Goal: Transaction & Acquisition: Purchase product/service

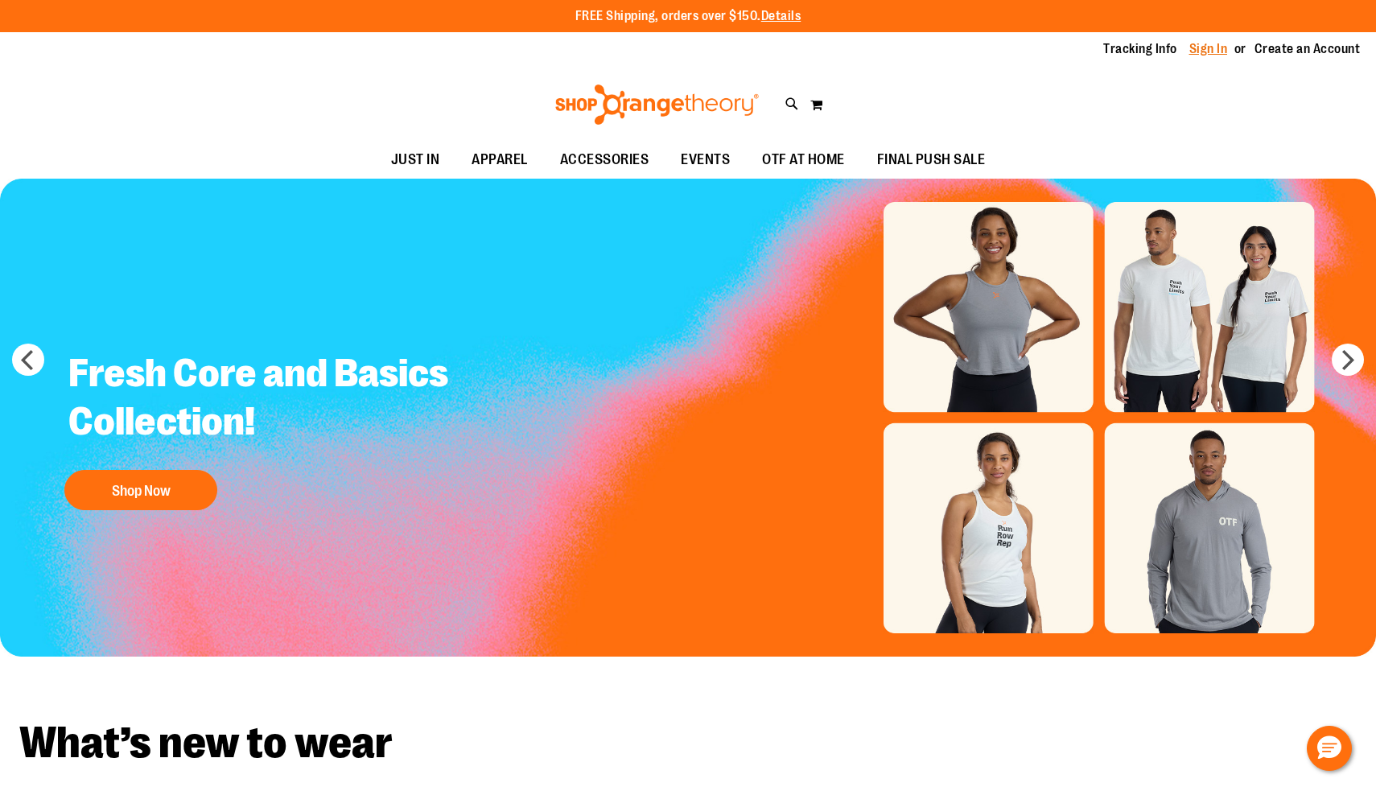
click at [1196, 51] on link "Sign In" at bounding box center [1209, 49] width 39 height 18
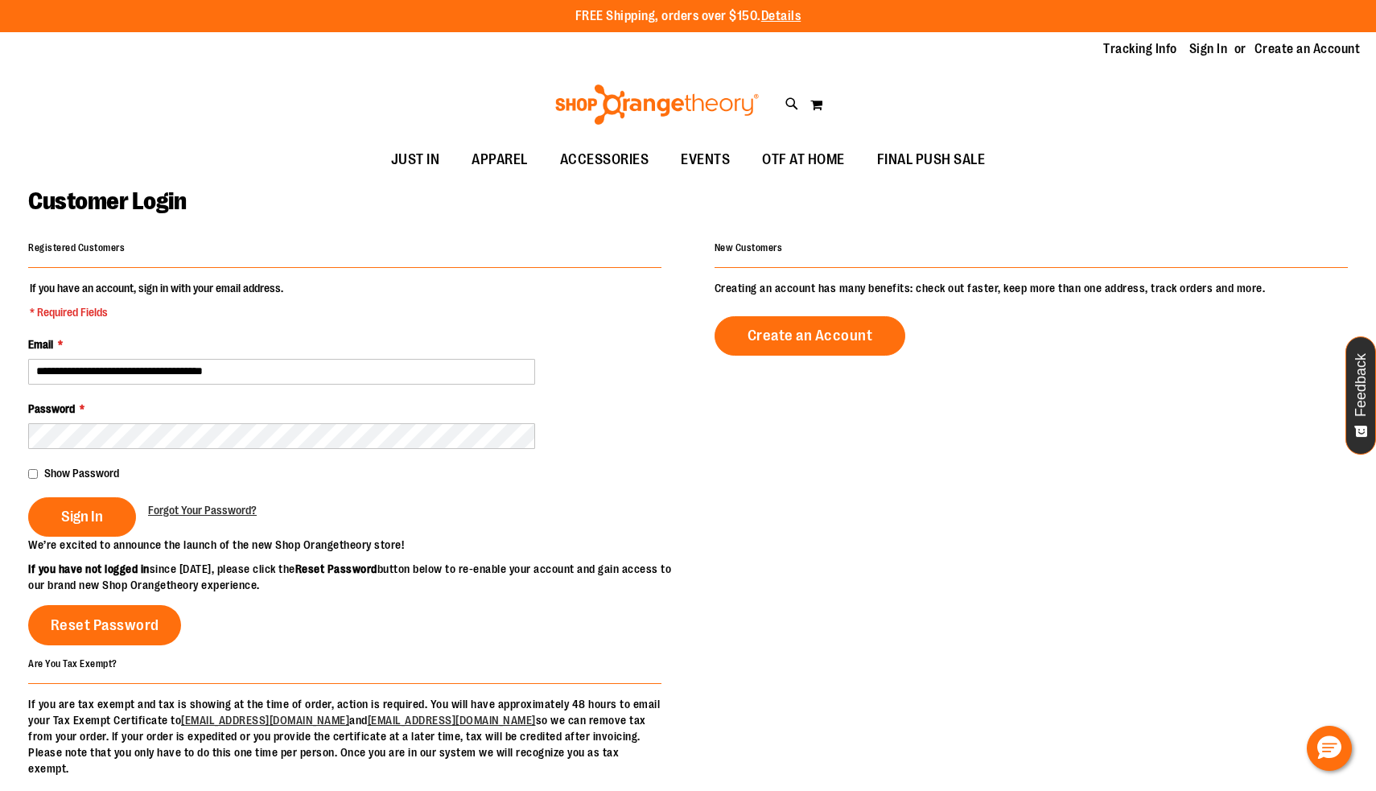
type input "**********"
click at [68, 514] on span "Sign In" at bounding box center [82, 517] width 42 height 18
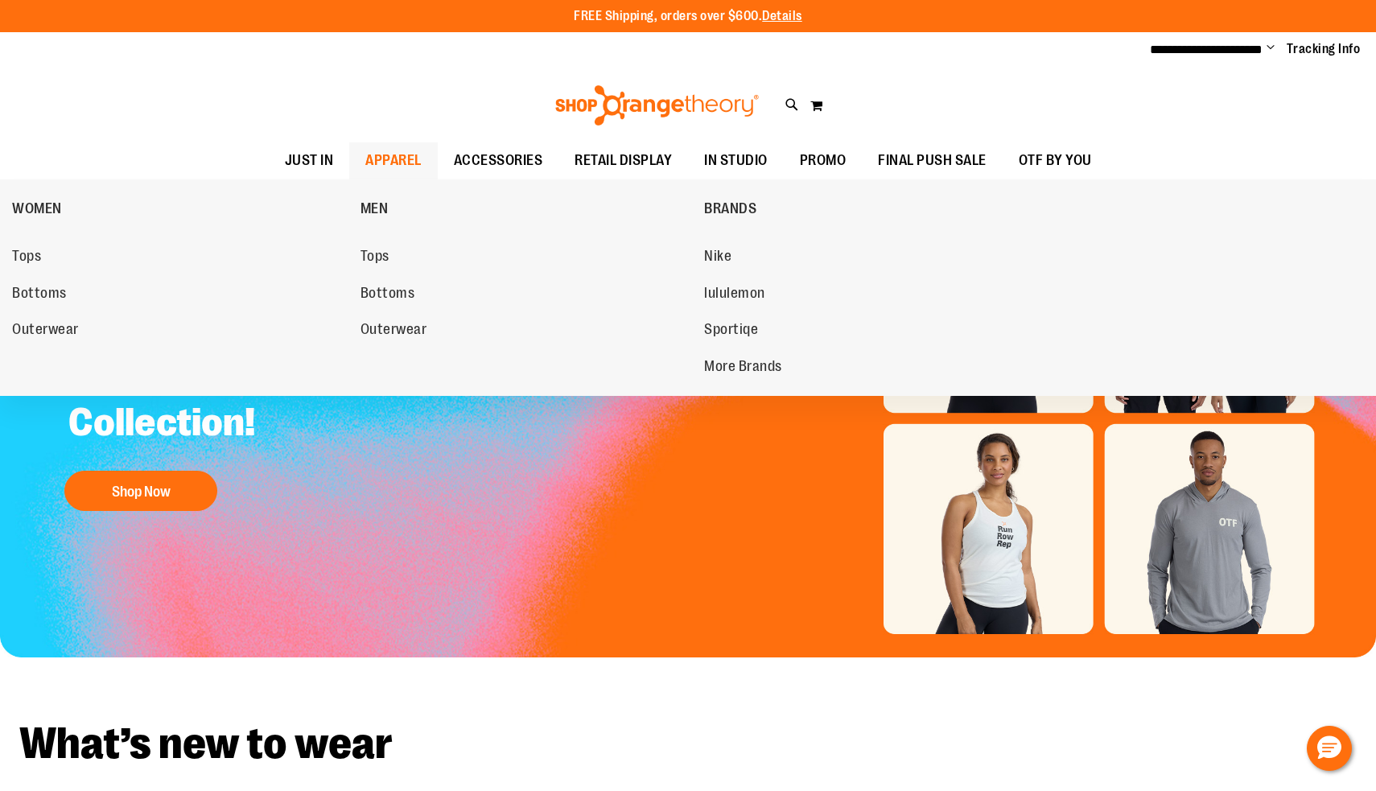
click at [378, 160] on span "APPAREL" at bounding box center [393, 160] width 56 height 36
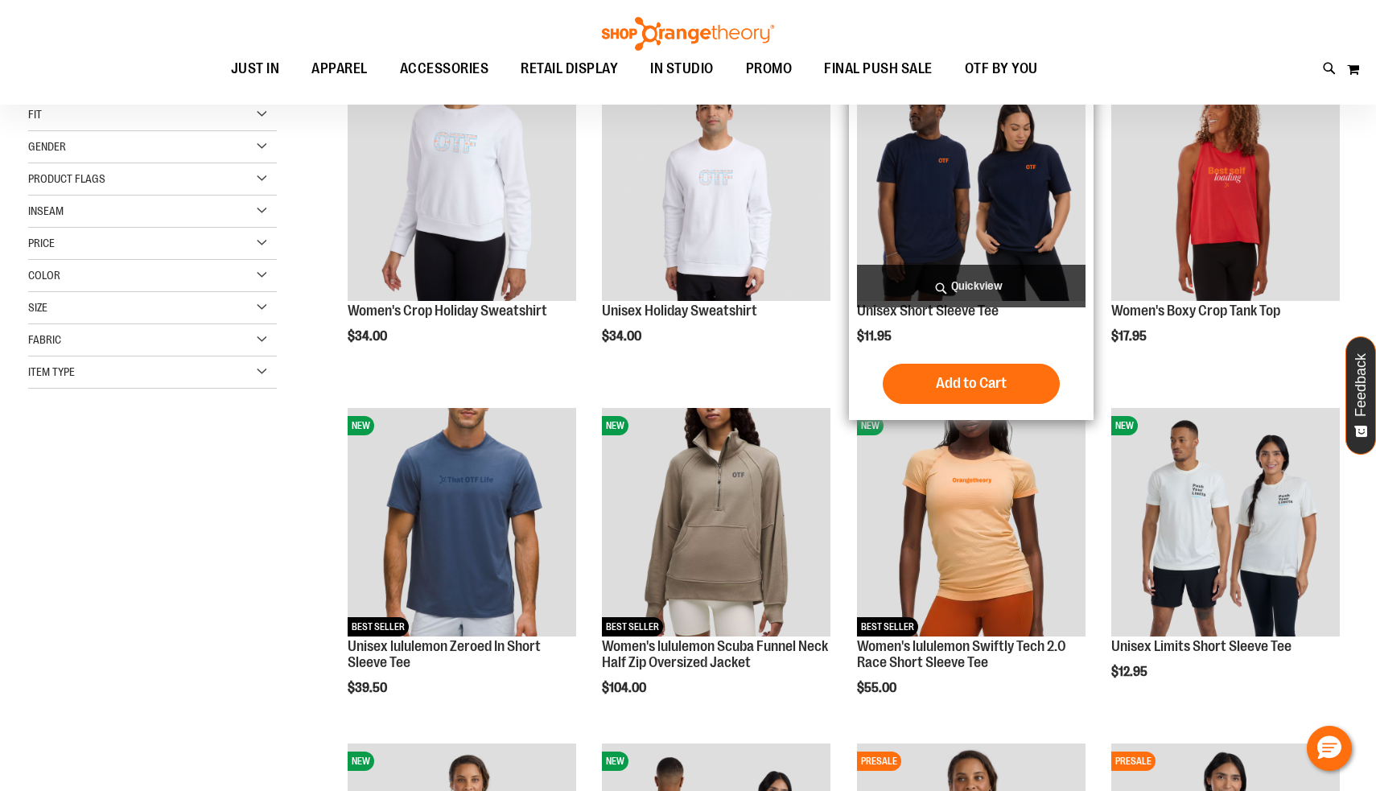
scroll to position [77, 0]
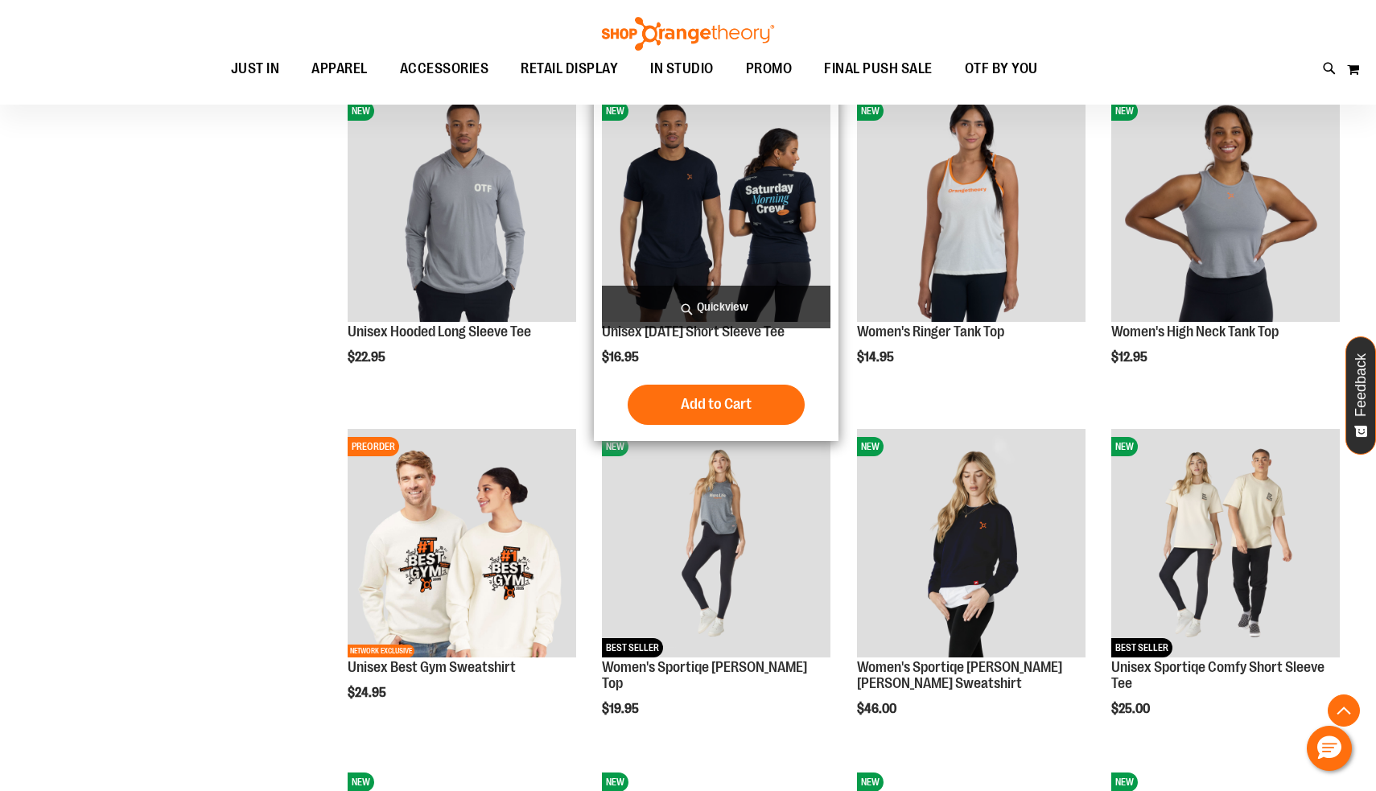
scroll to position [1108, 0]
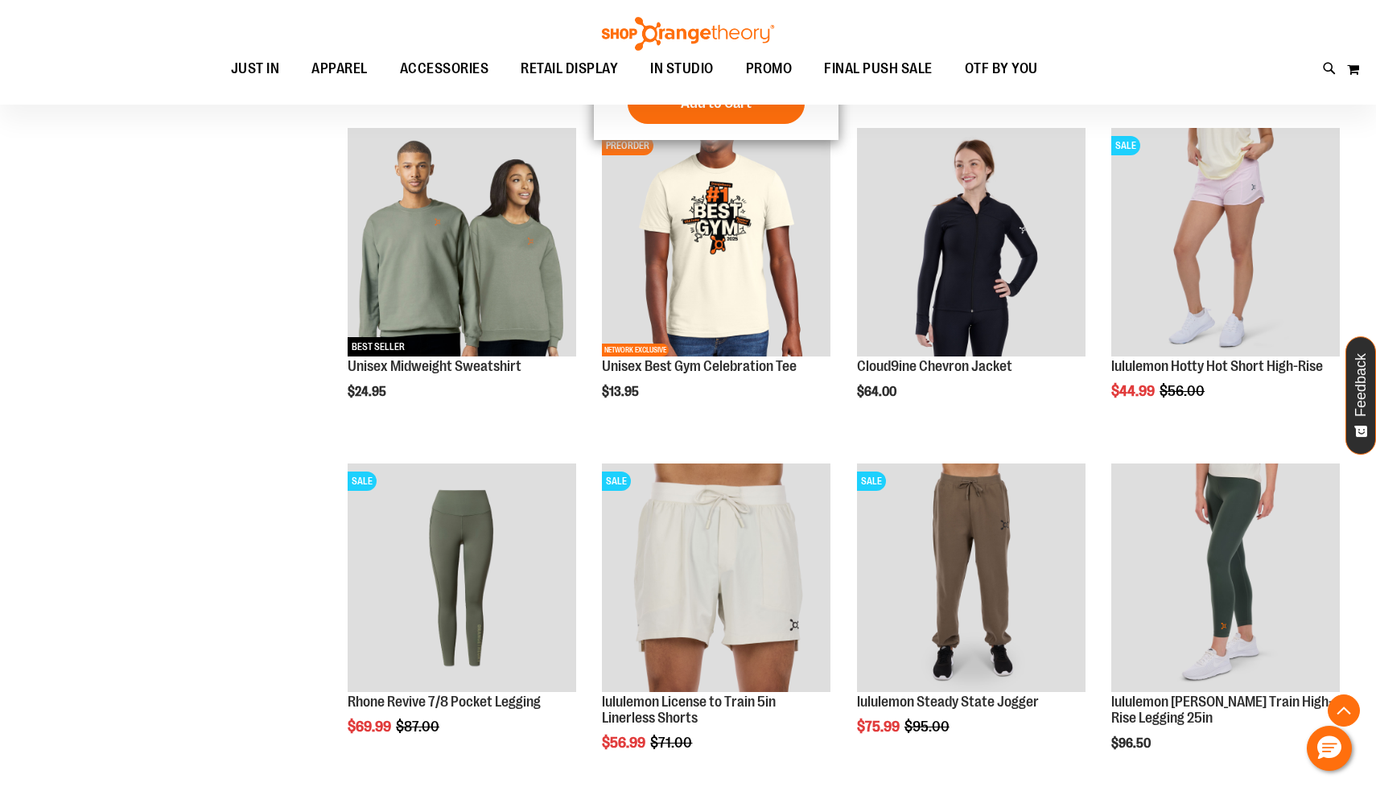
scroll to position [2373, 0]
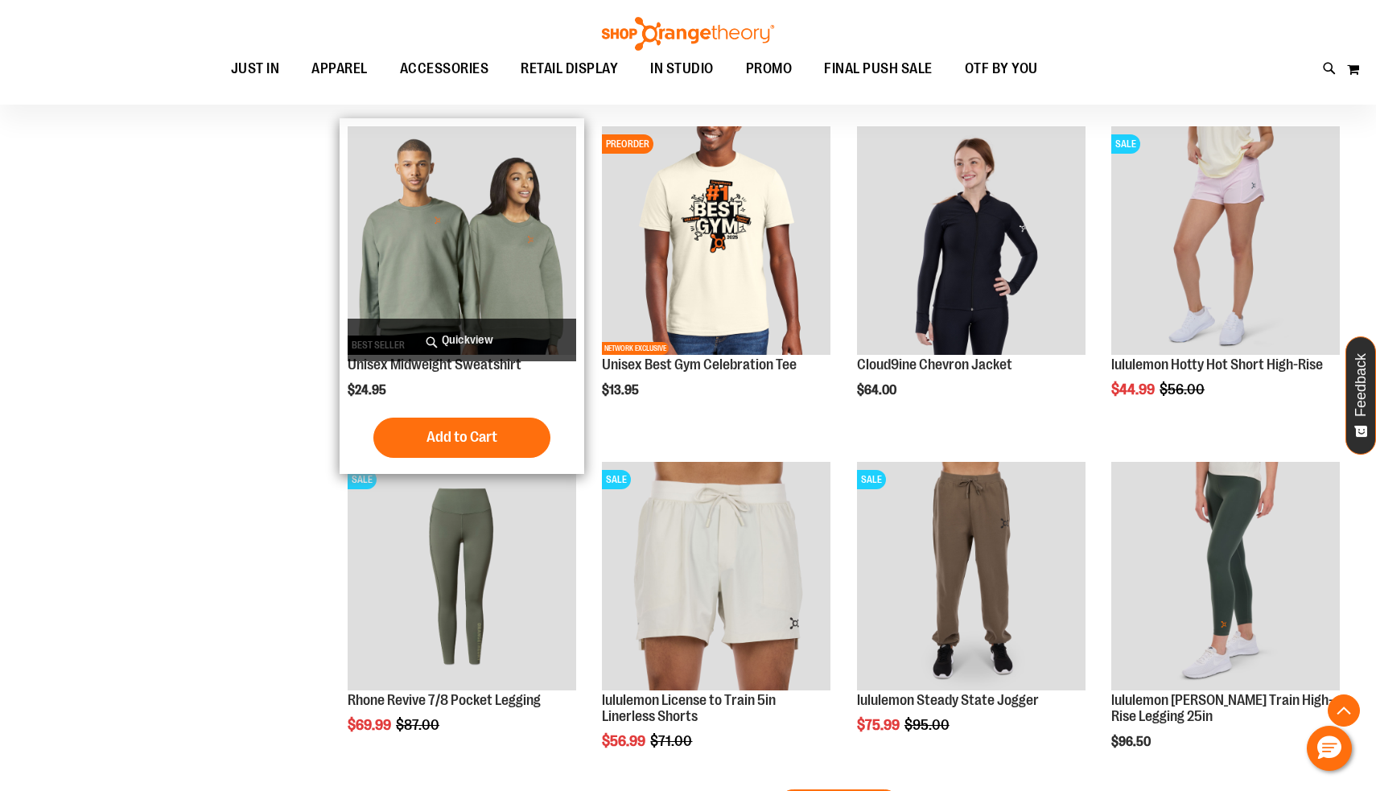
click at [484, 284] on img "product" at bounding box center [462, 240] width 229 height 229
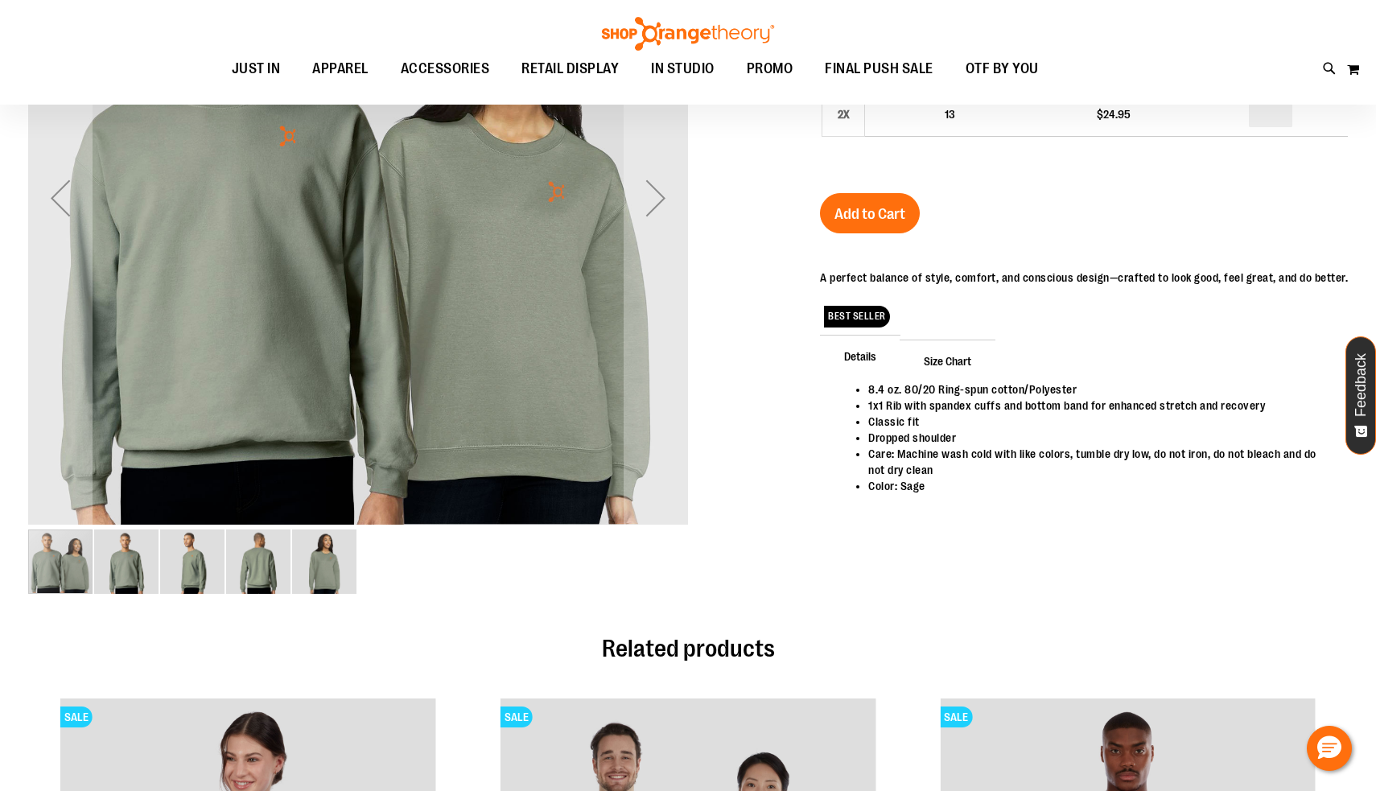
scroll to position [39, 0]
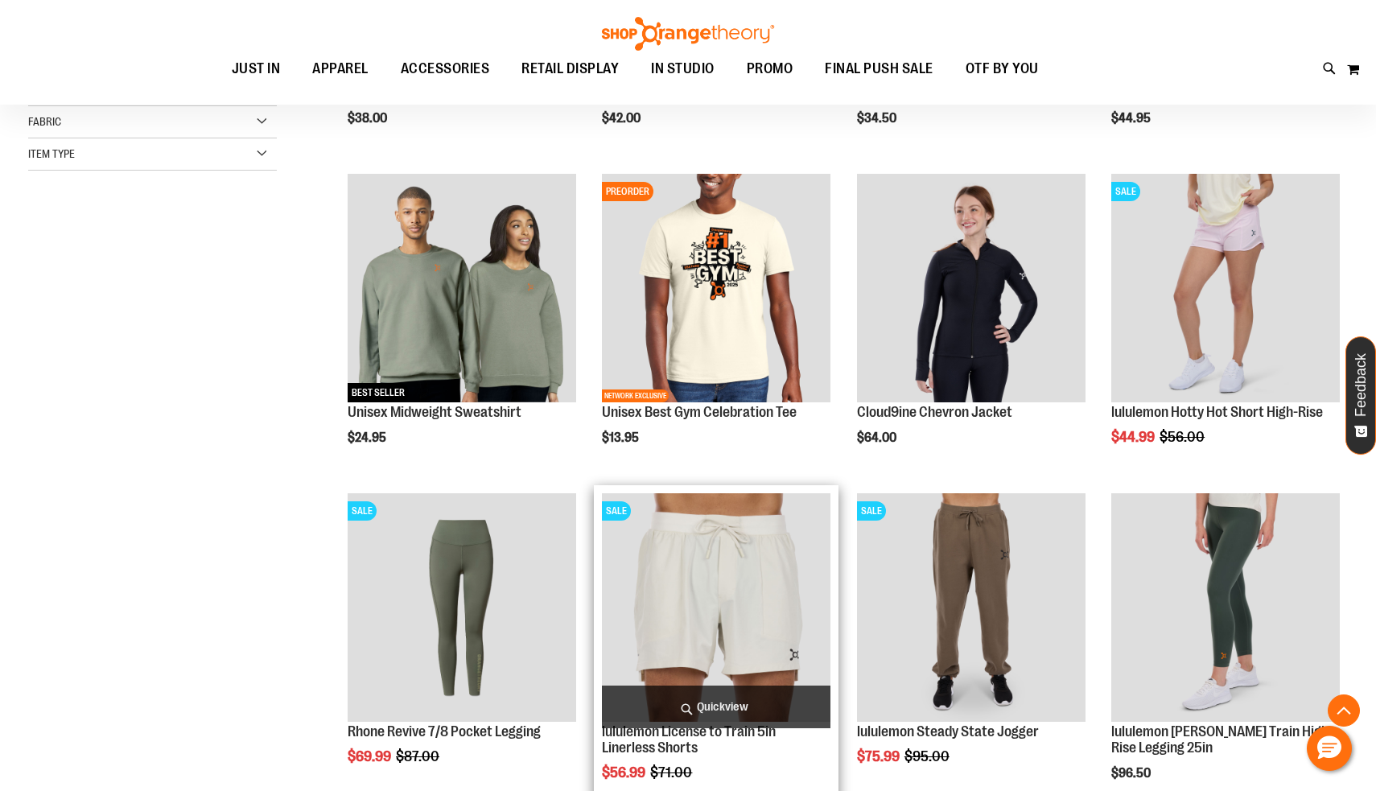
scroll to position [739, 0]
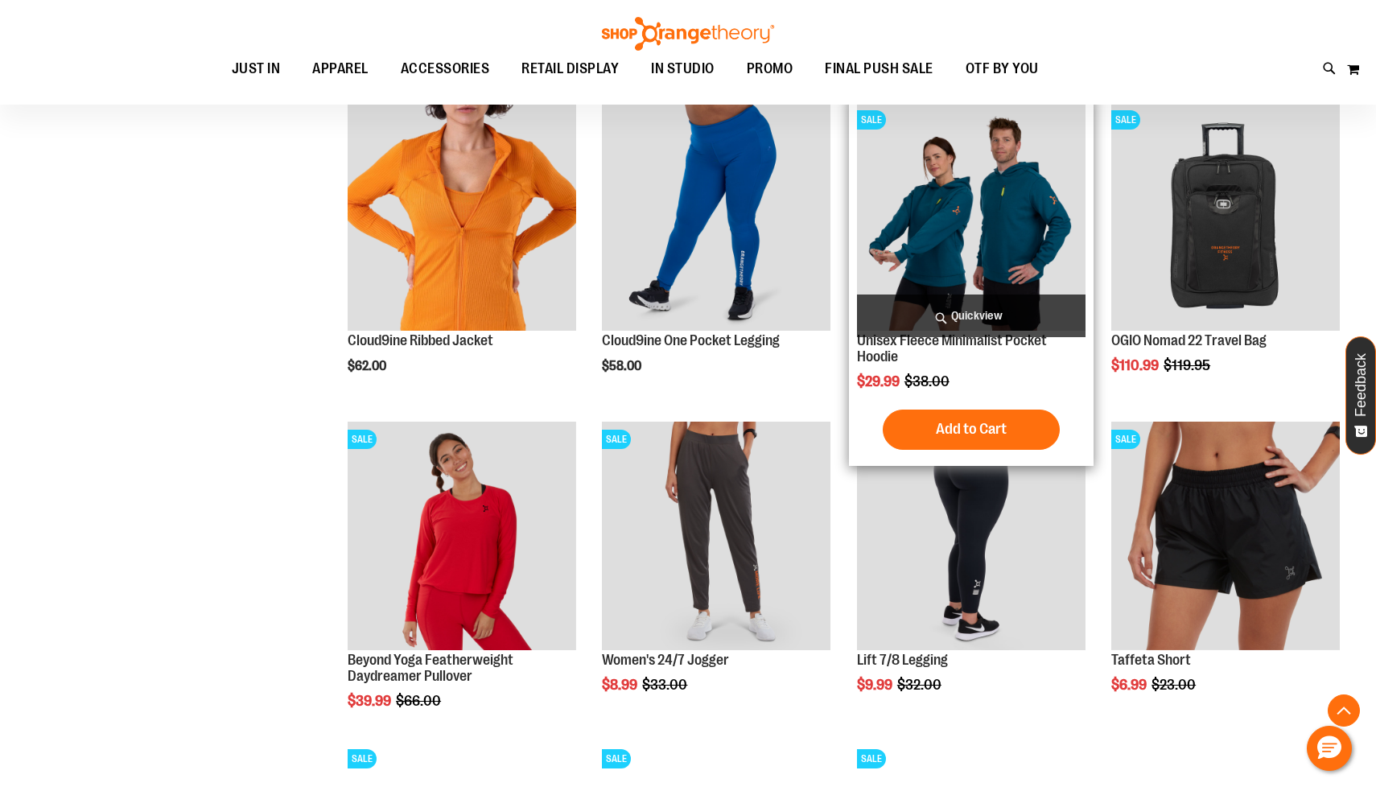
scroll to position [1187, 0]
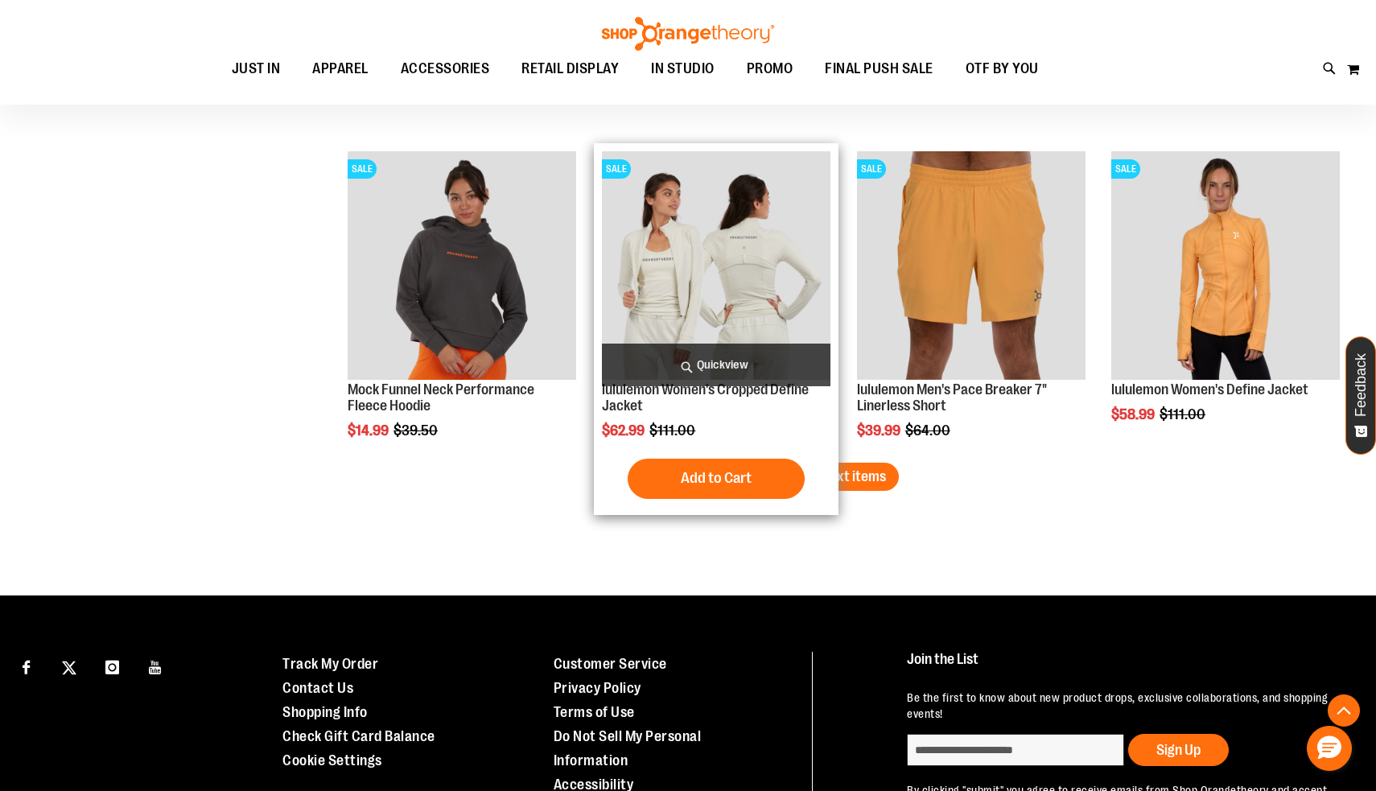
scroll to position [2731, 0]
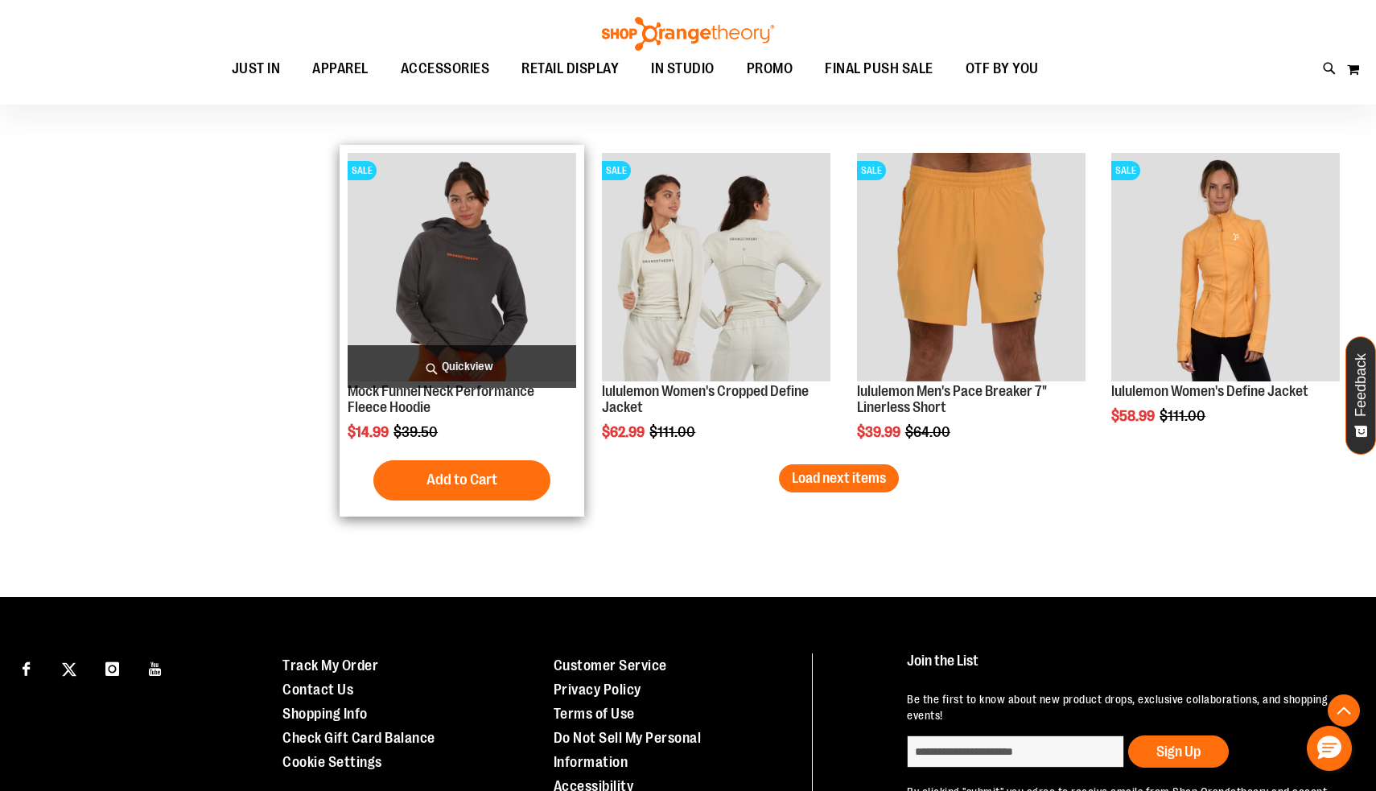
click at [530, 249] on img "product" at bounding box center [462, 267] width 229 height 229
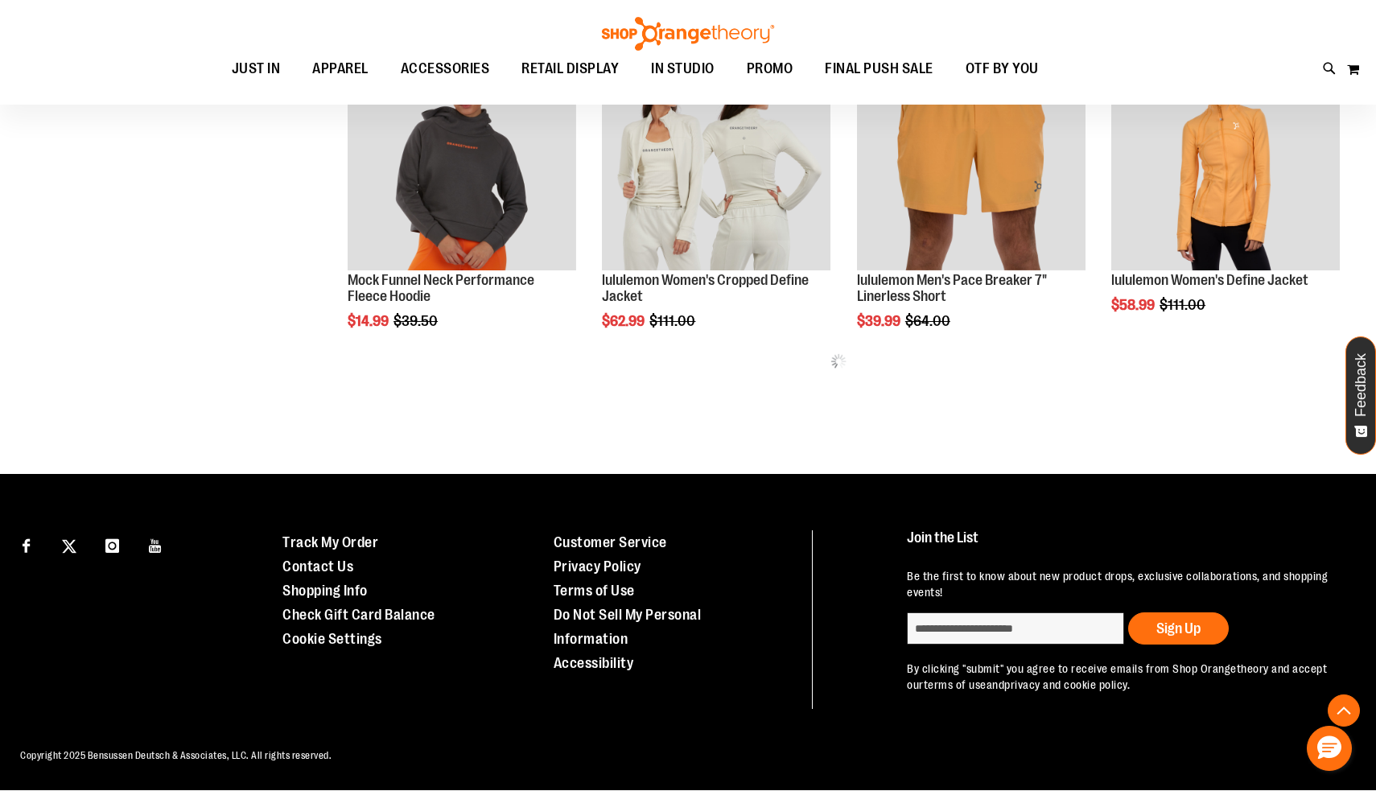
scroll to position [746, 0]
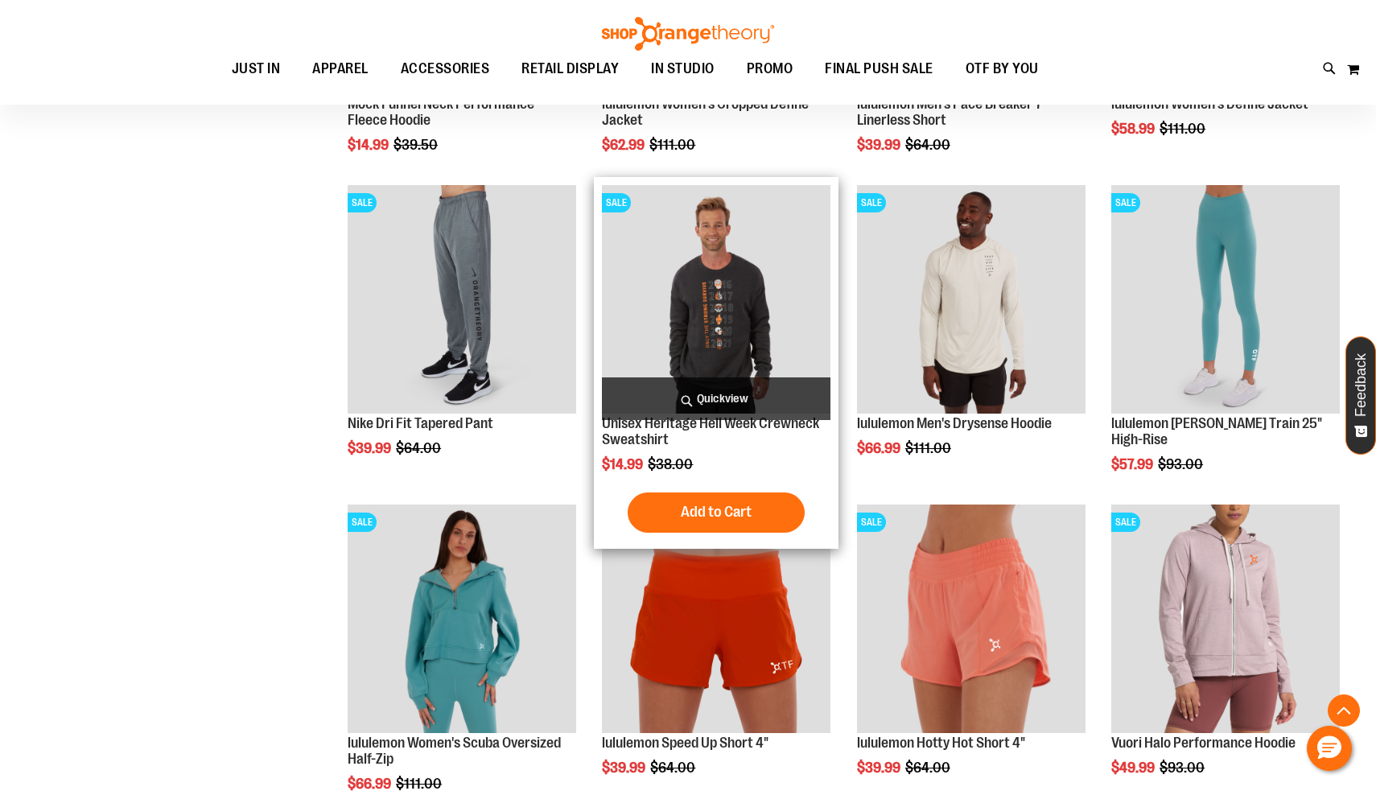
scroll to position [972, 0]
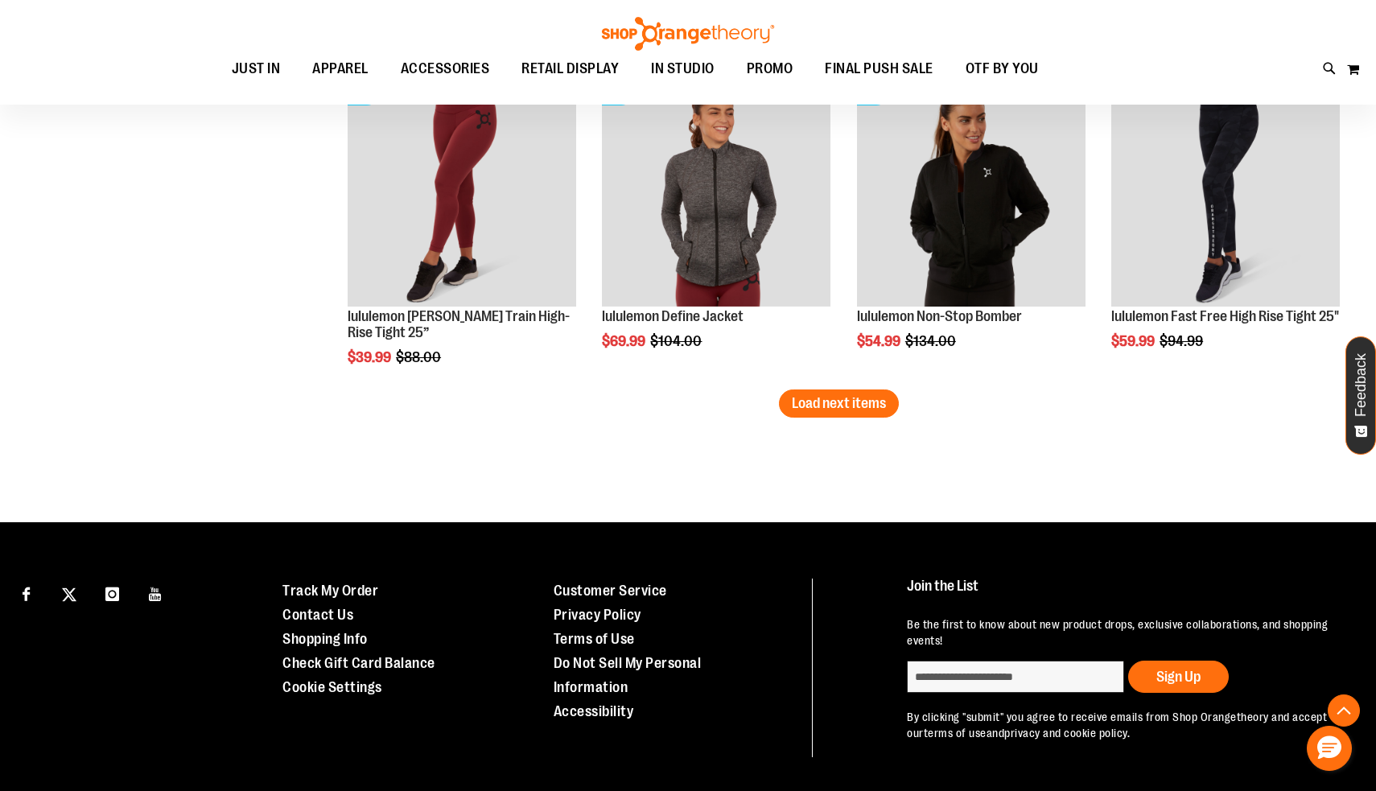
scroll to position [2630, 0]
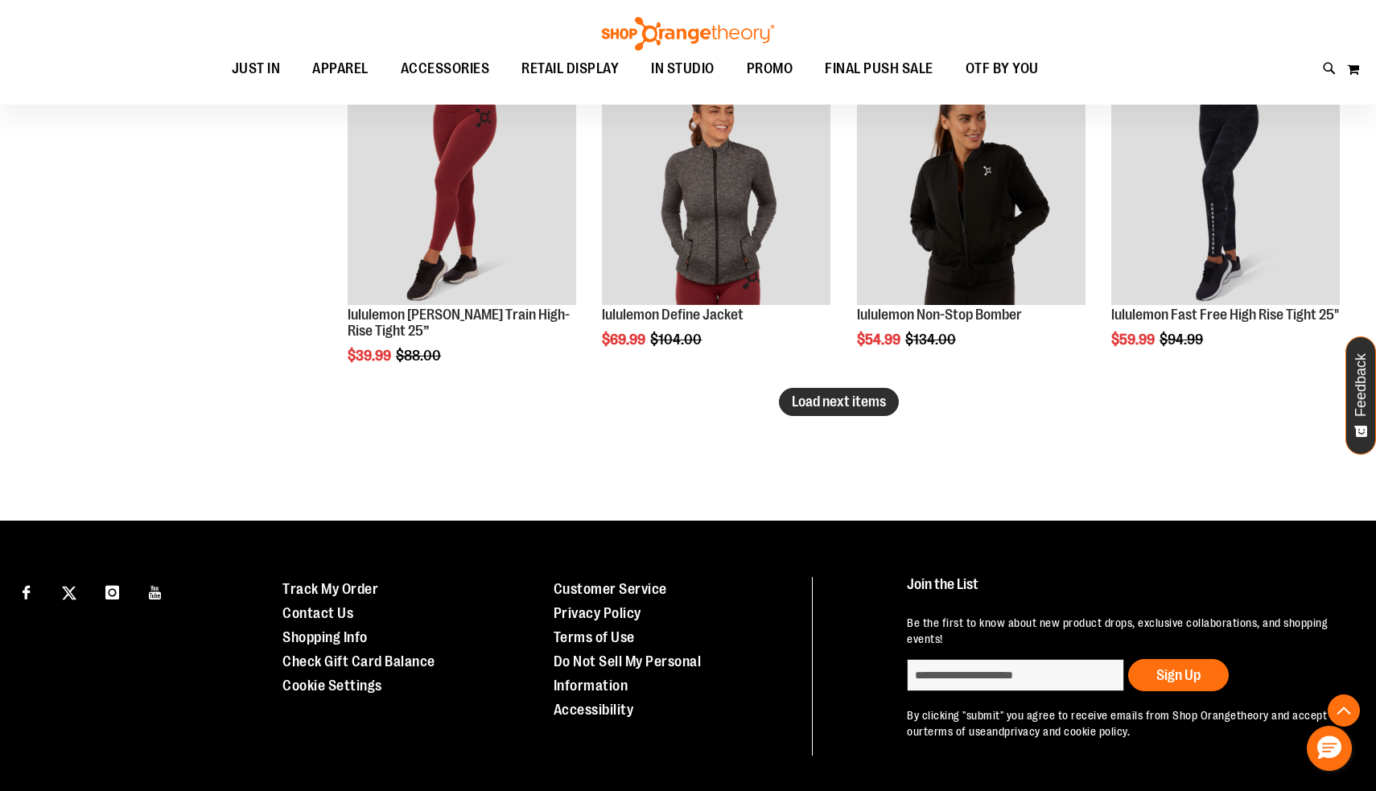
click at [881, 404] on span "Load next items" at bounding box center [839, 402] width 94 height 16
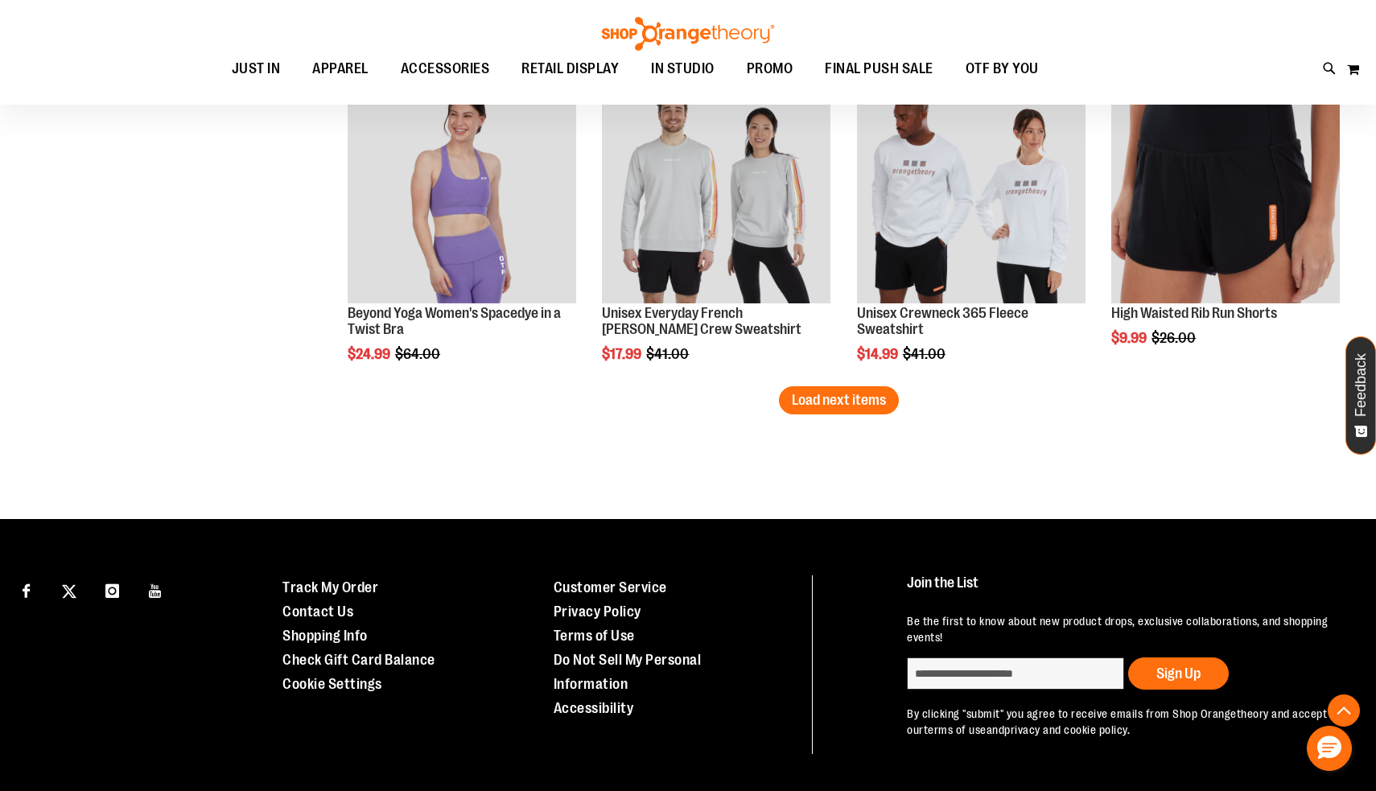
scroll to position [3596, 0]
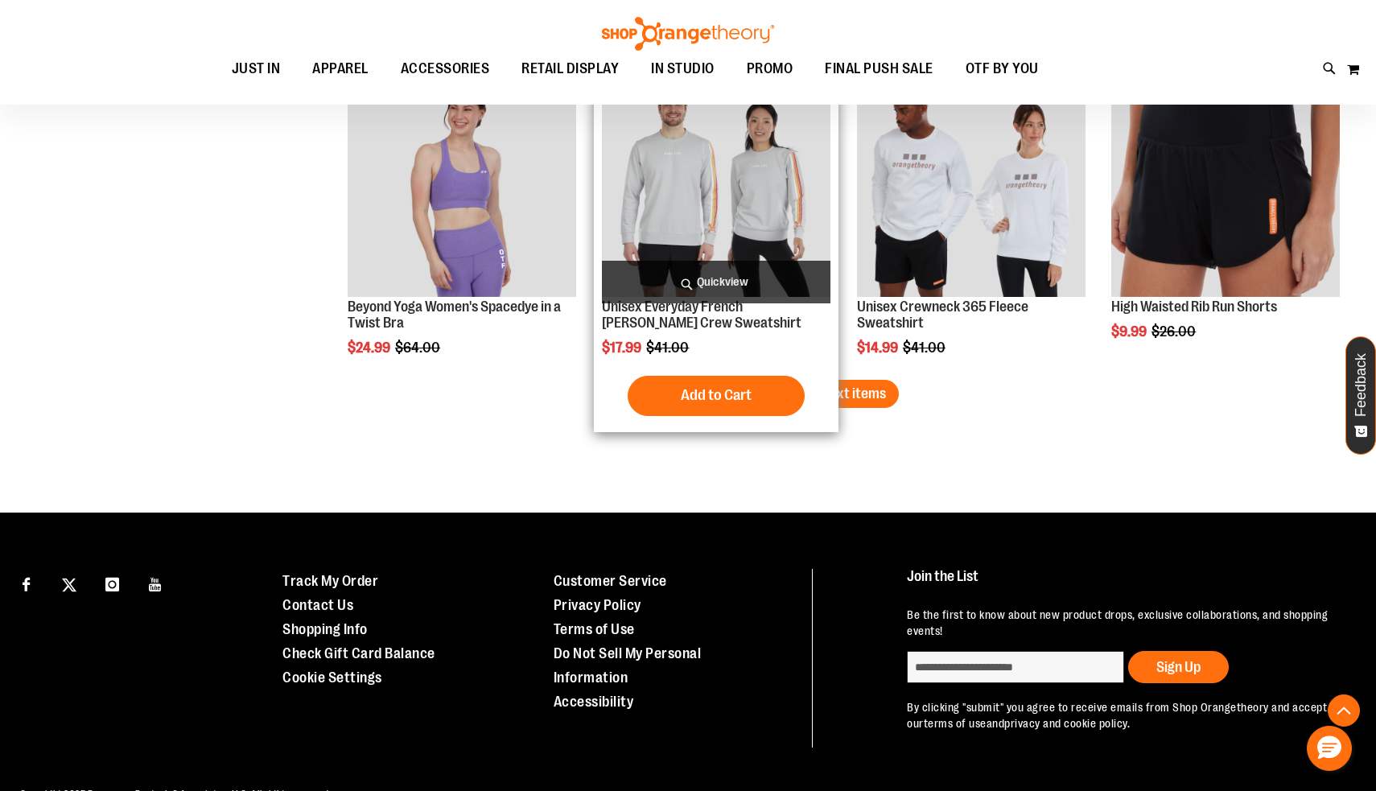
click at [741, 239] on img "product" at bounding box center [716, 182] width 229 height 229
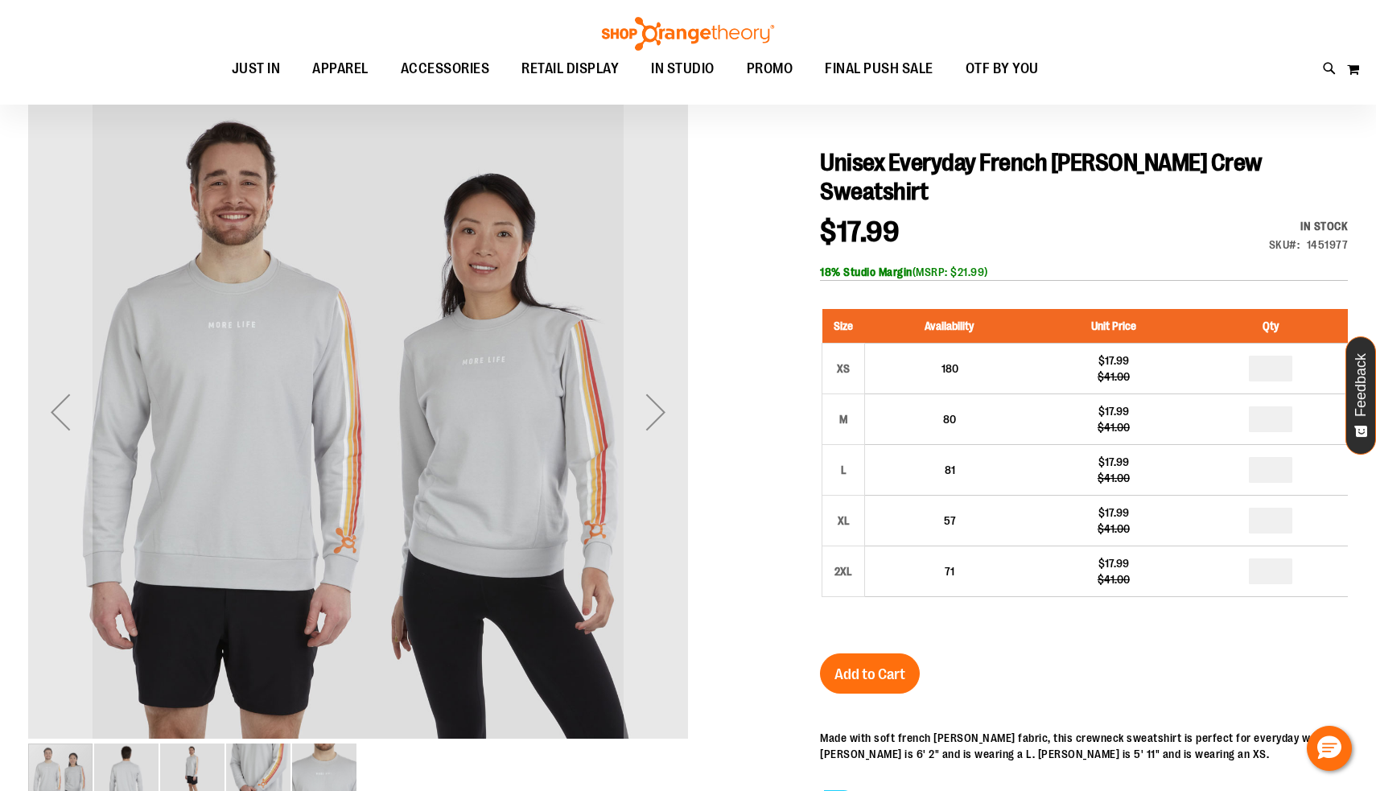
scroll to position [155, 0]
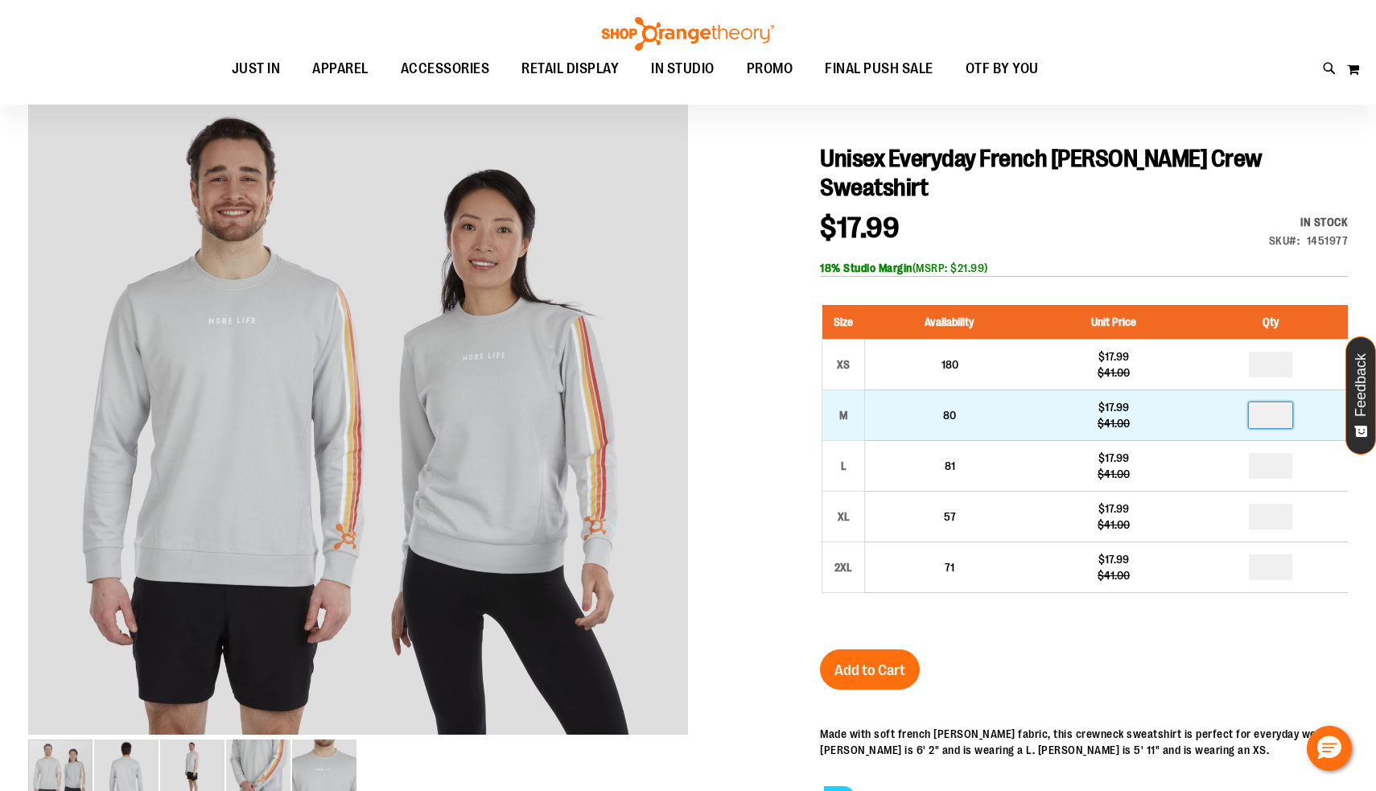
click at [1272, 402] on input "number" at bounding box center [1270, 415] width 43 height 26
type input "*"
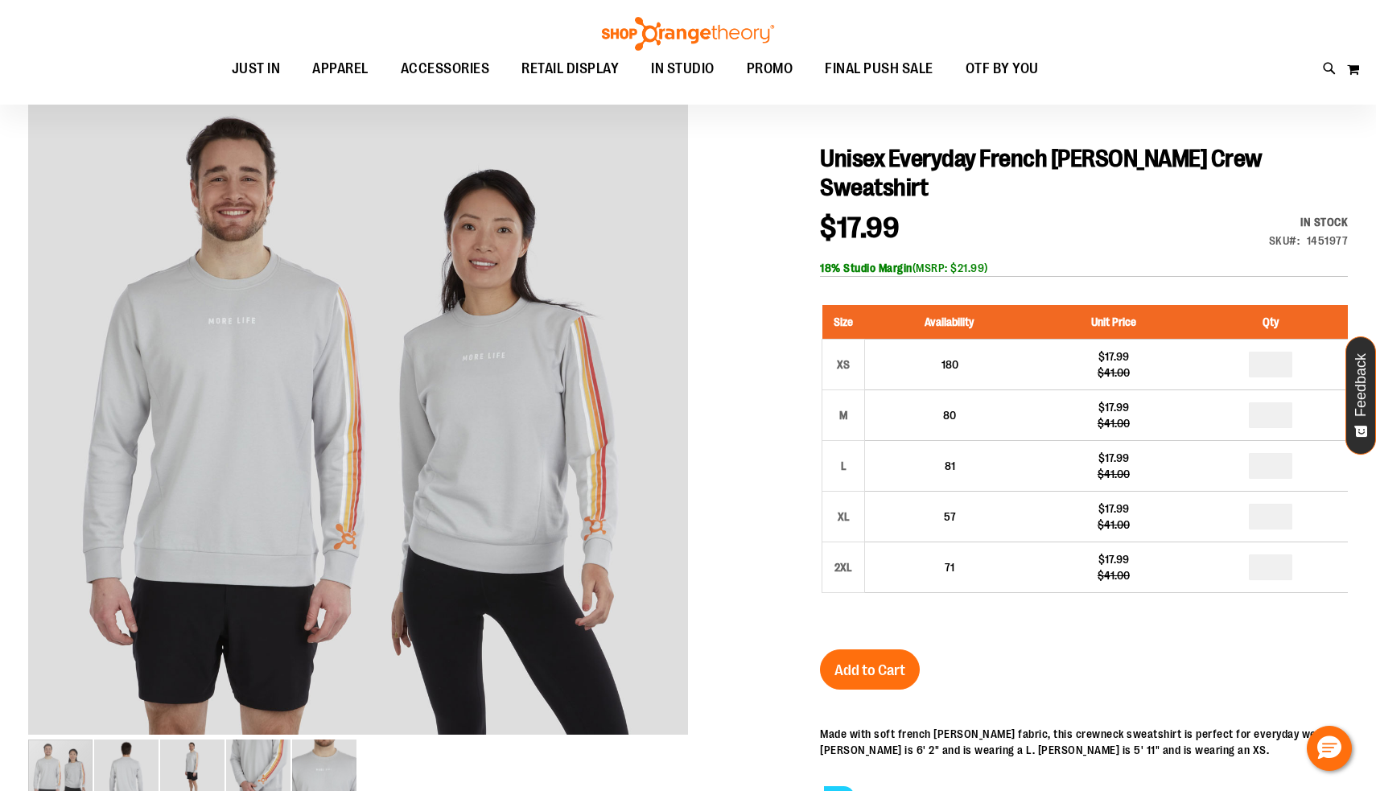
type input "*"
click at [887, 650] on button "Add to Cart" at bounding box center [870, 670] width 100 height 40
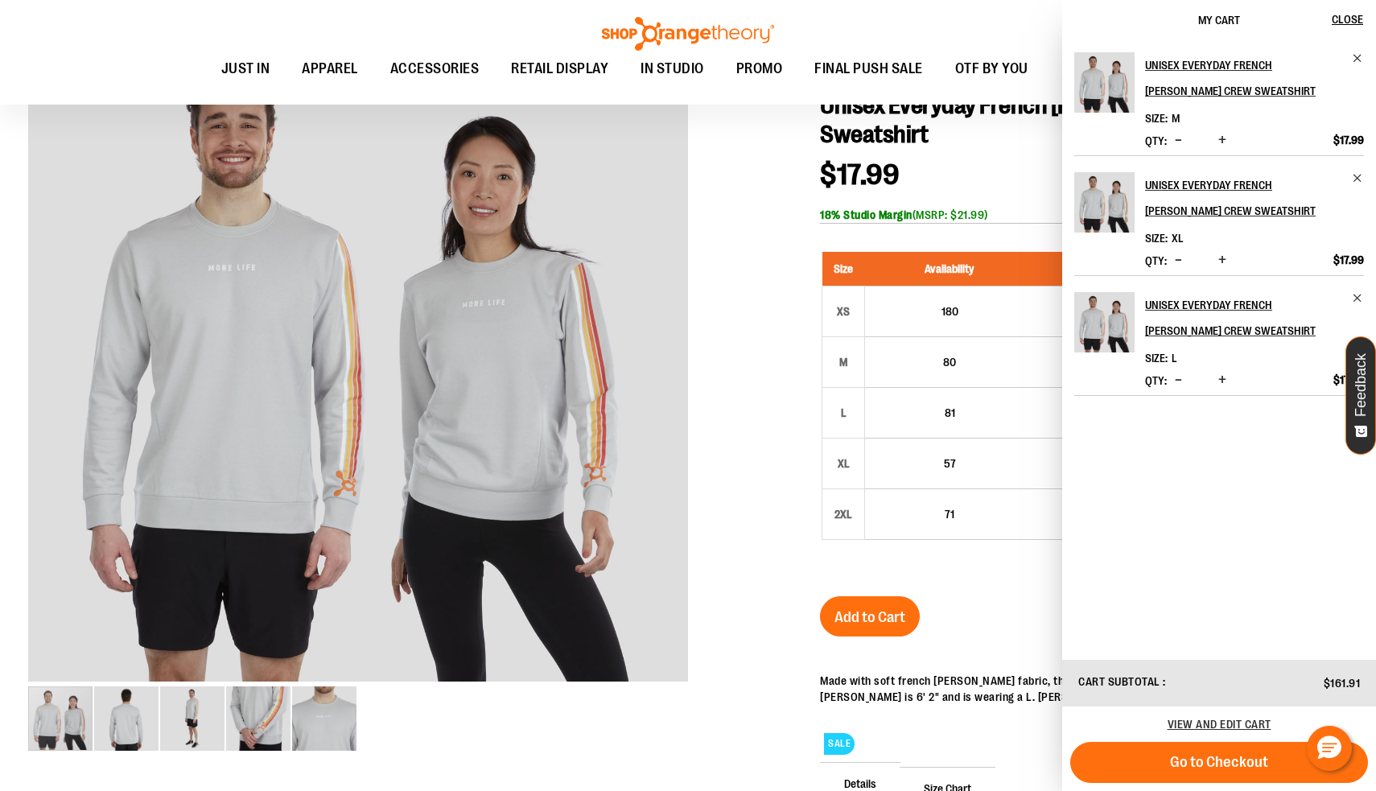
scroll to position [196, 0]
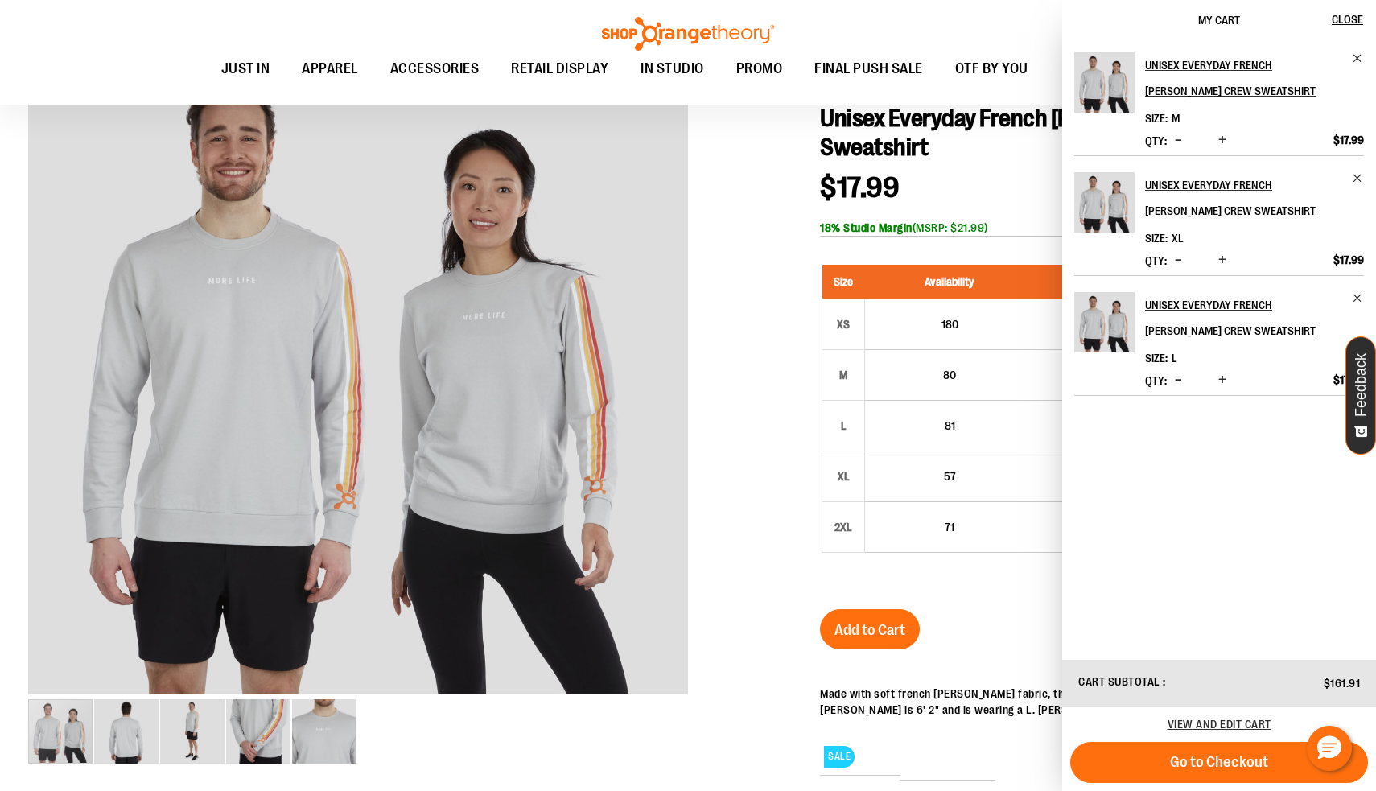
click at [757, 416] on div at bounding box center [688, 503] width 1320 height 930
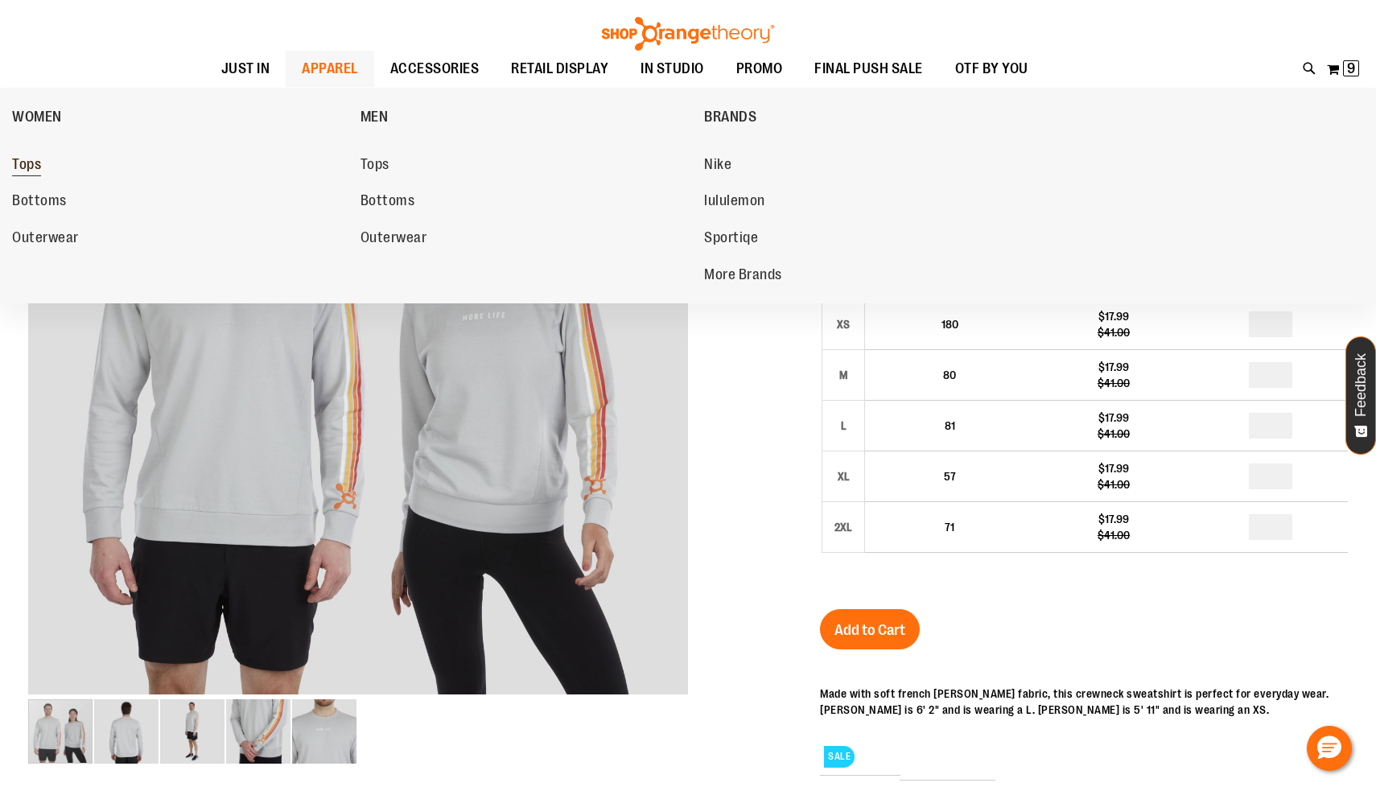
click at [33, 170] on span "Tops" at bounding box center [26, 166] width 29 height 20
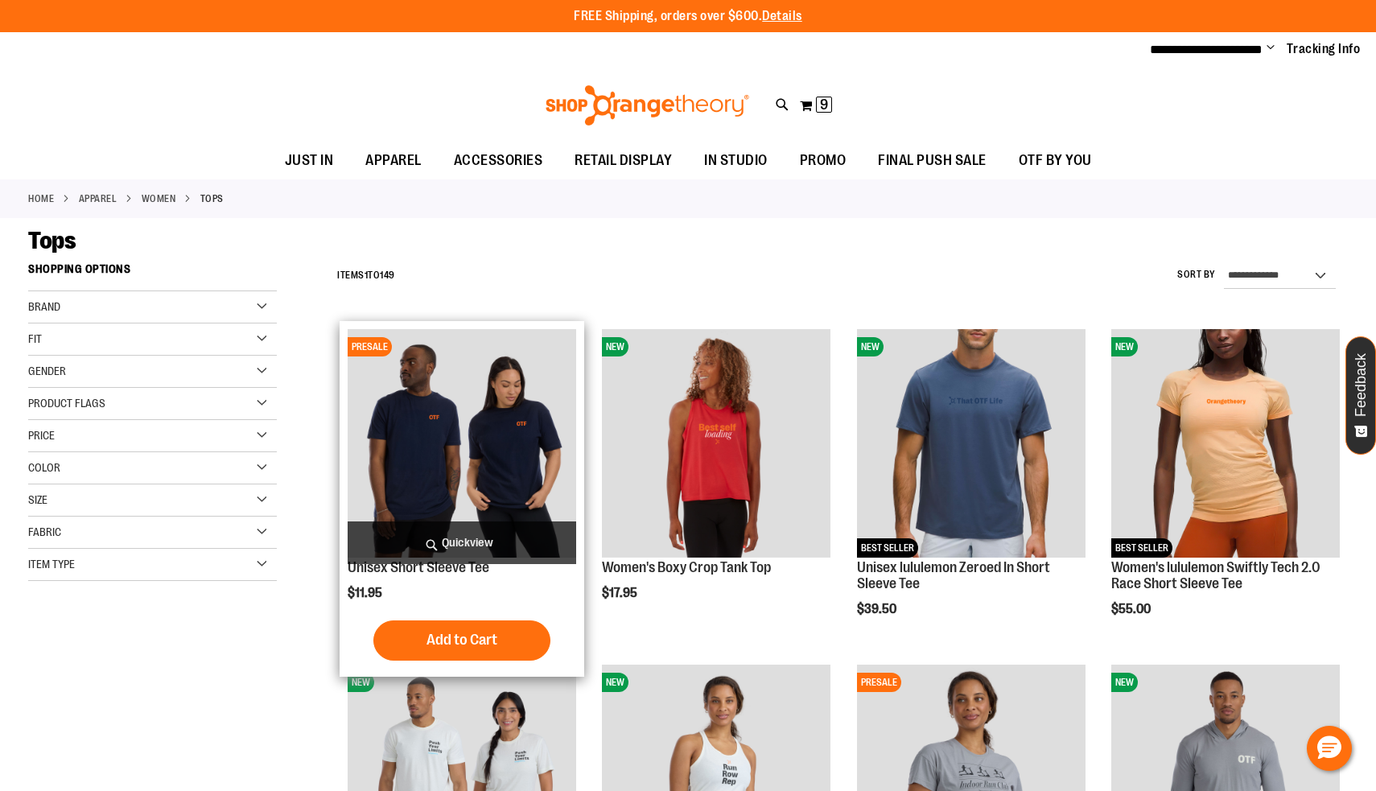
click at [491, 448] on img "product" at bounding box center [462, 443] width 229 height 229
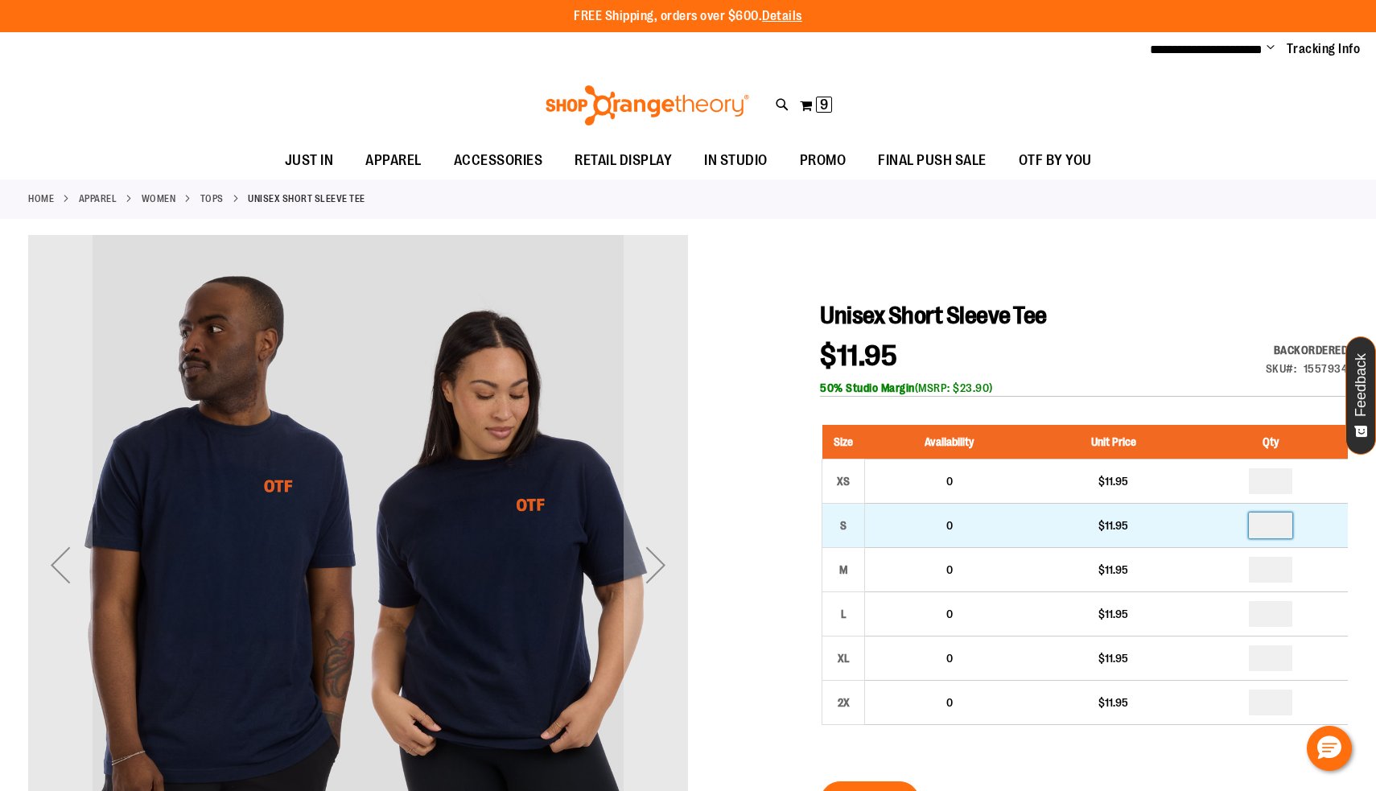
click at [1277, 518] on input "number" at bounding box center [1270, 526] width 43 height 26
type input "*"
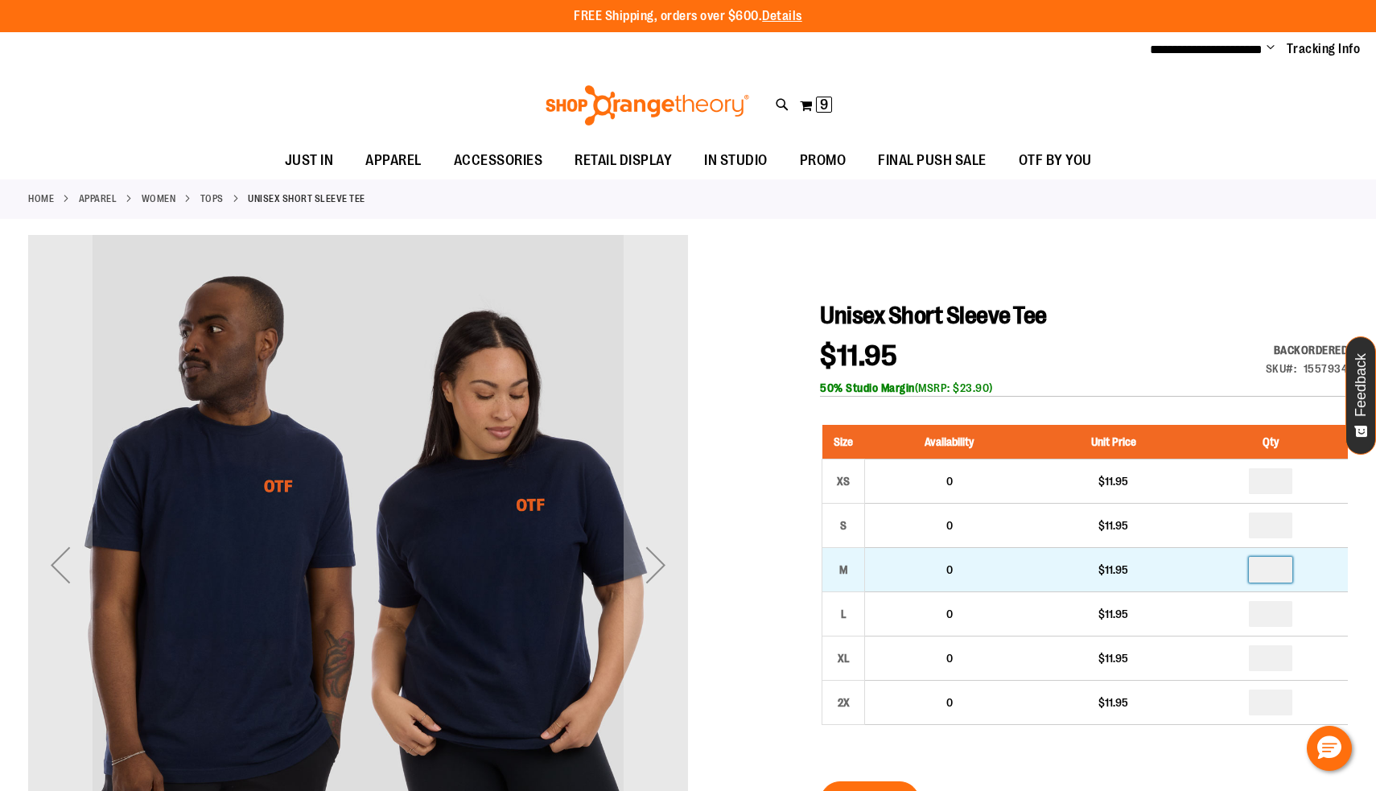
click at [1285, 576] on input "number" at bounding box center [1270, 570] width 43 height 26
type input "*"
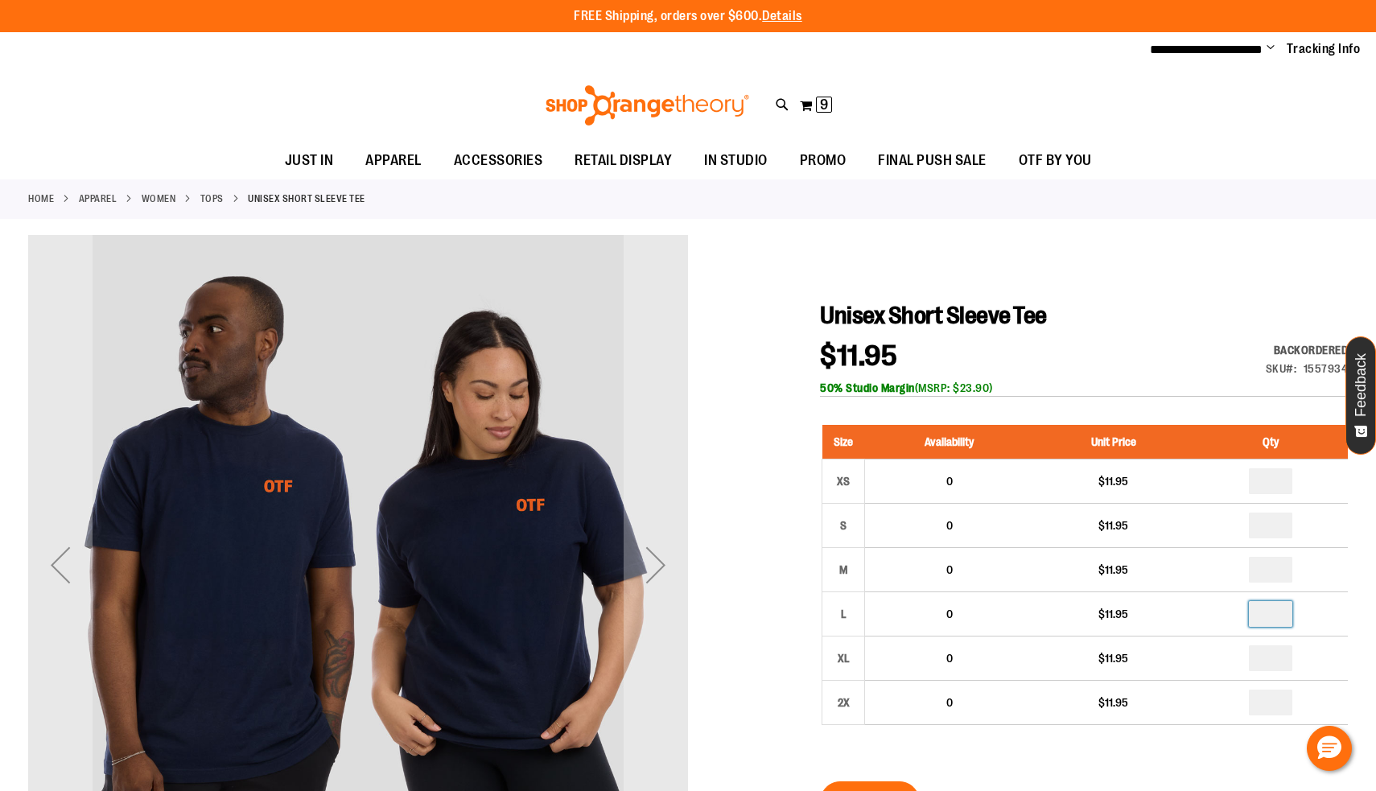
click at [1281, 613] on input "number" at bounding box center [1270, 614] width 43 height 26
type input "*"
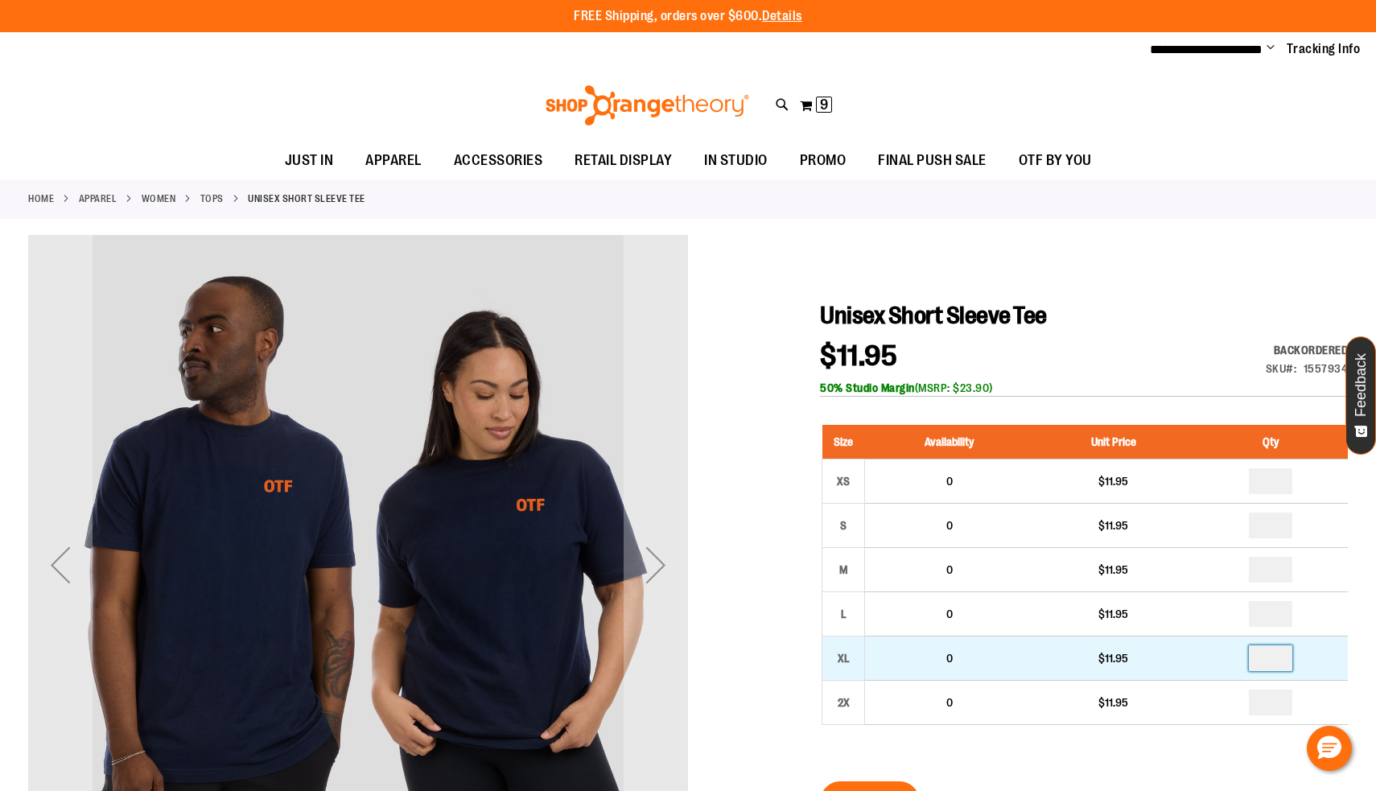
click at [1277, 654] on input "number" at bounding box center [1270, 659] width 43 height 26
type input "*"
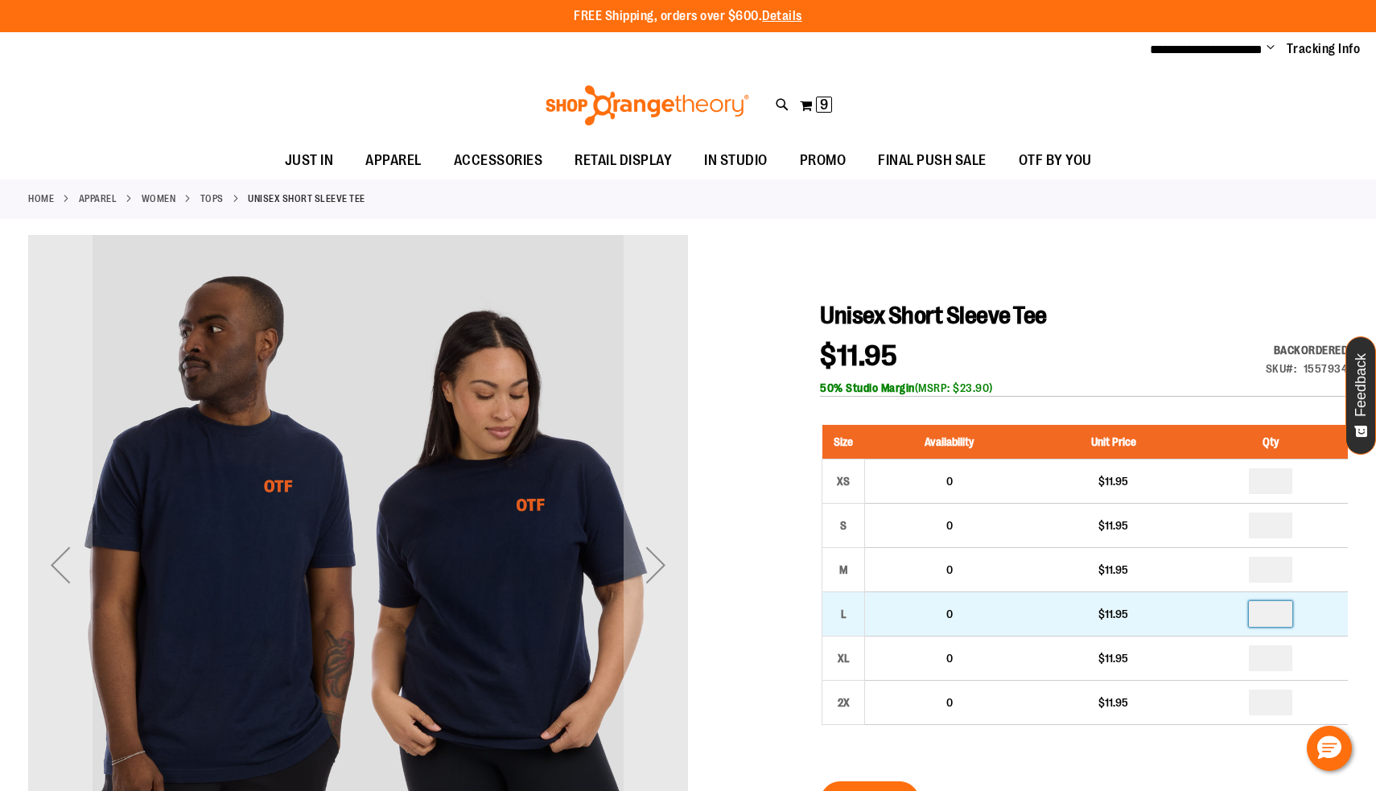
click at [1279, 614] on input "*" at bounding box center [1270, 614] width 43 height 26
type input "*"
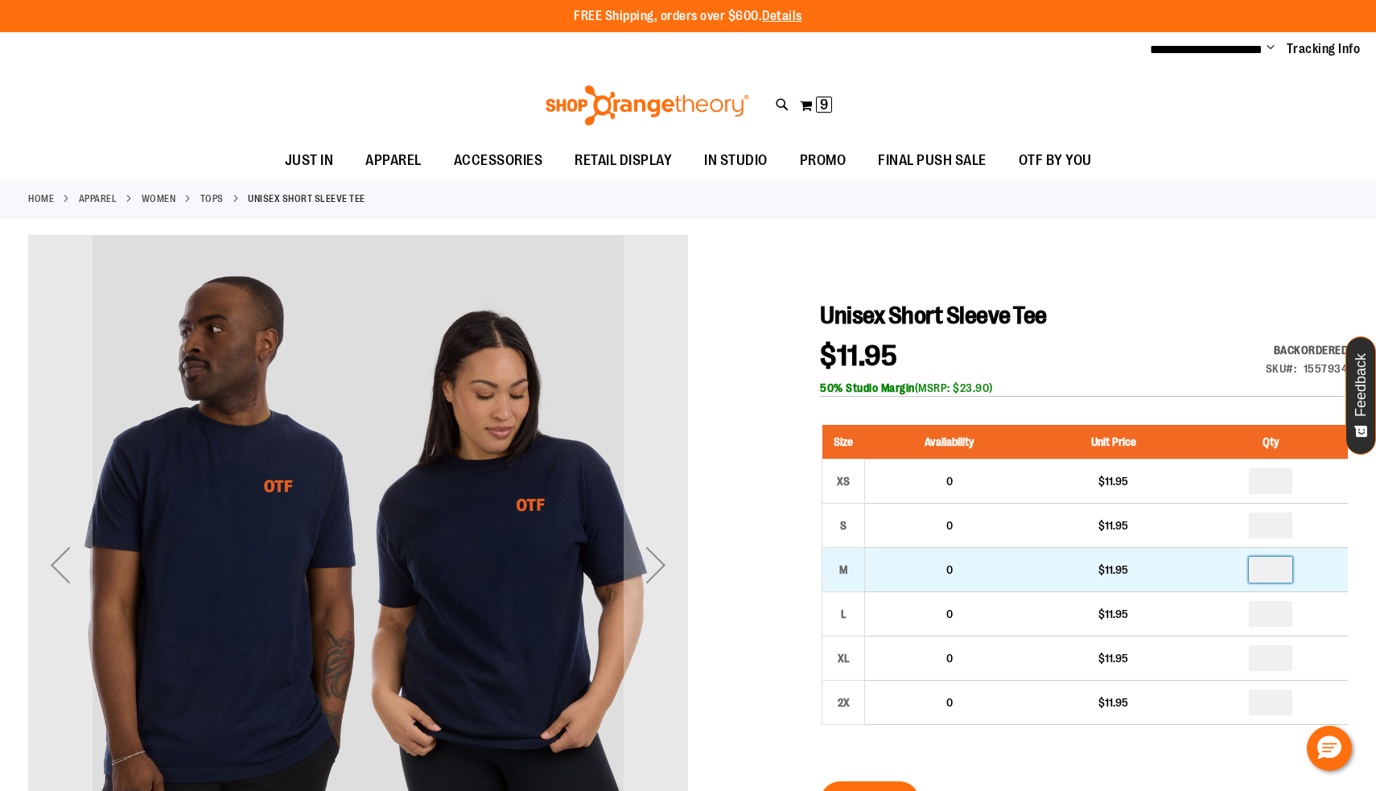
click at [1275, 563] on input "*" at bounding box center [1270, 570] width 43 height 26
type input "*"
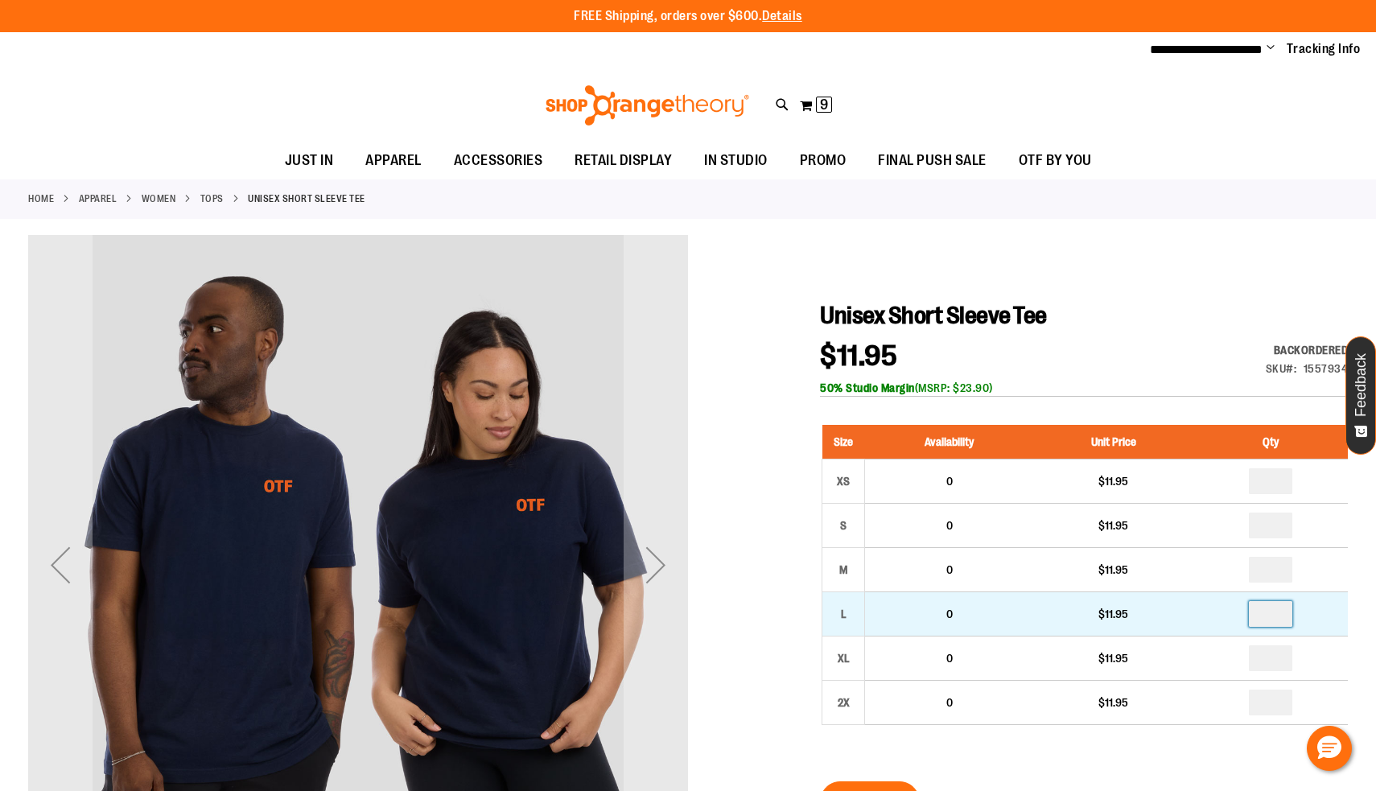
type input "*"
click at [1276, 627] on td "*" at bounding box center [1271, 614] width 155 height 44
click at [1276, 626] on td "*" at bounding box center [1271, 614] width 155 height 44
click at [1277, 613] on input "*" at bounding box center [1270, 614] width 43 height 26
type input "*"
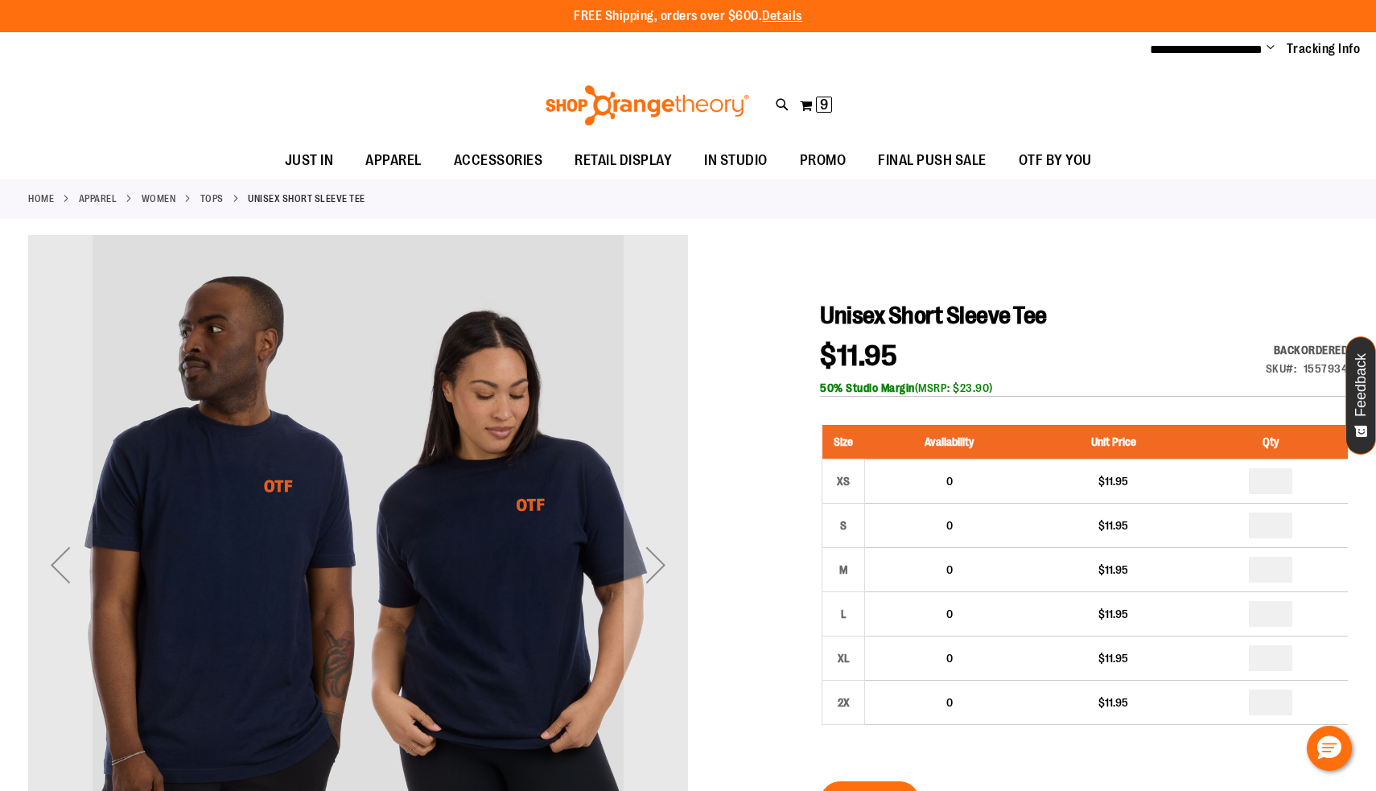
type input "*"
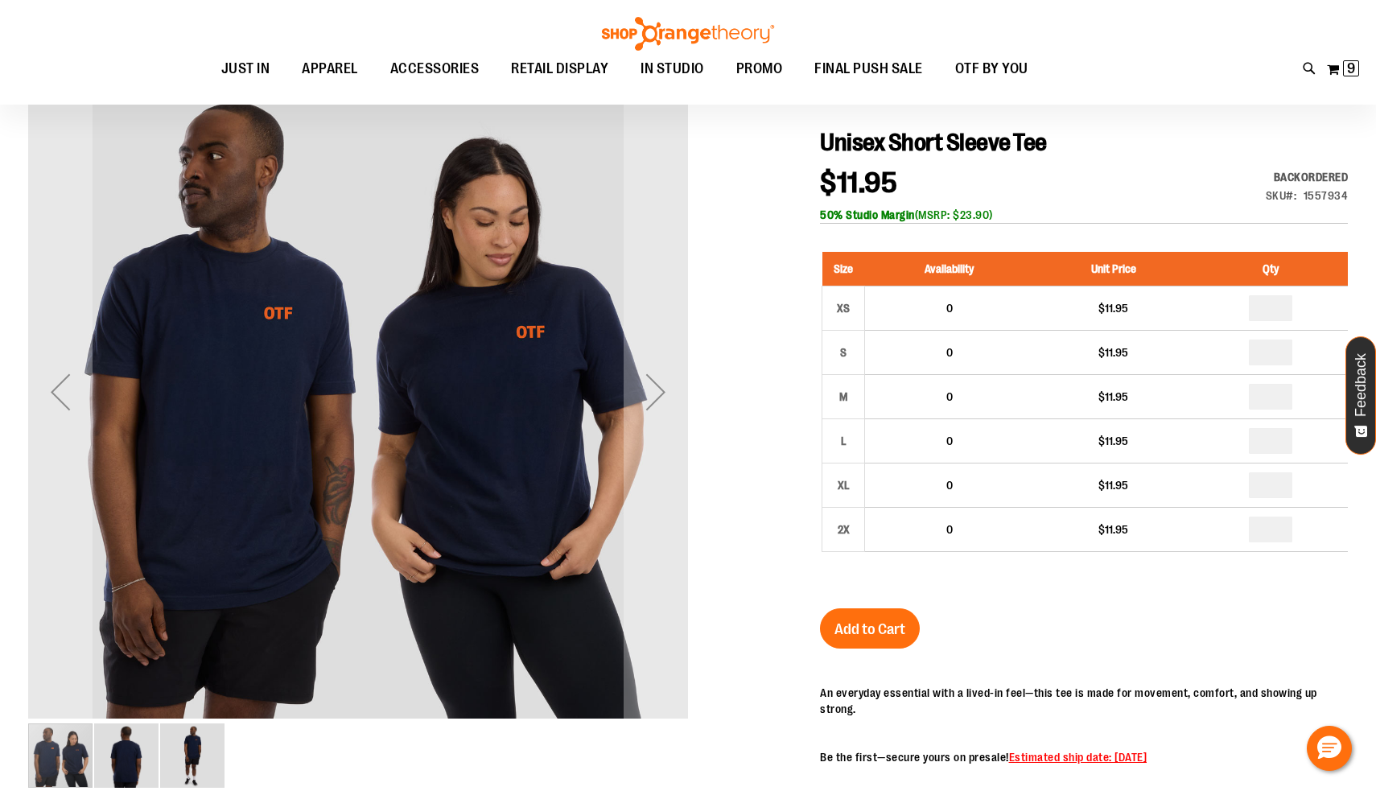
scroll to position [175, 0]
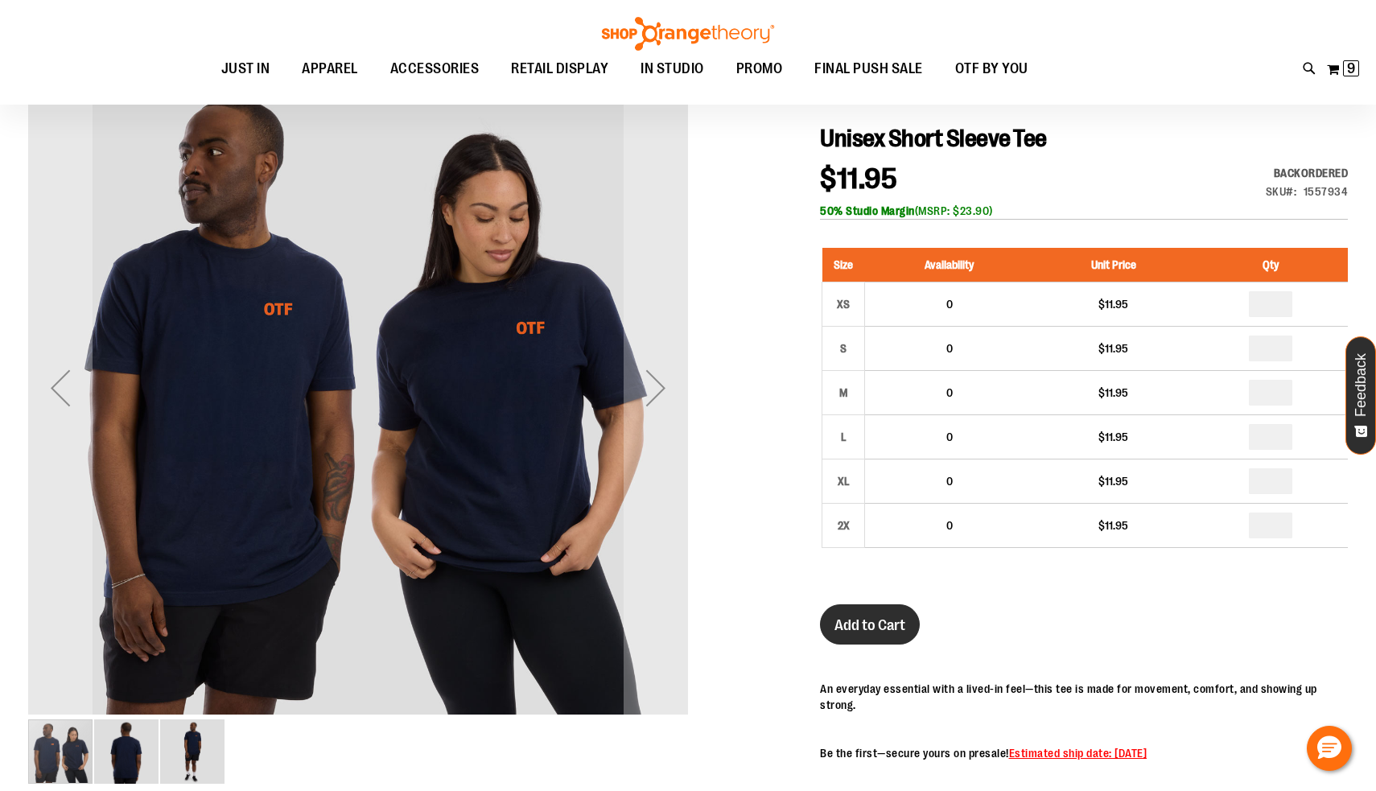
click at [885, 636] on button "Add to Cart" at bounding box center [870, 625] width 100 height 40
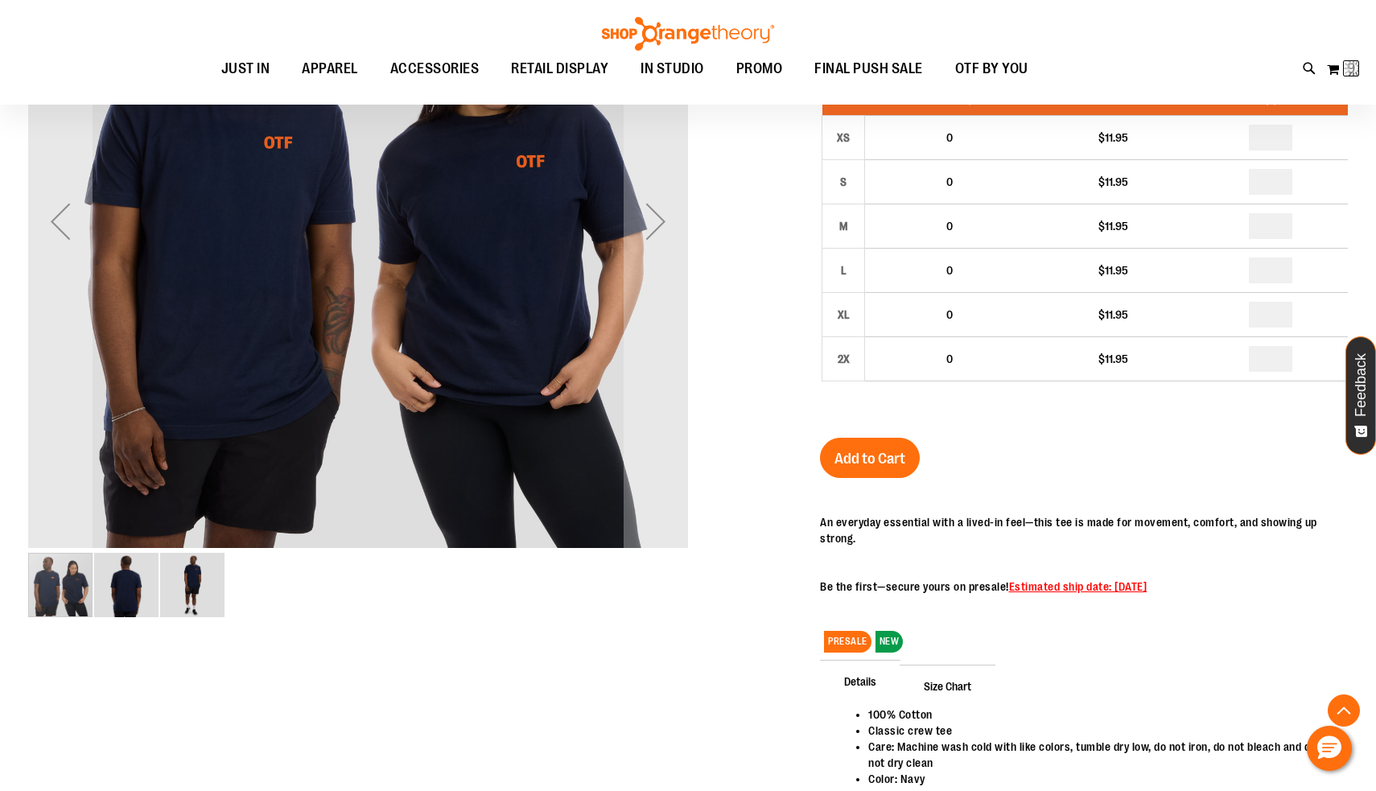
scroll to position [237, 0]
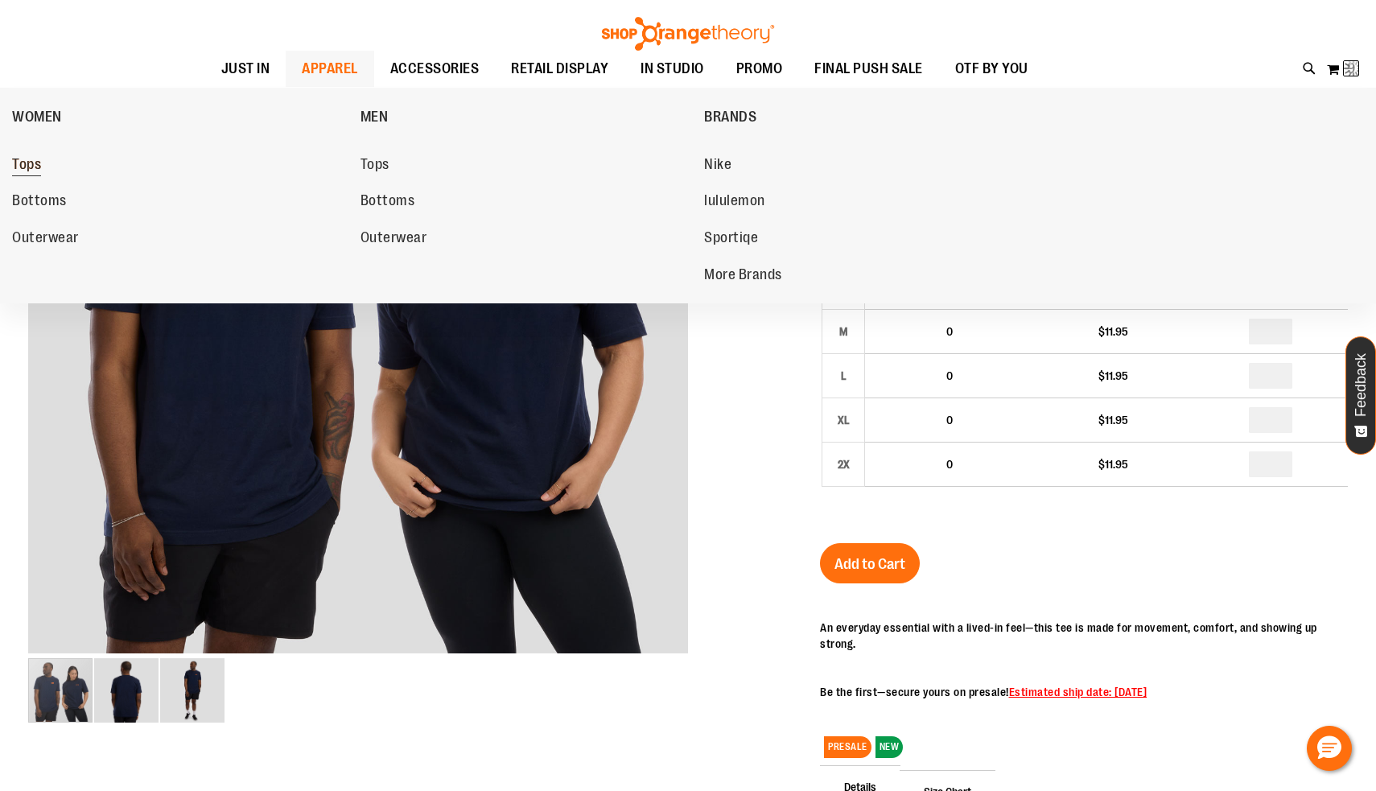
click at [32, 167] on span "Tops" at bounding box center [26, 166] width 29 height 20
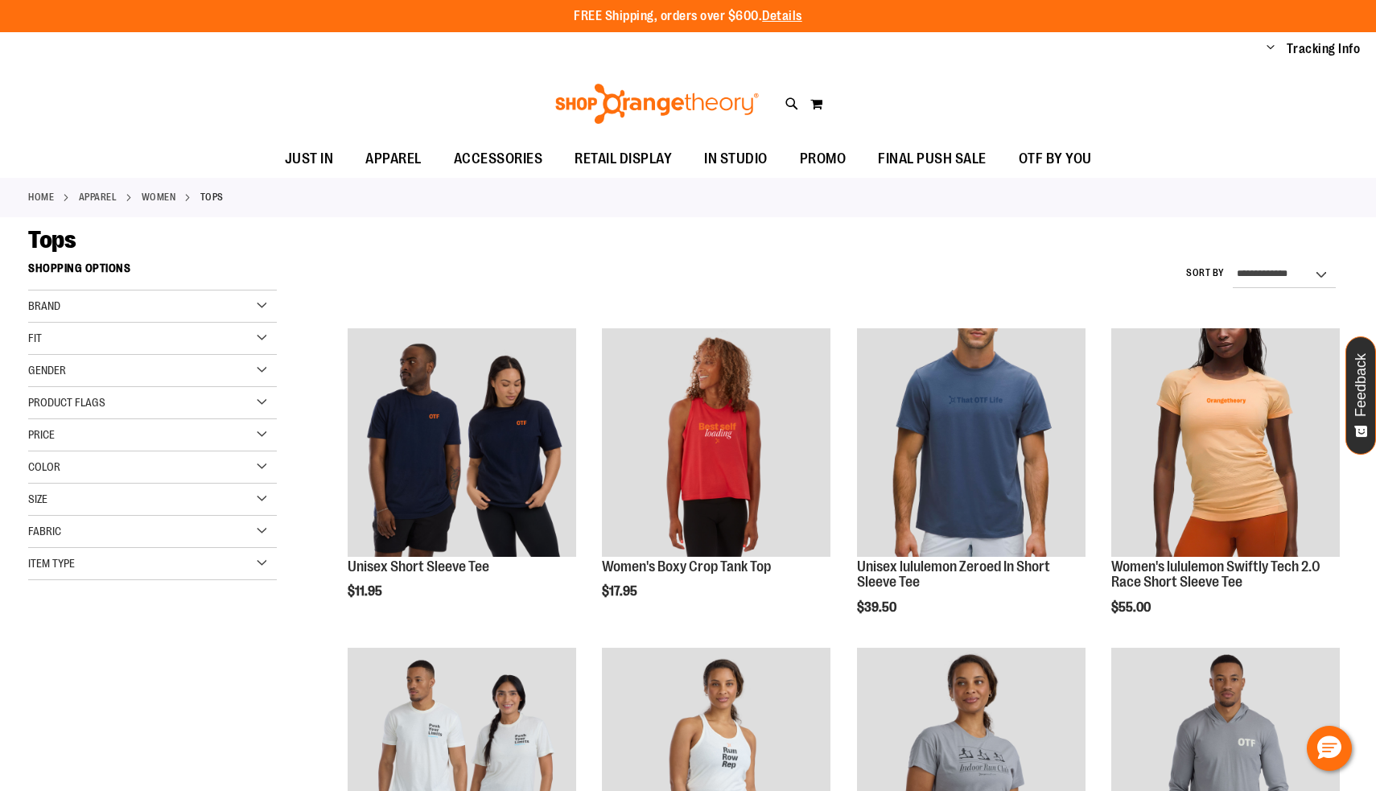
scroll to position [345, 0]
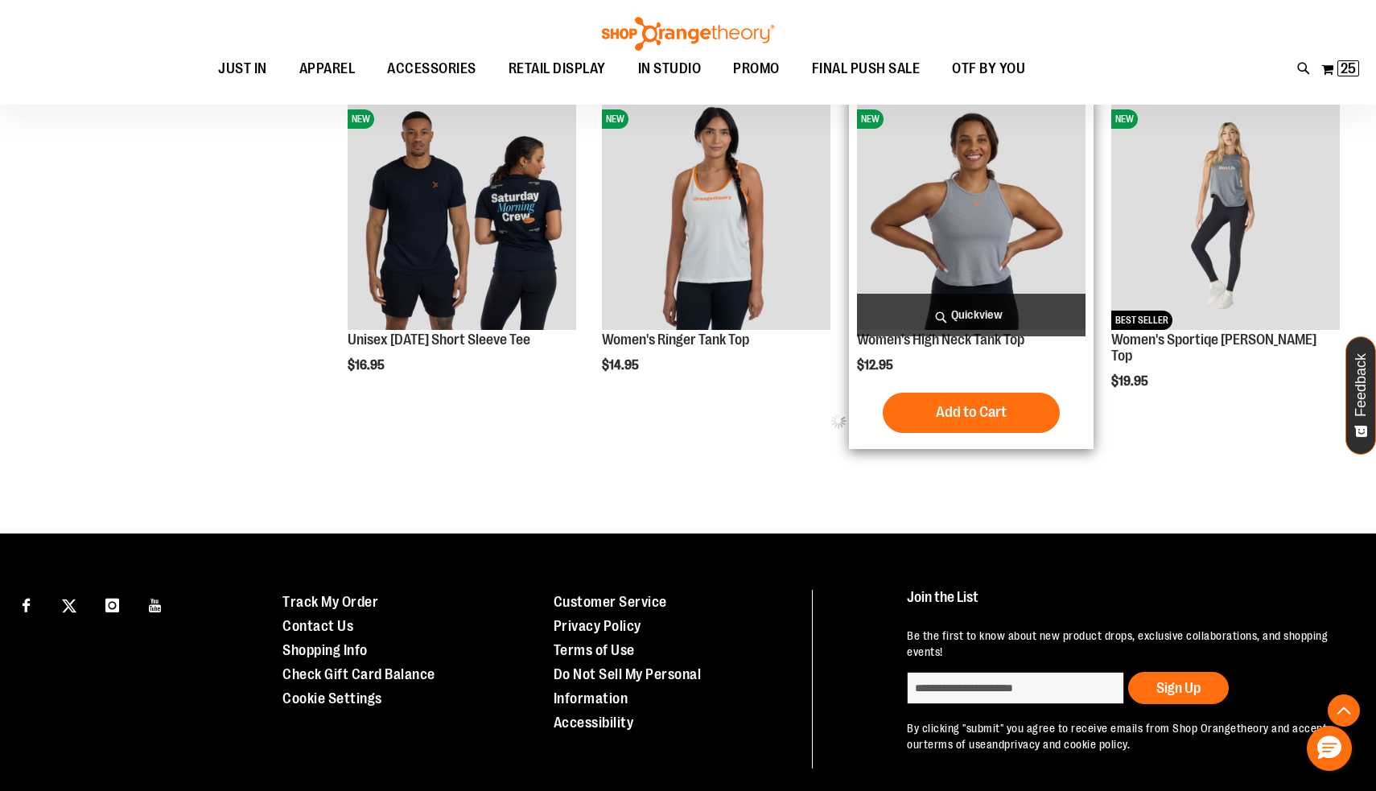
scroll to position [735, 0]
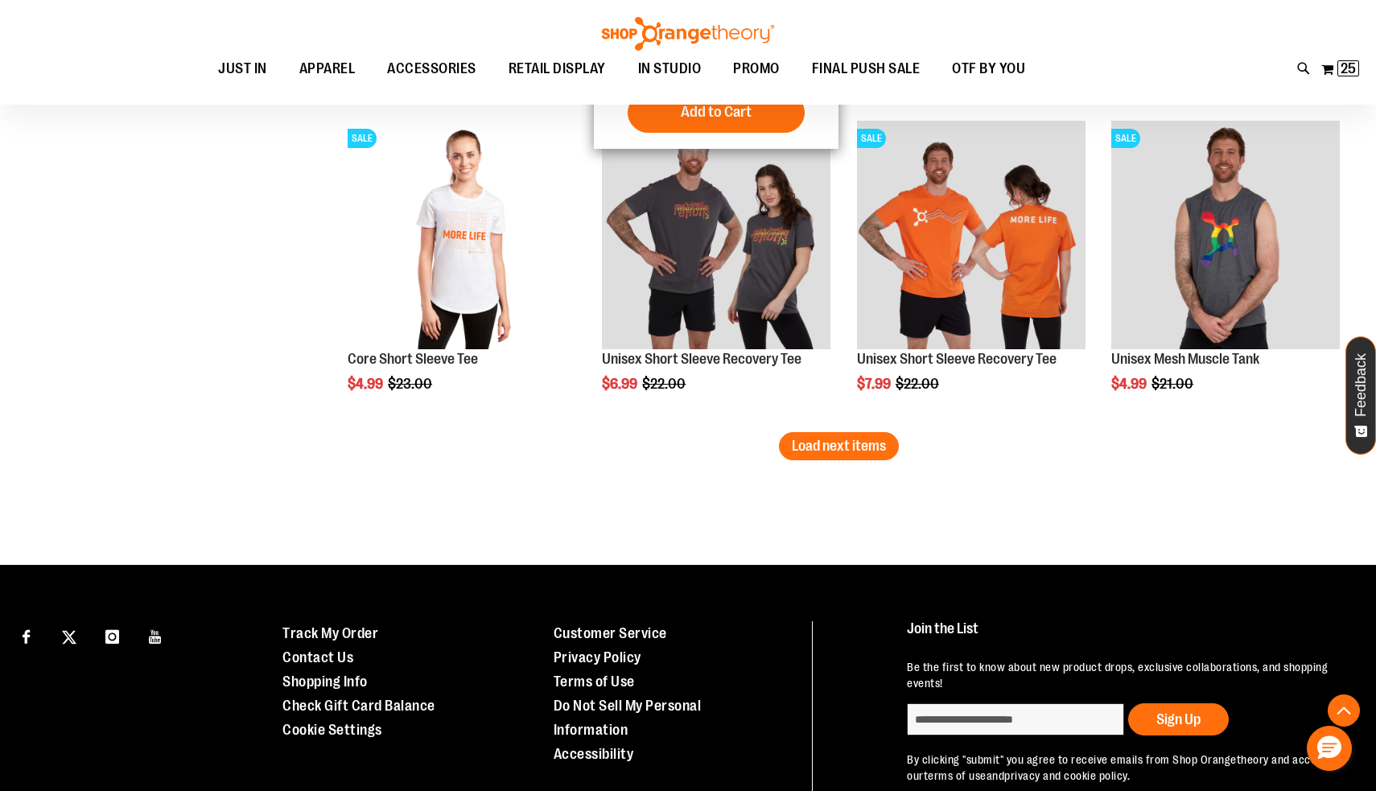
scroll to position [2587, 0]
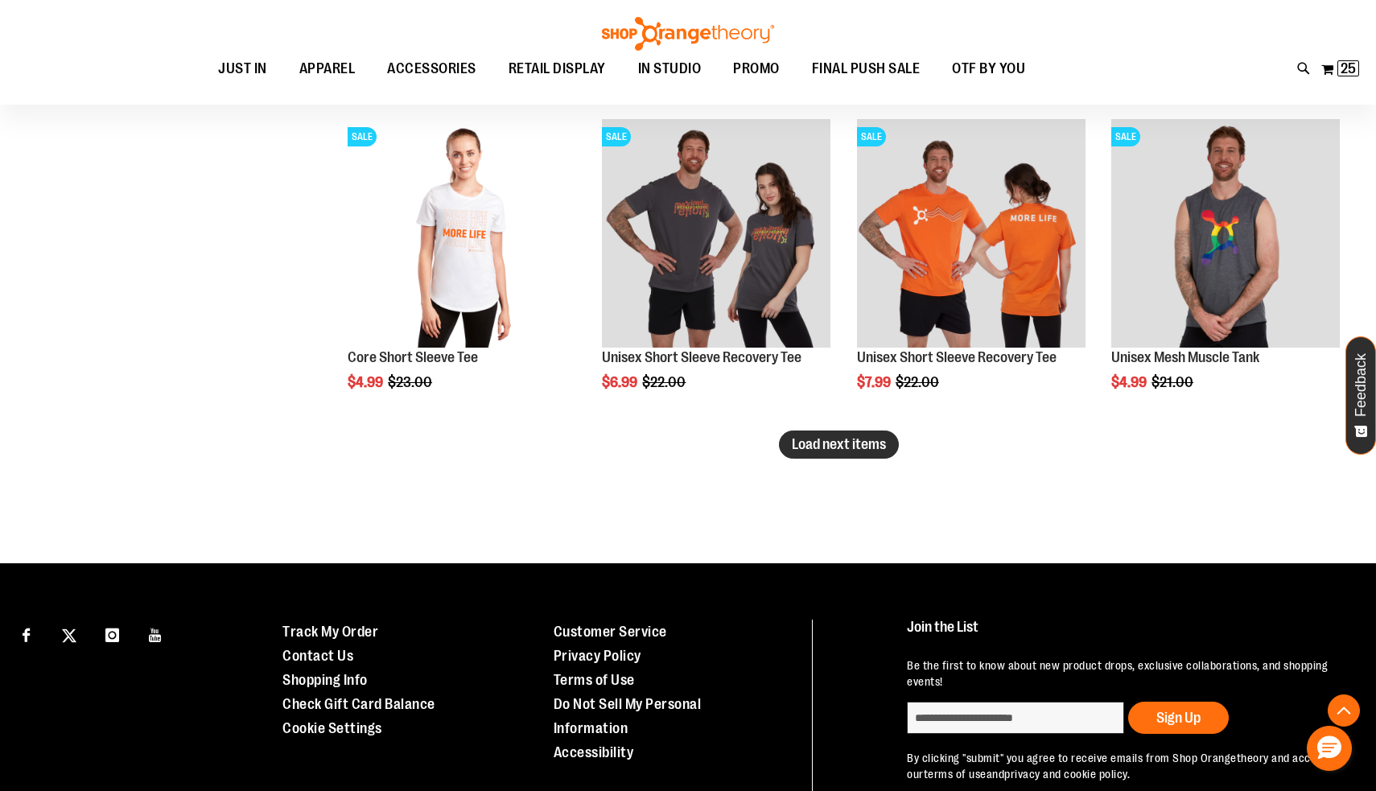
click at [827, 445] on span "Load next items" at bounding box center [839, 444] width 94 height 16
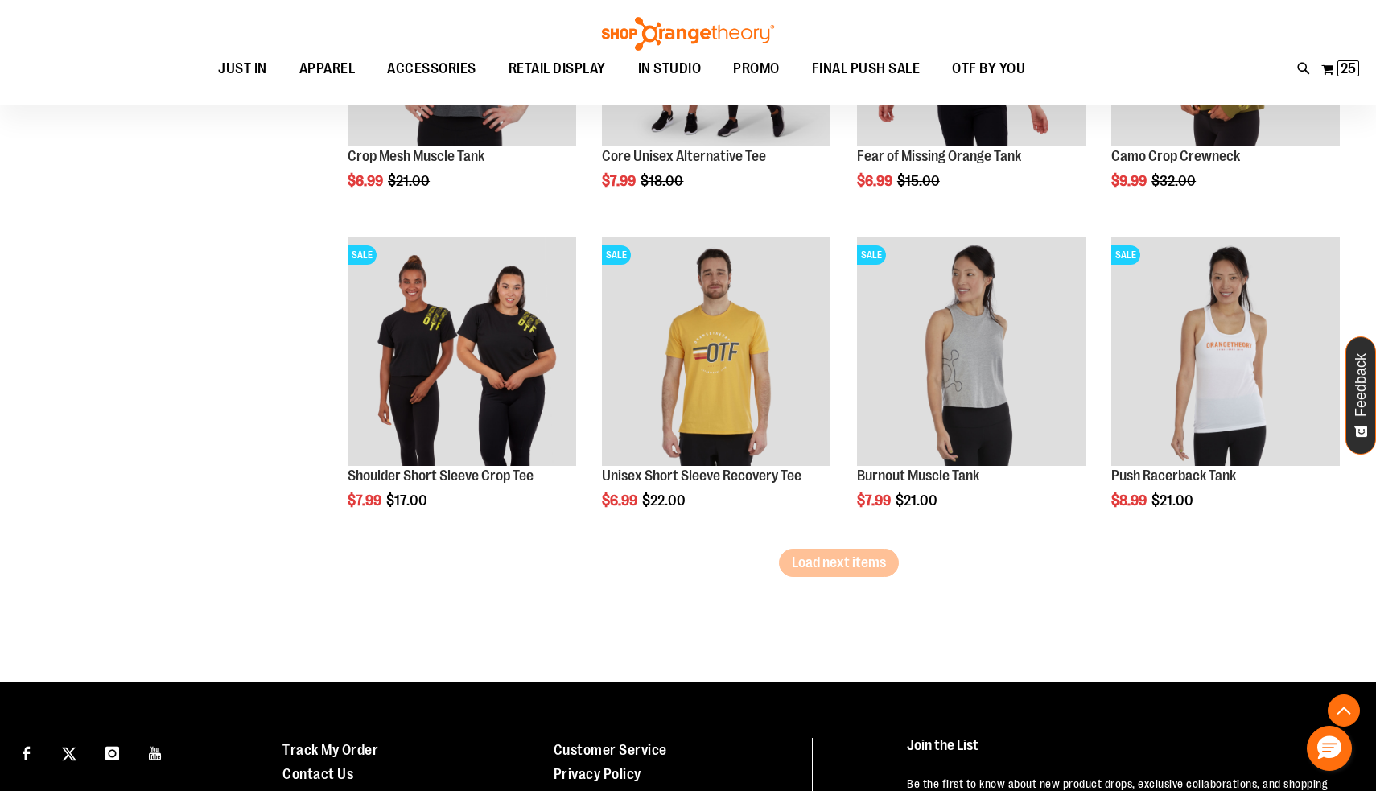
scroll to position [3429, 0]
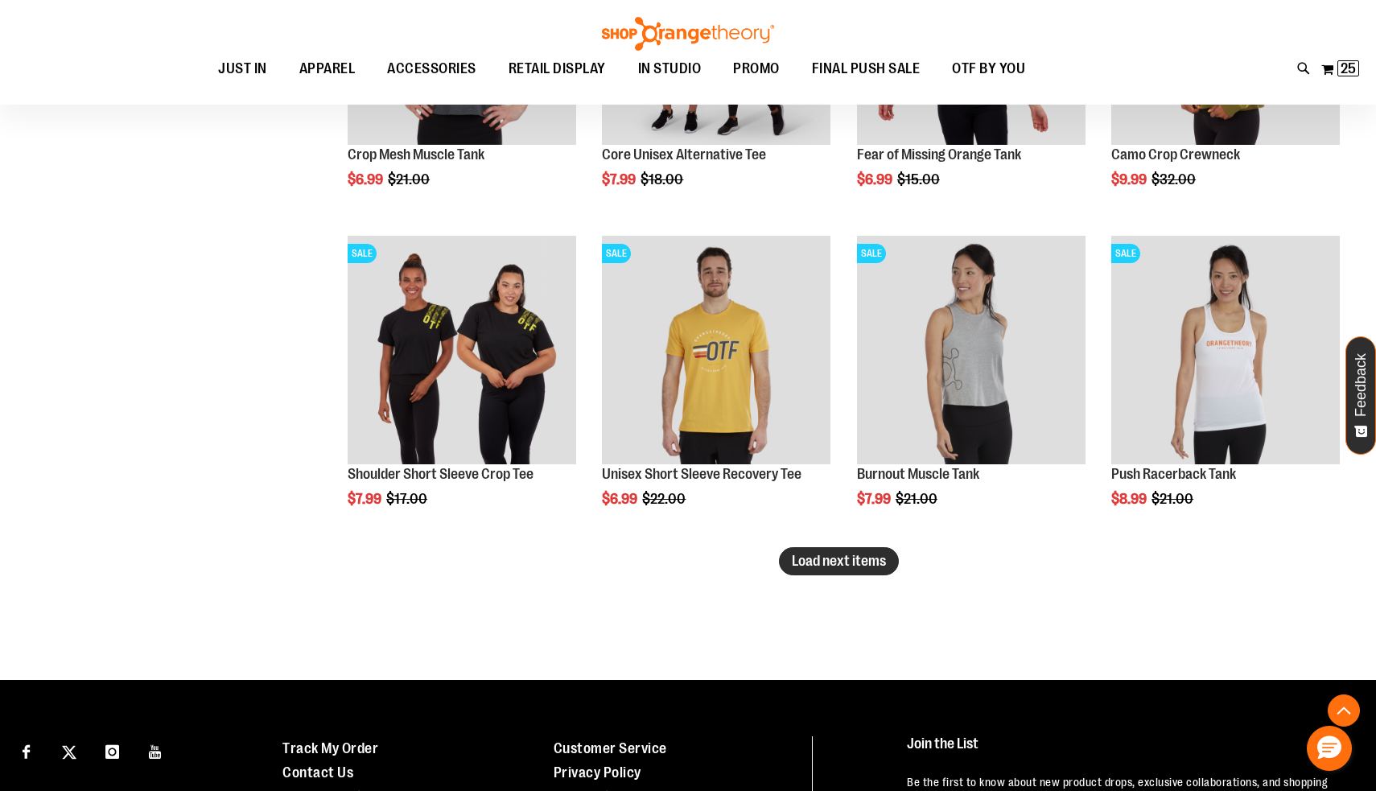
click at [817, 564] on span "Load next items" at bounding box center [839, 561] width 94 height 16
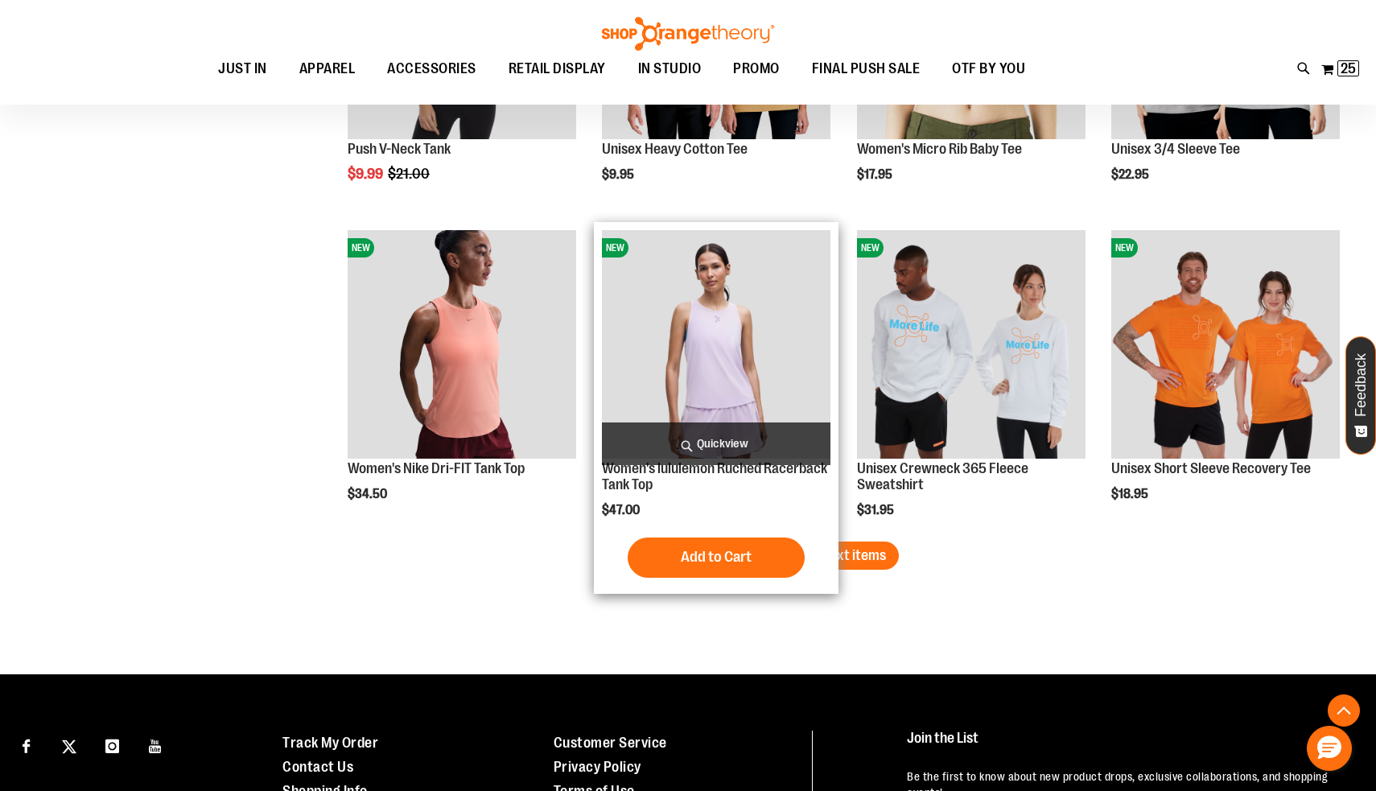
scroll to position [4406, 0]
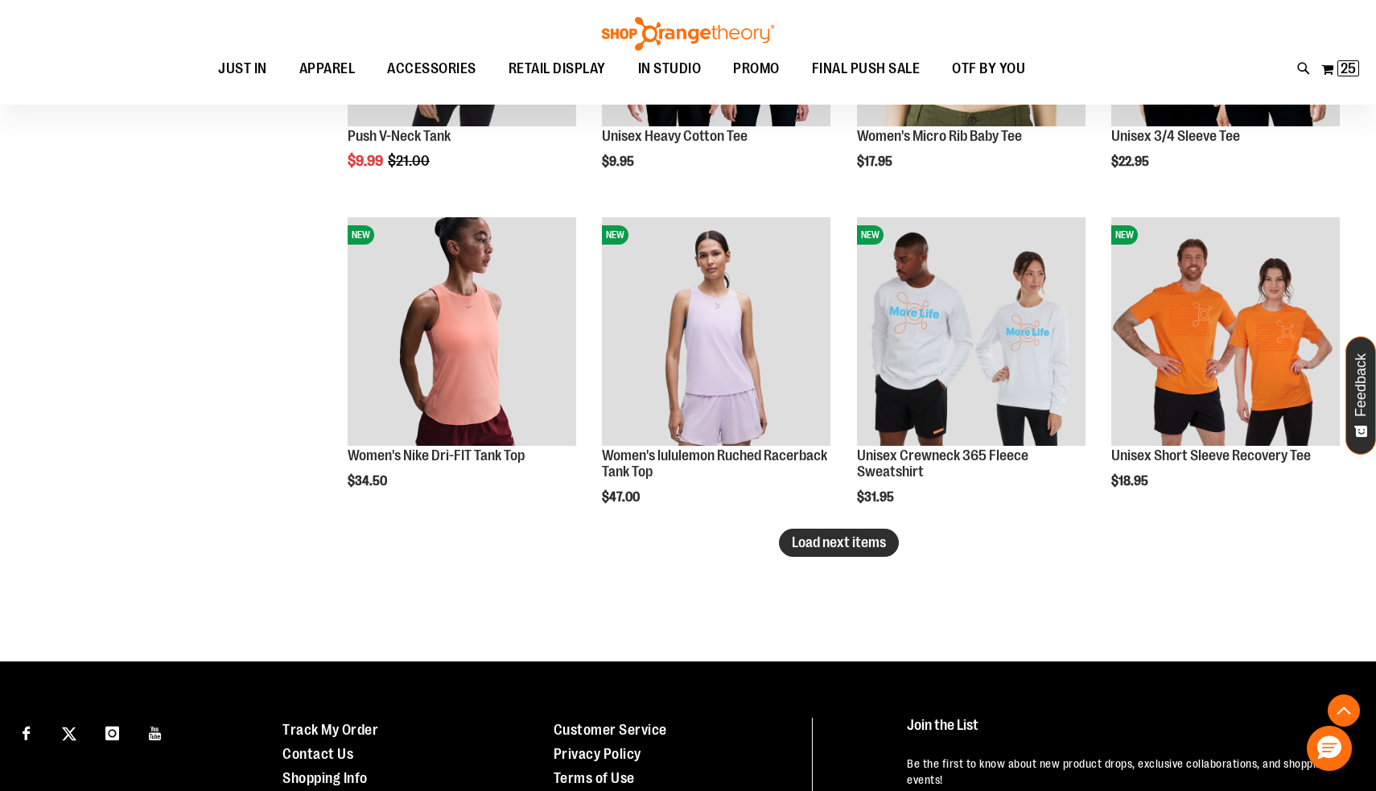
click at [819, 548] on span "Load next items" at bounding box center [839, 542] width 94 height 16
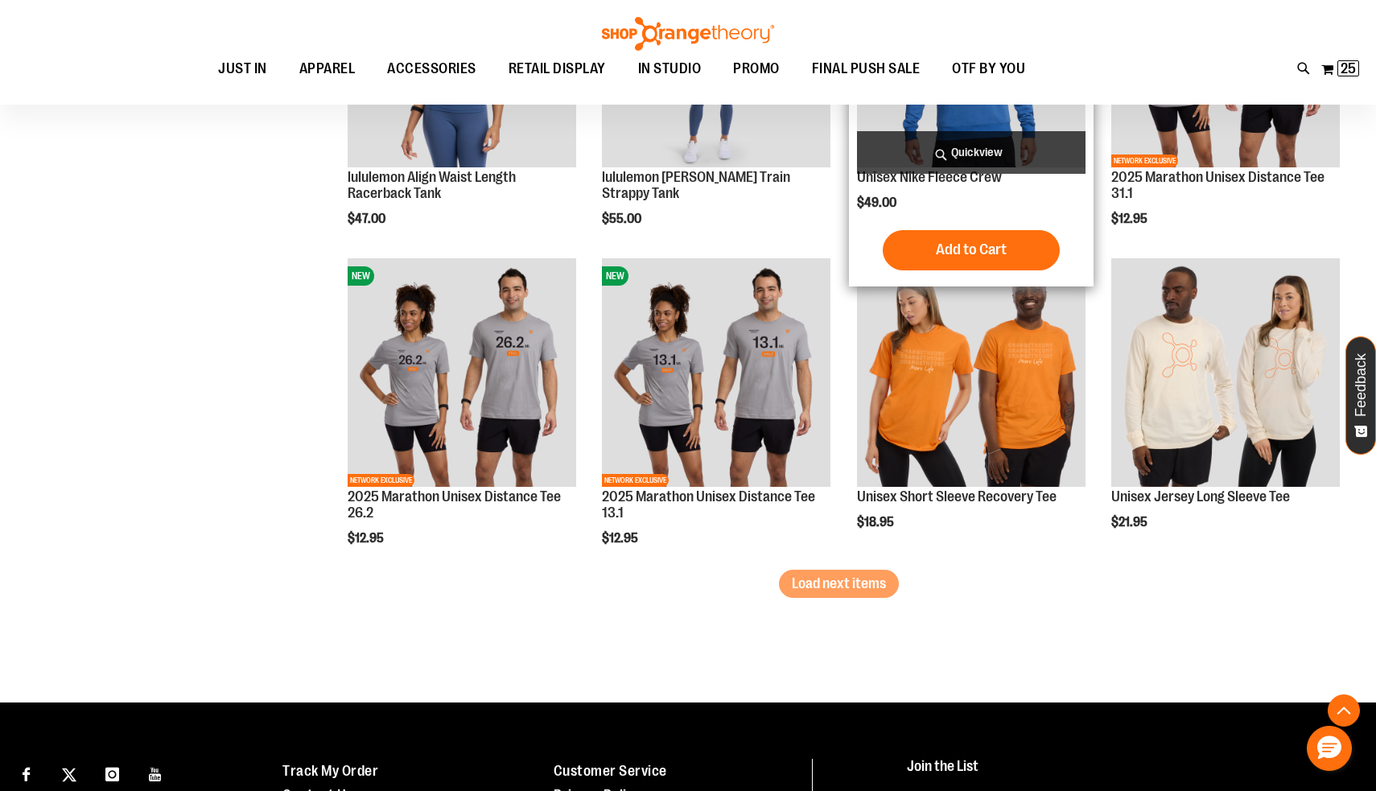
scroll to position [5327, 0]
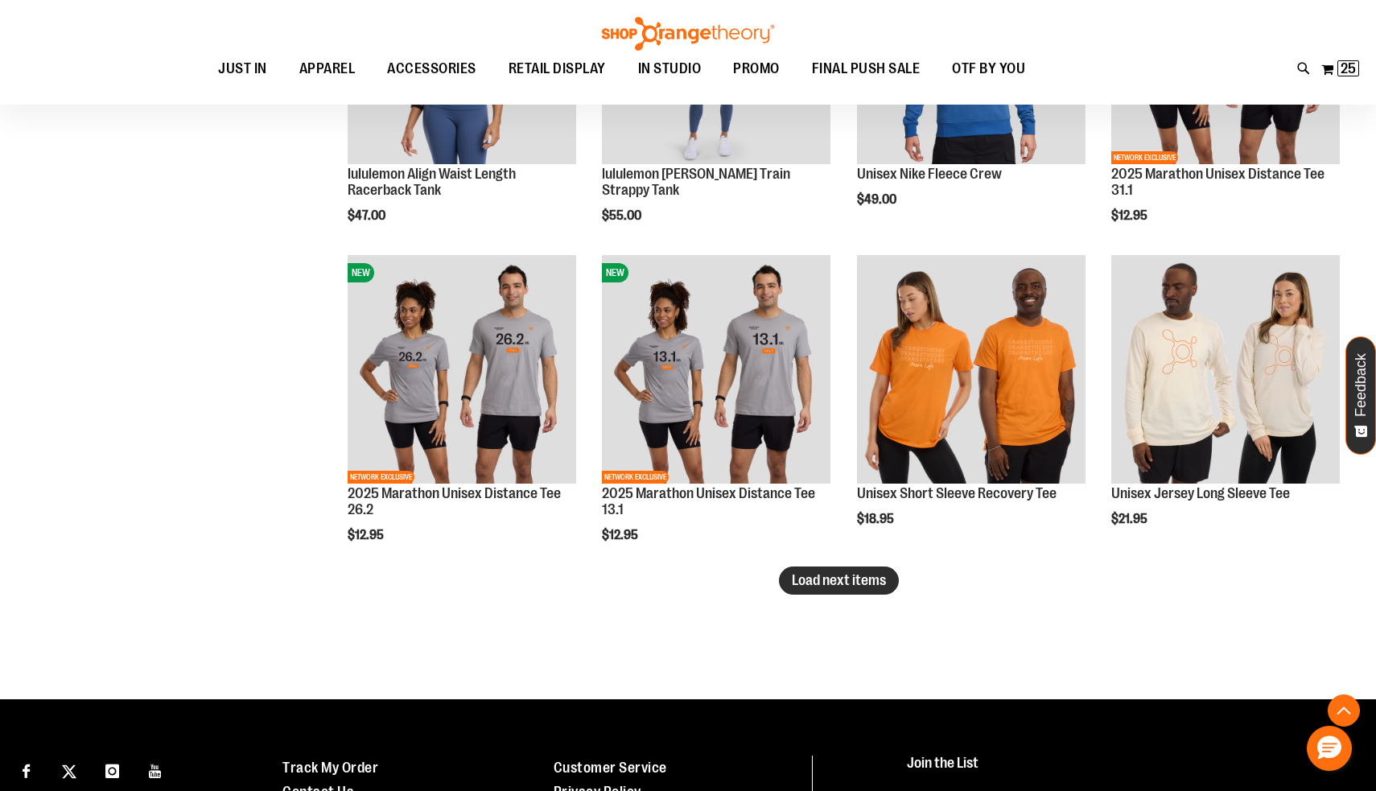
click at [873, 579] on span "Load next items" at bounding box center [839, 580] width 94 height 16
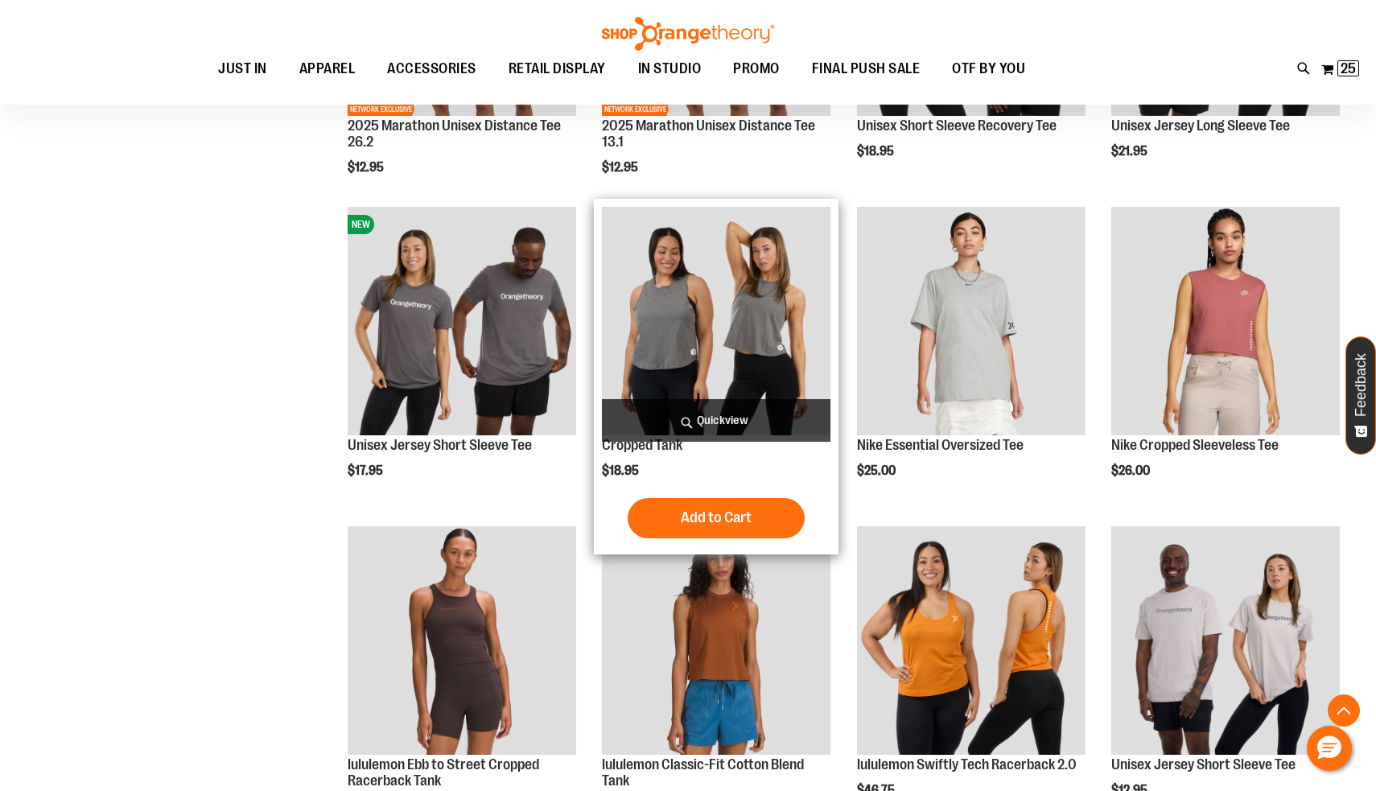
scroll to position [5702, 0]
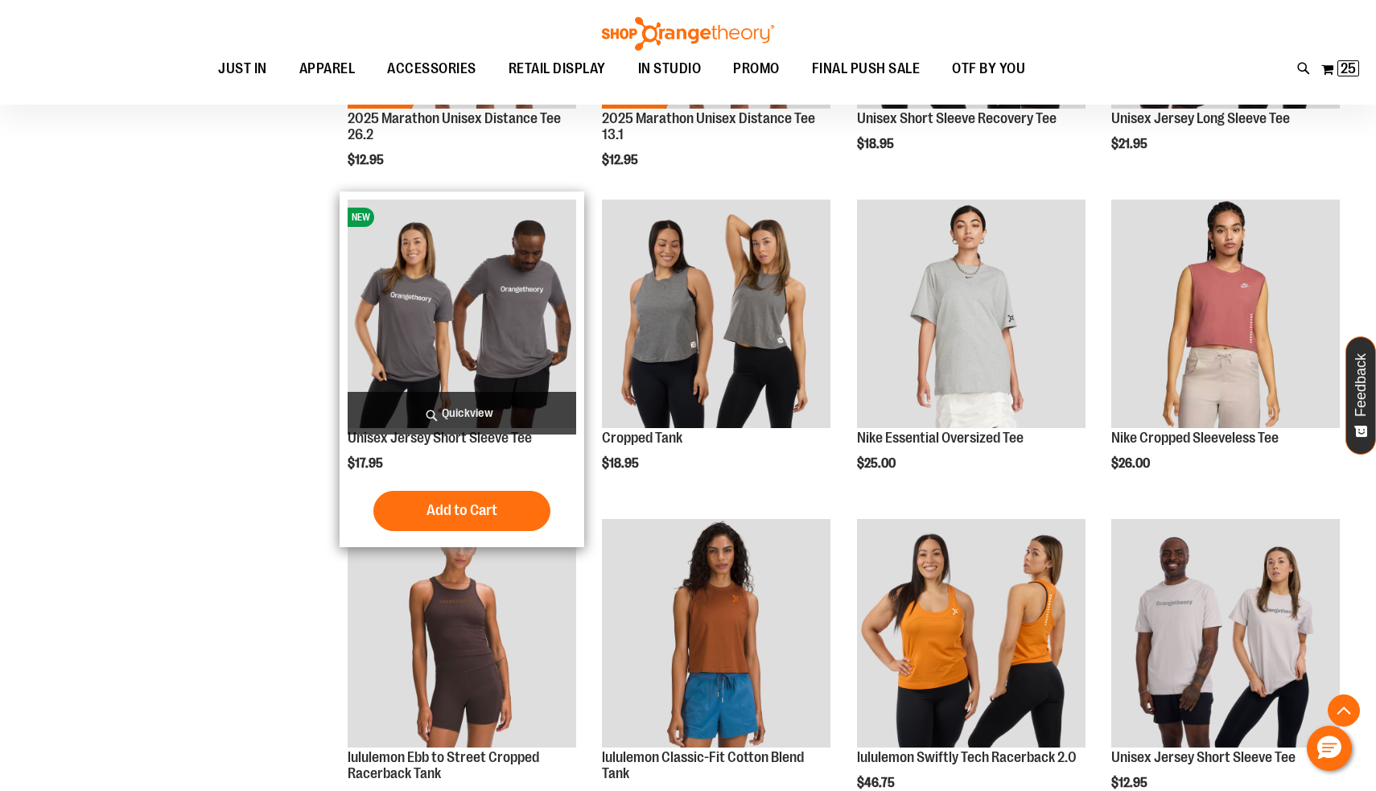
click at [496, 306] on img "product" at bounding box center [462, 314] width 229 height 229
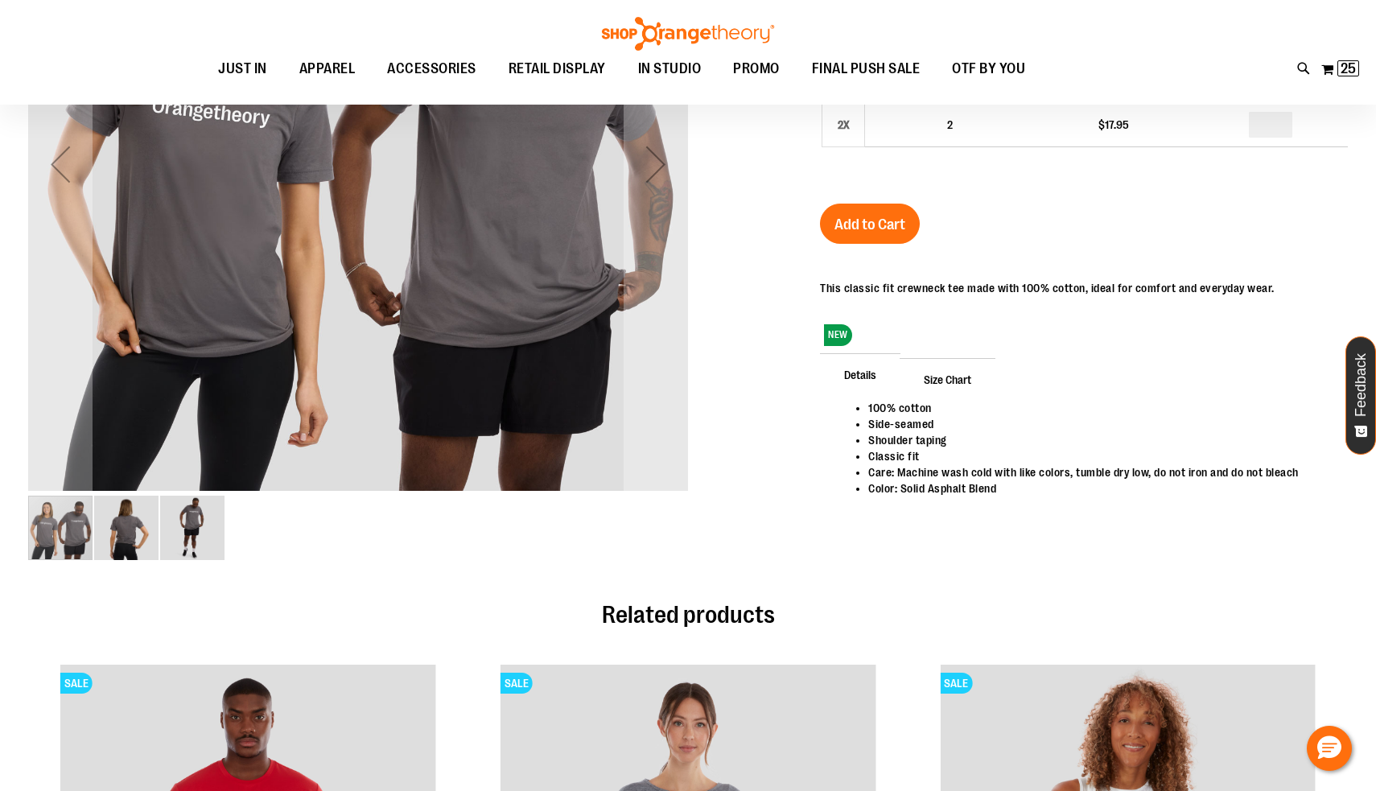
scroll to position [64, 0]
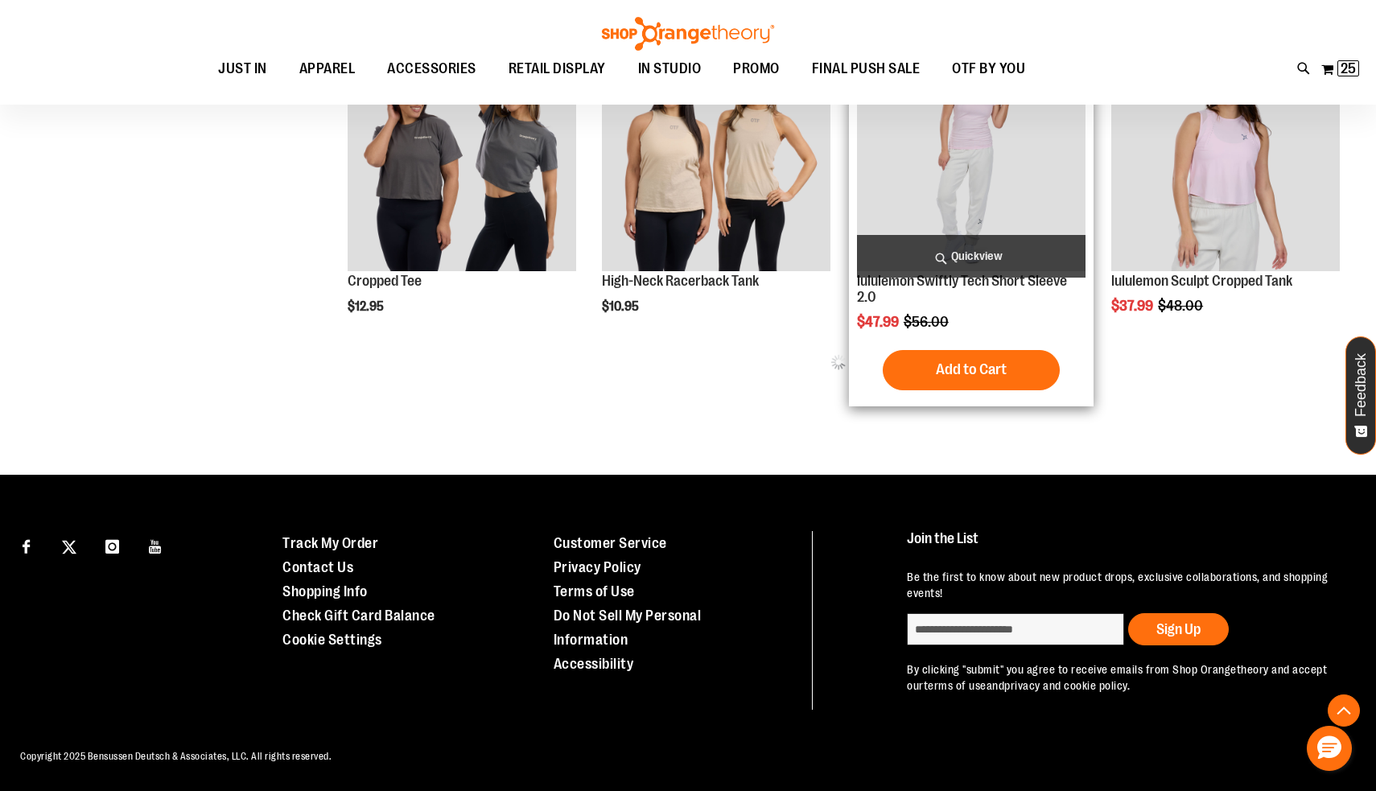
scroll to position [828, 0]
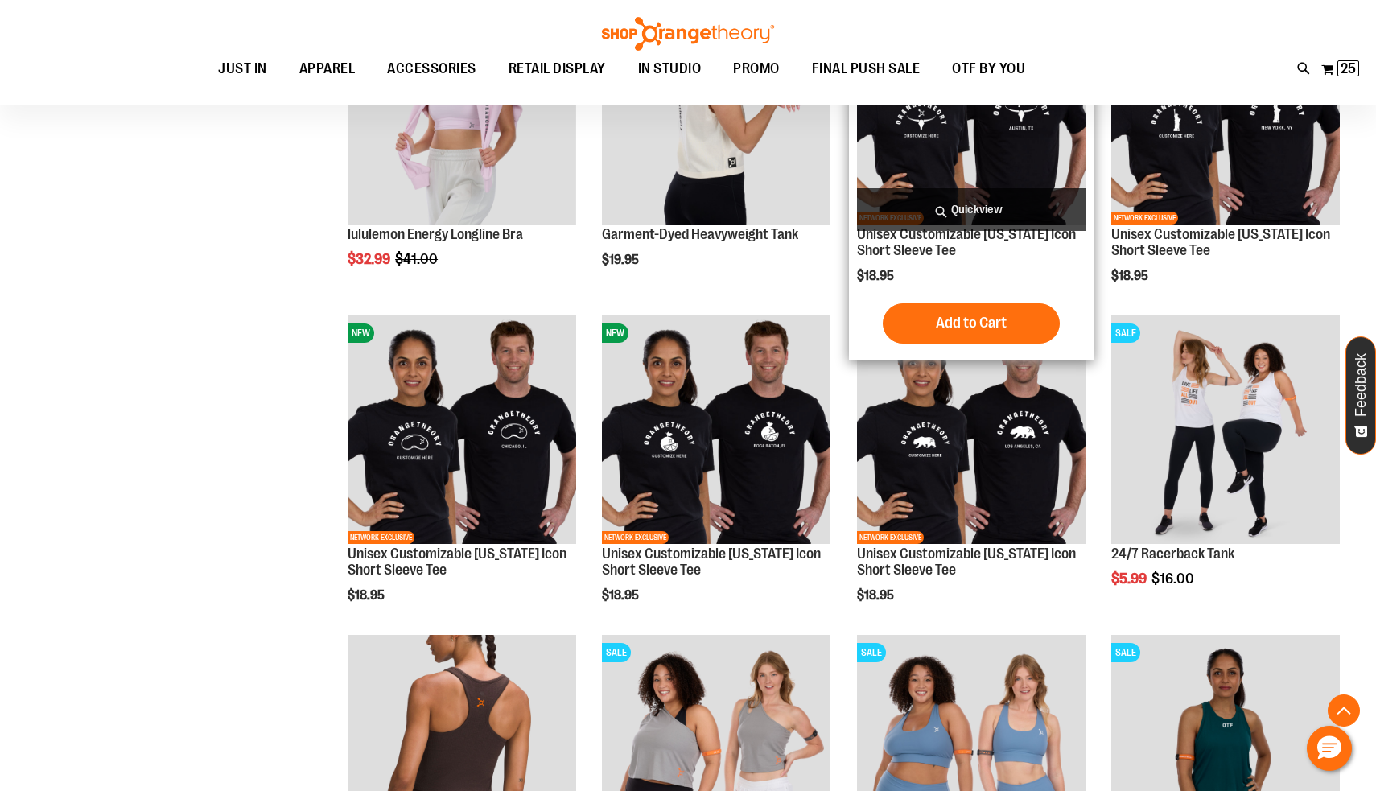
scroll to position [1307, 0]
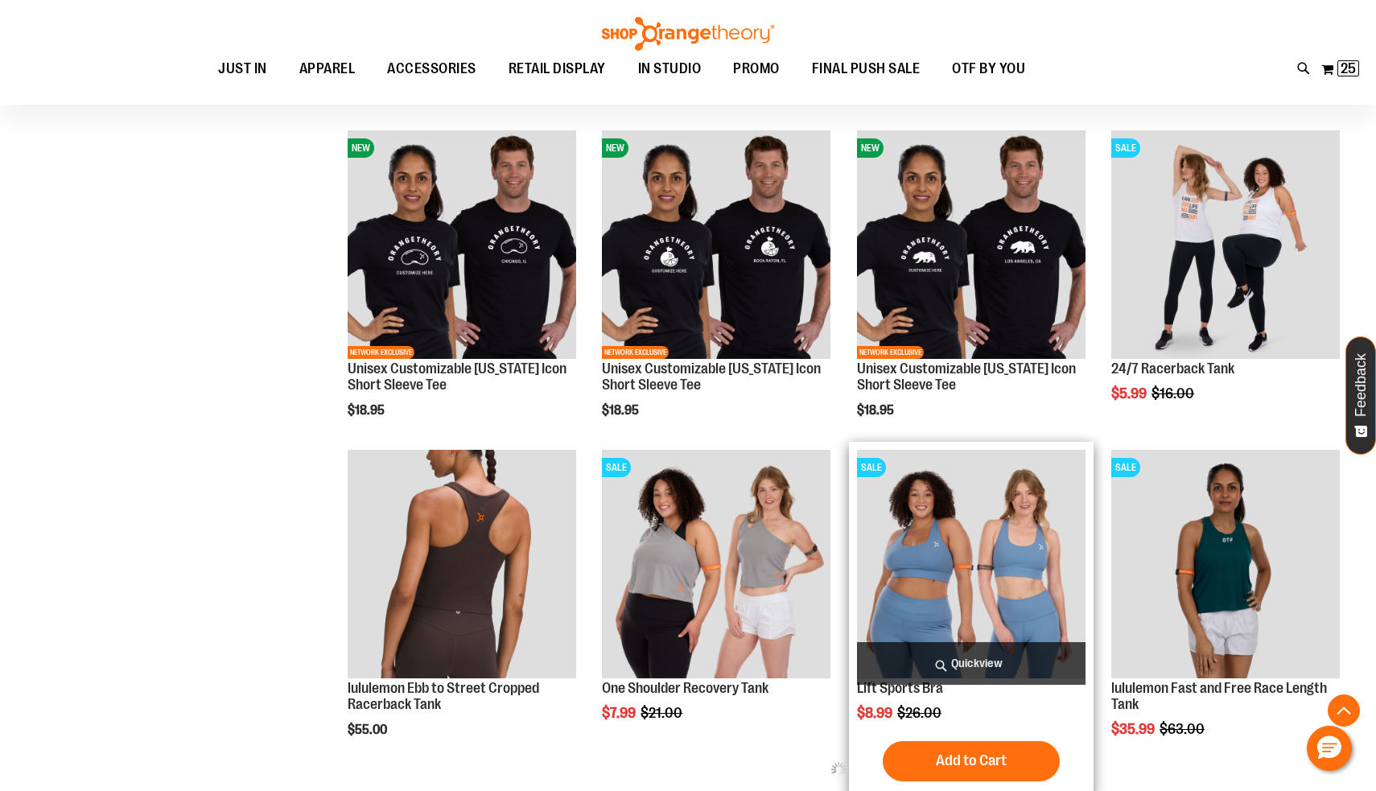
scroll to position [1459, 0]
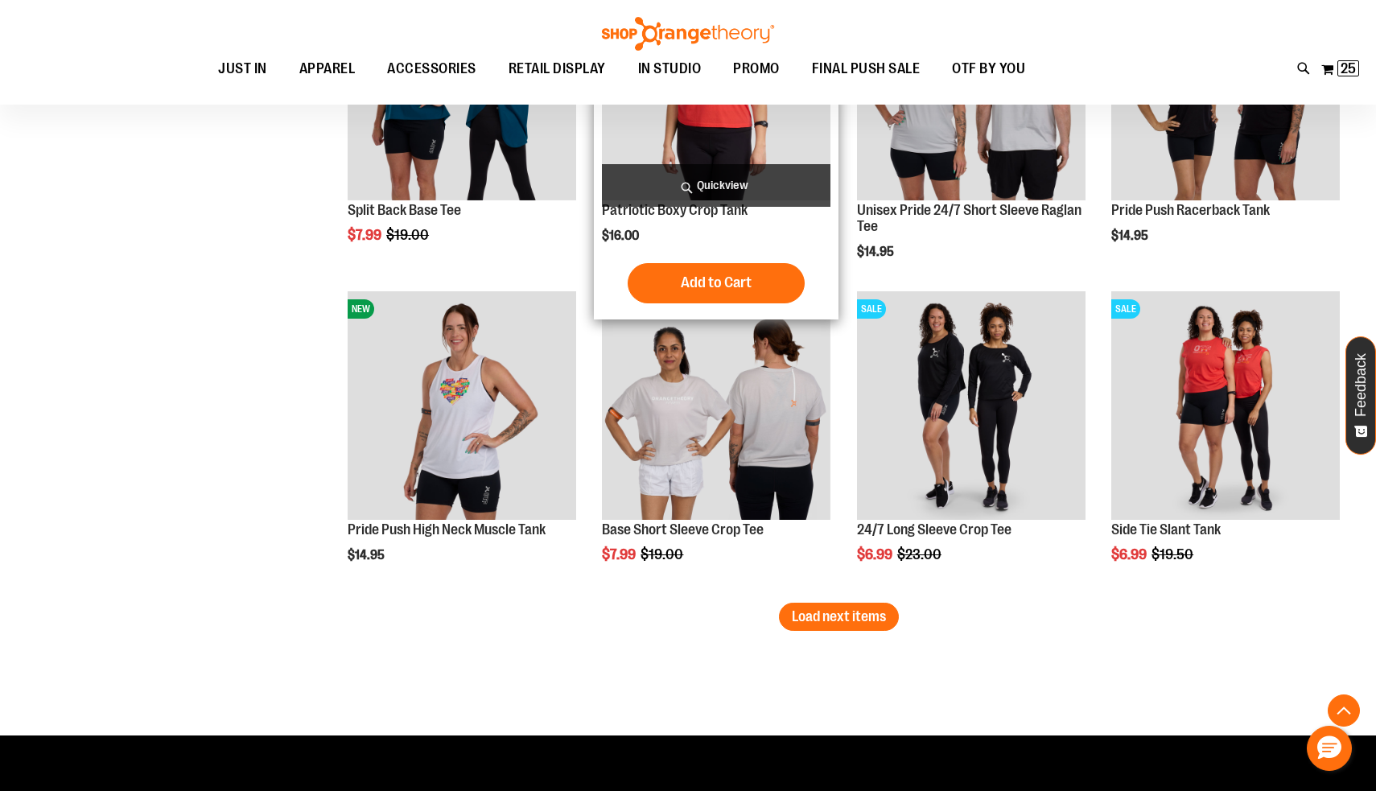
scroll to position [2627, 0]
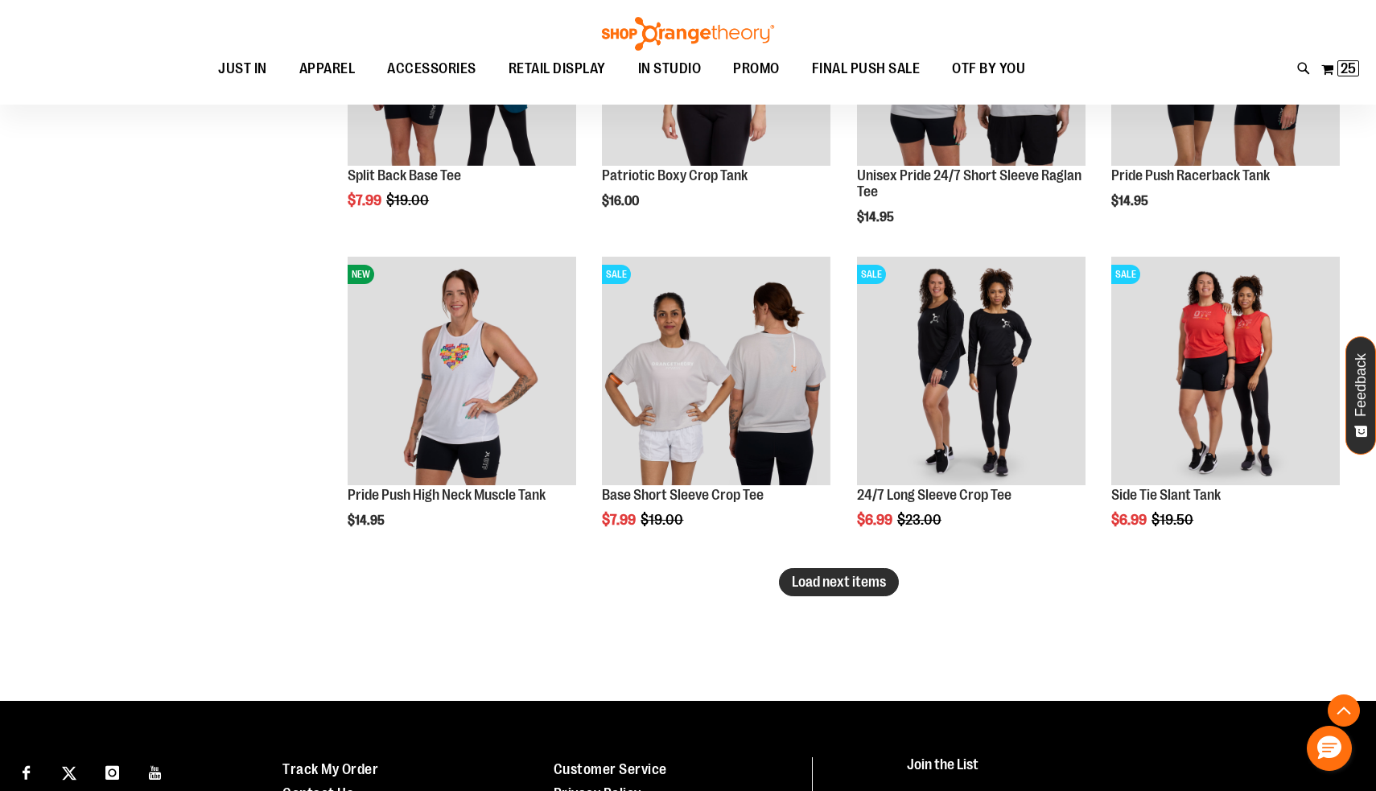
click at [874, 586] on span "Load next items" at bounding box center [839, 582] width 94 height 16
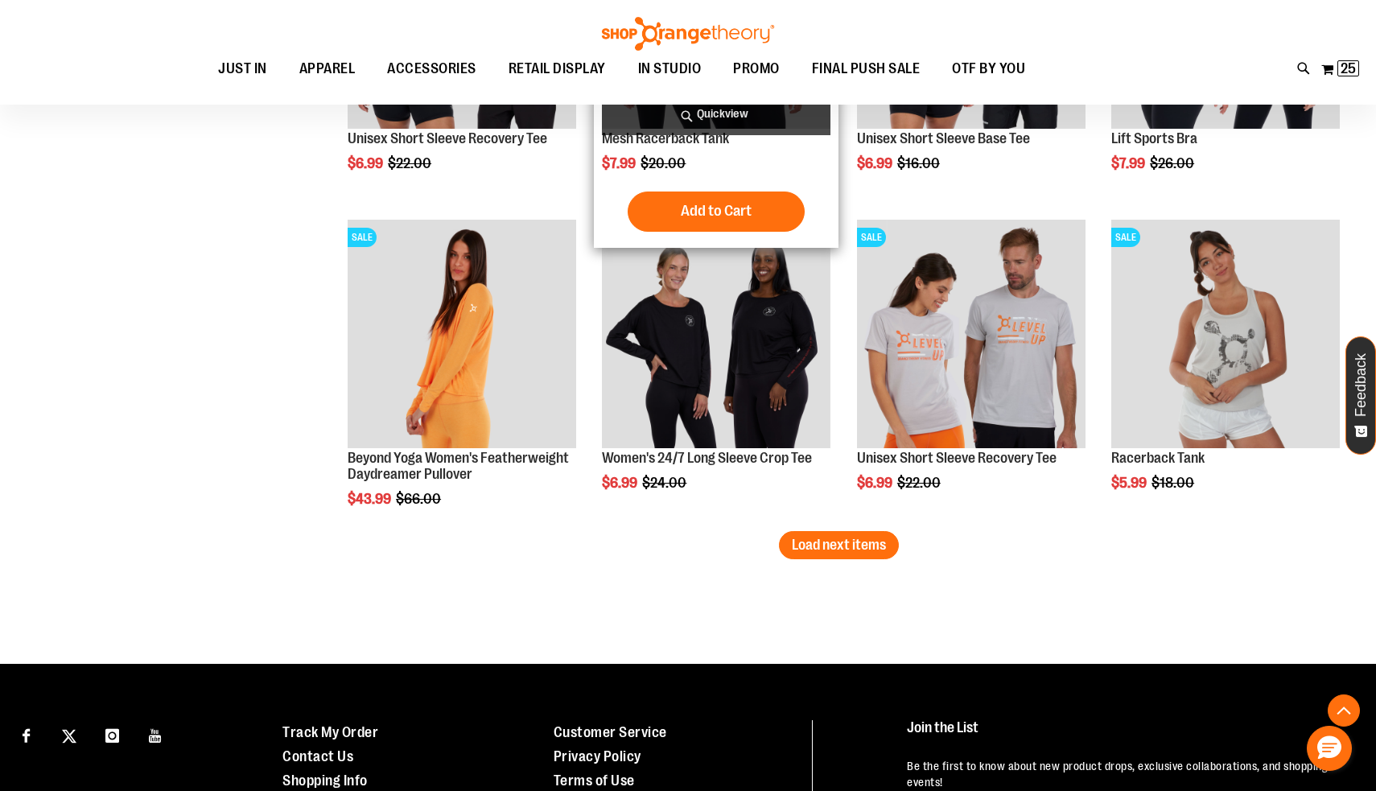
scroll to position [3632, 0]
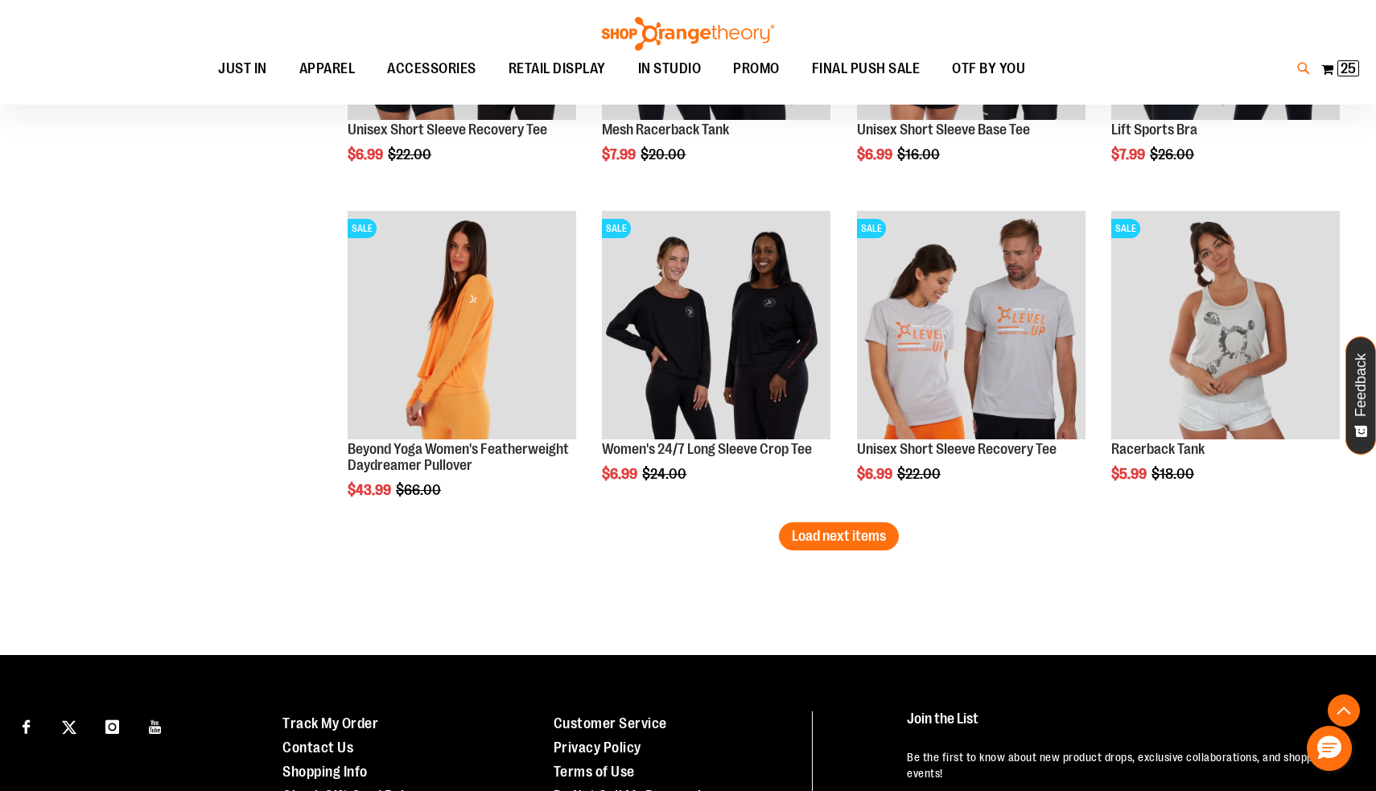
click at [1299, 66] on icon at bounding box center [1305, 69] width 14 height 19
type input "*********"
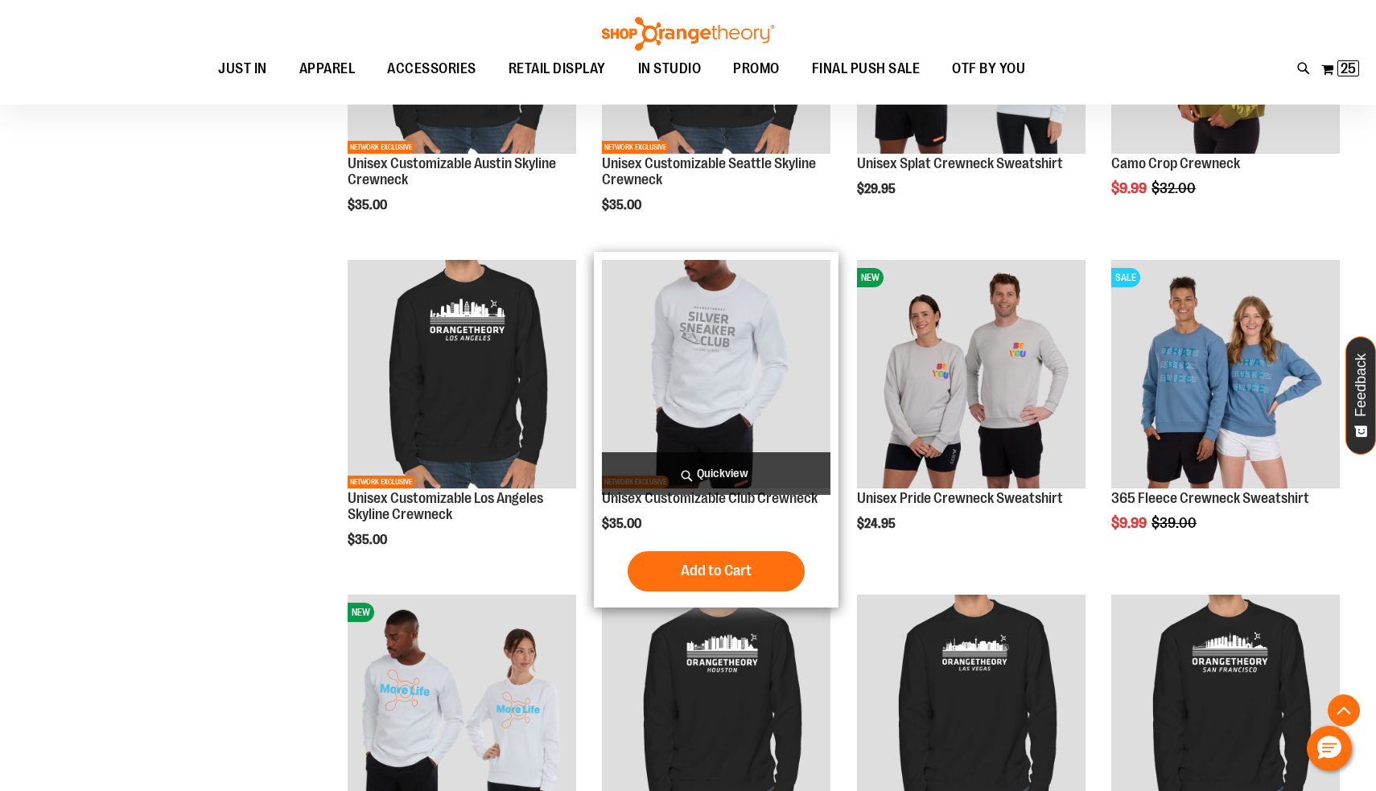
scroll to position [1675, 0]
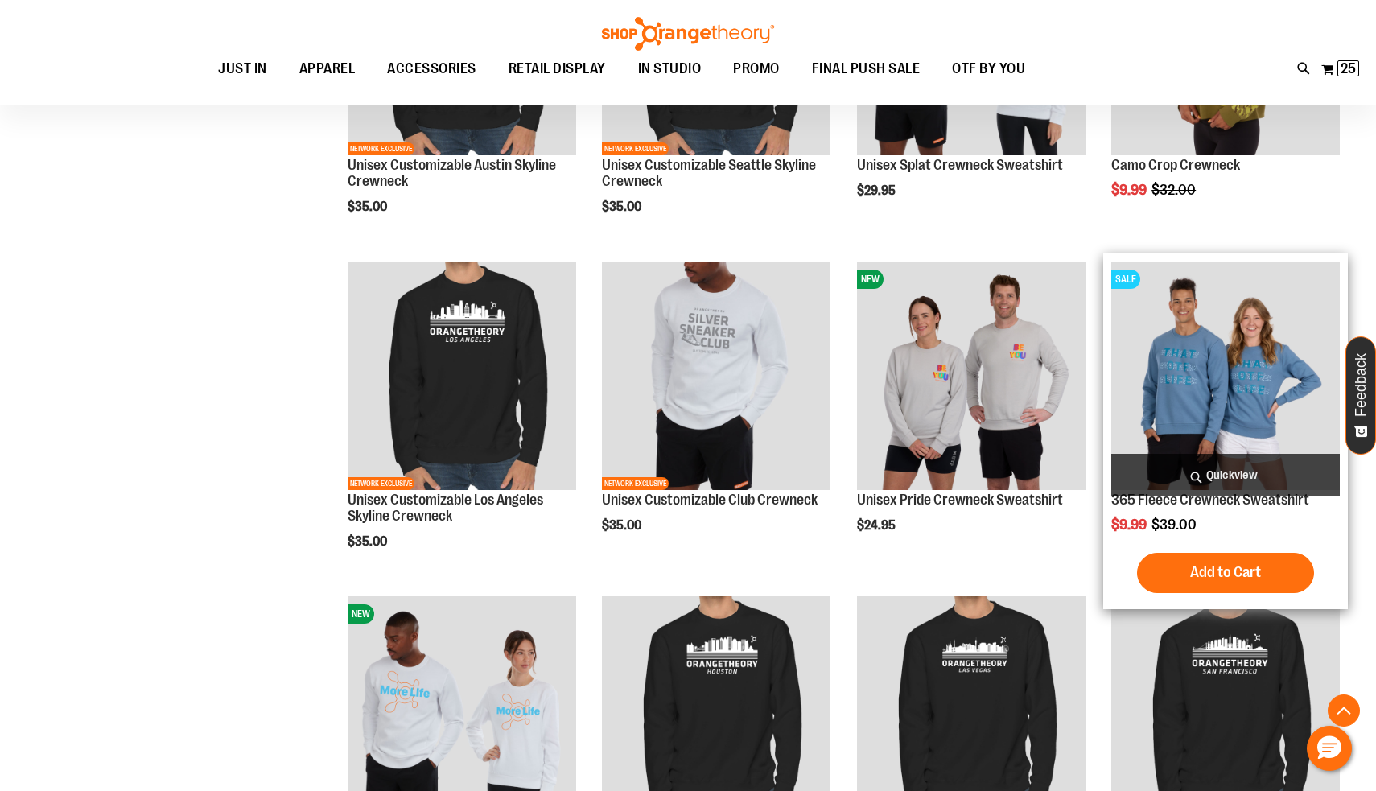
click at [1230, 410] on img "product" at bounding box center [1226, 376] width 229 height 229
click at [1191, 361] on img "product" at bounding box center [1226, 376] width 229 height 229
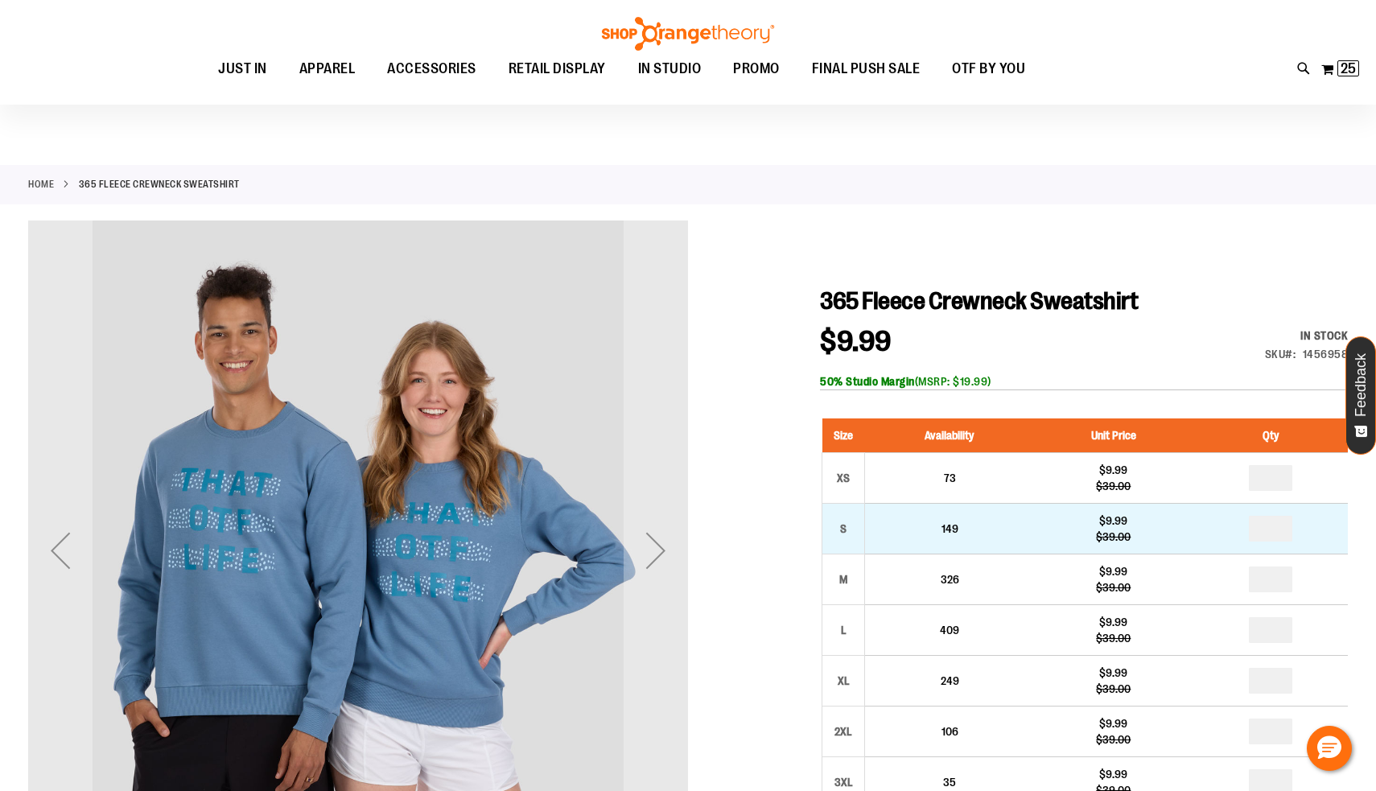
scroll to position [192, 0]
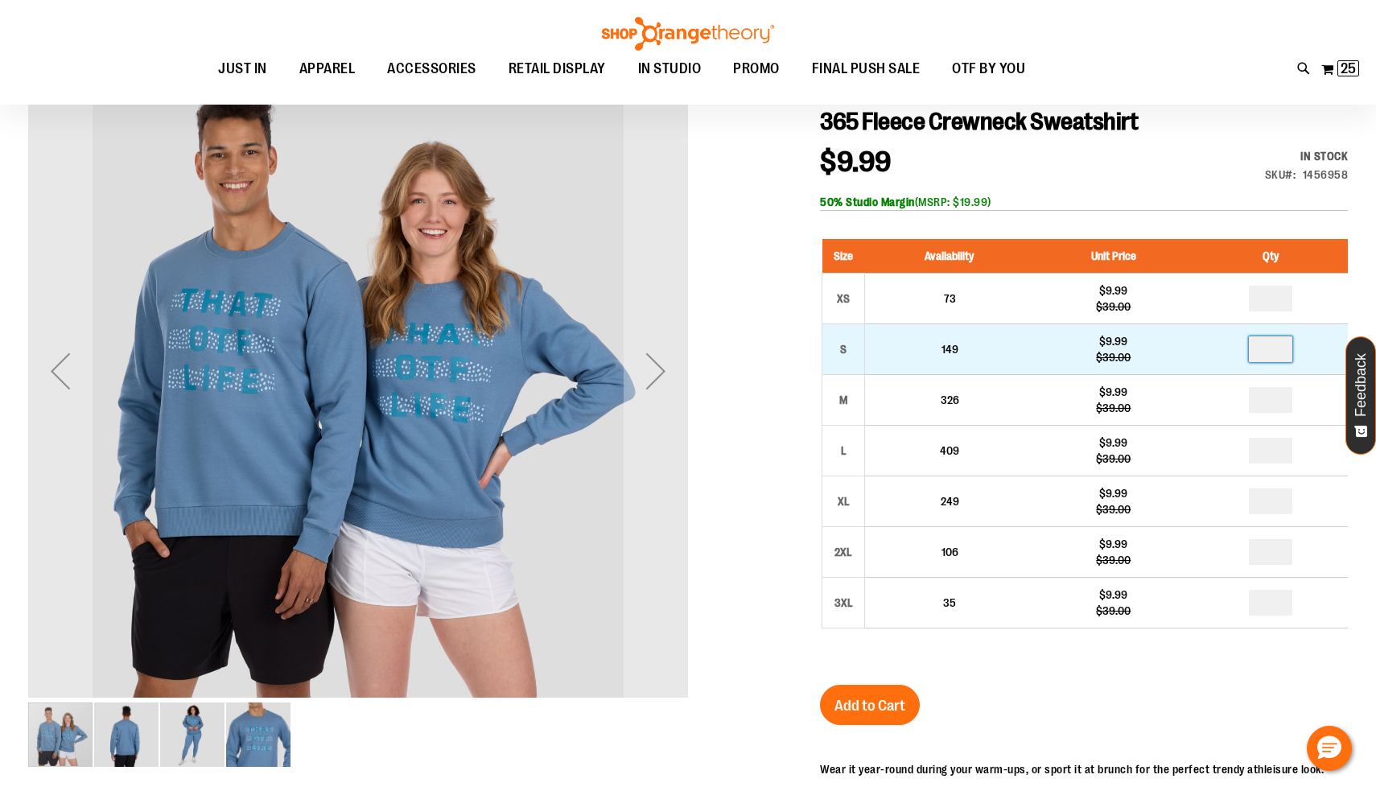
click at [1279, 355] on input "number" at bounding box center [1270, 349] width 43 height 26
type input "*"
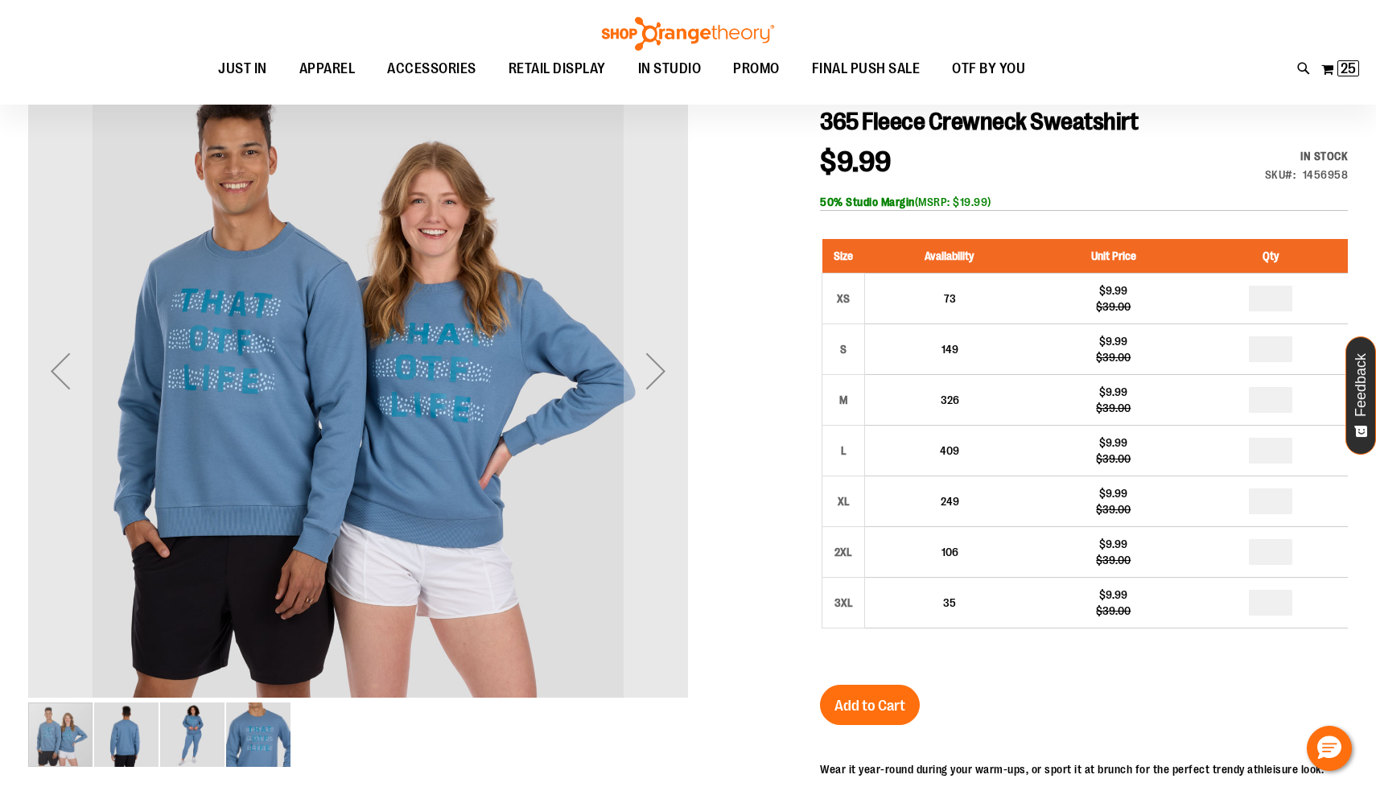
type input "*"
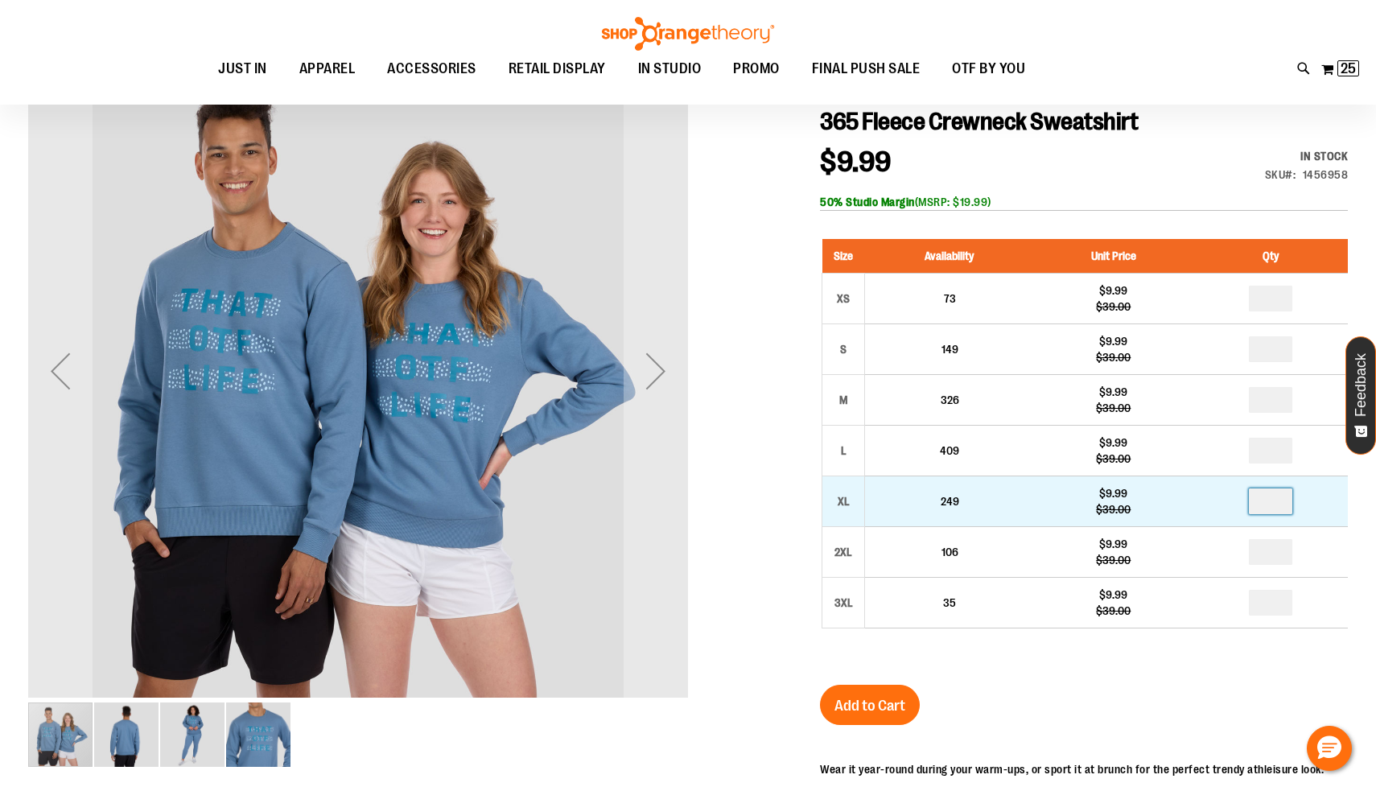
click at [1279, 499] on input "number" at bounding box center [1270, 502] width 43 height 26
type input "*"
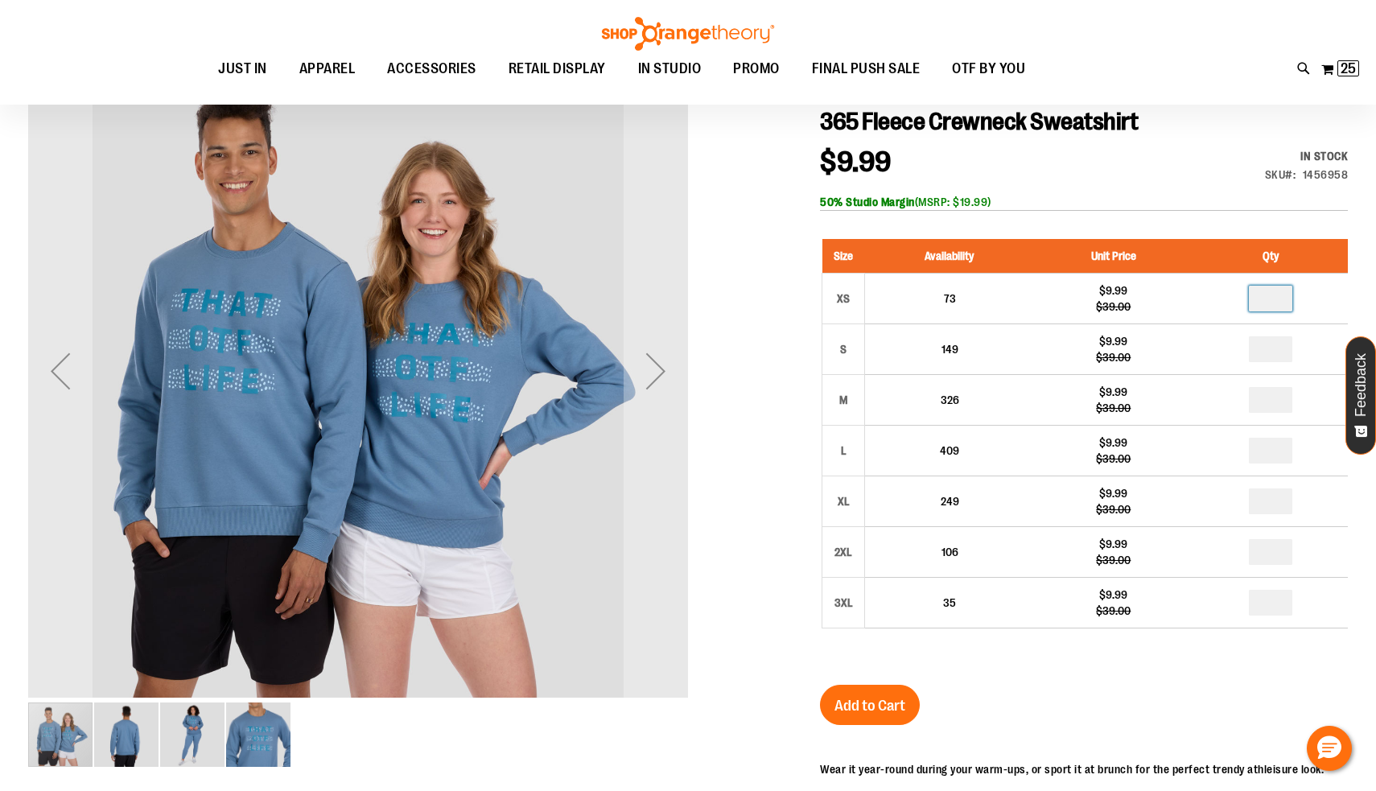
click at [1276, 309] on input "number" at bounding box center [1270, 299] width 43 height 26
type input "*"
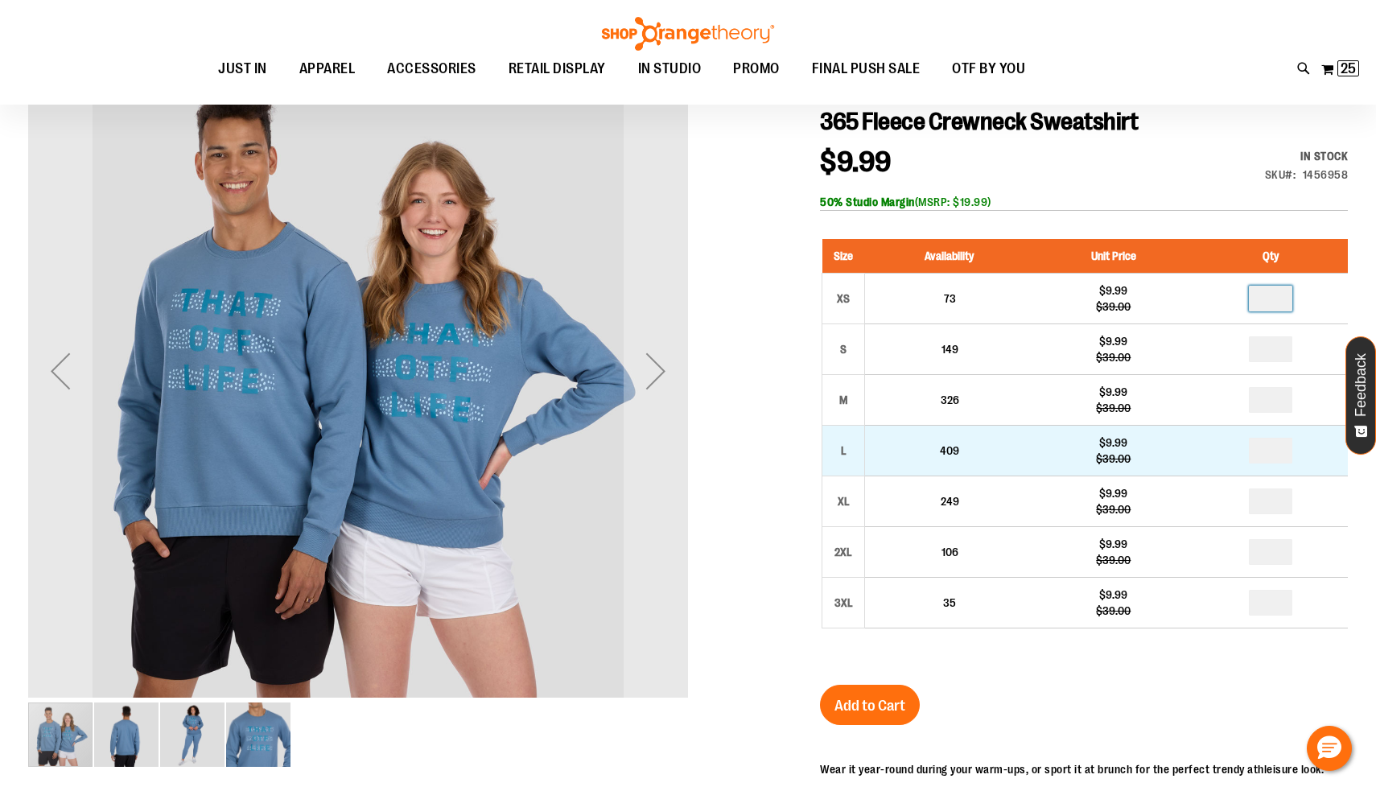
type input "*"
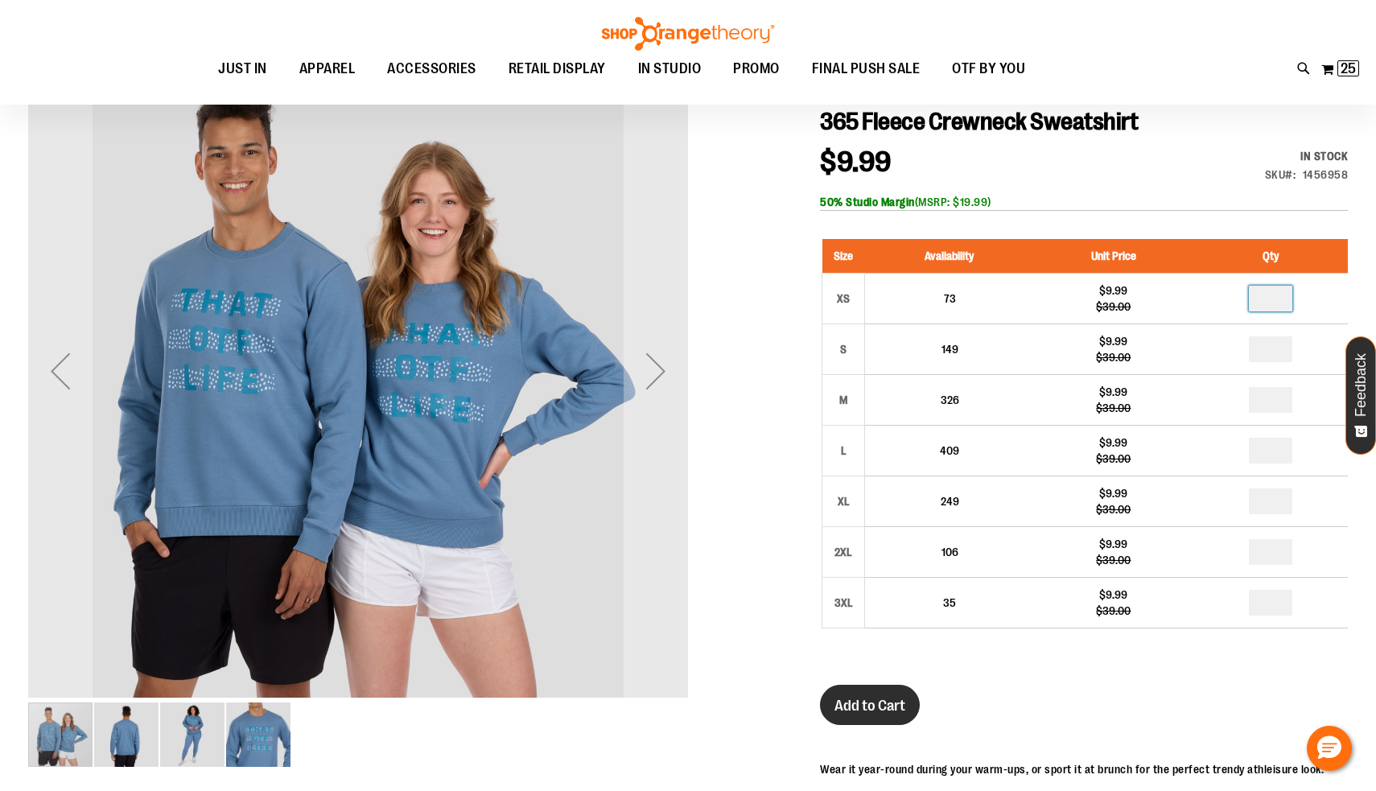
click at [860, 711] on span "Add to Cart" at bounding box center [870, 706] width 71 height 18
click at [655, 364] on div "Next" at bounding box center [656, 371] width 64 height 64
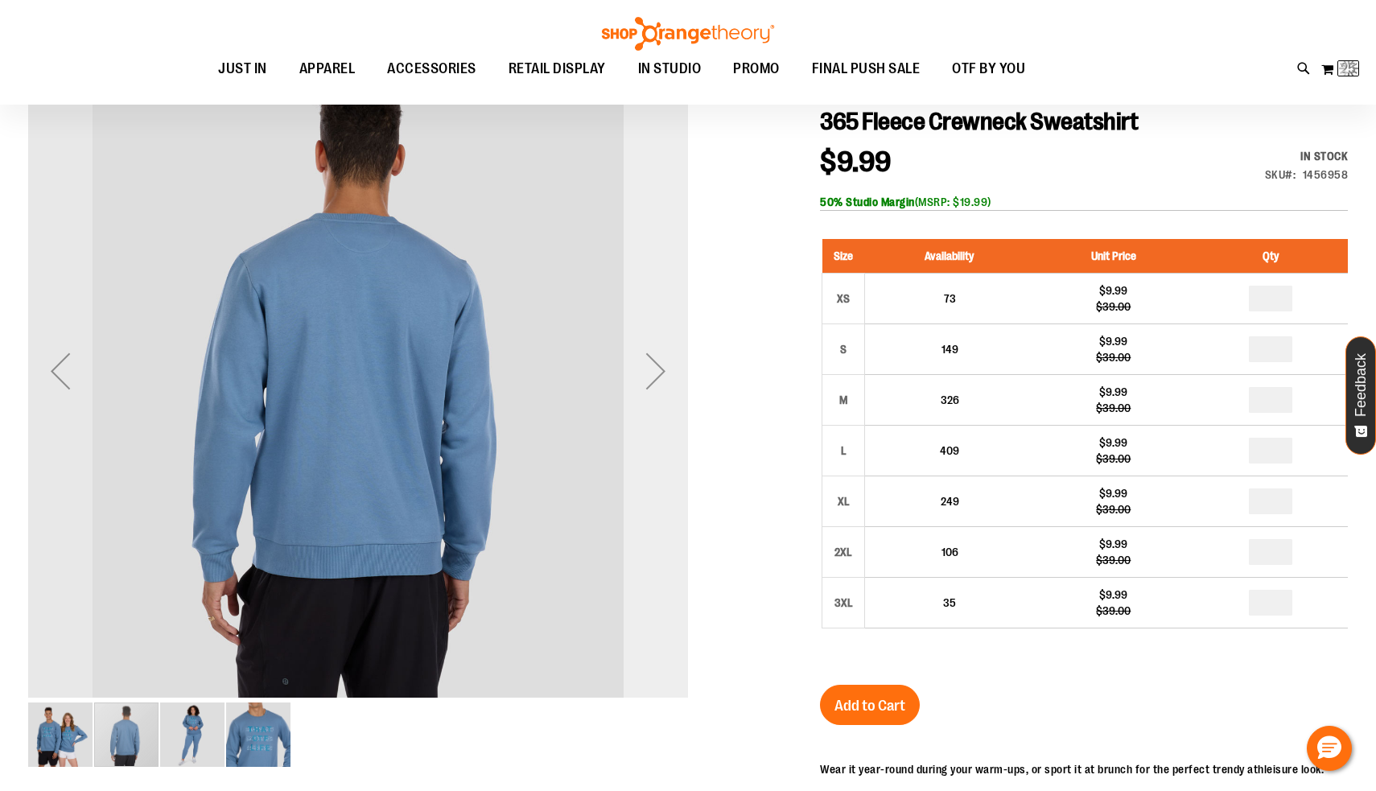
click at [655, 364] on div "Next" at bounding box center [656, 371] width 64 height 64
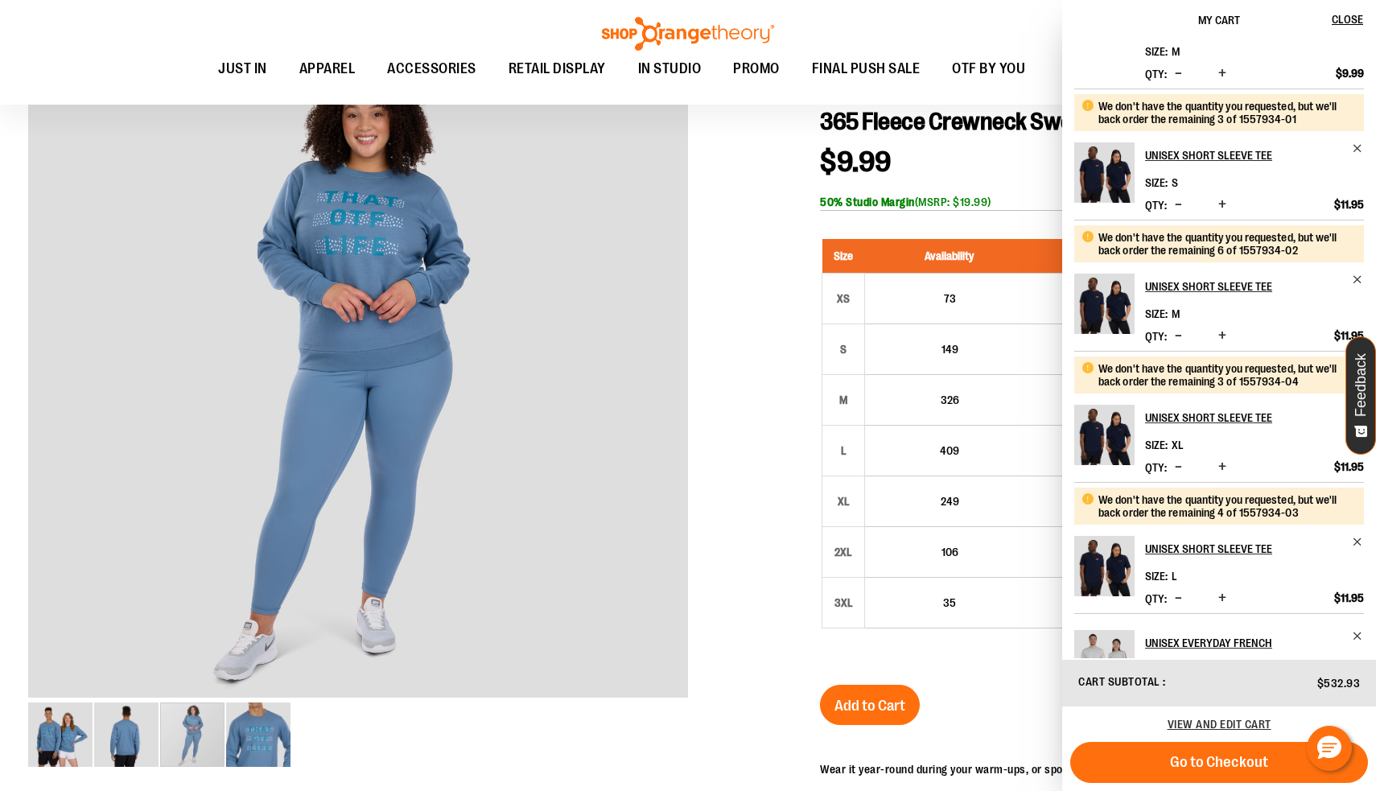
scroll to position [221, 0]
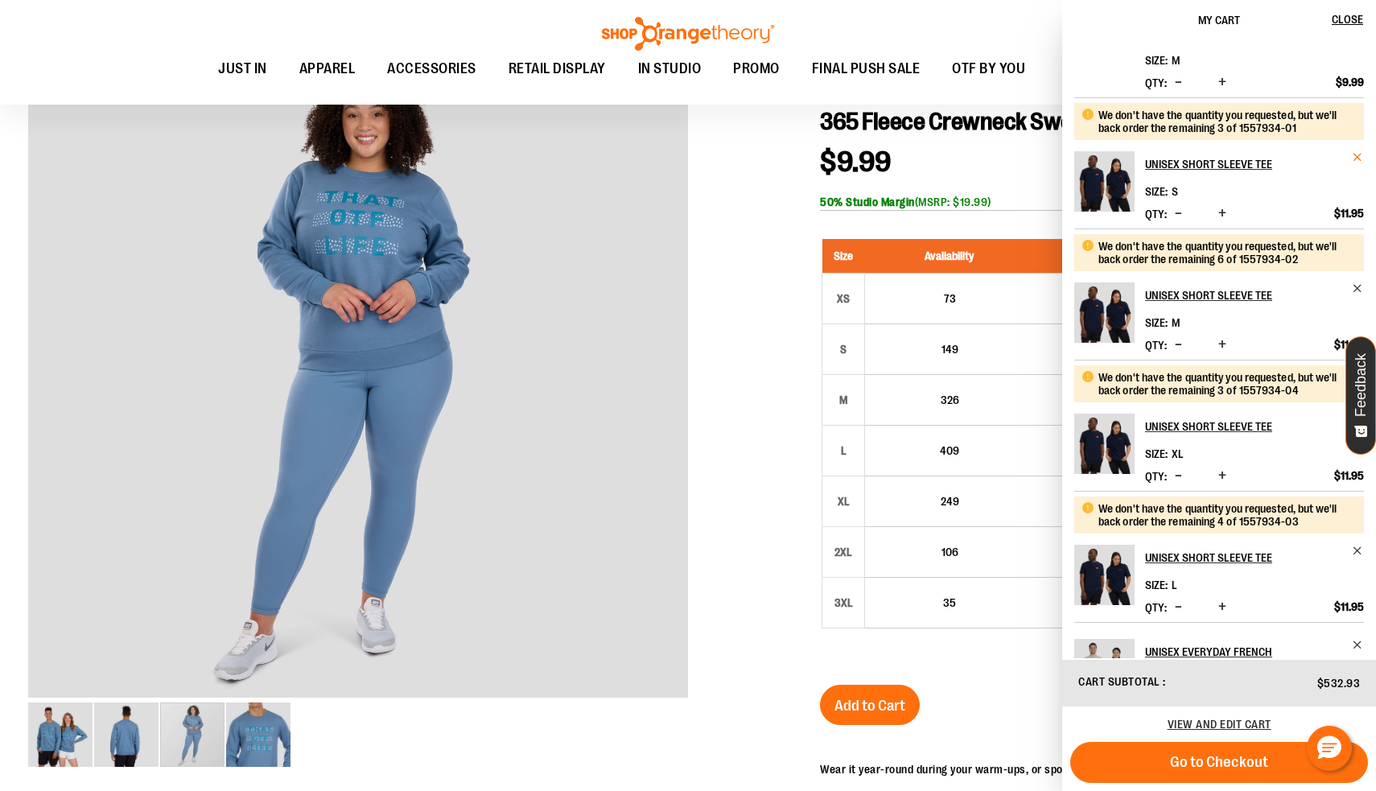
click at [1353, 155] on span "Remove item" at bounding box center [1358, 157] width 12 height 12
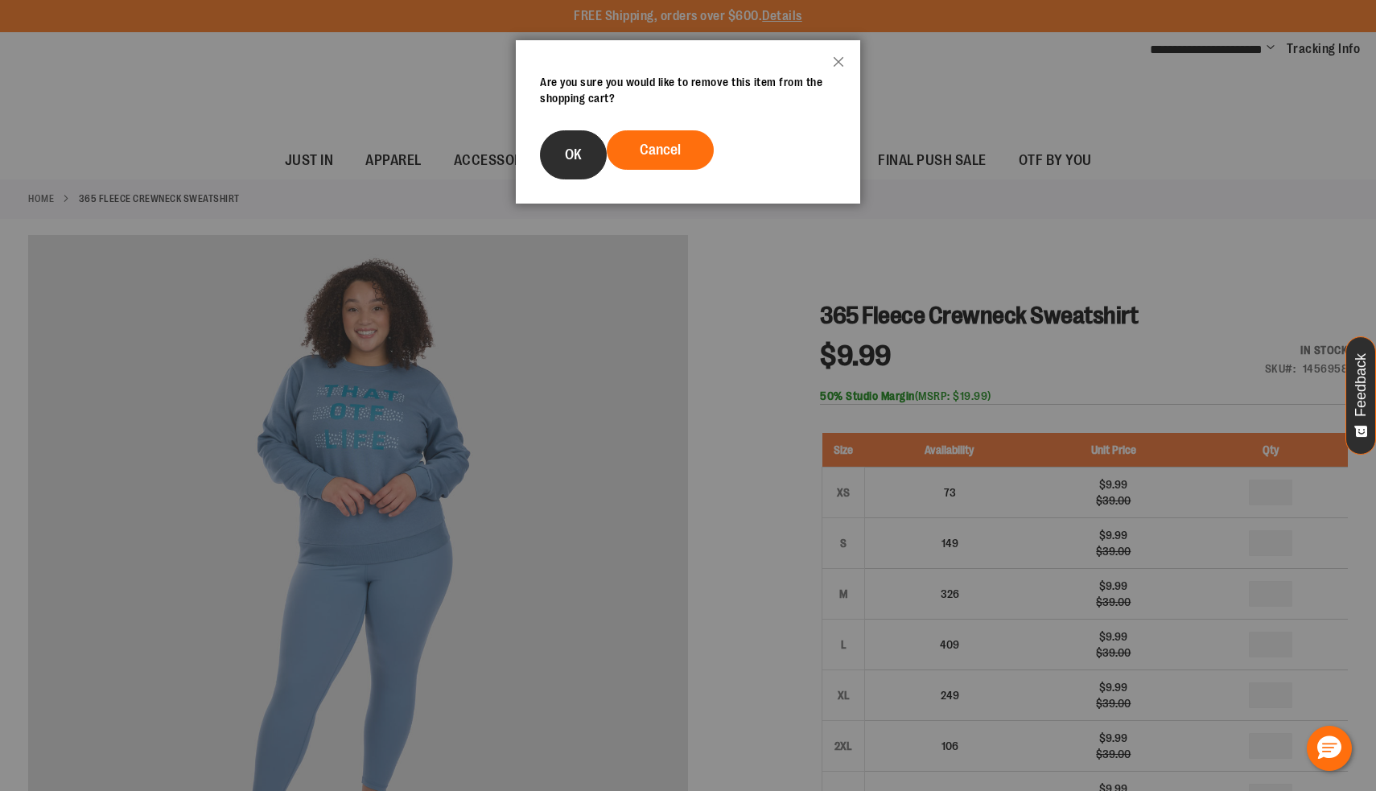
click at [580, 162] on span "OK" at bounding box center [573, 154] width 17 height 16
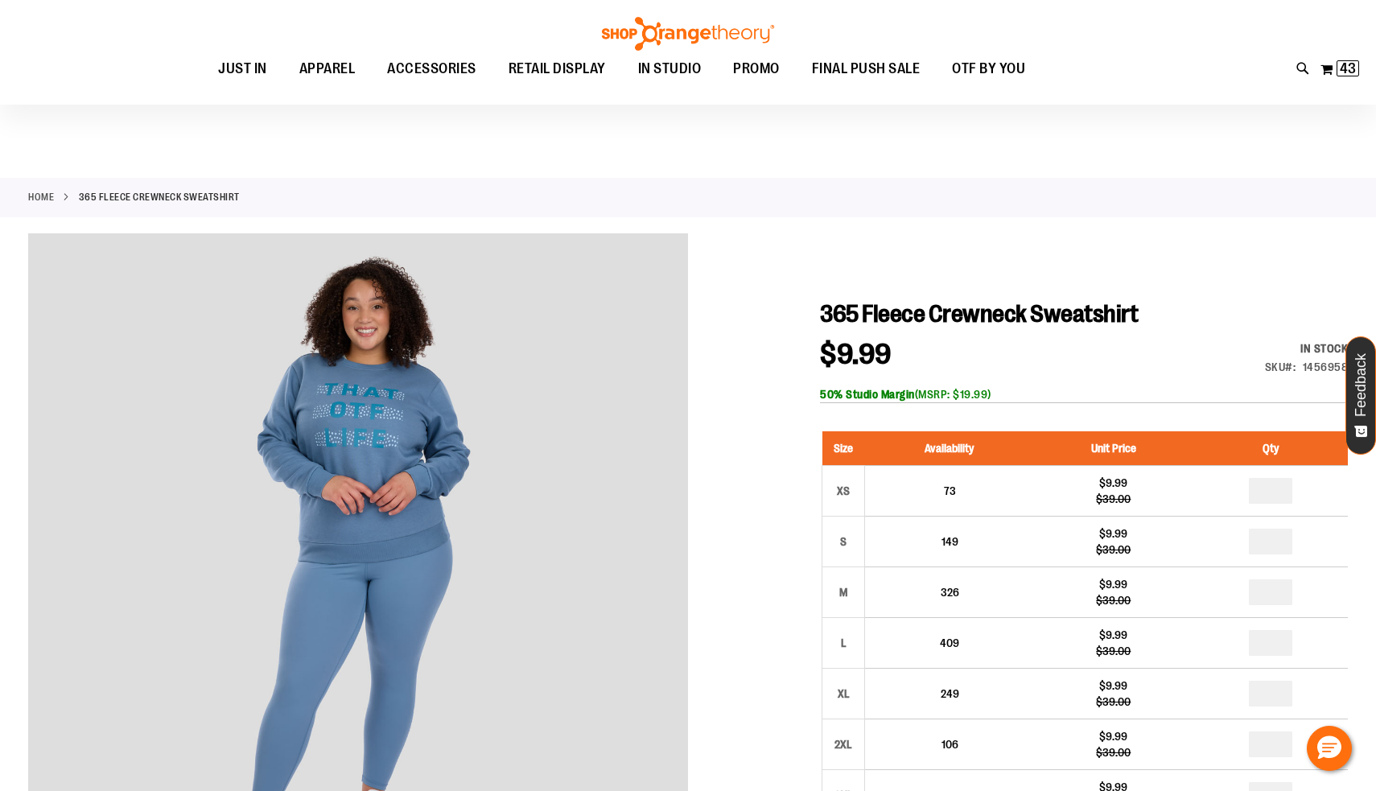
click at [1350, 69] on div "Toggle Nav Search Popular Suggestions Advanced Search" at bounding box center [688, 52] width 1376 height 105
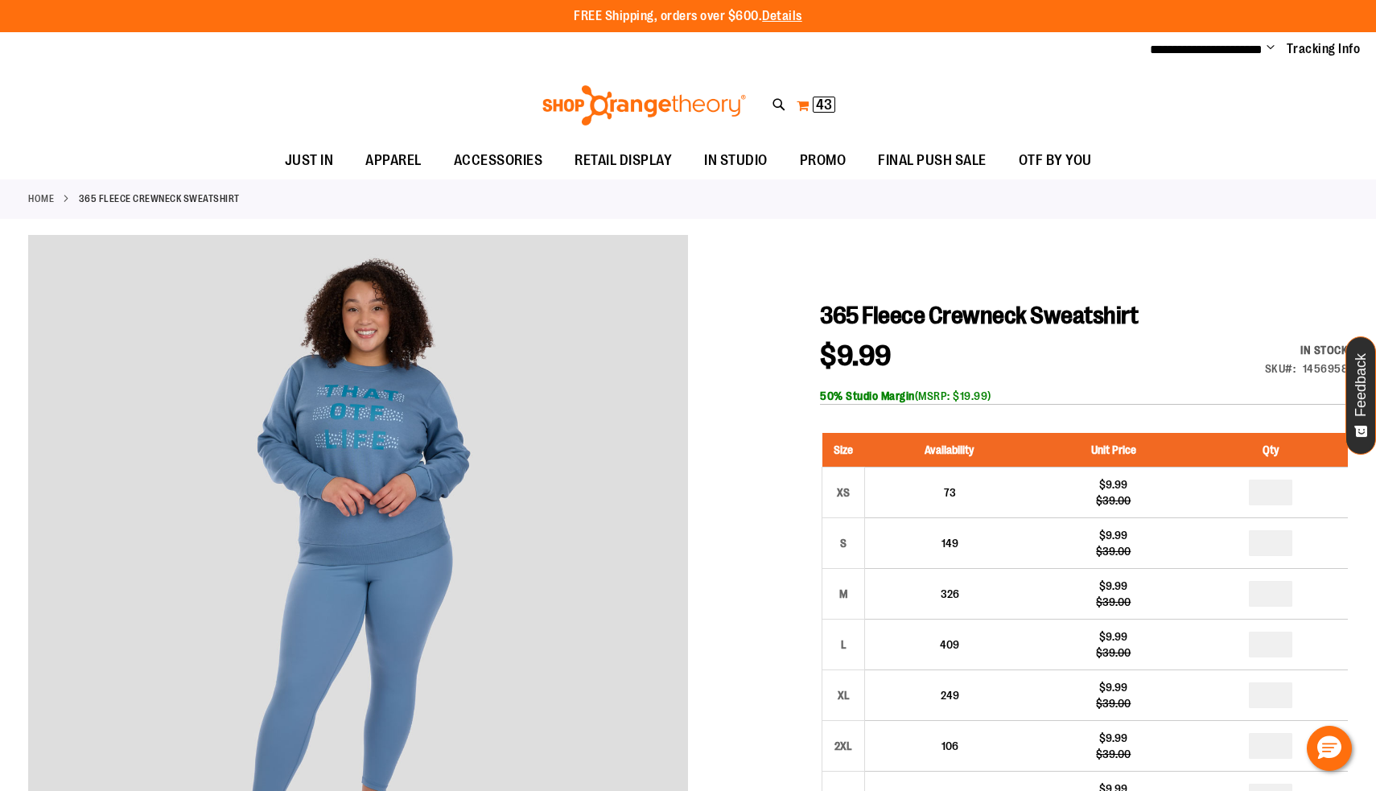
click at [816, 108] on span "43" at bounding box center [824, 105] width 16 height 16
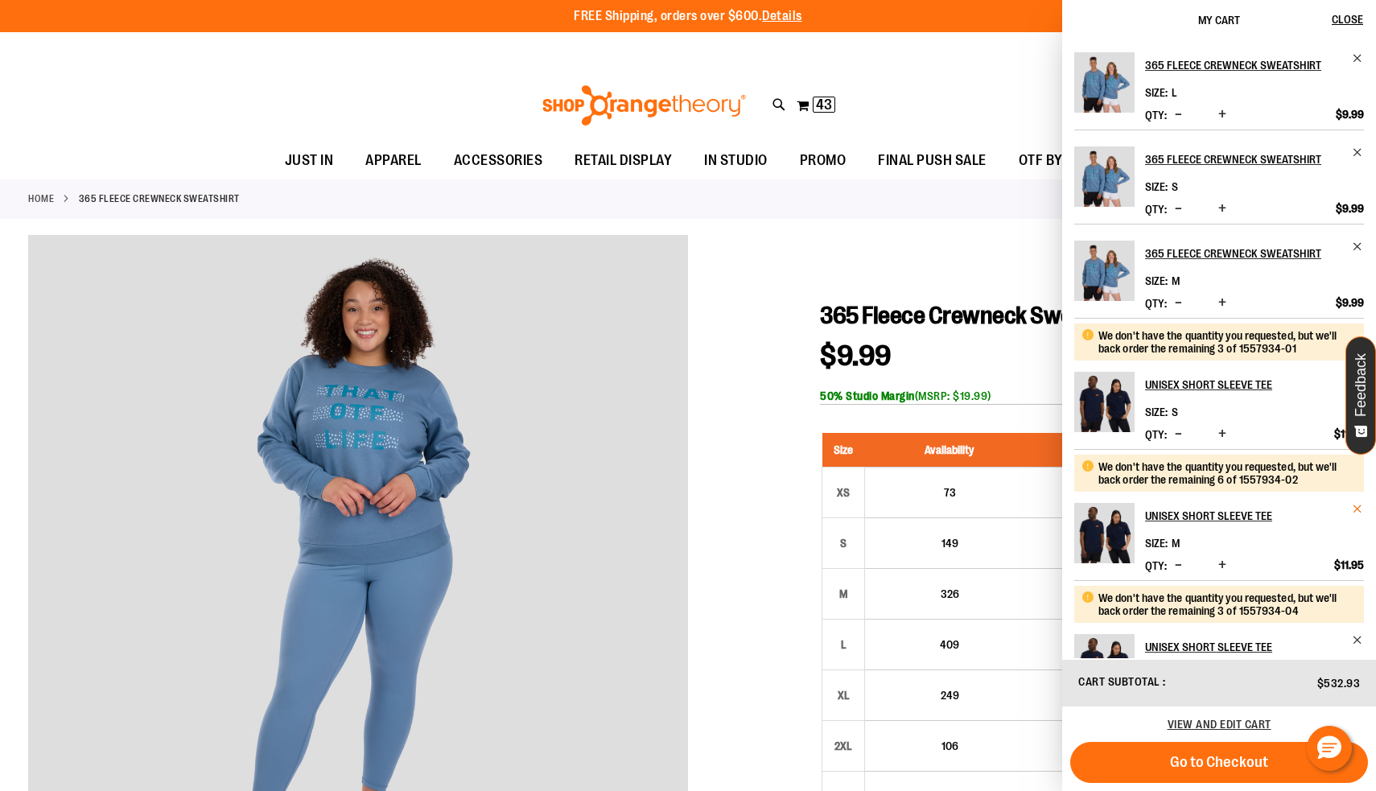
click at [1352, 510] on span "Remove item" at bounding box center [1358, 509] width 12 height 12
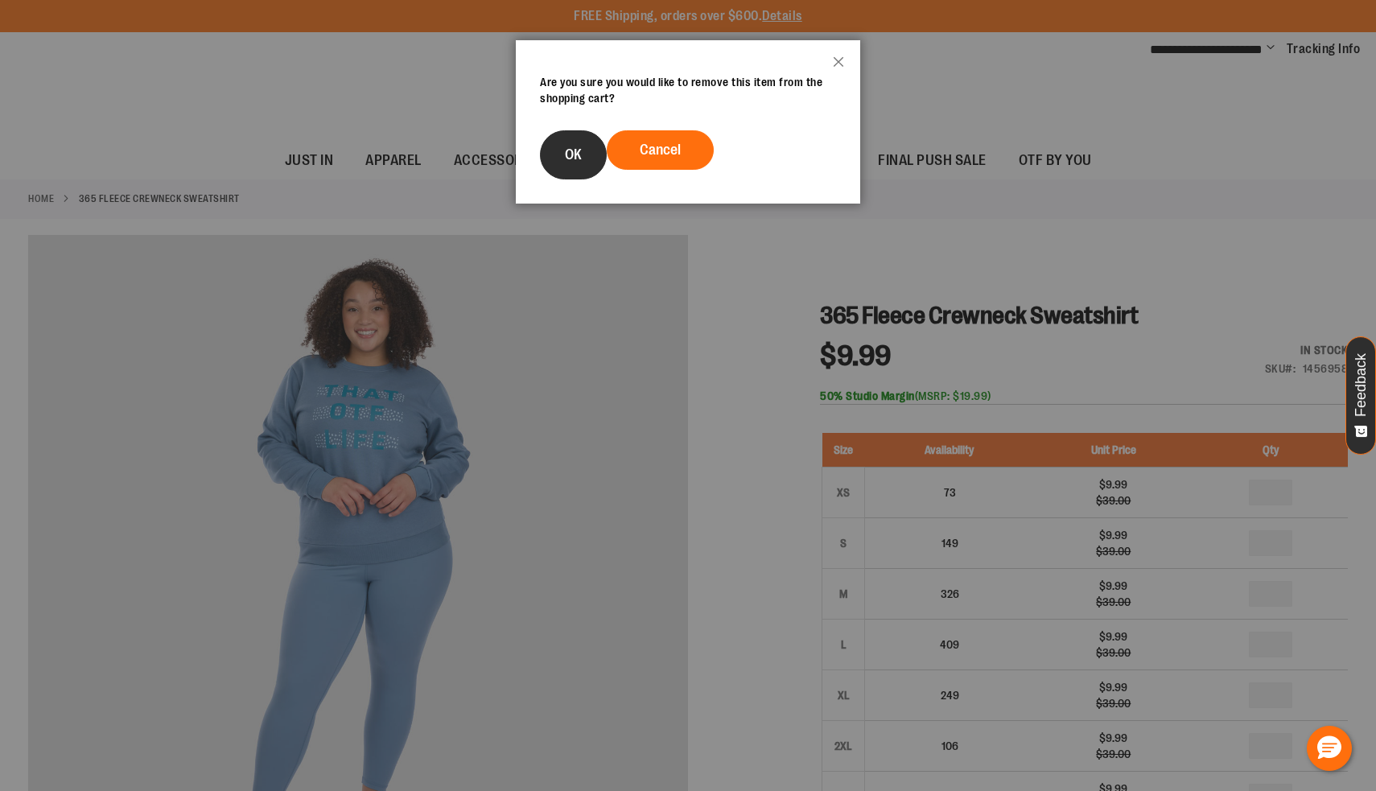
click at [571, 159] on span "OK" at bounding box center [573, 154] width 17 height 16
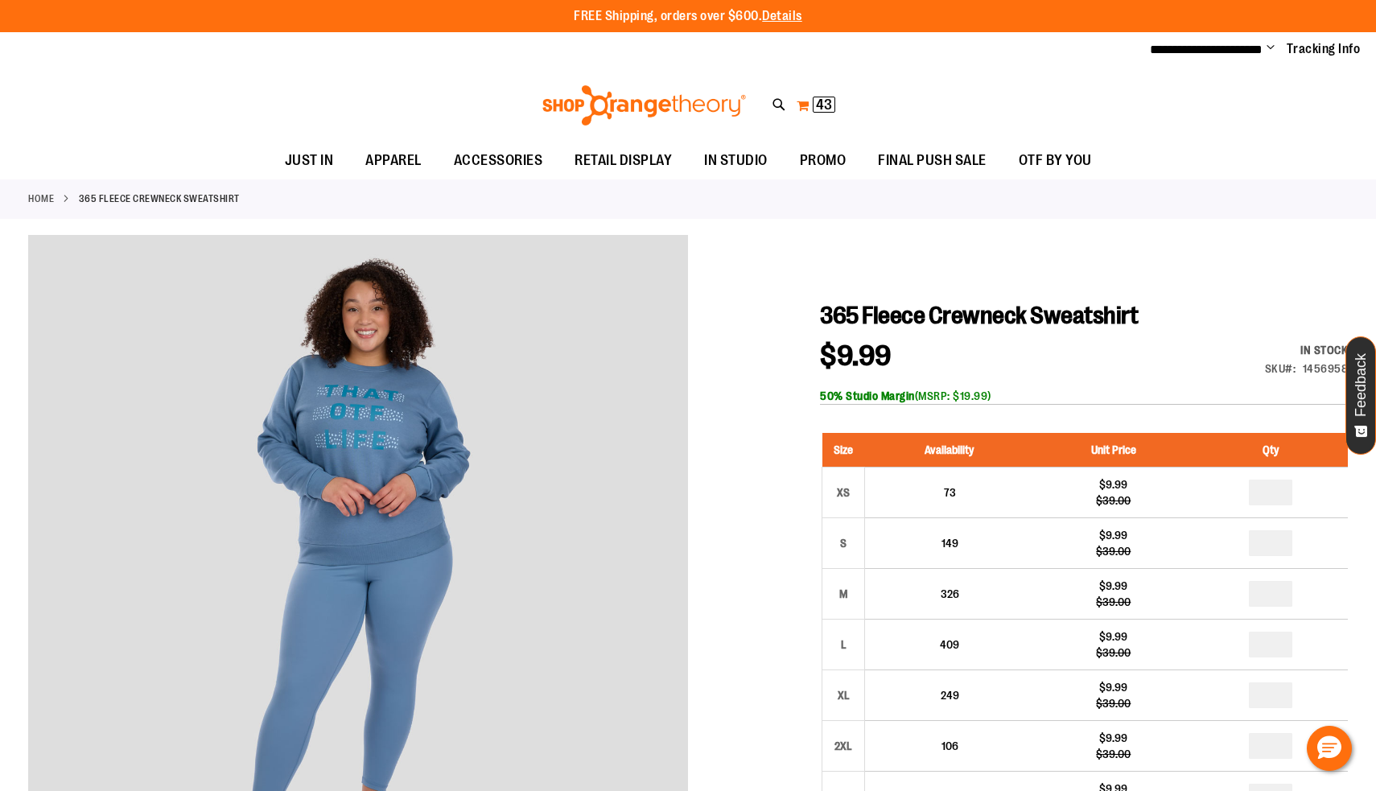
click at [805, 109] on button "My Cart 43 43 items" at bounding box center [816, 106] width 40 height 26
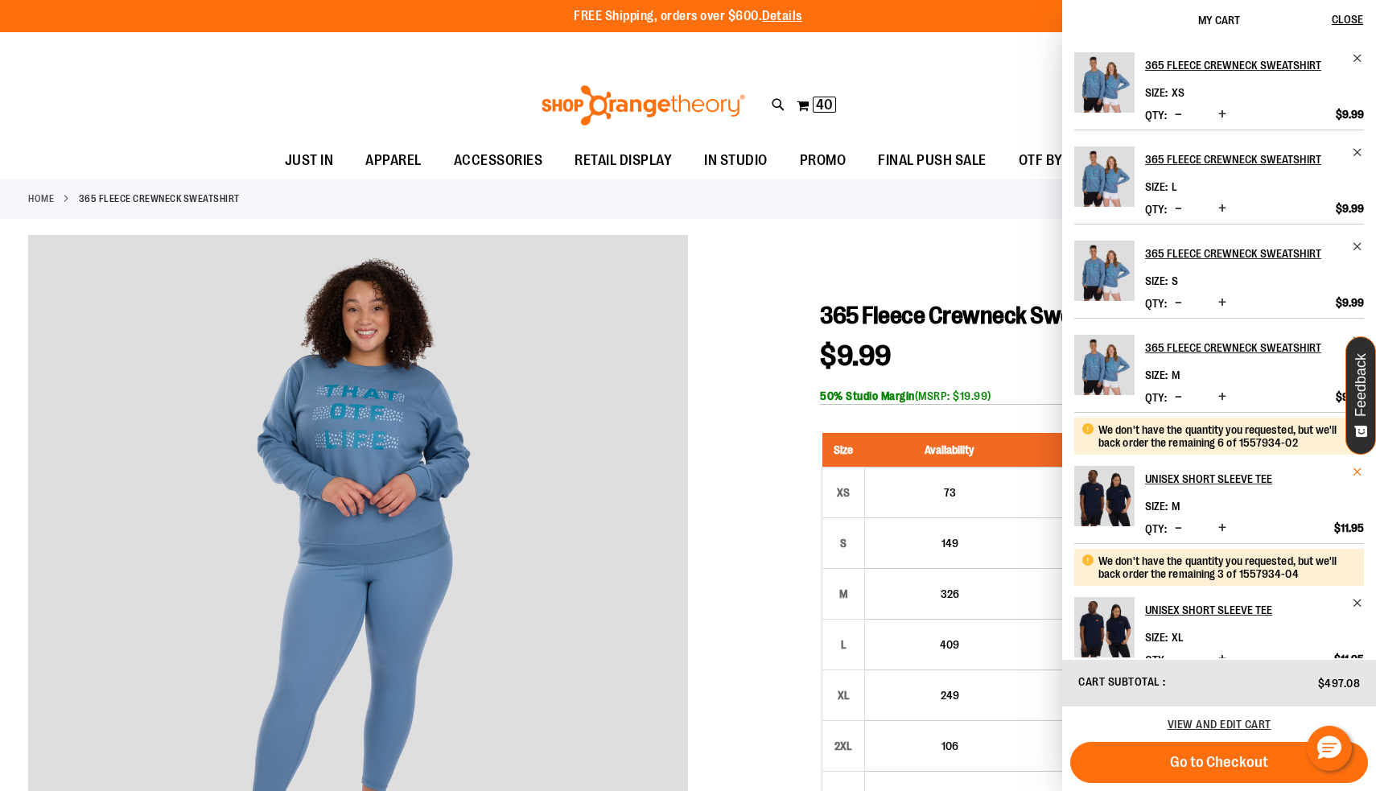
click at [1355, 472] on span "Remove item" at bounding box center [1358, 472] width 12 height 12
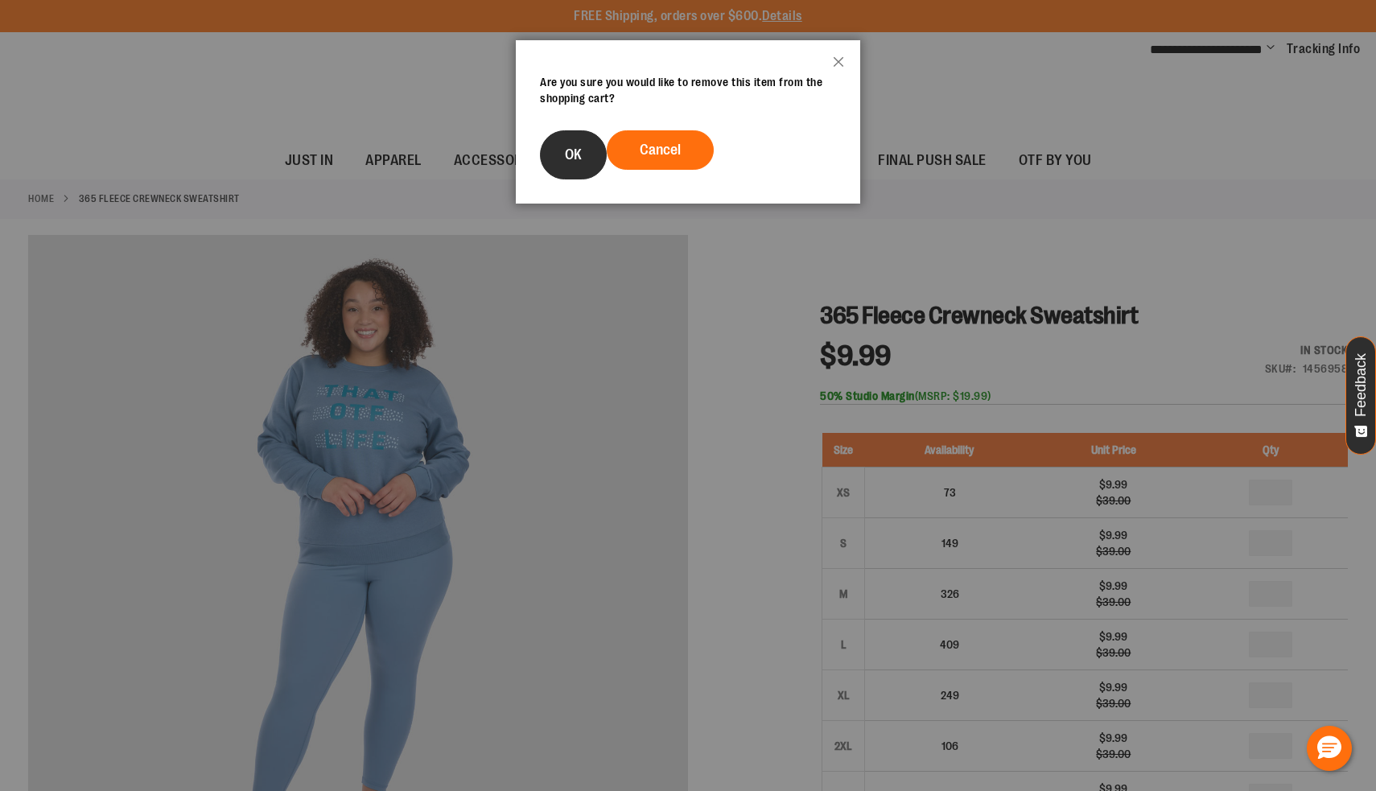
click at [591, 162] on button "OK" at bounding box center [573, 154] width 67 height 49
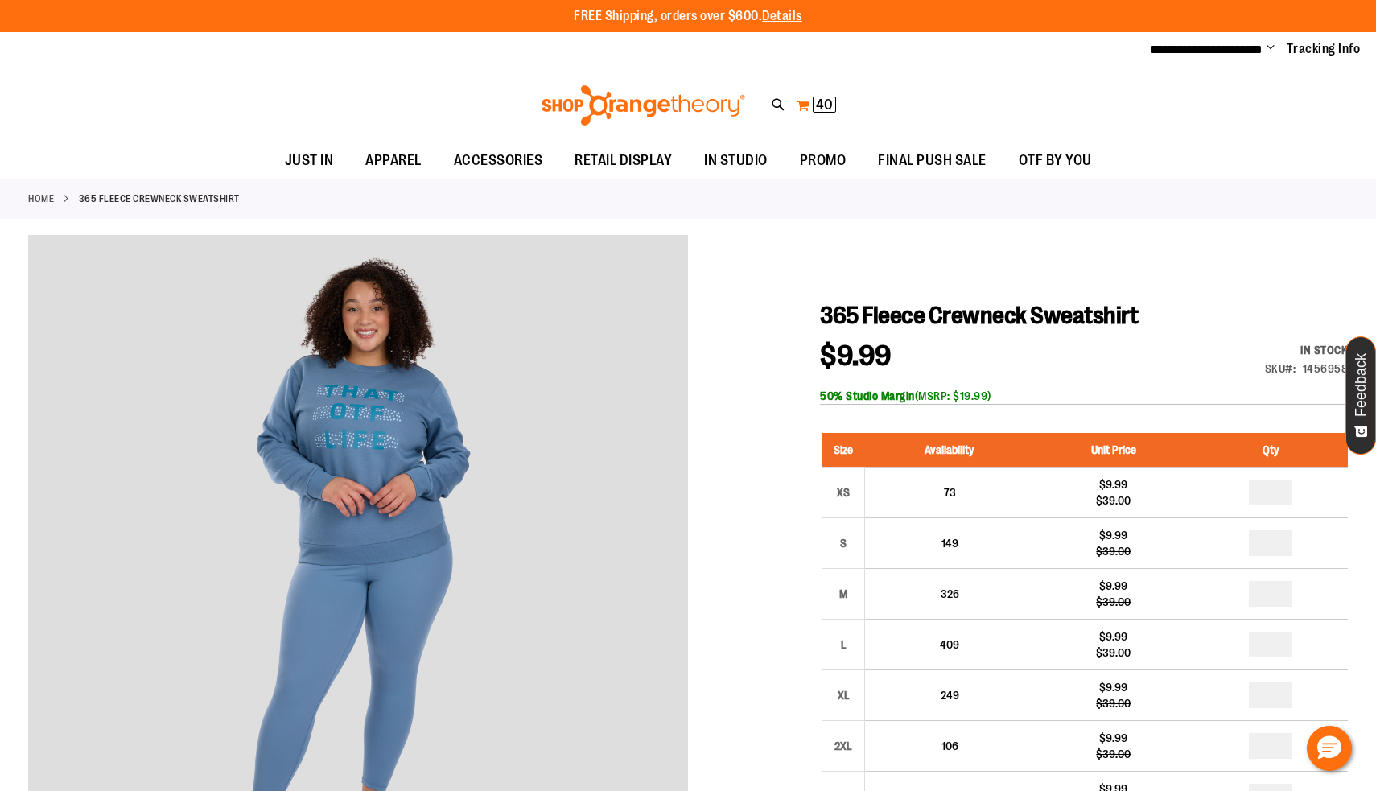
click at [816, 97] on span "40" at bounding box center [824, 105] width 17 height 16
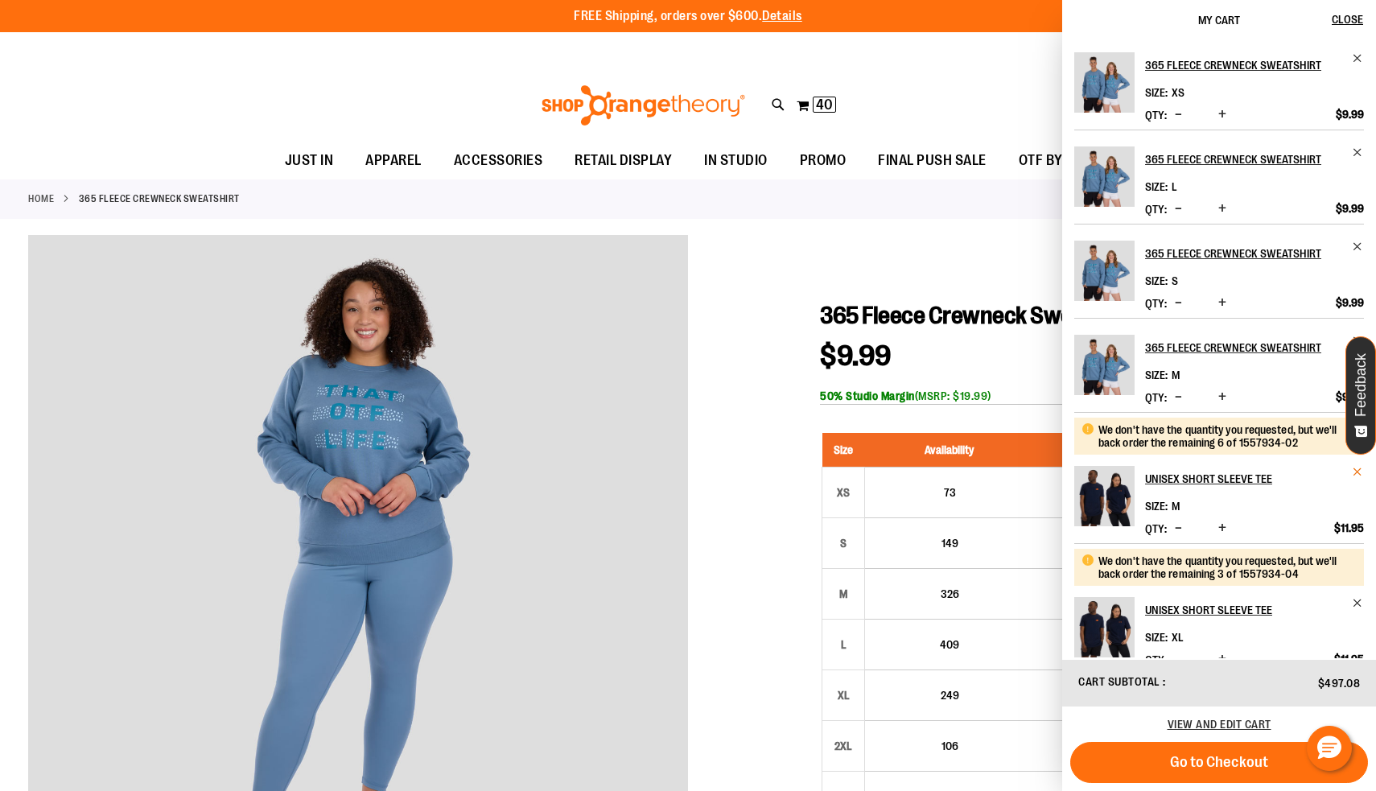
click at [1354, 472] on span "Remove item" at bounding box center [1358, 472] width 12 height 12
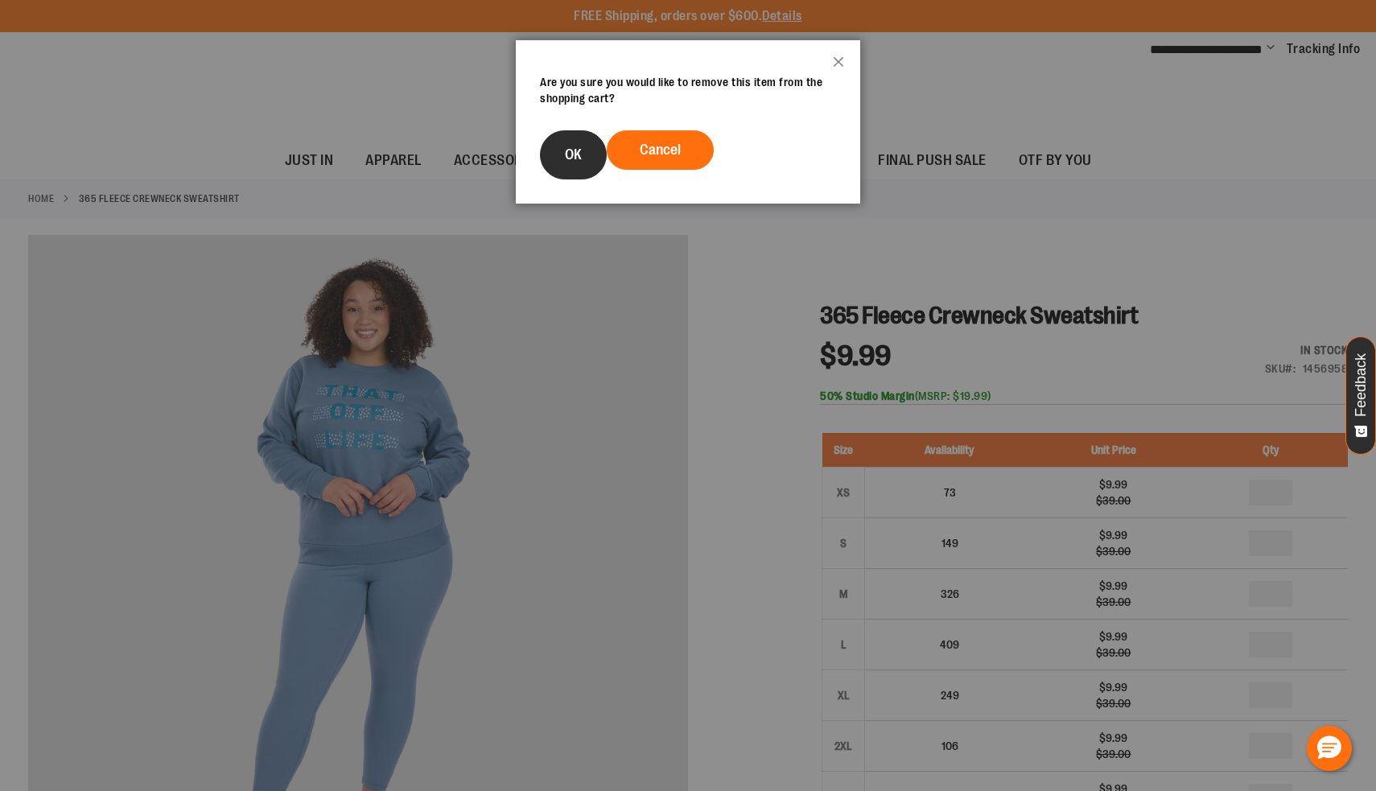
click at [599, 148] on button "OK" at bounding box center [573, 154] width 67 height 49
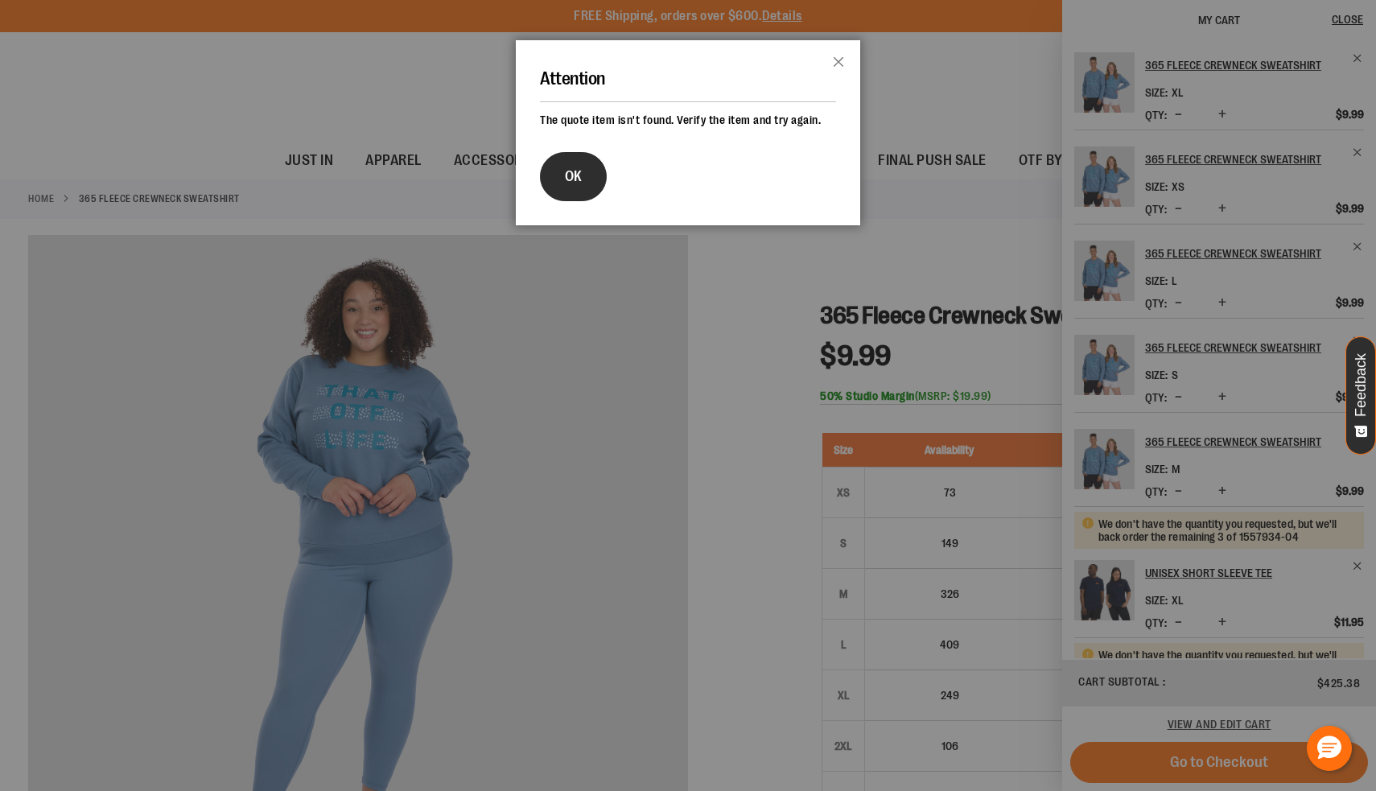
click at [587, 171] on button "OK" at bounding box center [573, 176] width 67 height 49
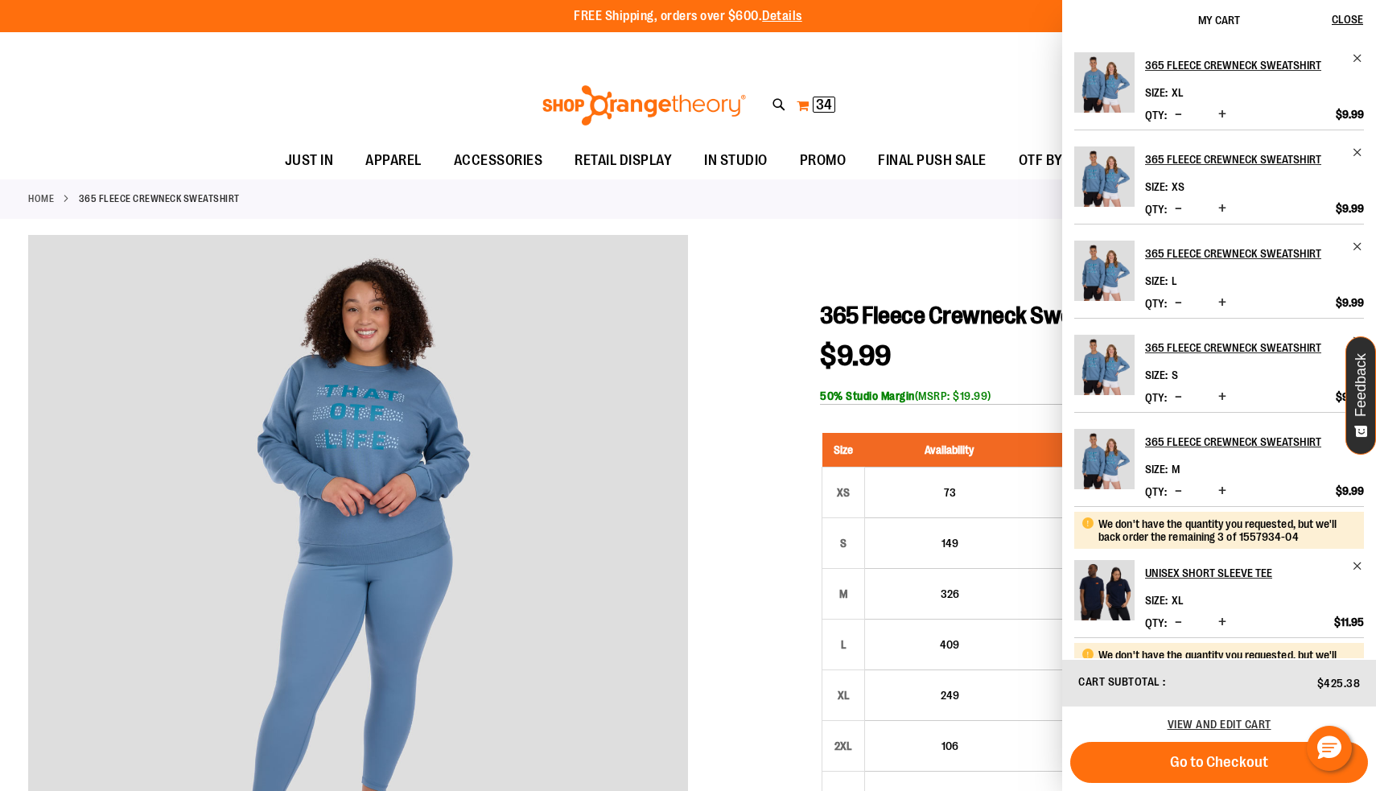
click at [822, 104] on span "34" at bounding box center [824, 105] width 16 height 16
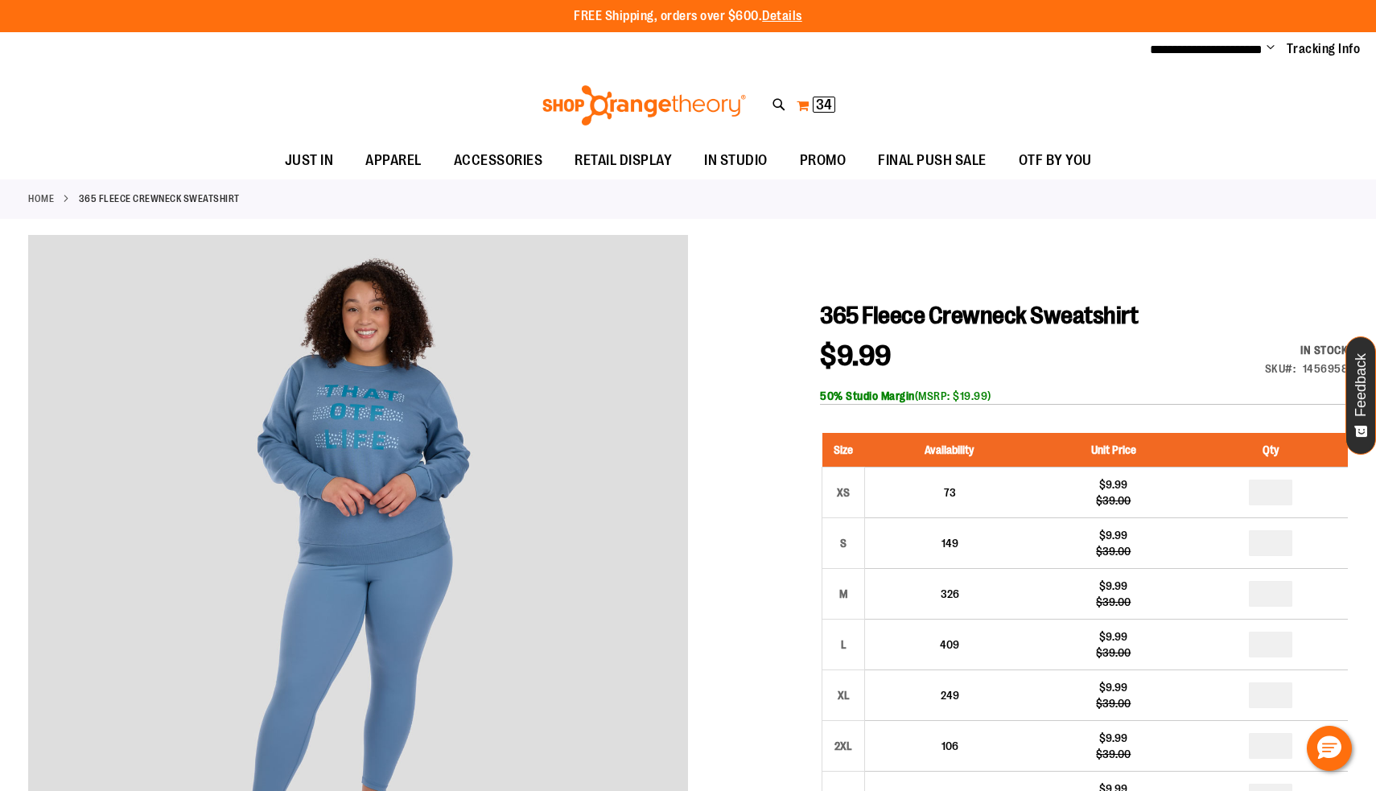
click at [818, 114] on button "My Cart 34 34 items" at bounding box center [816, 106] width 40 height 26
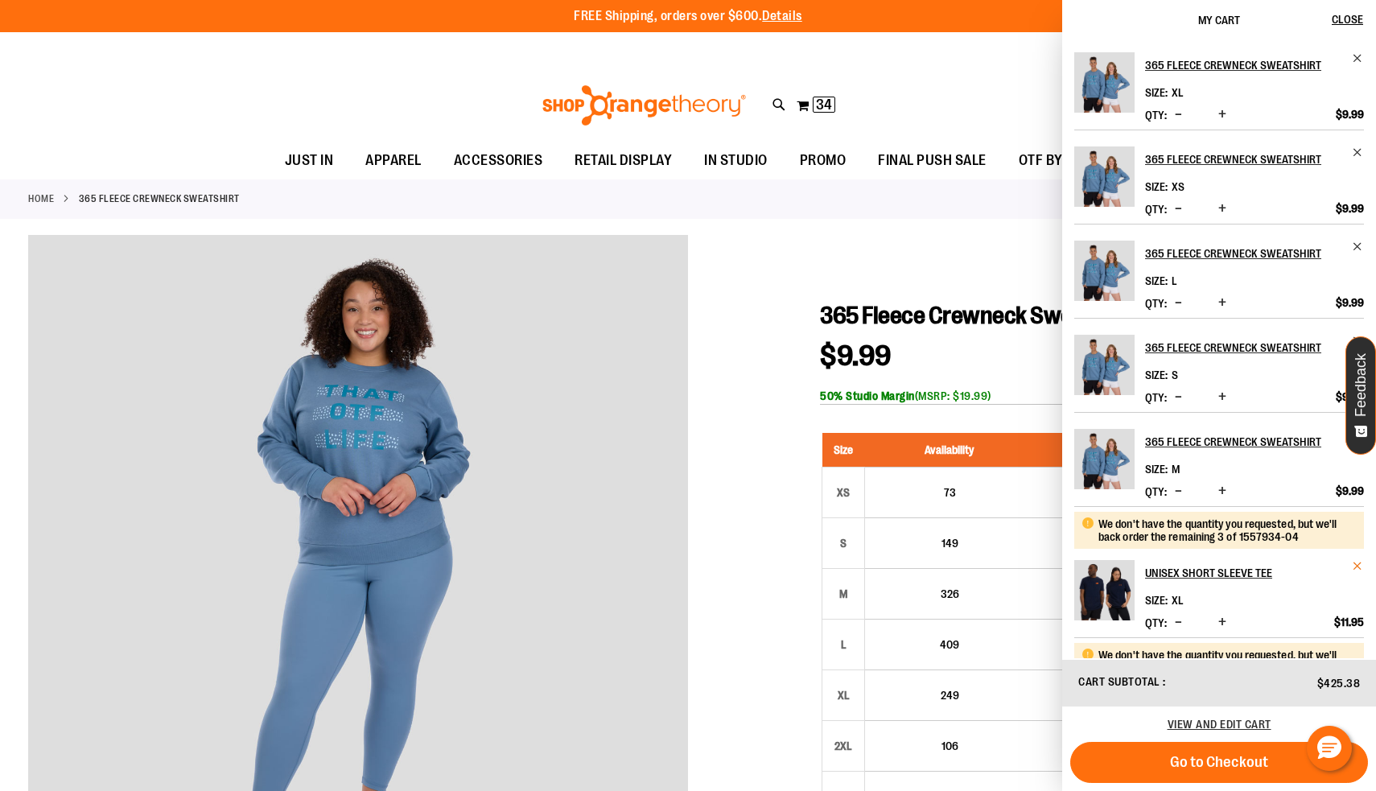
click at [1352, 572] on span "Remove item" at bounding box center [1358, 566] width 12 height 12
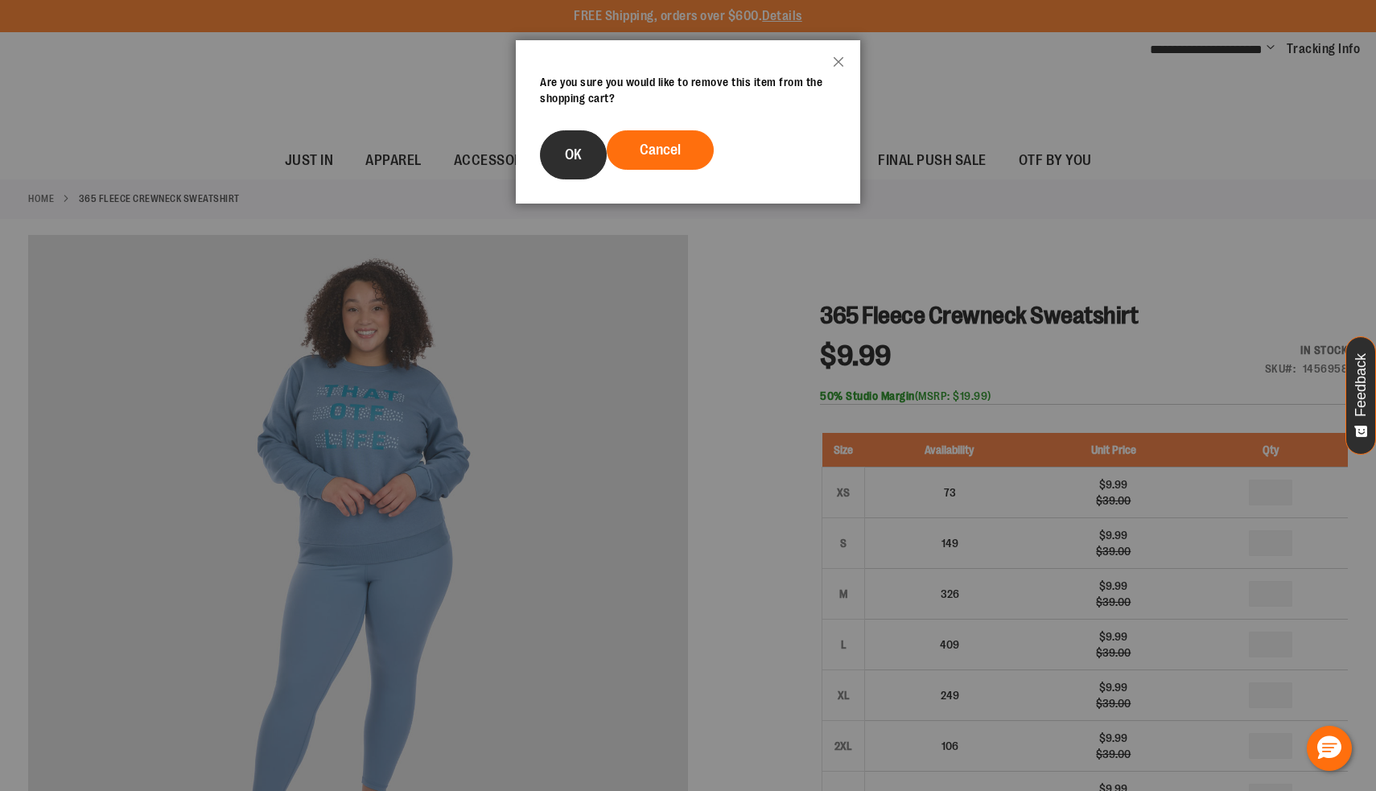
click at [572, 152] on span "OK" at bounding box center [573, 154] width 17 height 16
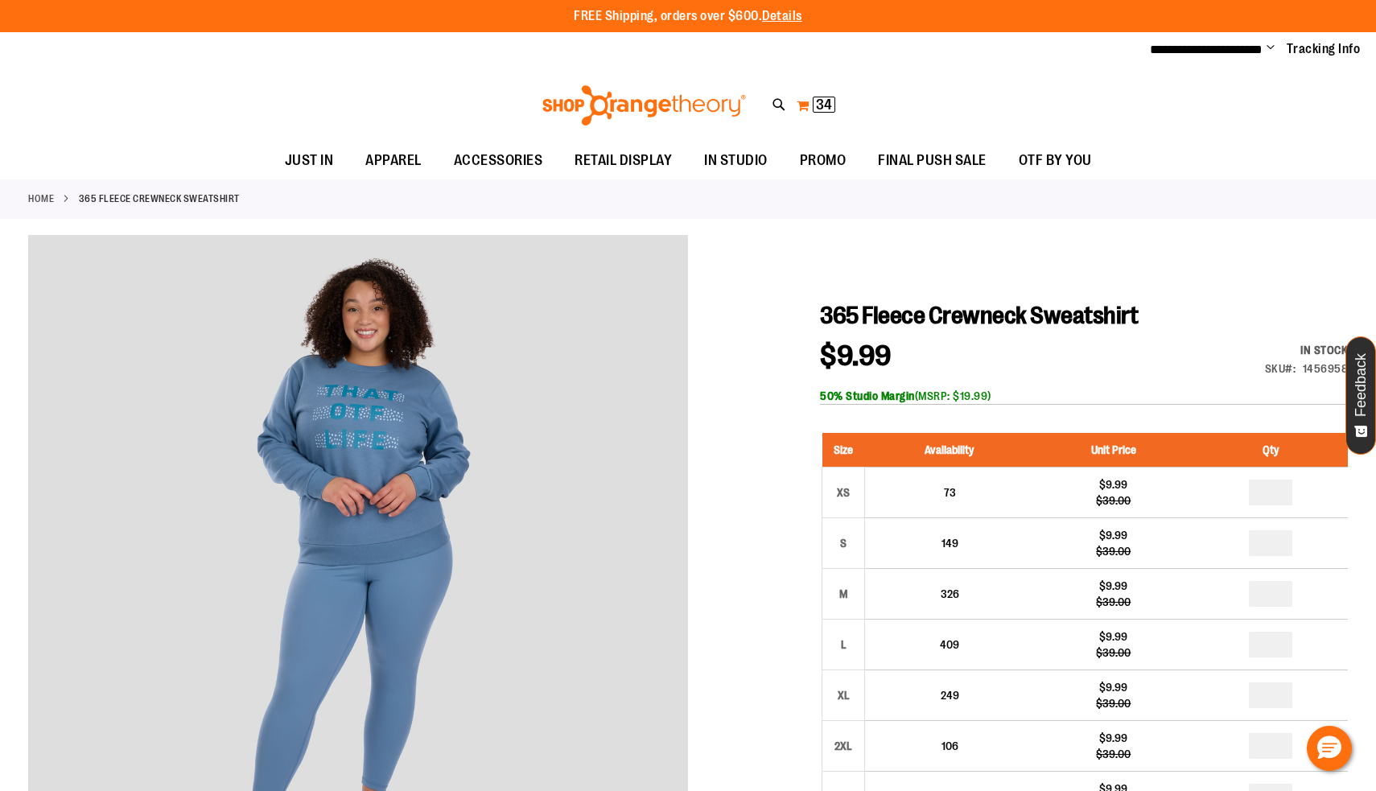
click at [815, 103] on span "34 34 items" at bounding box center [824, 105] width 23 height 16
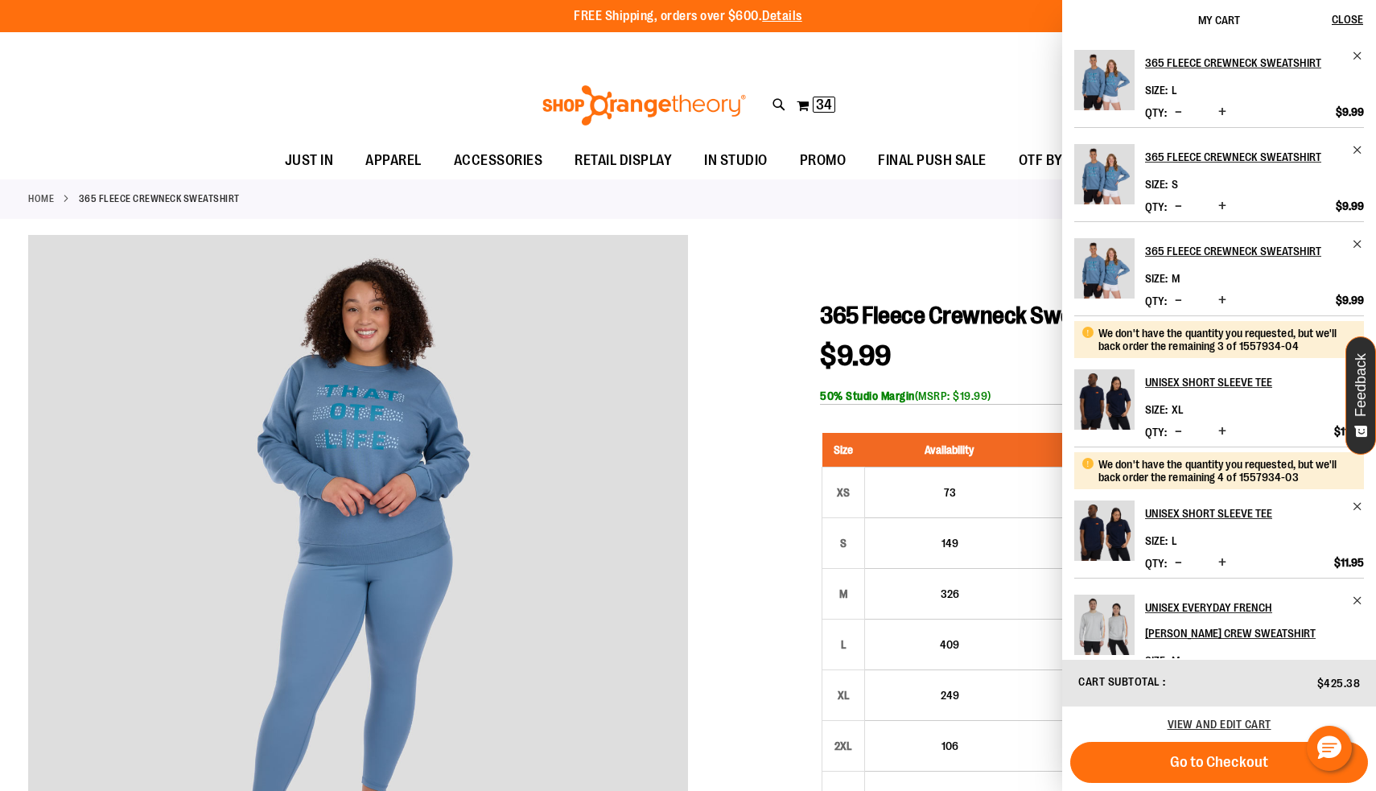
scroll to position [197, 0]
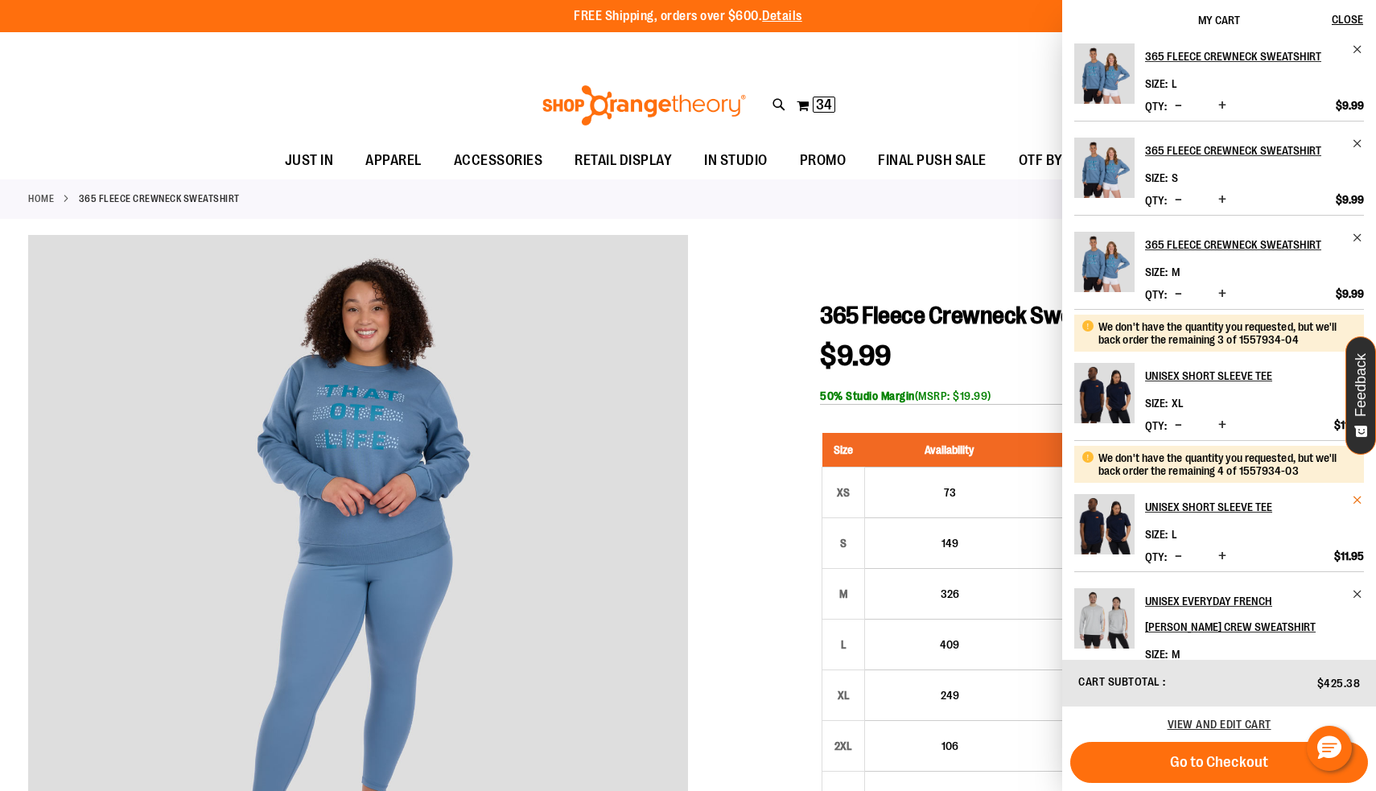
click at [1352, 500] on span "Remove item" at bounding box center [1358, 500] width 12 height 12
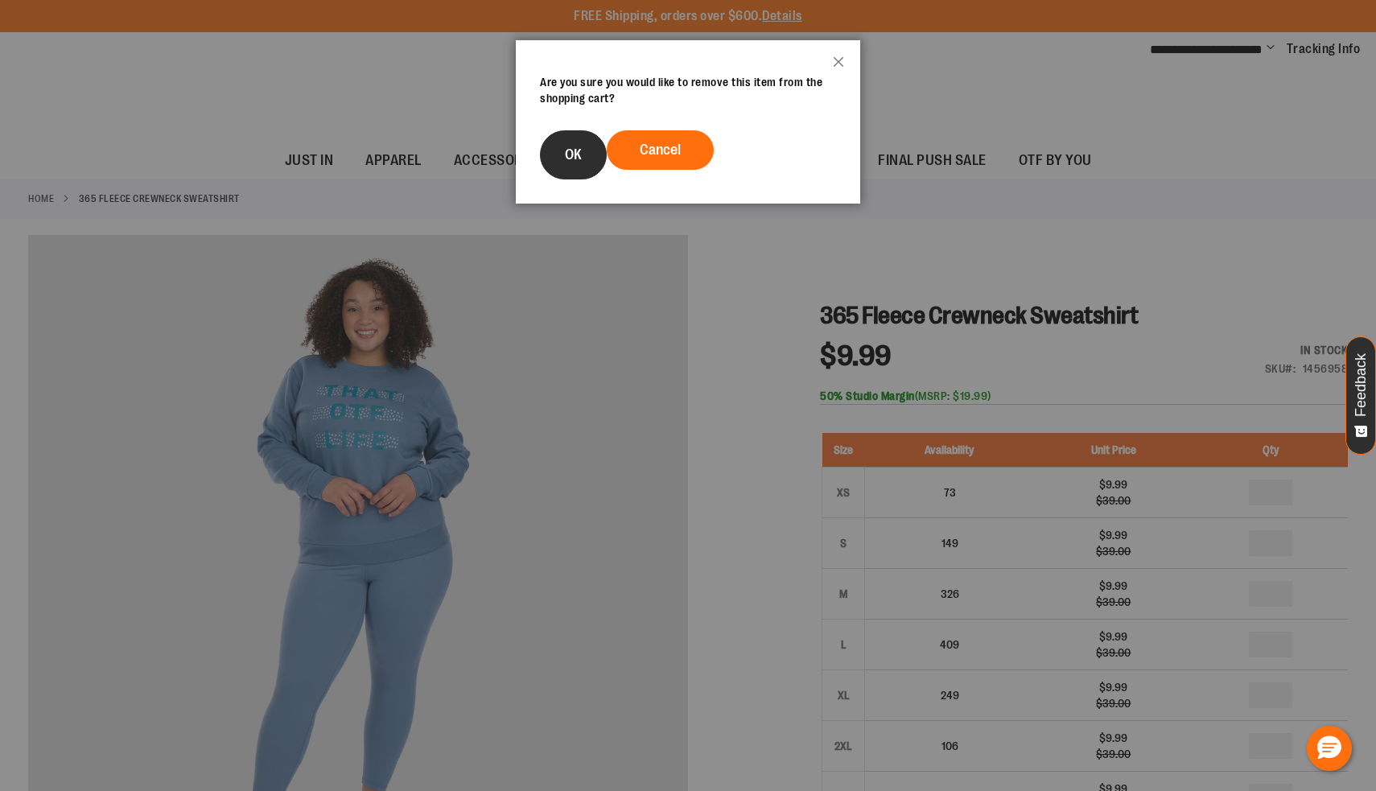
click at [565, 172] on button "OK" at bounding box center [573, 154] width 67 height 49
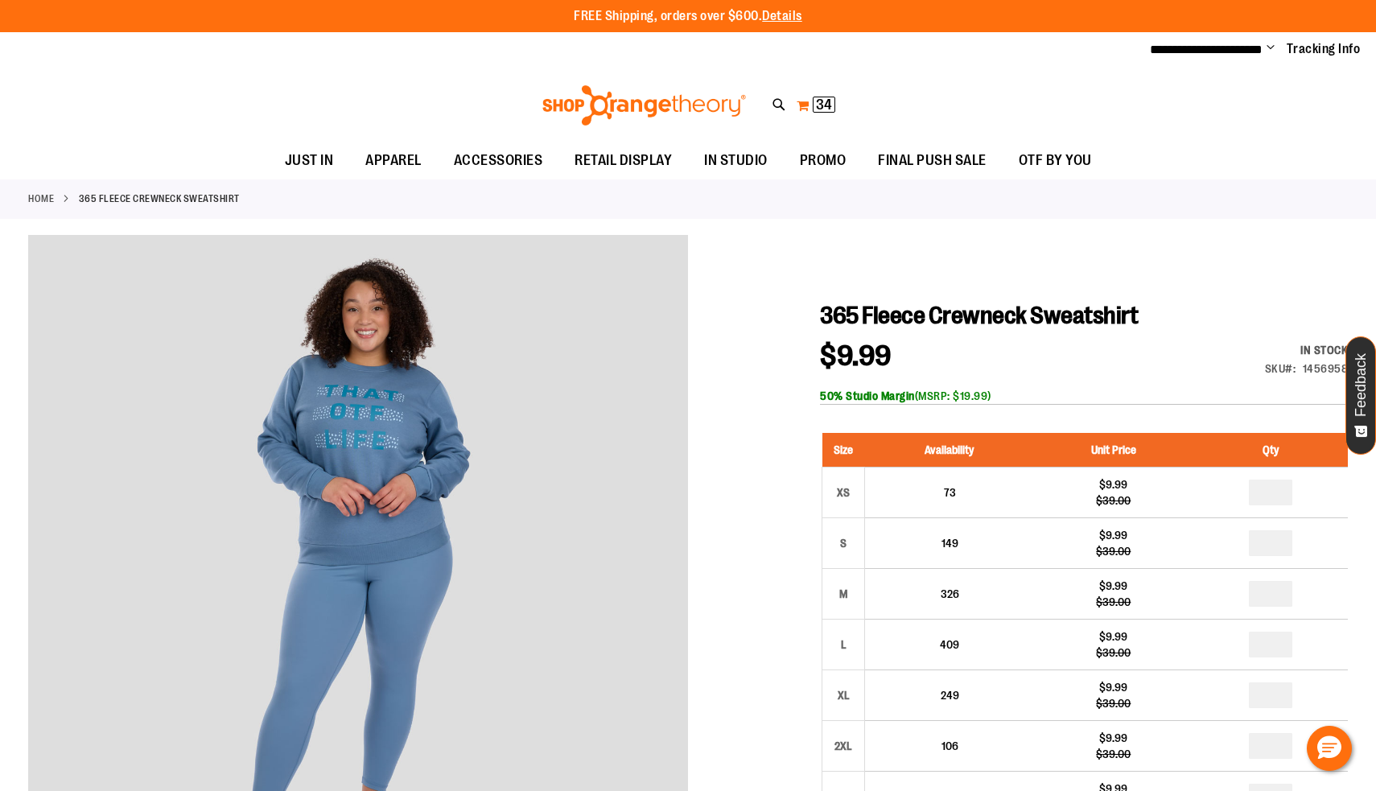
click at [827, 111] on button "My Cart 34 34 items" at bounding box center [816, 106] width 40 height 26
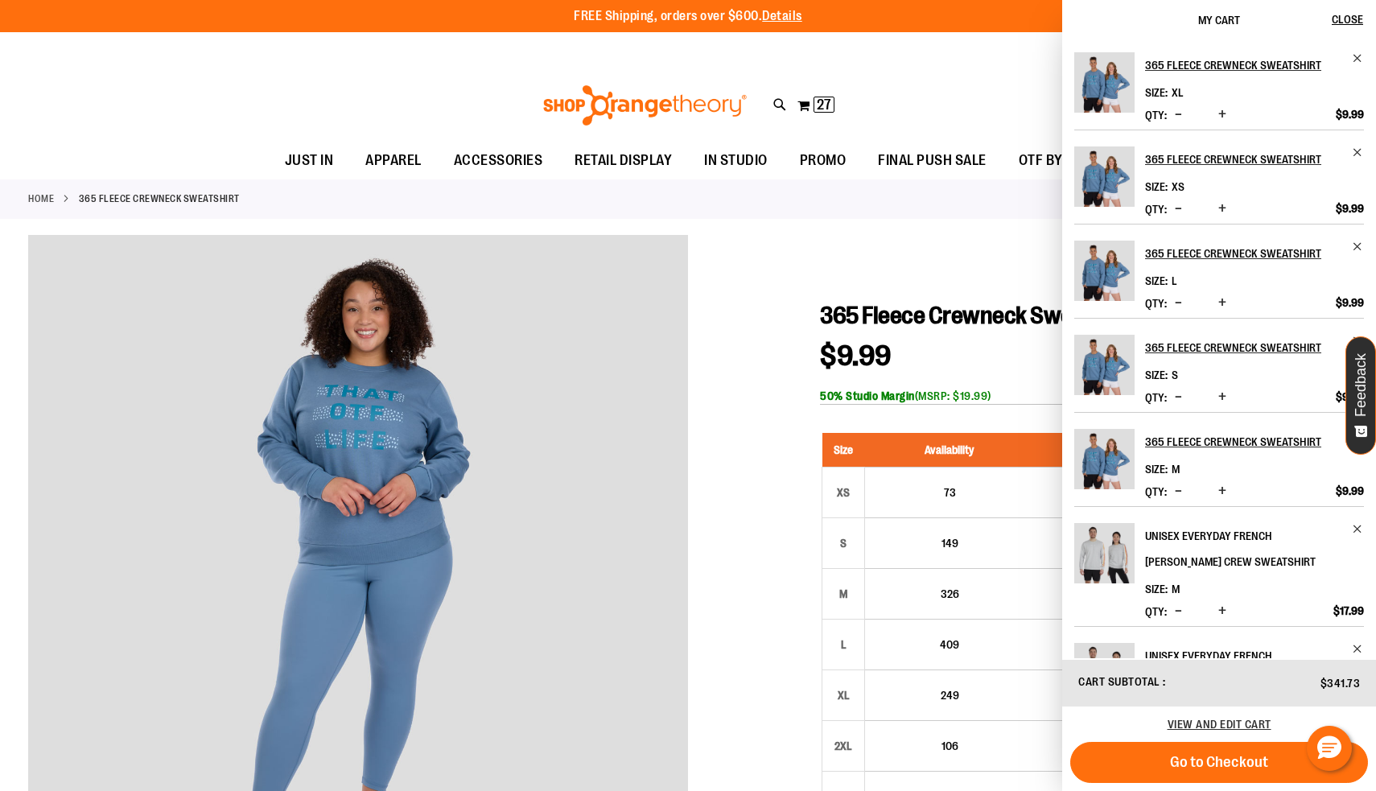
scroll to position [0, 0]
click at [1356, 148] on span "Remove item" at bounding box center [1358, 152] width 12 height 12
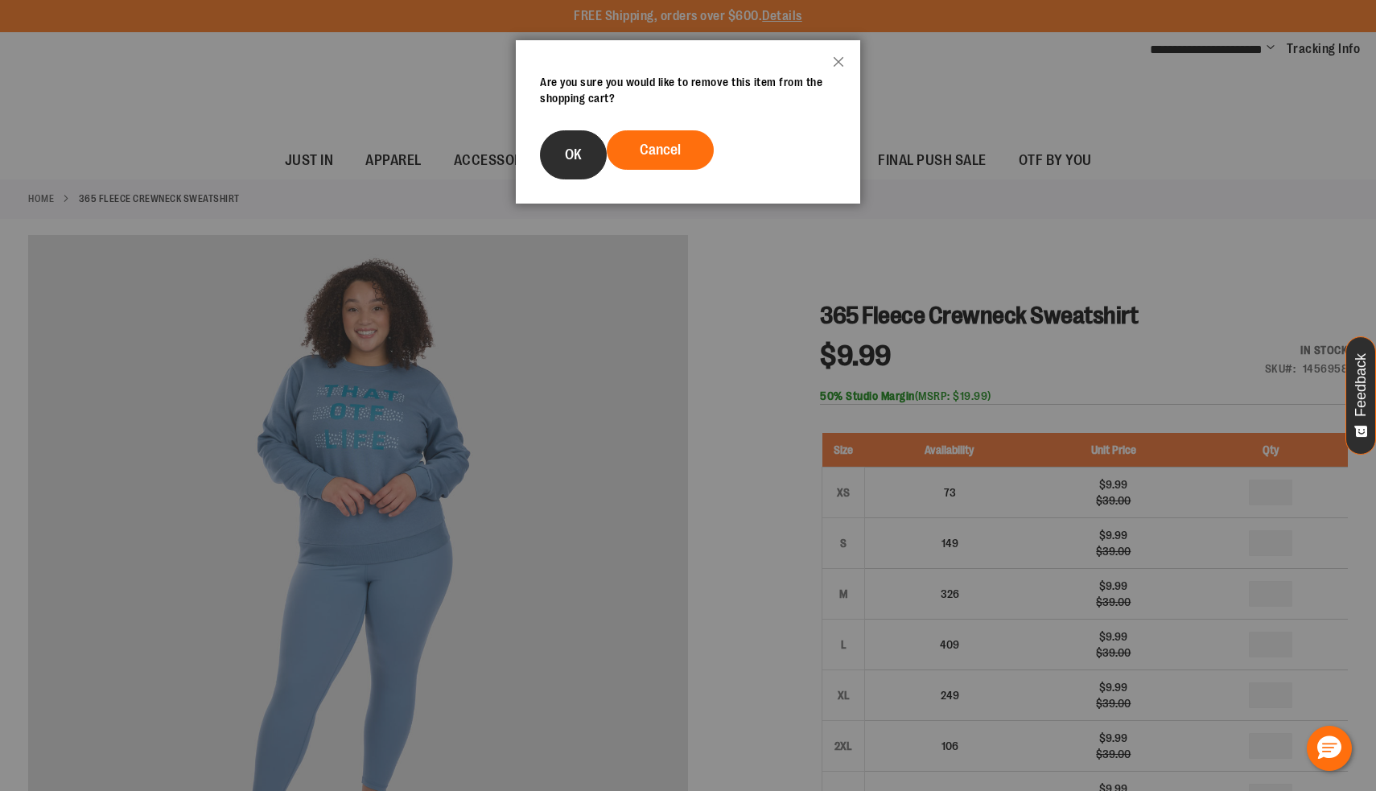
click at [593, 153] on button "OK" at bounding box center [573, 154] width 67 height 49
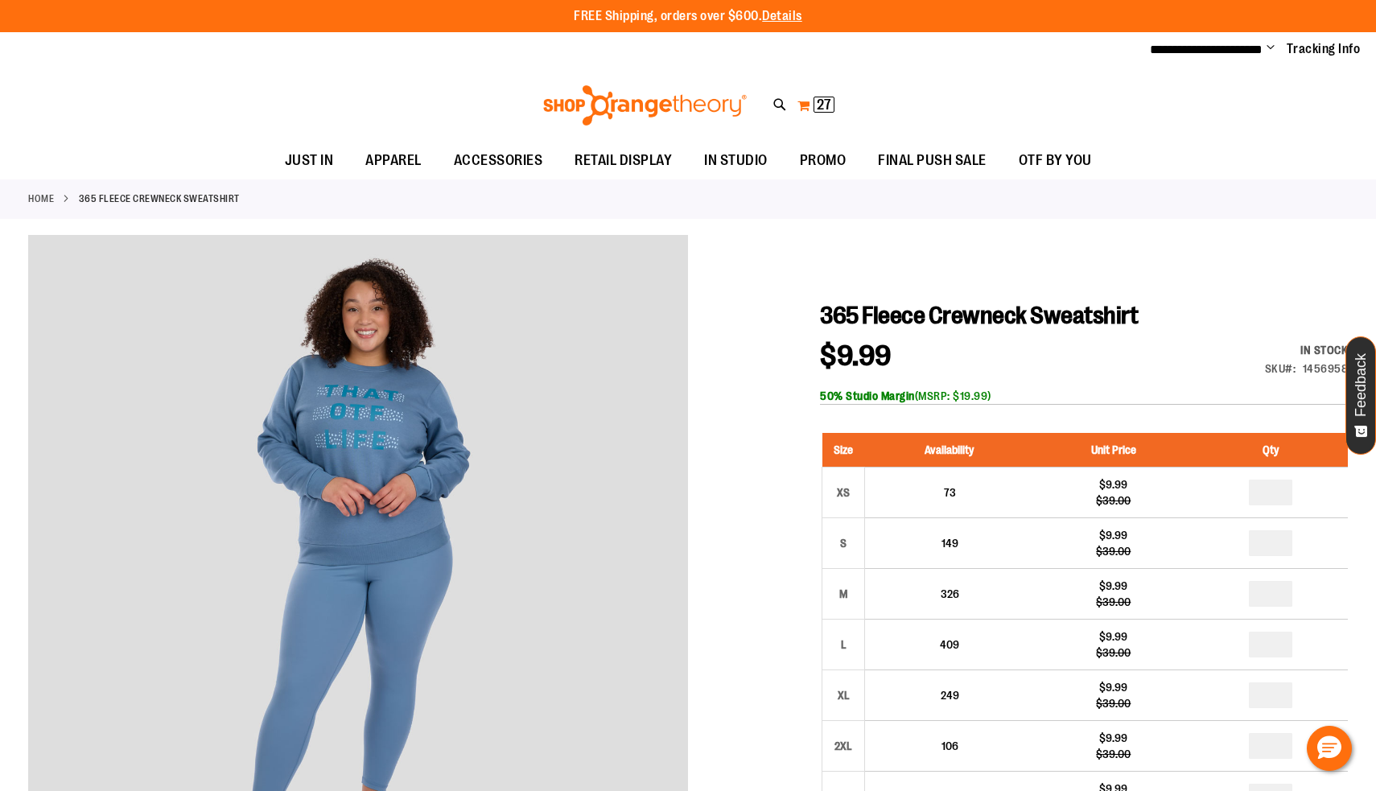
click at [815, 105] on span "27 27 items" at bounding box center [824, 105] width 21 height 16
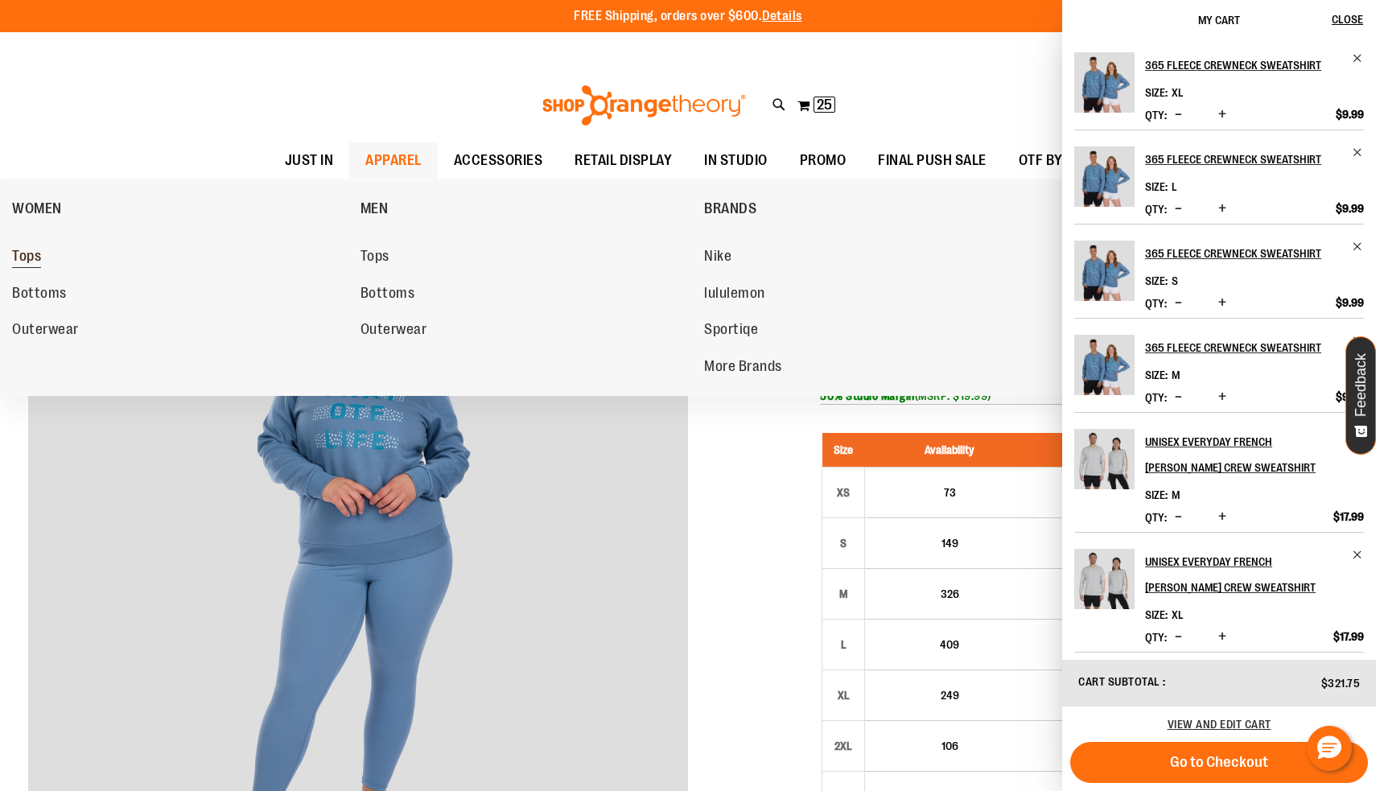
click at [29, 261] on span "Tops" at bounding box center [26, 258] width 29 height 20
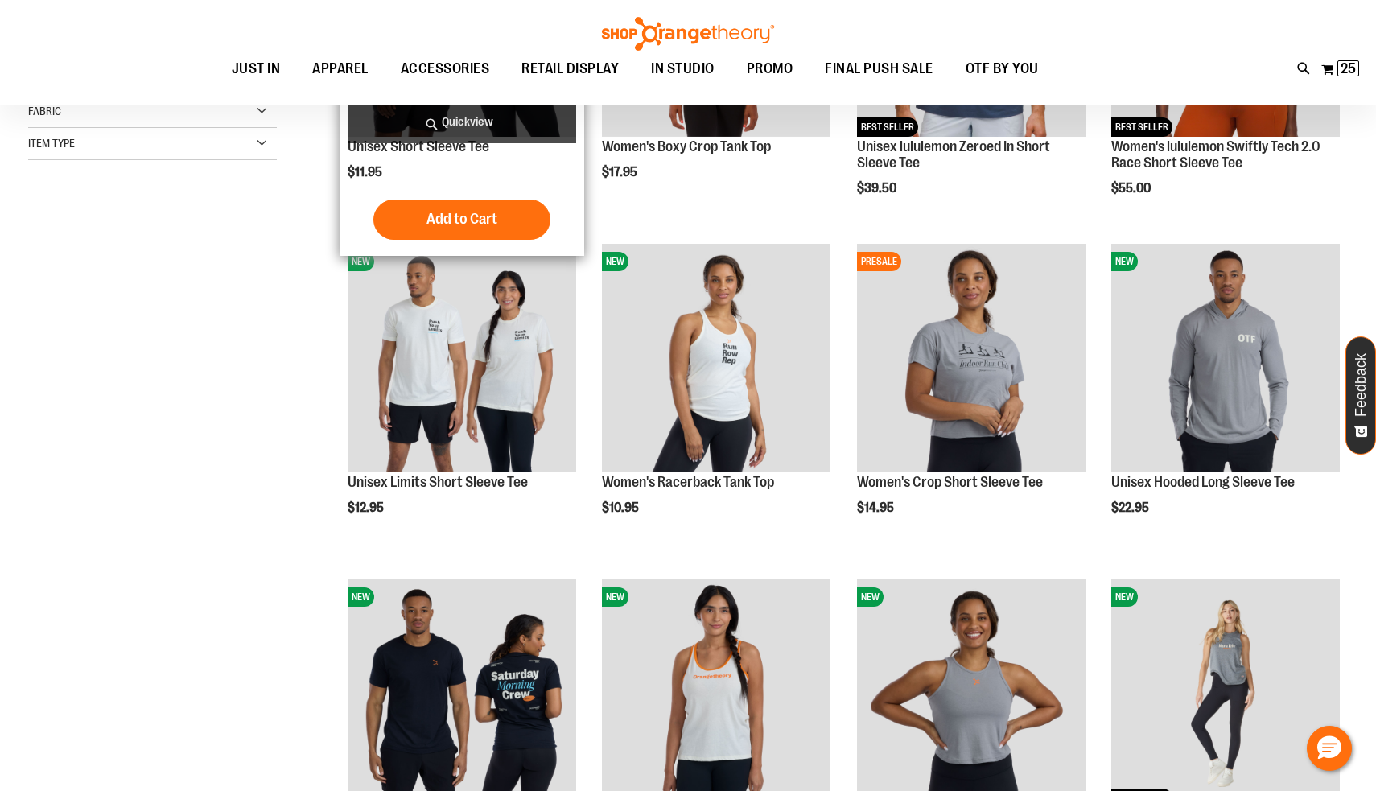
scroll to position [241, 0]
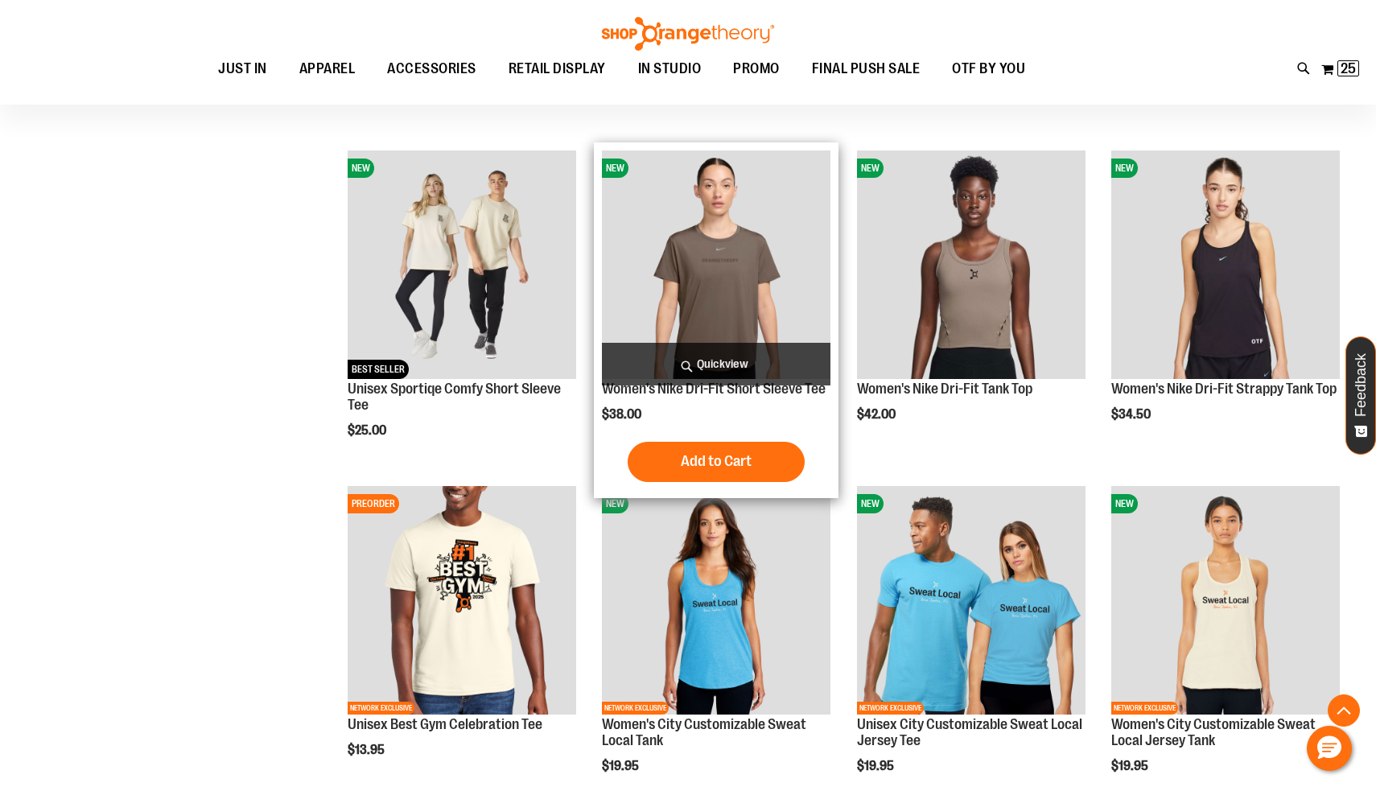
scroll to position [1006, 0]
click at [768, 448] on button "Add to Cart" at bounding box center [716, 462] width 177 height 40
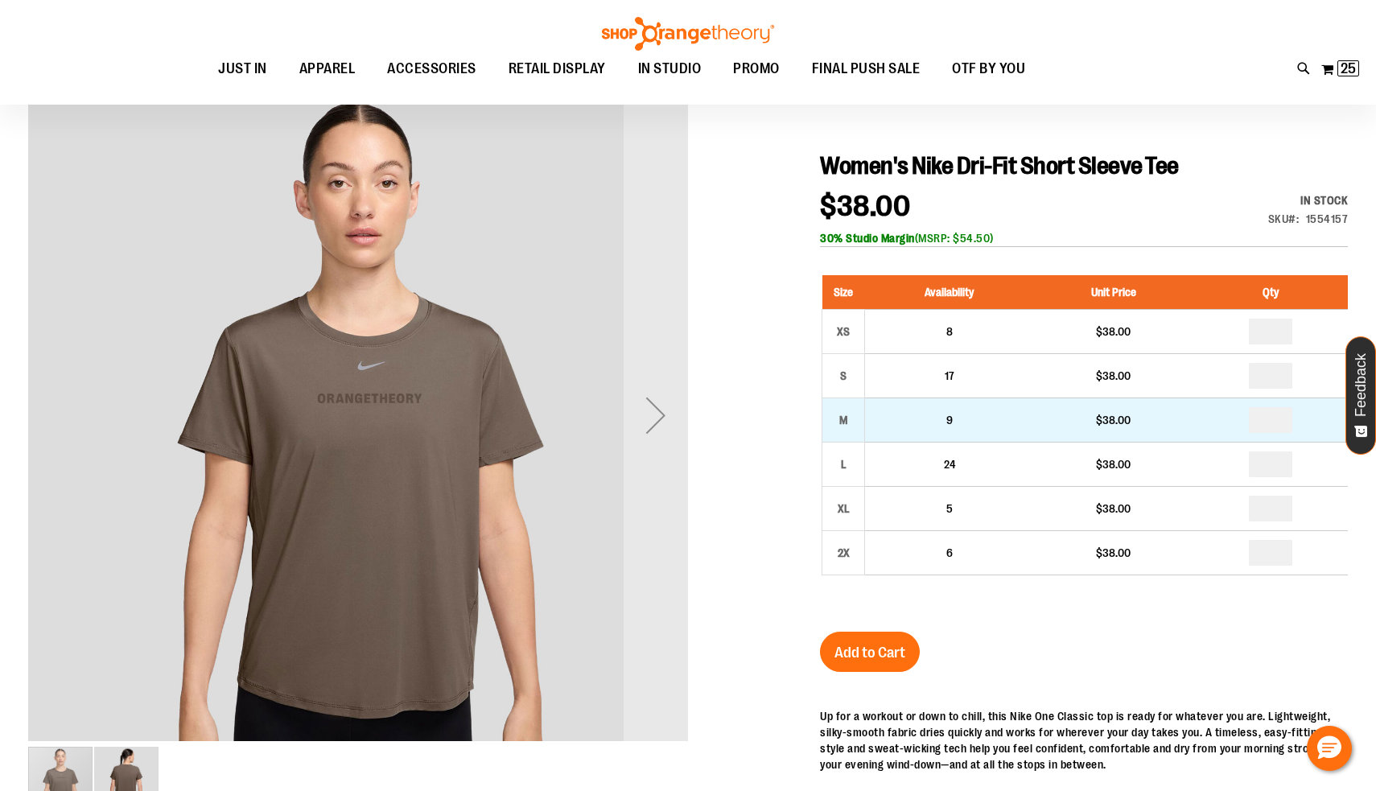
scroll to position [60, 0]
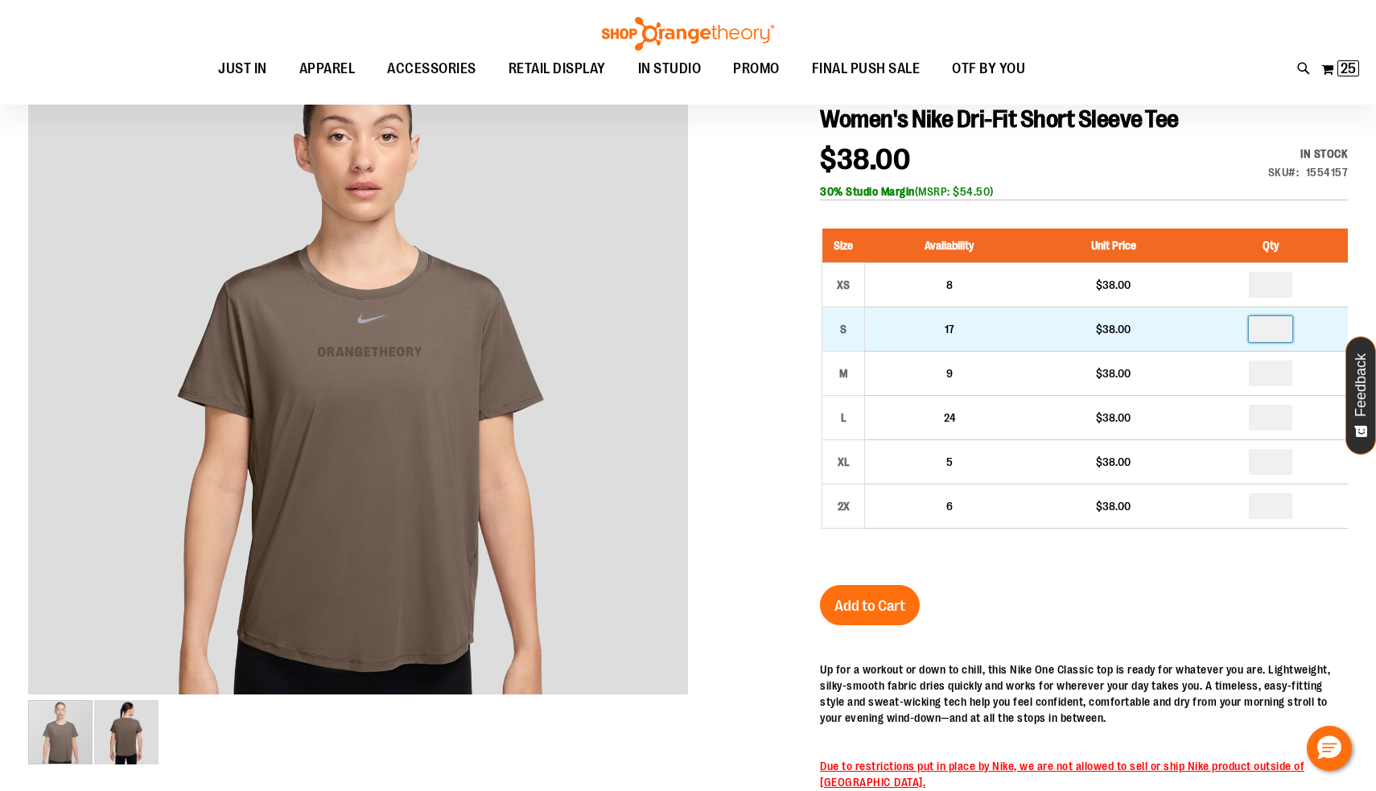
click at [1277, 328] on input "number" at bounding box center [1270, 329] width 43 height 26
type input "*"
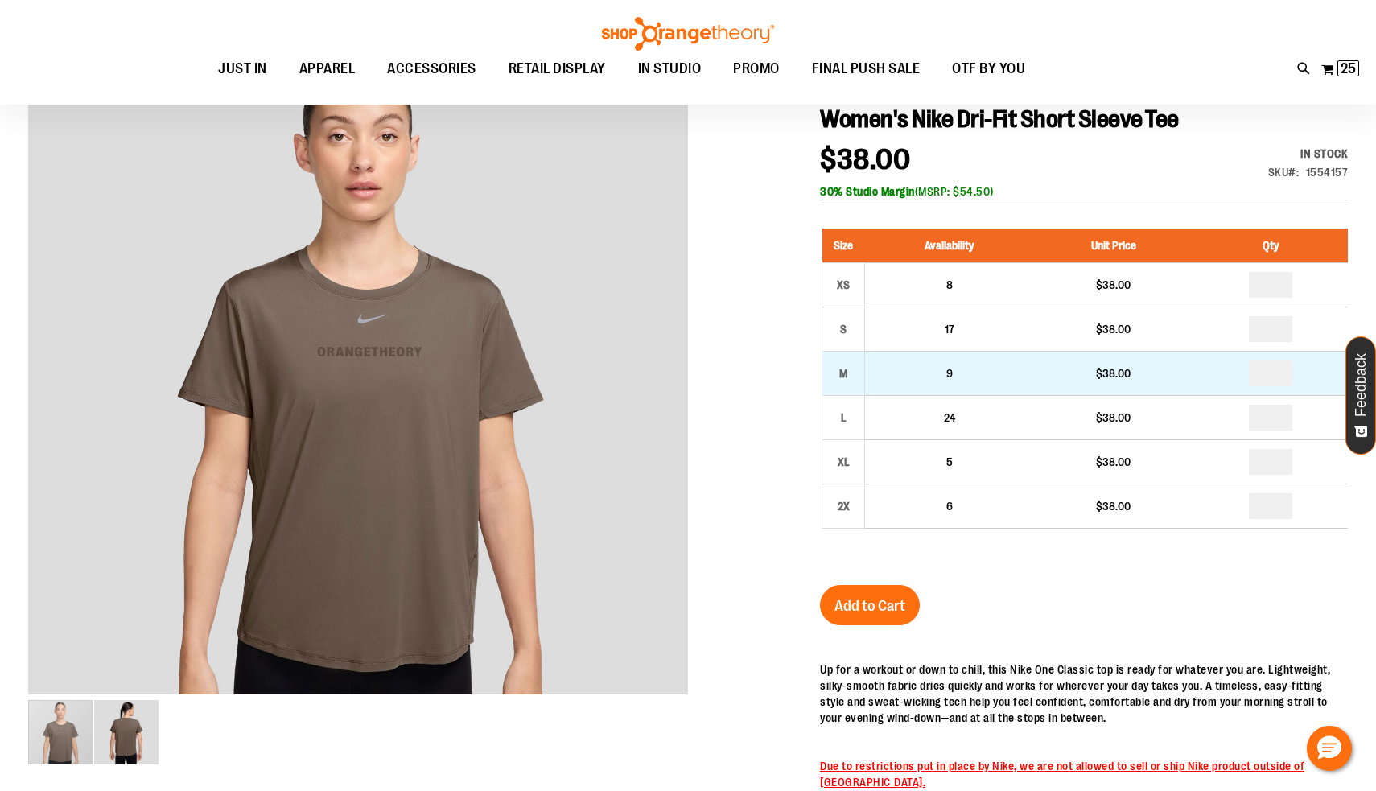
type input "*"
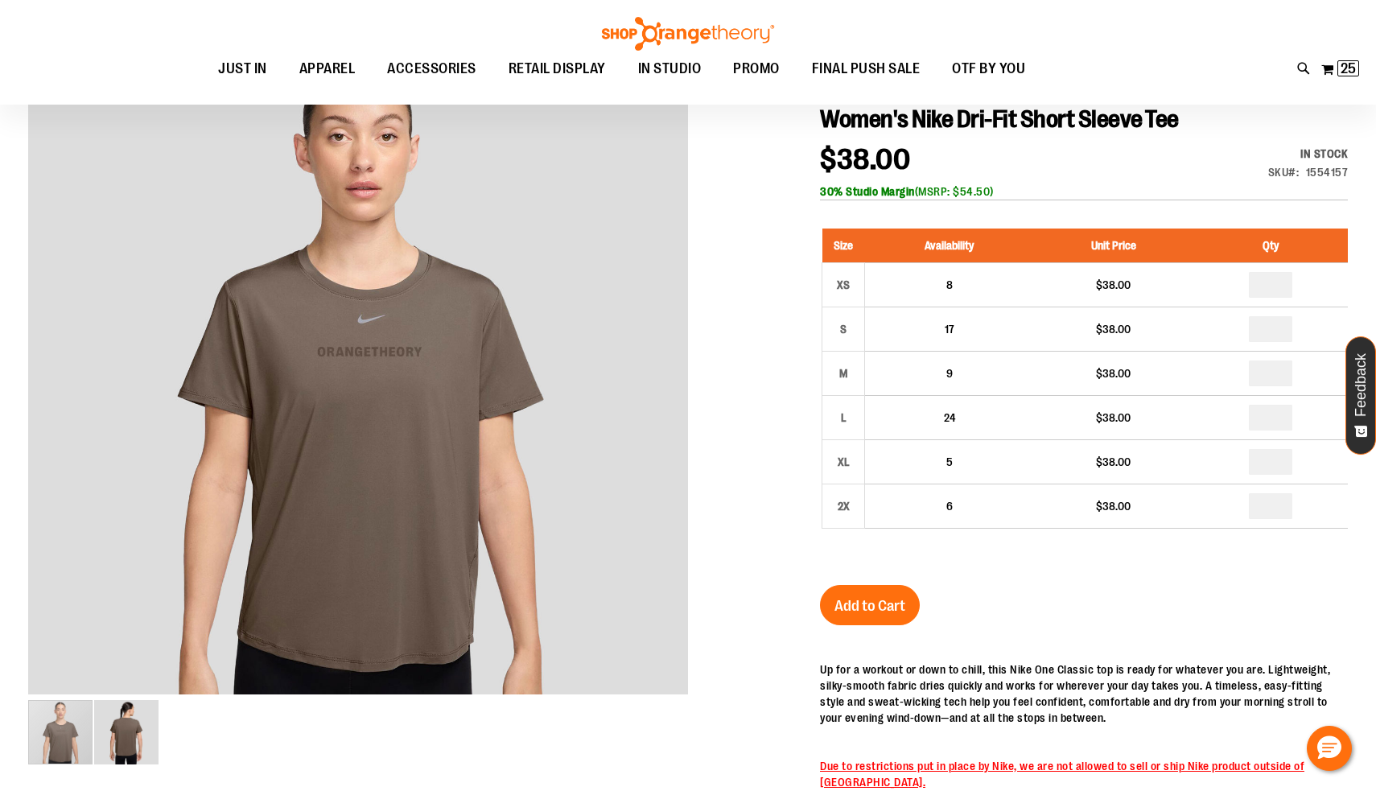
type input "*"
click at [868, 598] on span "Add to Cart" at bounding box center [870, 606] width 71 height 18
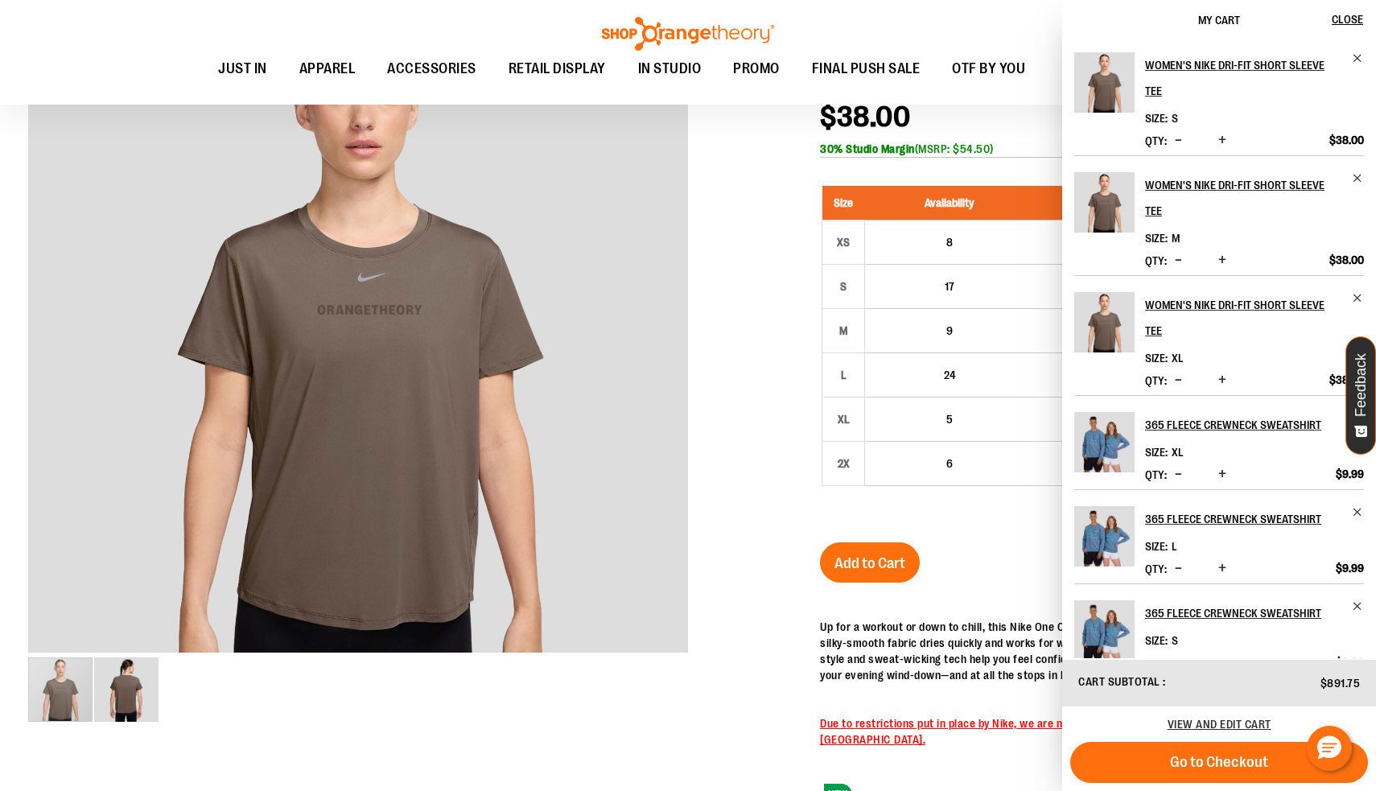
click at [1353, 275] on li "Women's Nike Dri-Fit Short Sleeve Tee Size XL *" at bounding box center [1220, 335] width 290 height 120
click at [1352, 292] on span "Remove item" at bounding box center [1358, 298] width 12 height 12
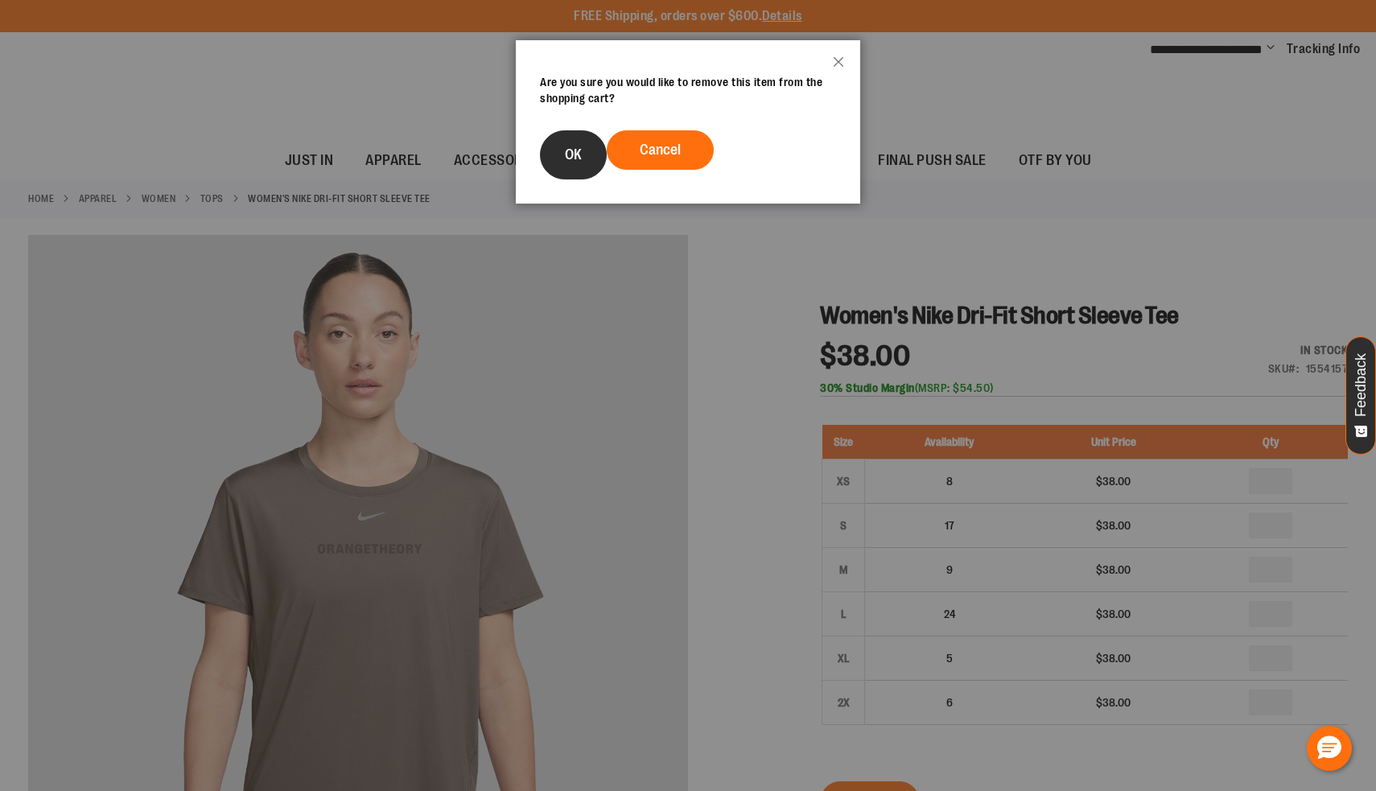
click at [569, 168] on button "OK" at bounding box center [573, 154] width 67 height 49
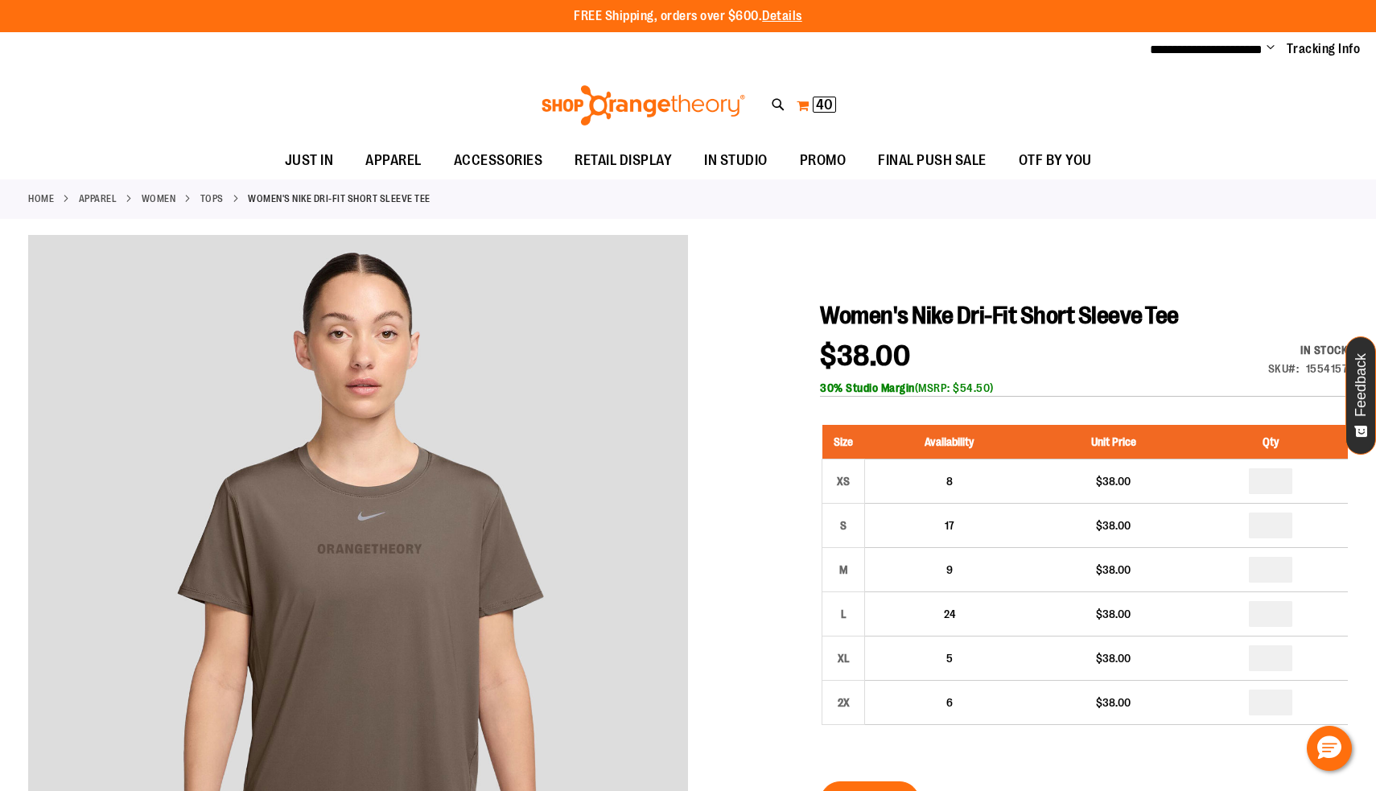
click at [820, 99] on span "40" at bounding box center [824, 105] width 17 height 16
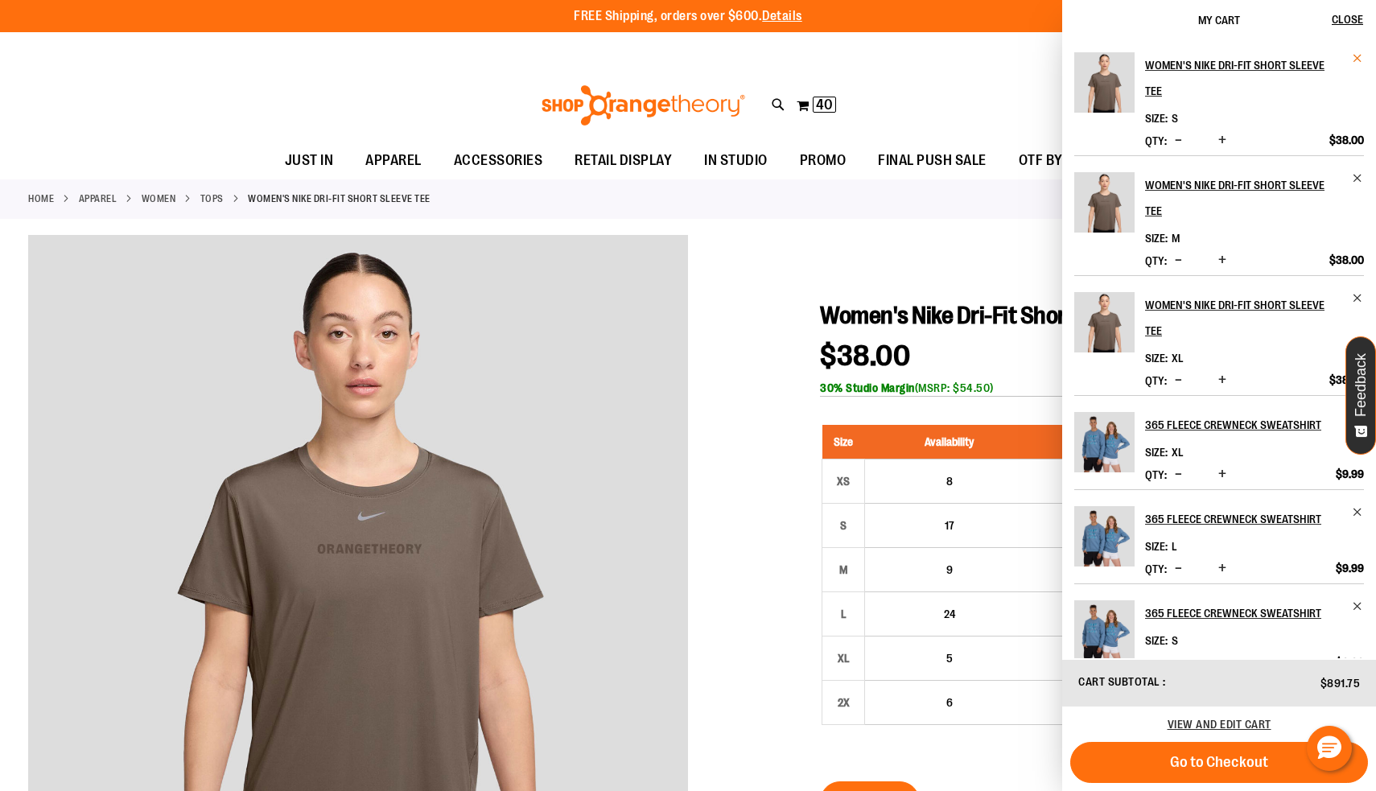
click at [1360, 58] on span "Remove item" at bounding box center [1358, 58] width 12 height 12
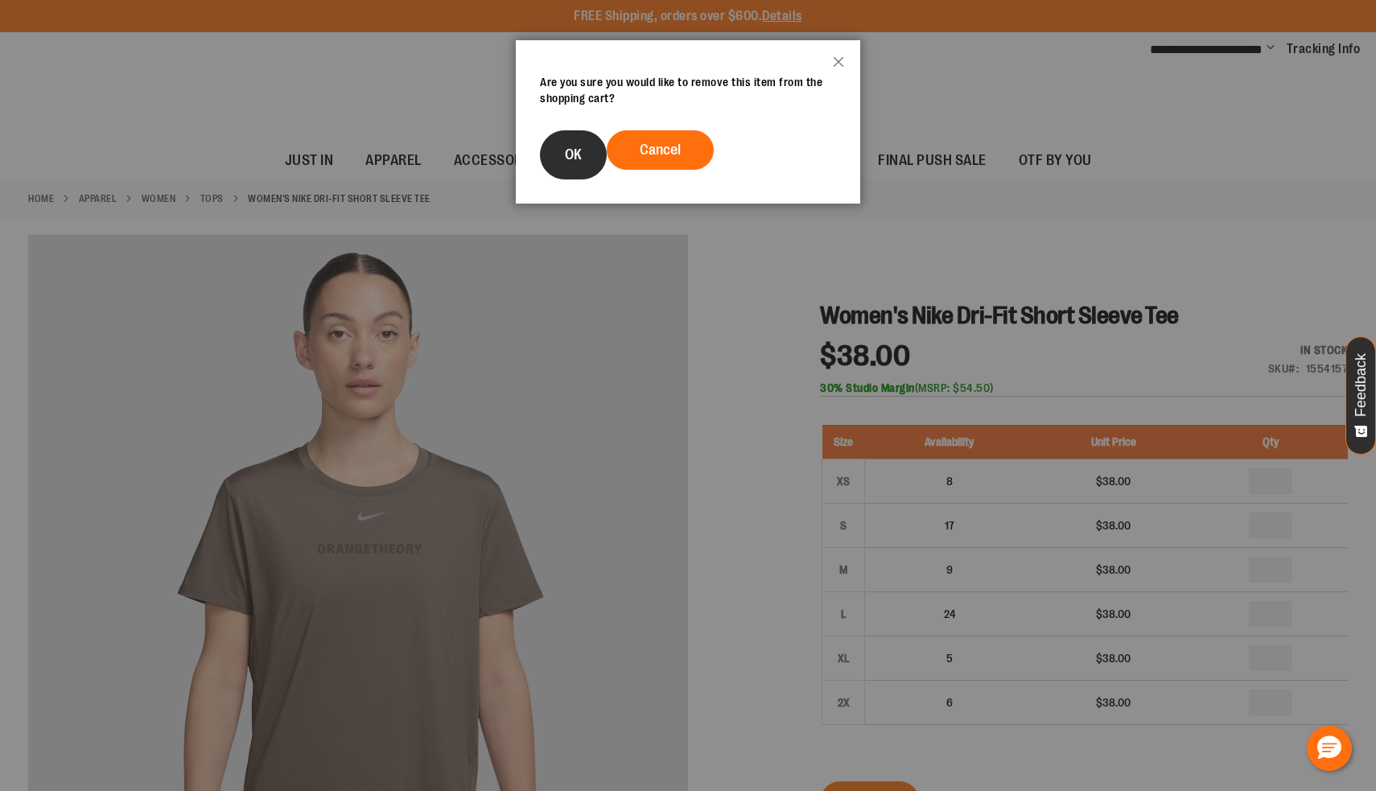
click at [560, 157] on button "OK" at bounding box center [573, 154] width 67 height 49
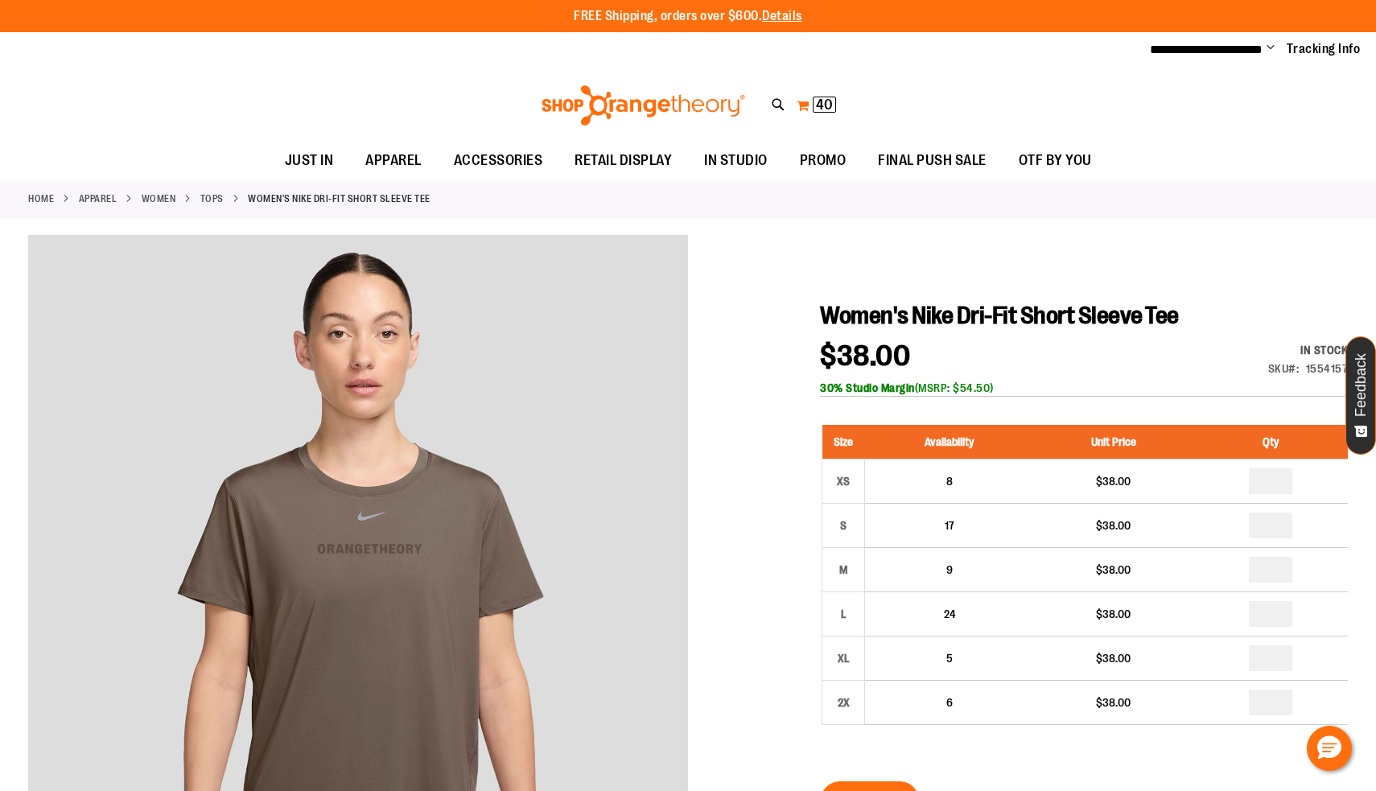
click at [814, 101] on span "40 40 items" at bounding box center [824, 105] width 23 height 16
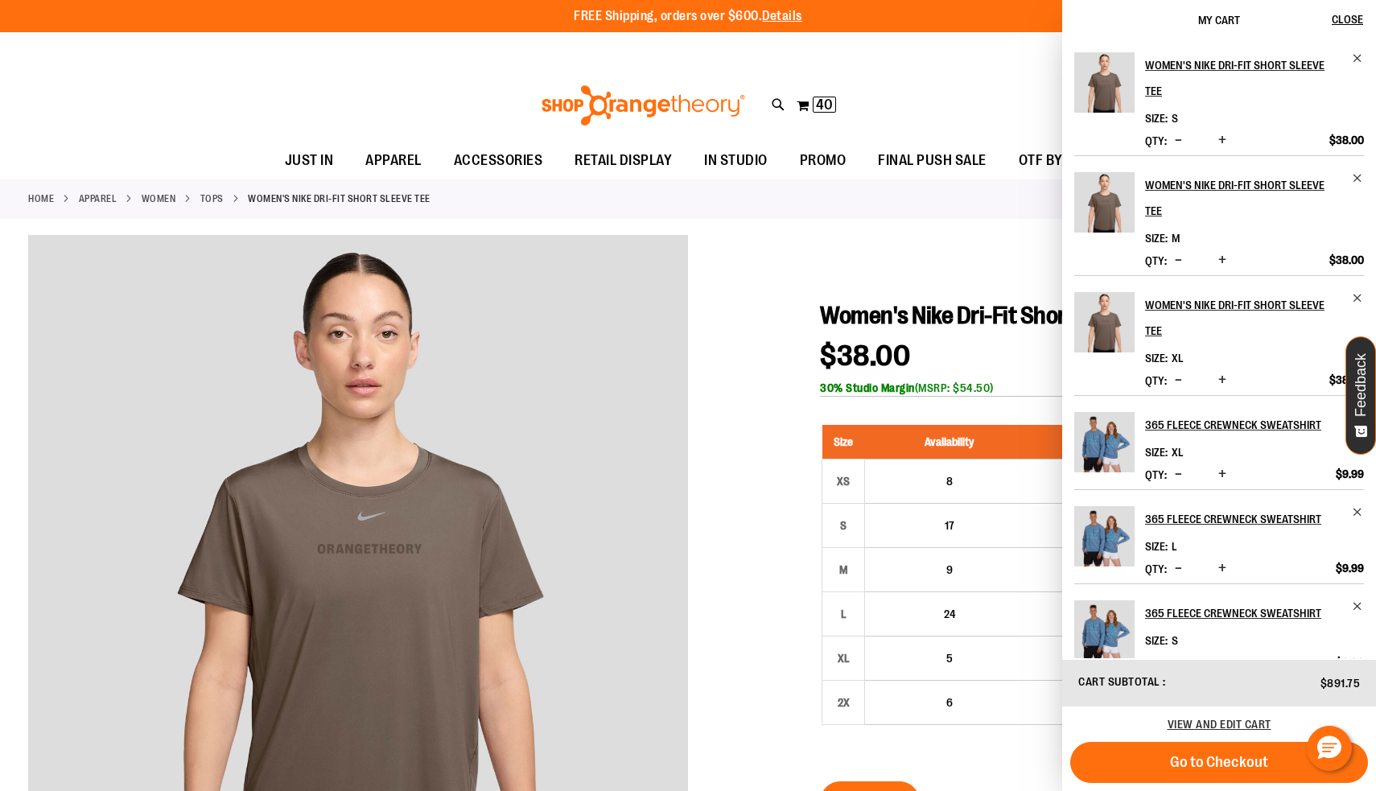
click at [1353, 52] on div "Women's Nike Dri-Fit Short Sleeve Tee Size S *" at bounding box center [1220, 349] width 314 height 618
click at [1355, 60] on span "Remove item" at bounding box center [1358, 58] width 12 height 12
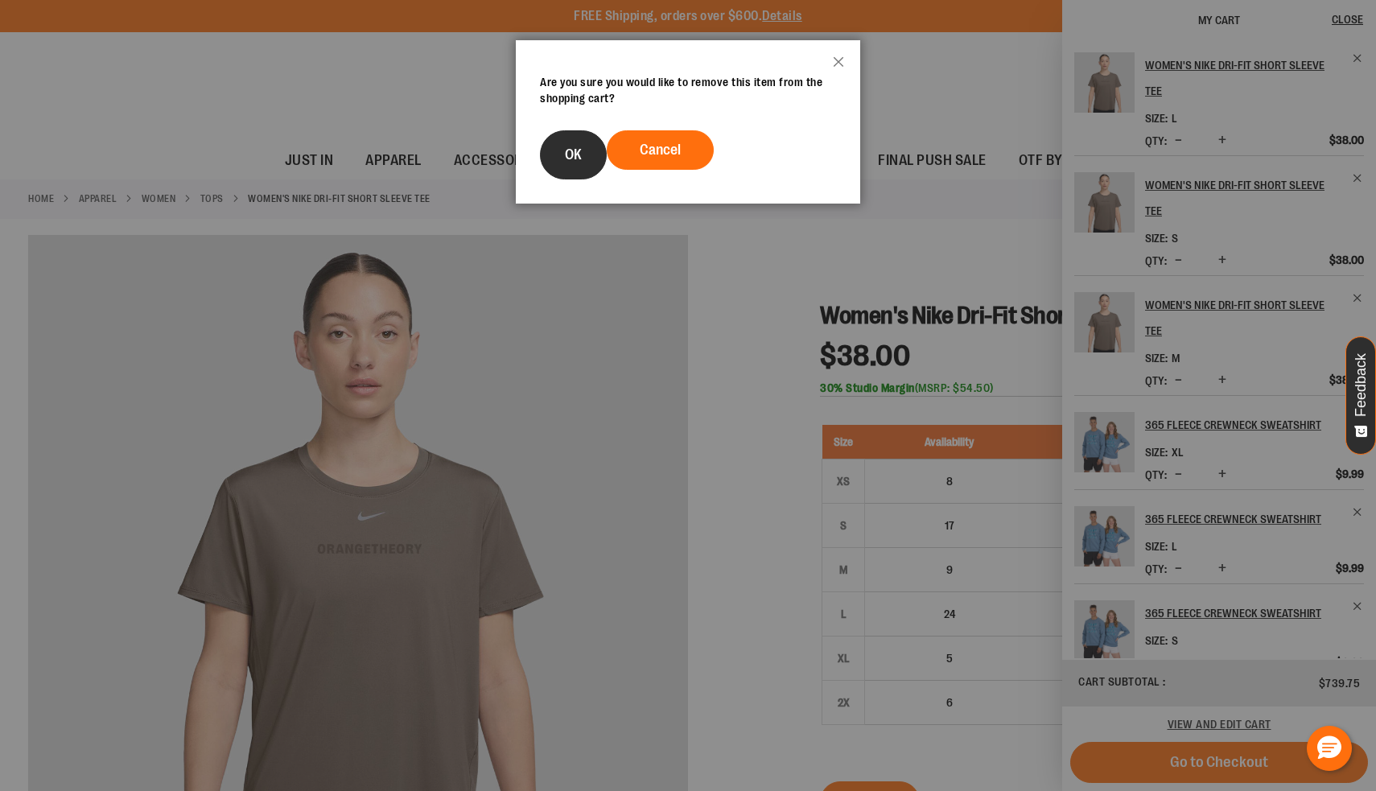
click at [559, 159] on button "OK" at bounding box center [573, 154] width 67 height 49
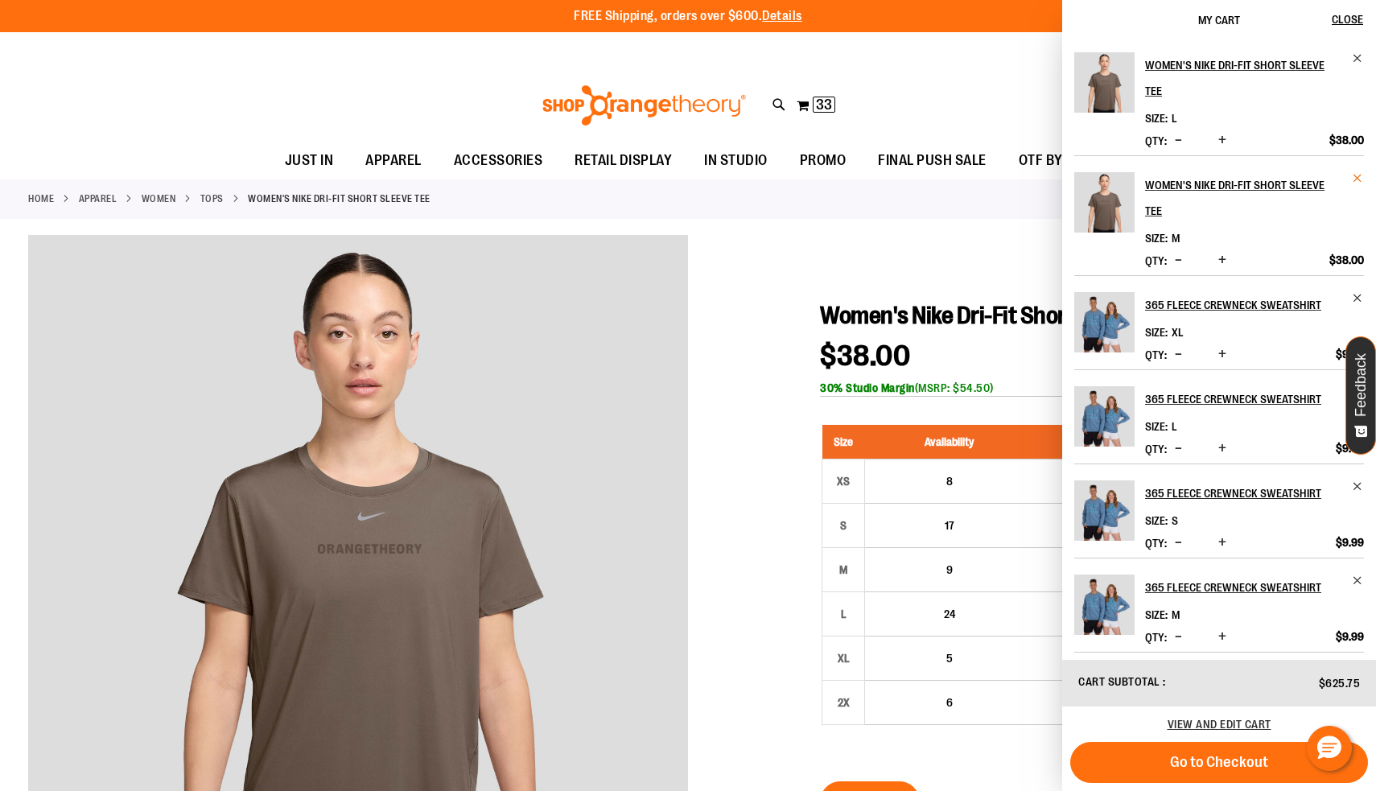
click at [1357, 172] on span "Remove item" at bounding box center [1358, 178] width 12 height 12
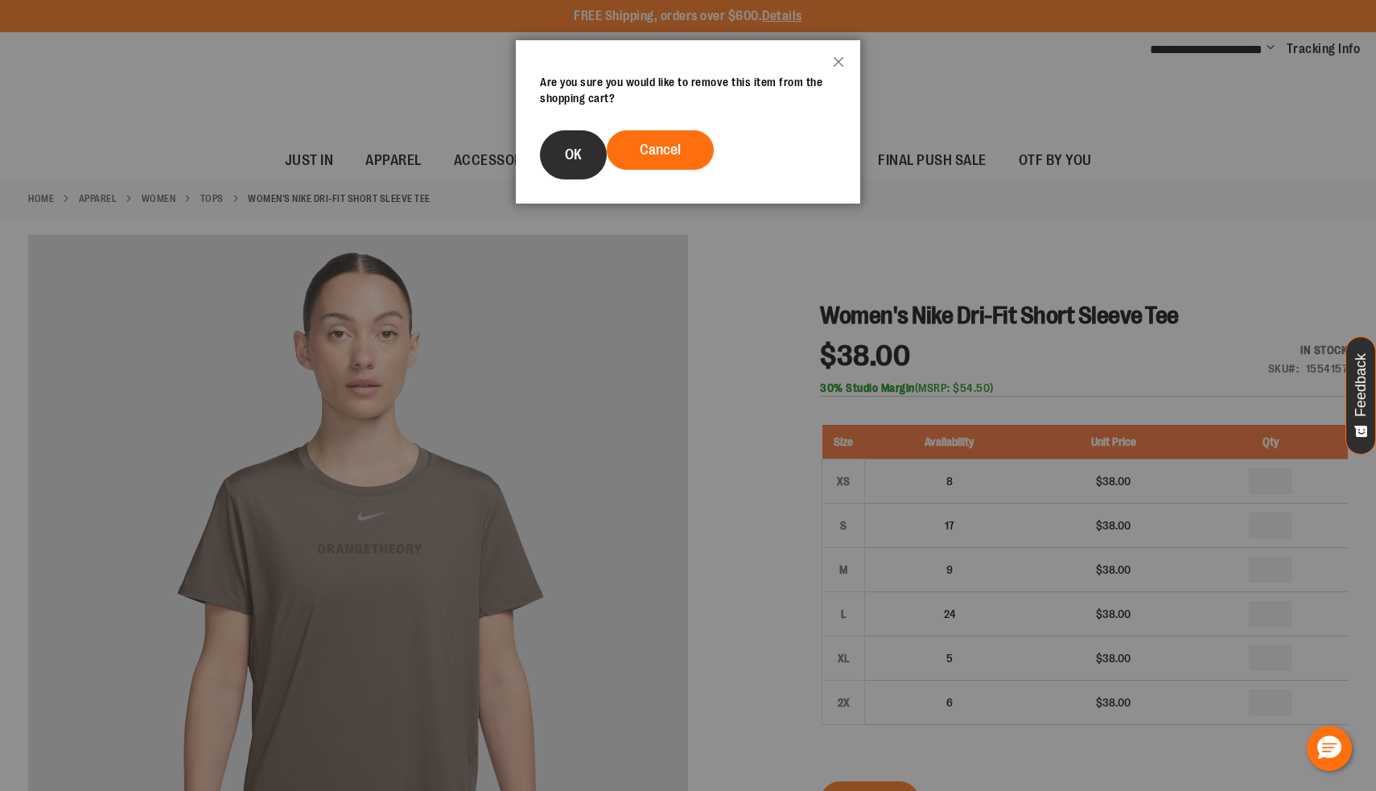
click at [591, 153] on button "OK" at bounding box center [573, 154] width 67 height 49
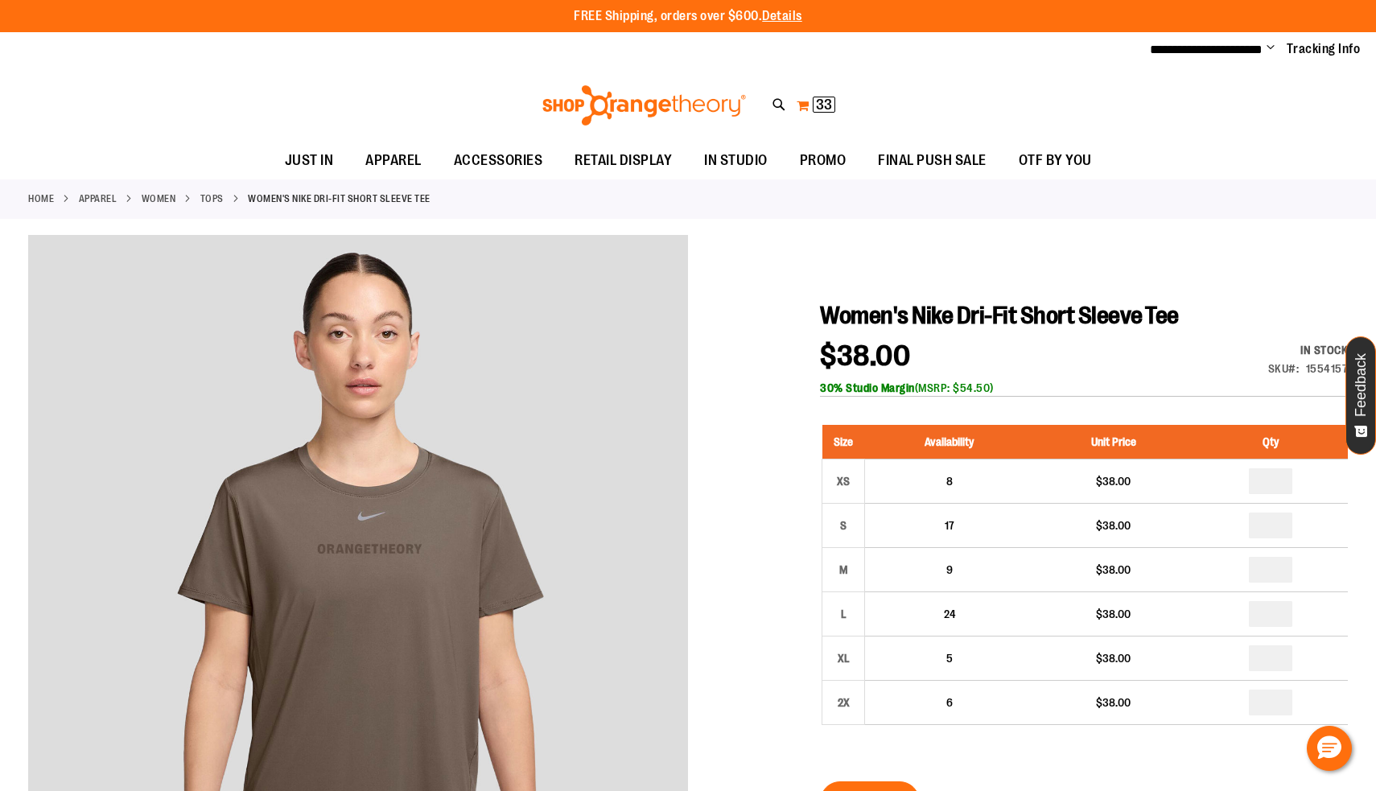
click at [823, 97] on span "33" at bounding box center [824, 105] width 16 height 16
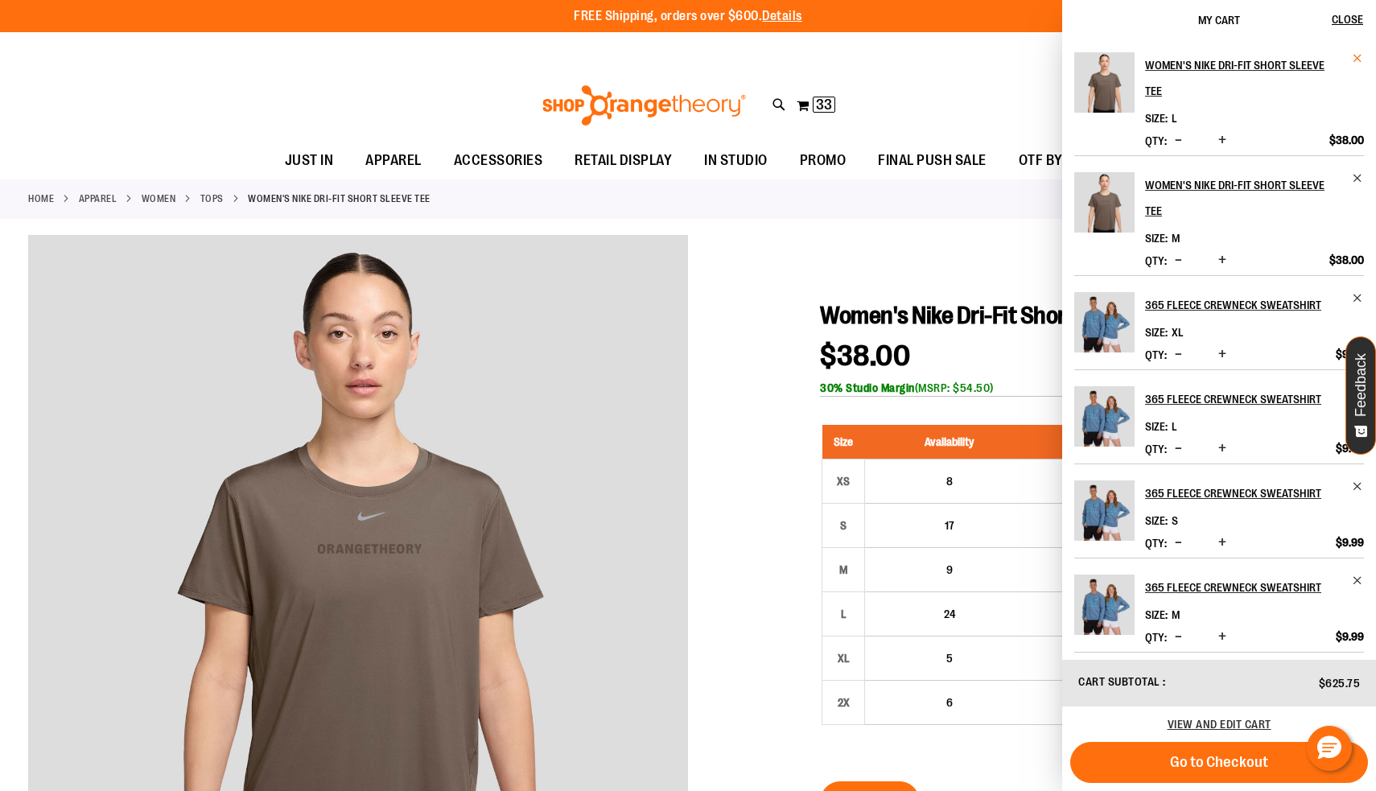
click at [1354, 56] on span "Remove item" at bounding box center [1358, 58] width 12 height 12
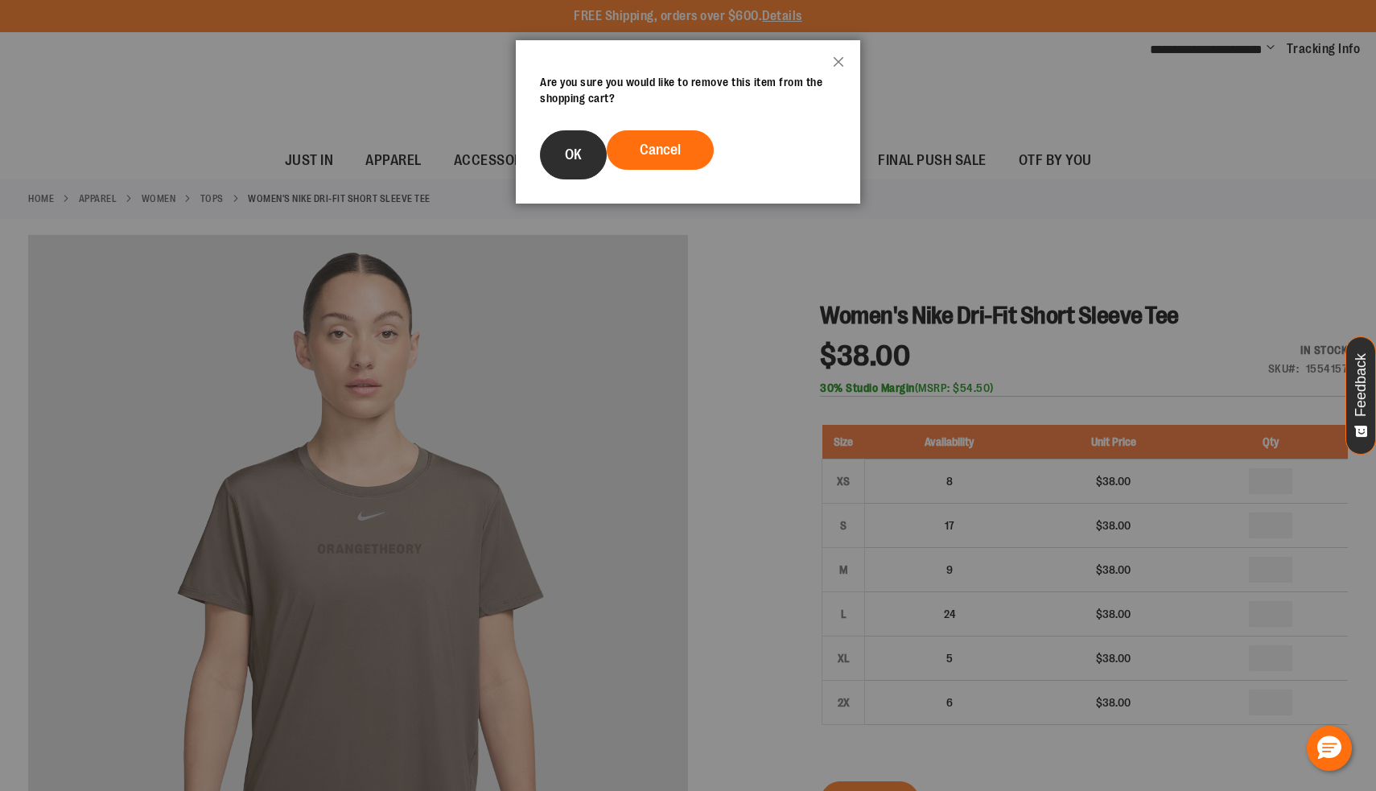
click at [574, 158] on span "OK" at bounding box center [573, 154] width 17 height 16
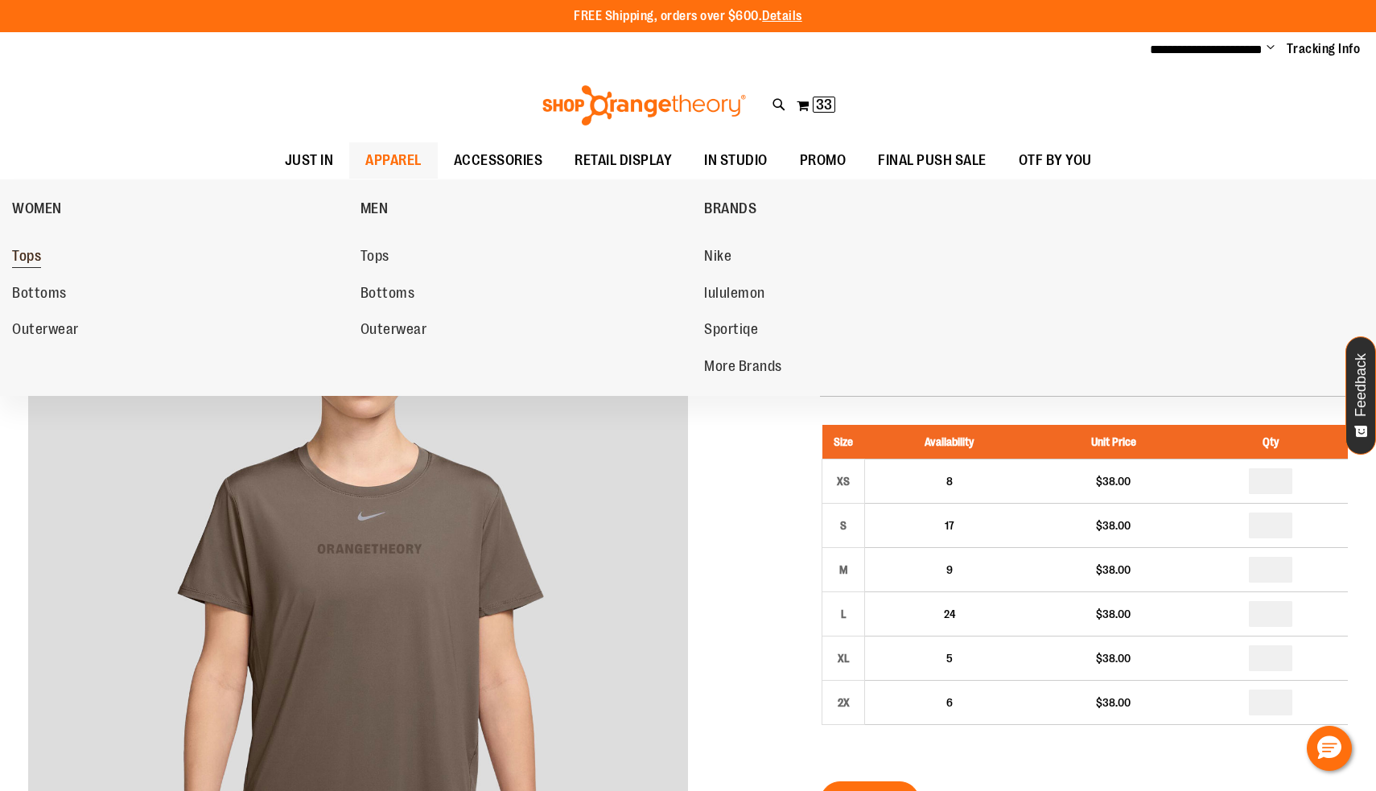
click at [28, 260] on span "Tops" at bounding box center [26, 258] width 29 height 20
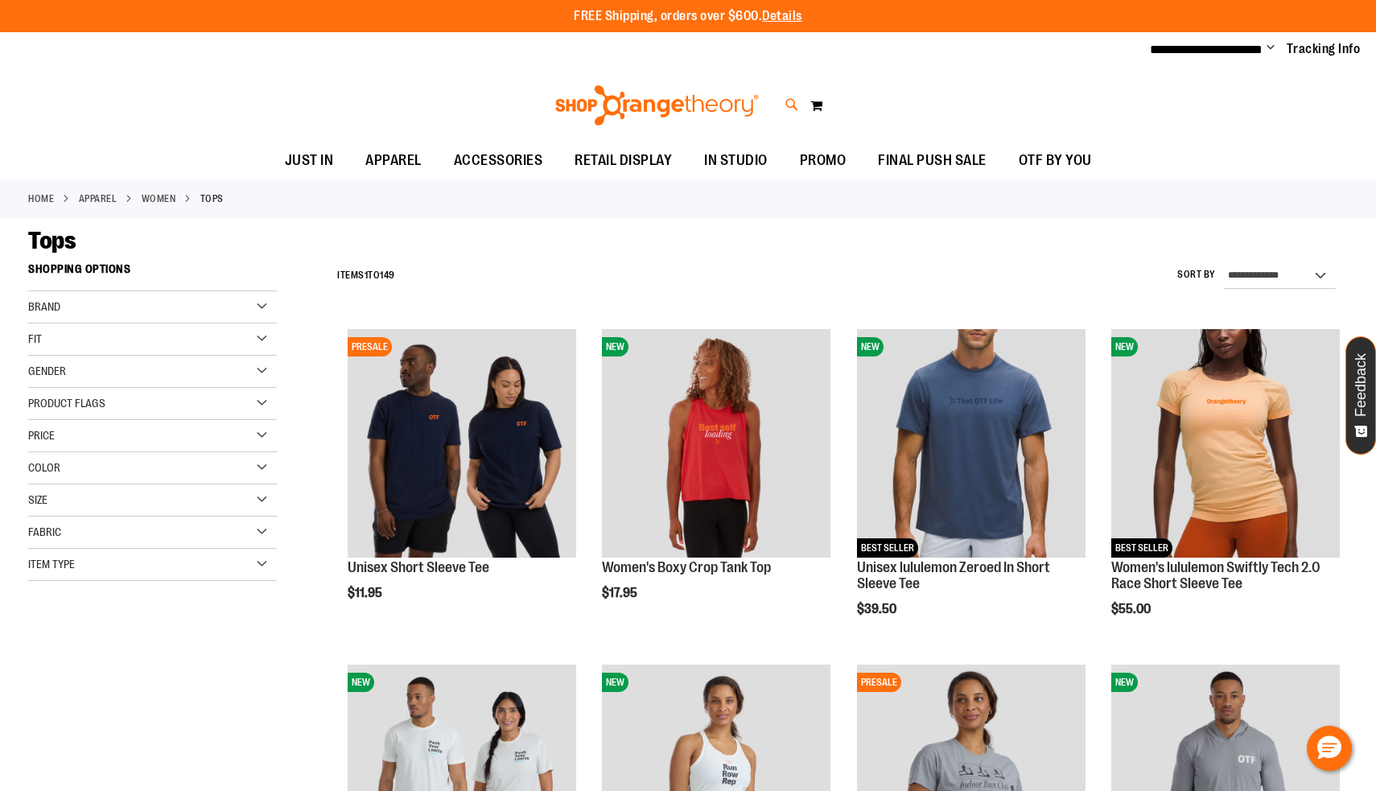
click at [789, 100] on icon at bounding box center [793, 105] width 14 height 19
type input "*"
type input "**********"
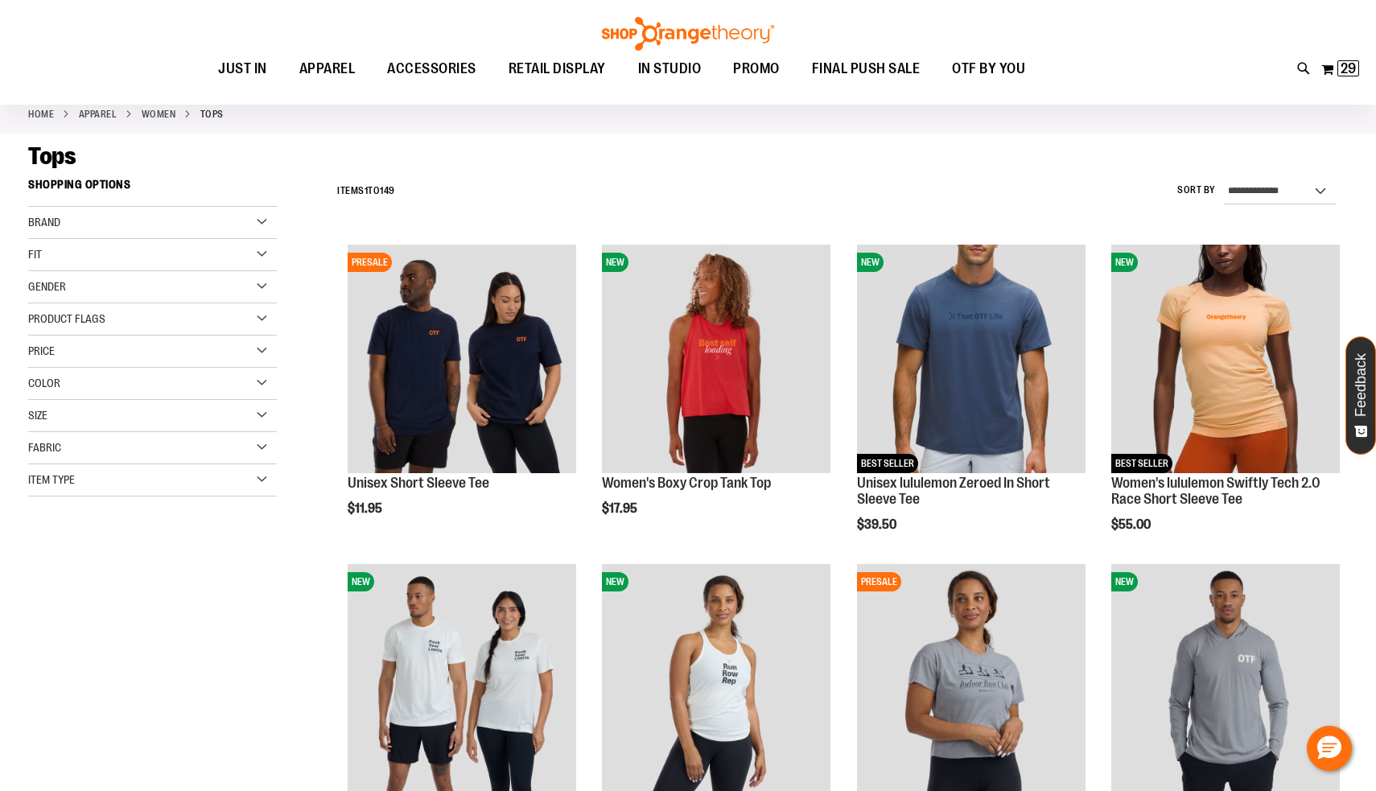
scroll to position [84, 0]
click at [148, 489] on div "Item Type" at bounding box center [152, 480] width 249 height 32
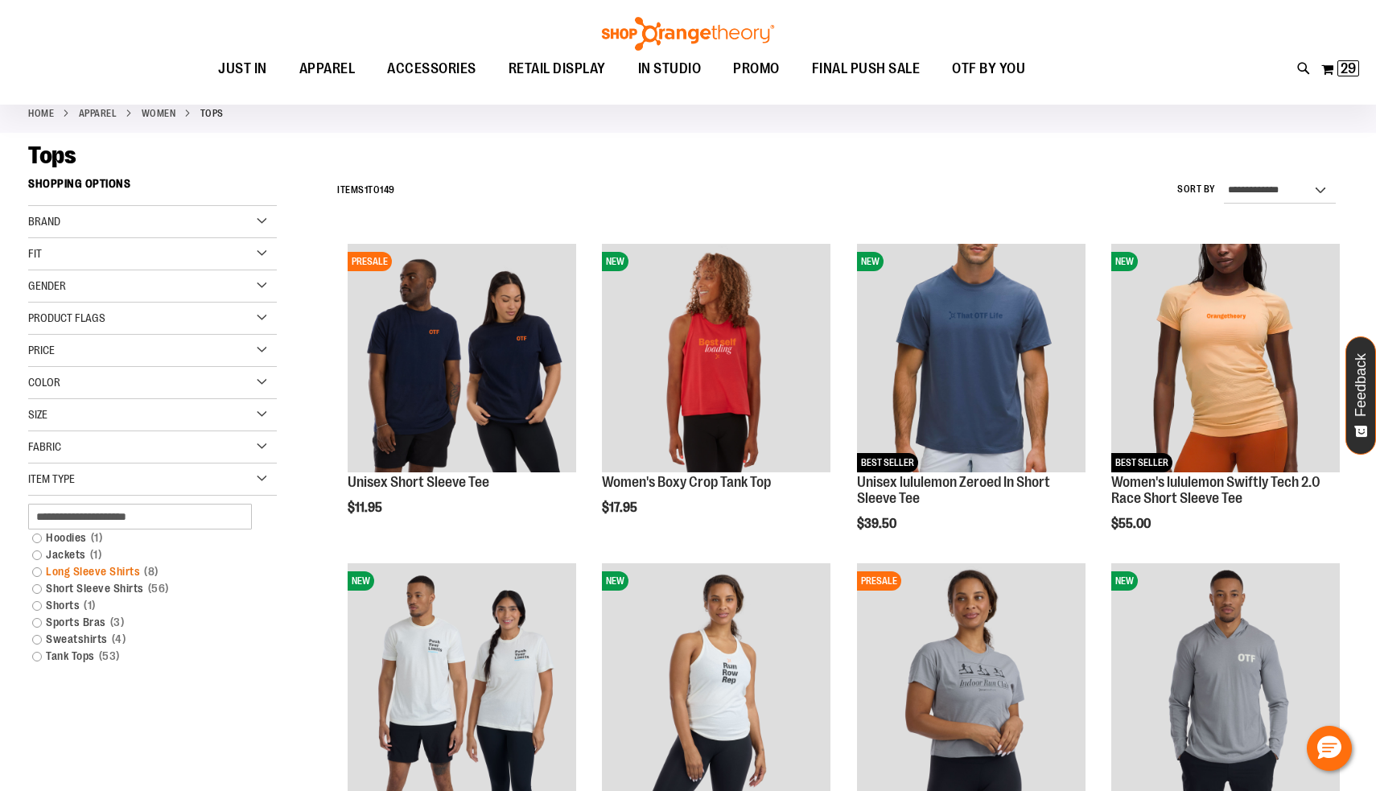
click at [39, 572] on link "Long Sleeve Shirts 8 items" at bounding box center [143, 571] width 239 height 17
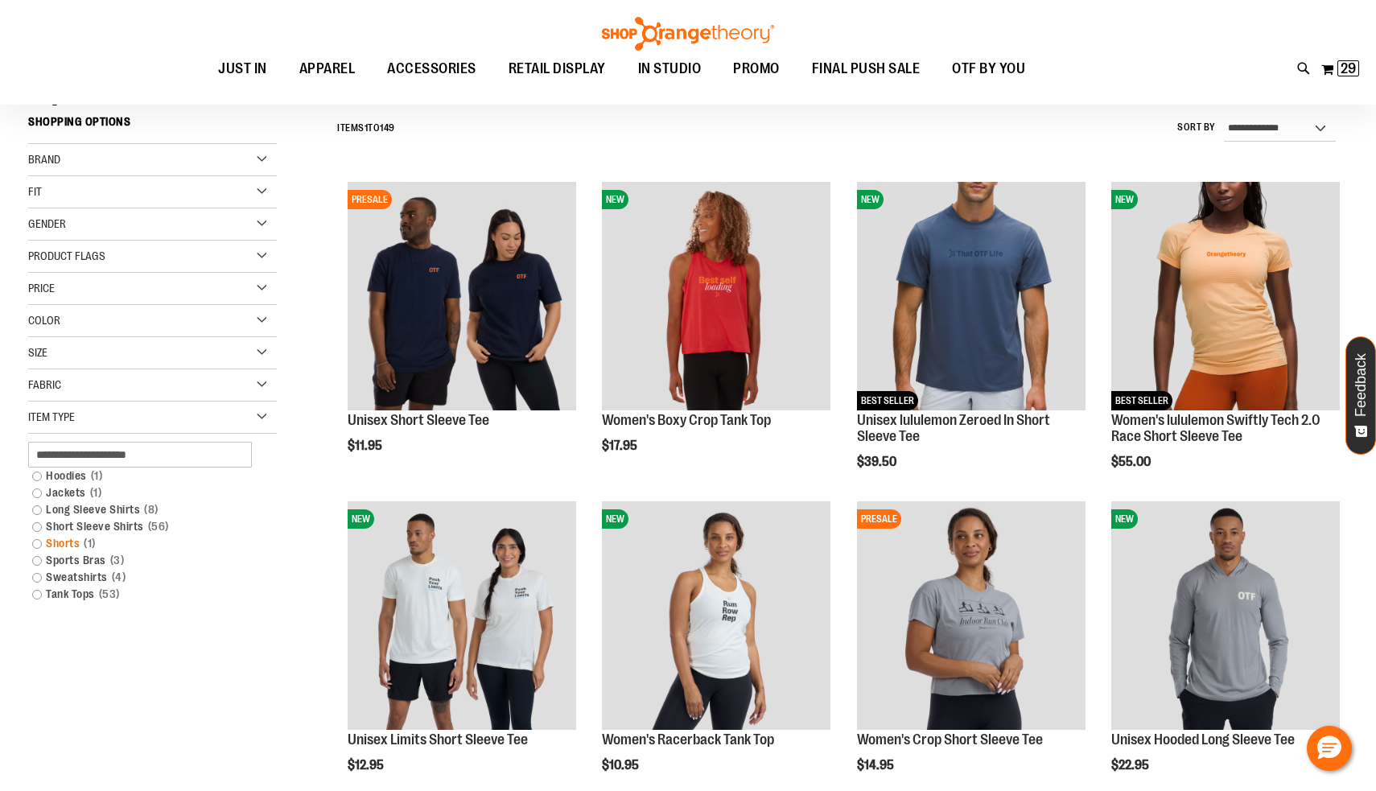
scroll to position [150, 0]
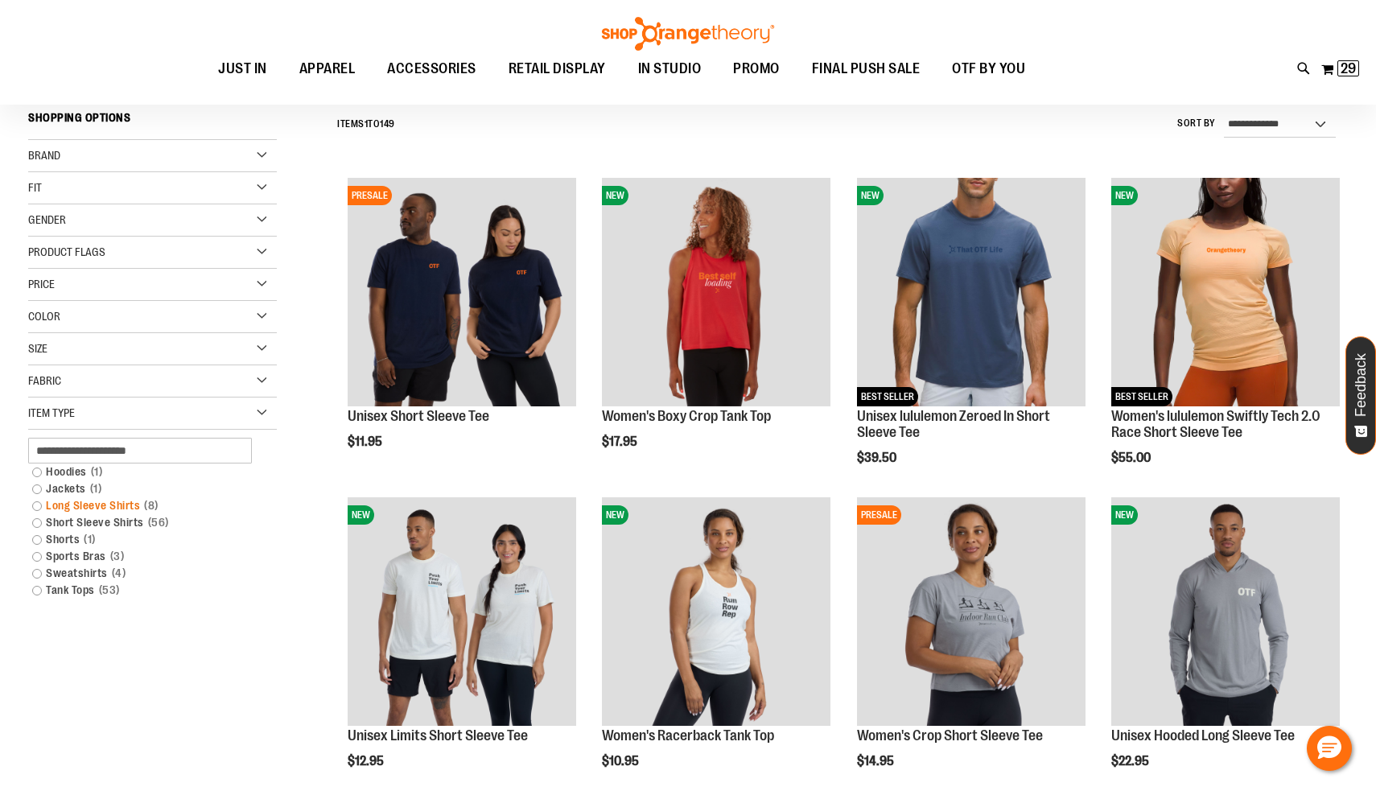
click at [39, 509] on link "Long Sleeve Shirts 8 items" at bounding box center [143, 505] width 239 height 17
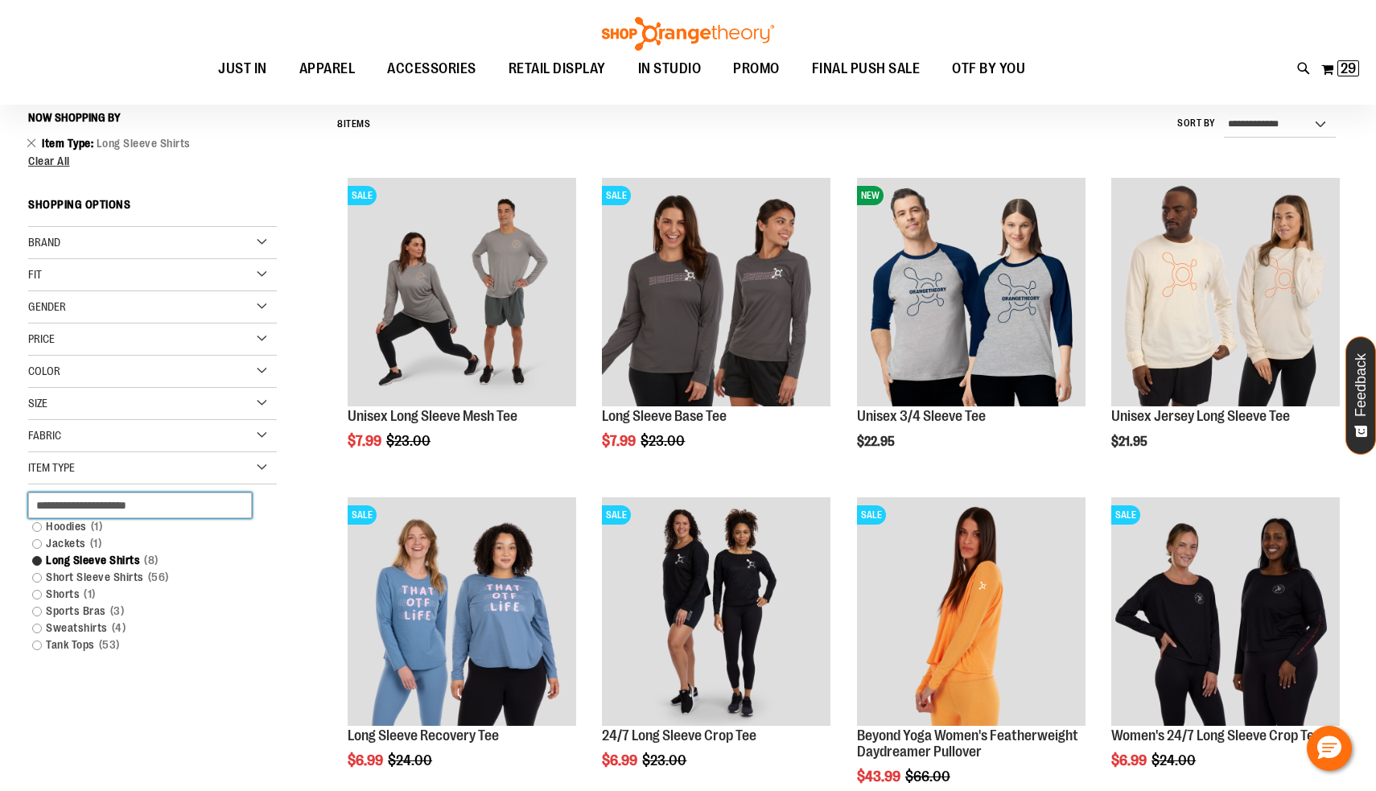
click at [39, 509] on input "text" at bounding box center [140, 506] width 224 height 26
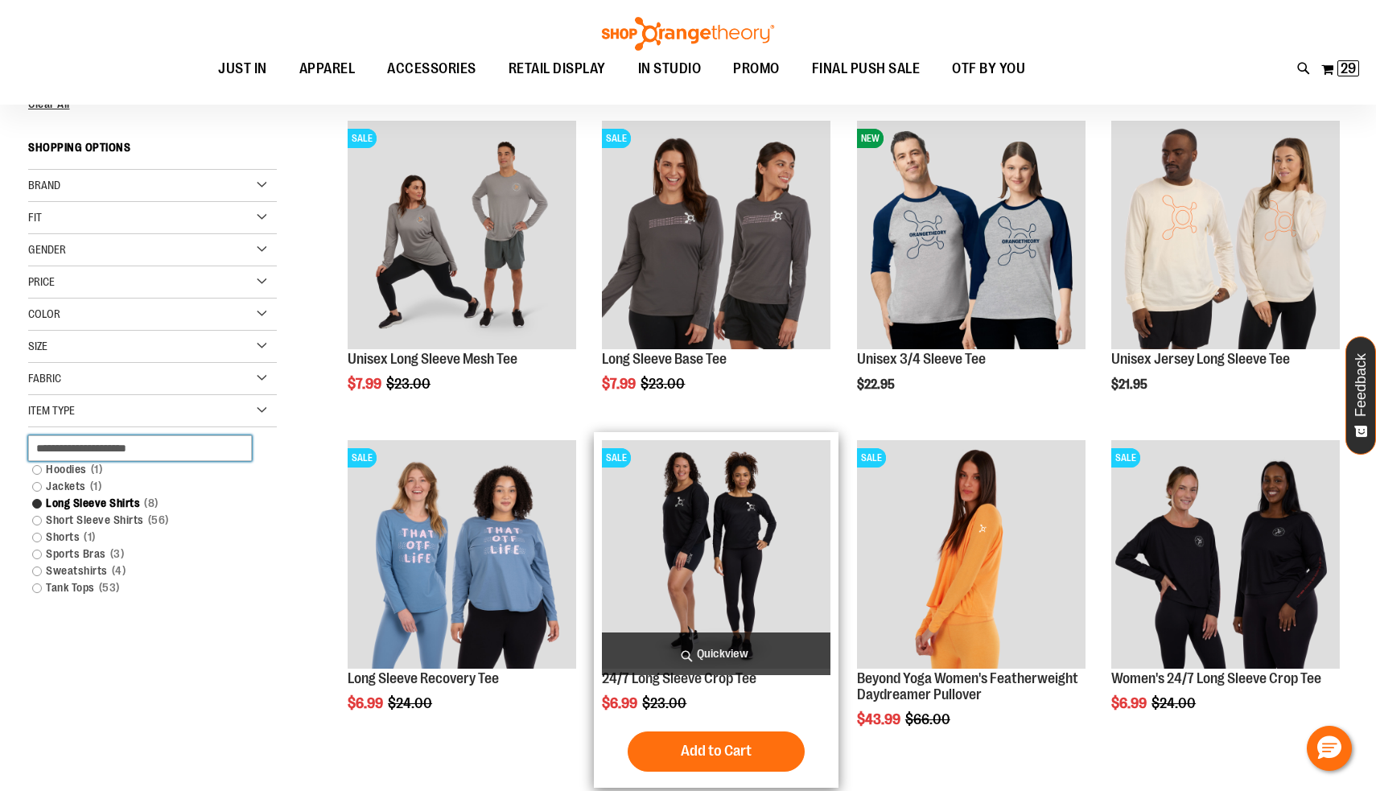
scroll to position [207, 0]
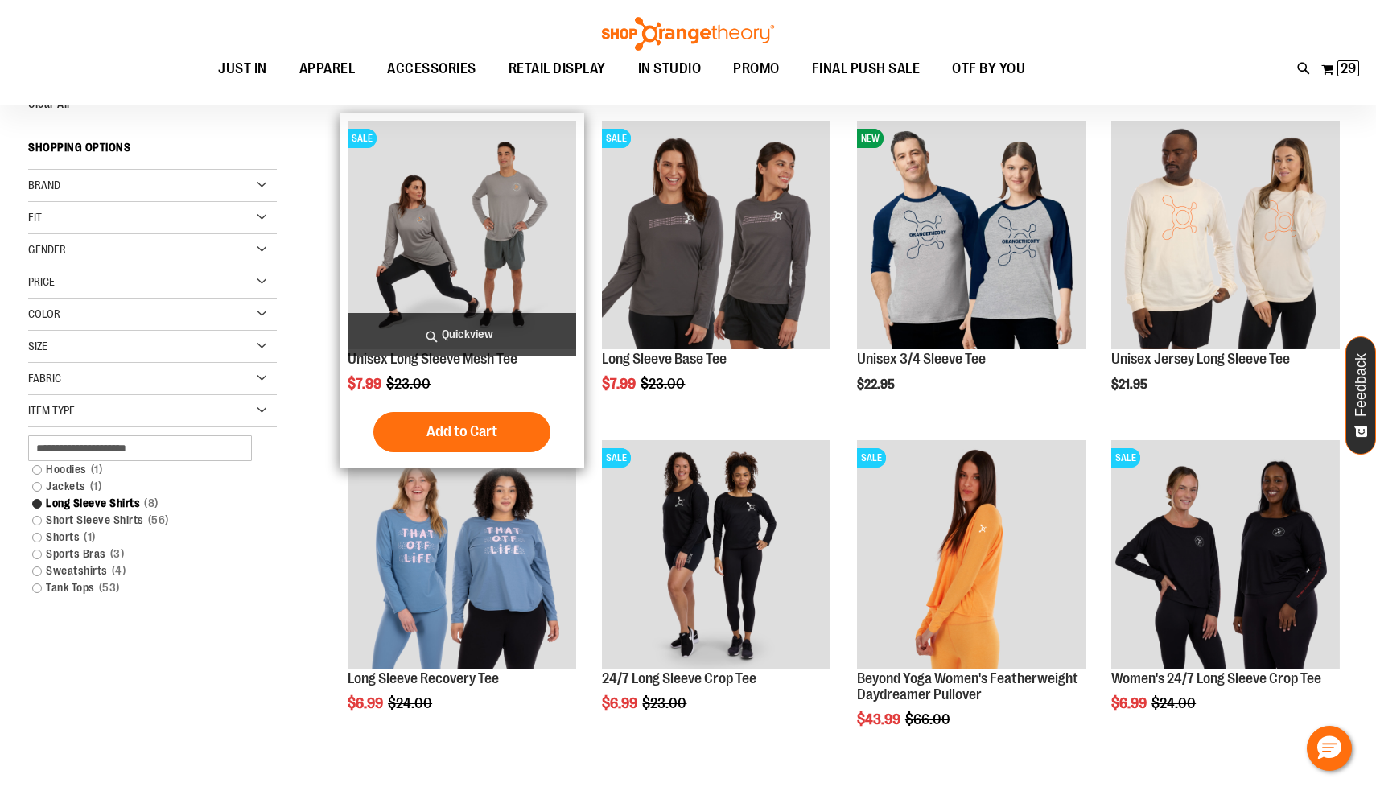
click at [489, 242] on img "product" at bounding box center [462, 235] width 229 height 229
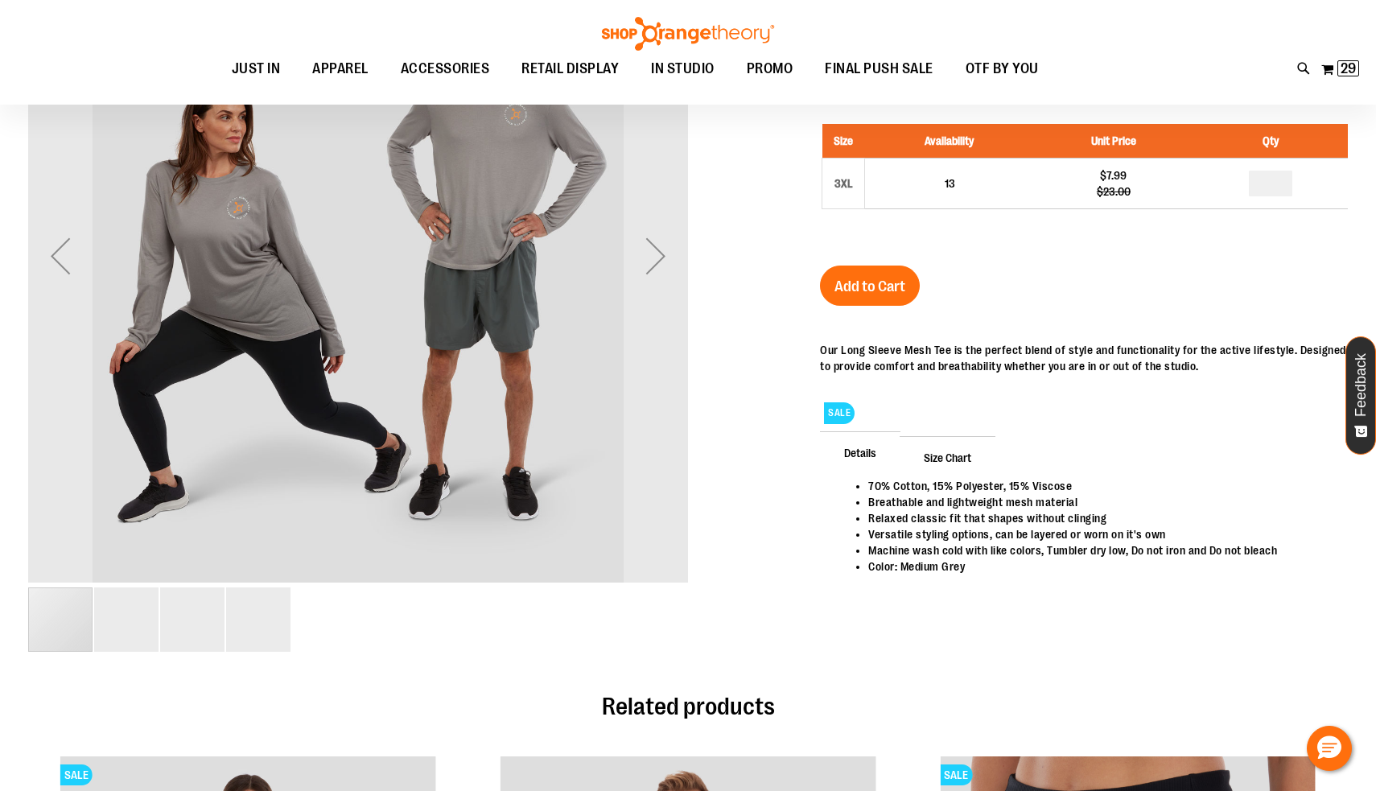
scroll to position [130, 0]
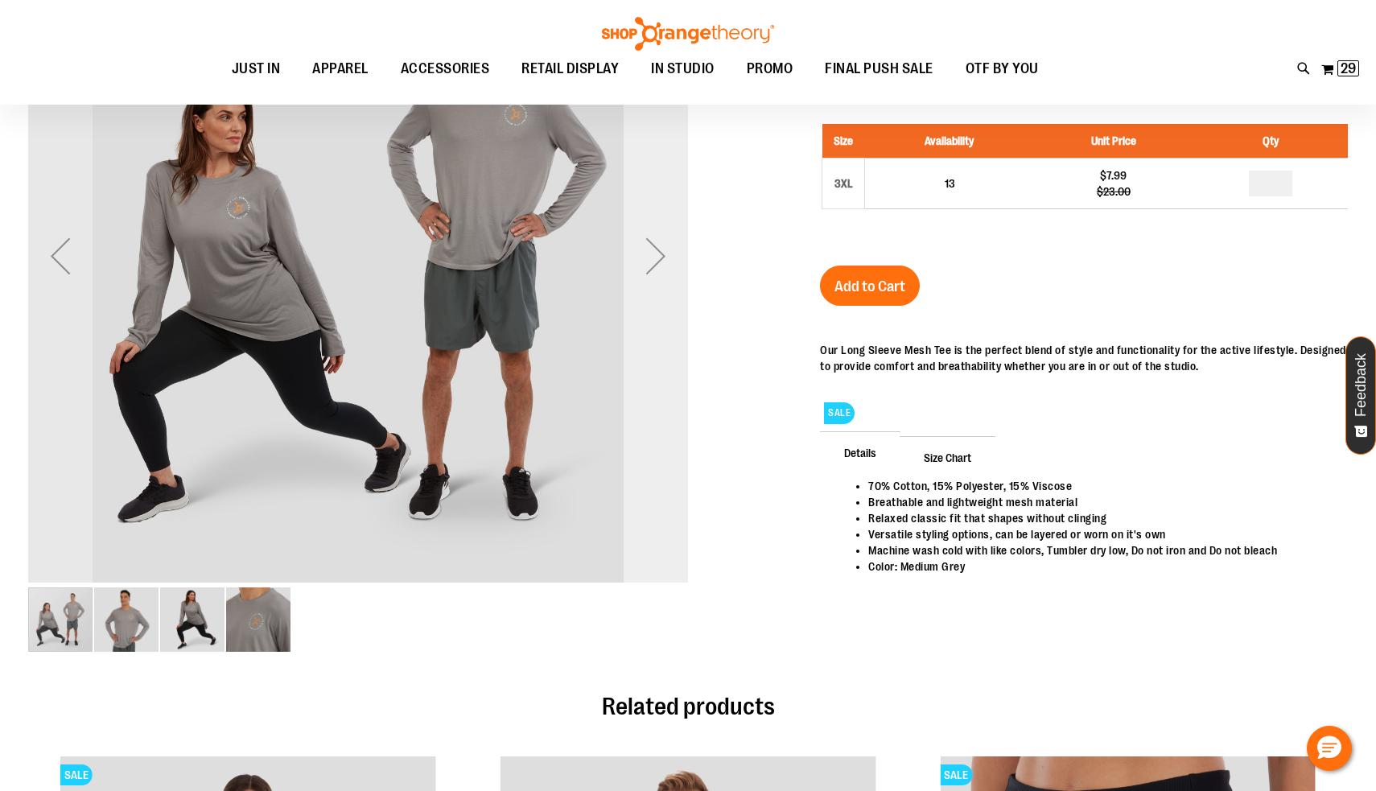
click at [658, 264] on div "Next" at bounding box center [656, 256] width 64 height 64
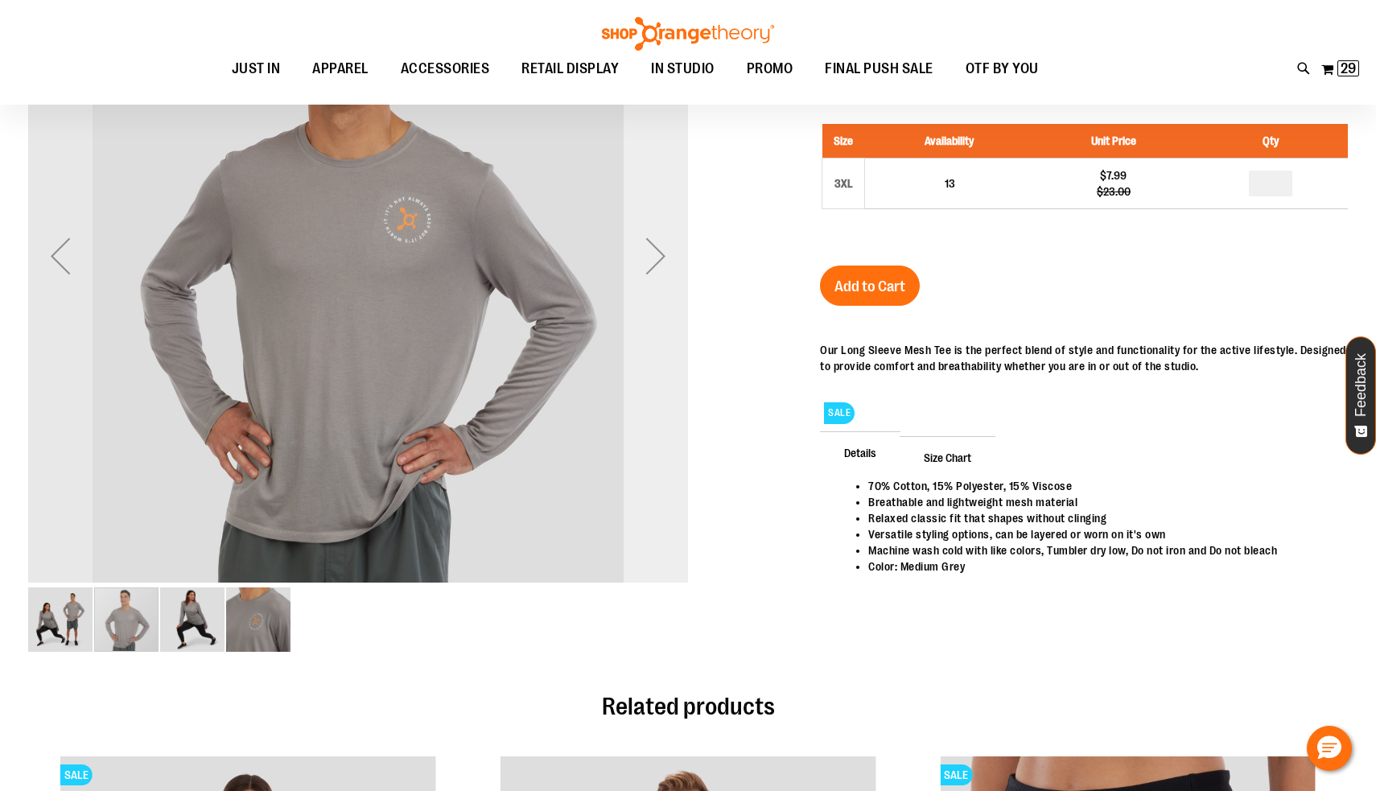
click at [658, 264] on div "Next" at bounding box center [656, 256] width 64 height 64
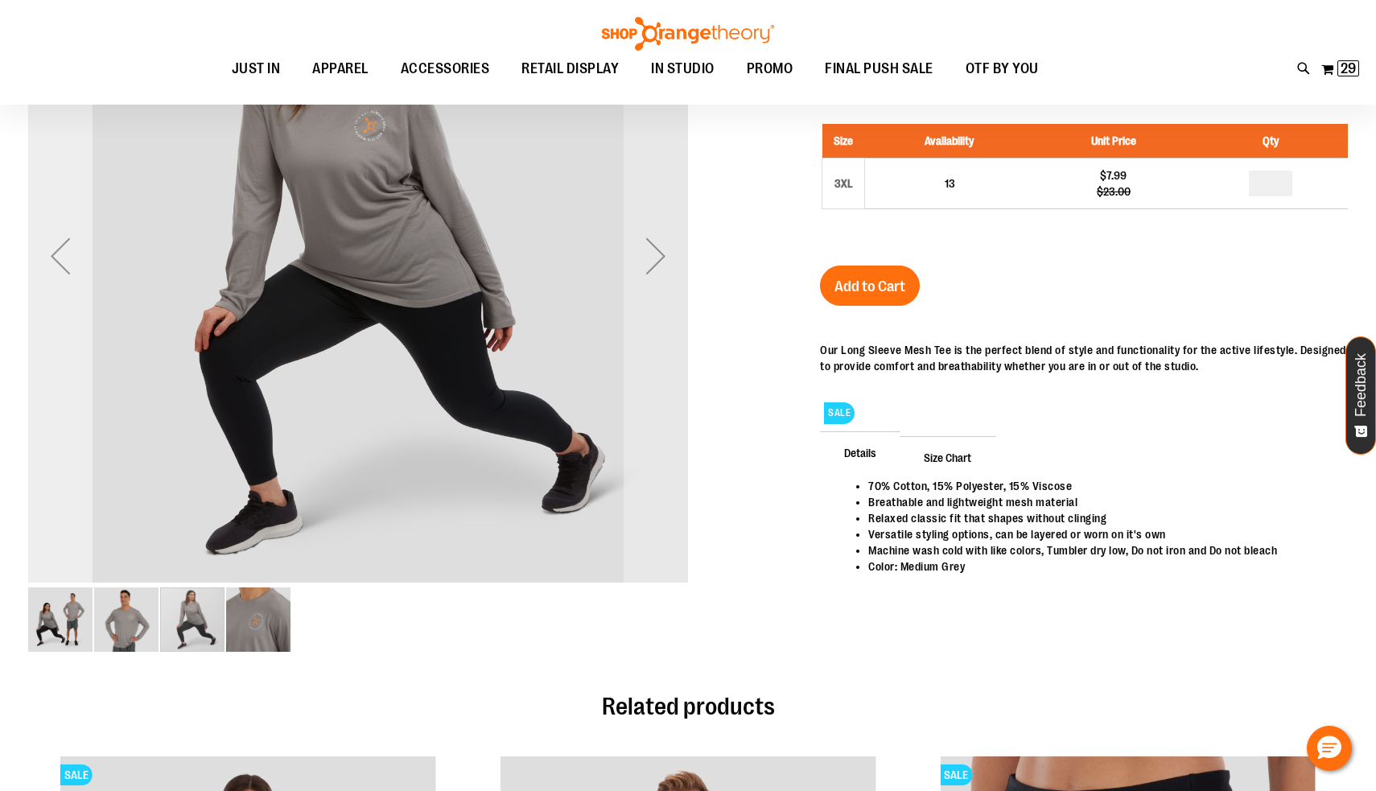
click at [58, 254] on div "Previous" at bounding box center [60, 256] width 64 height 64
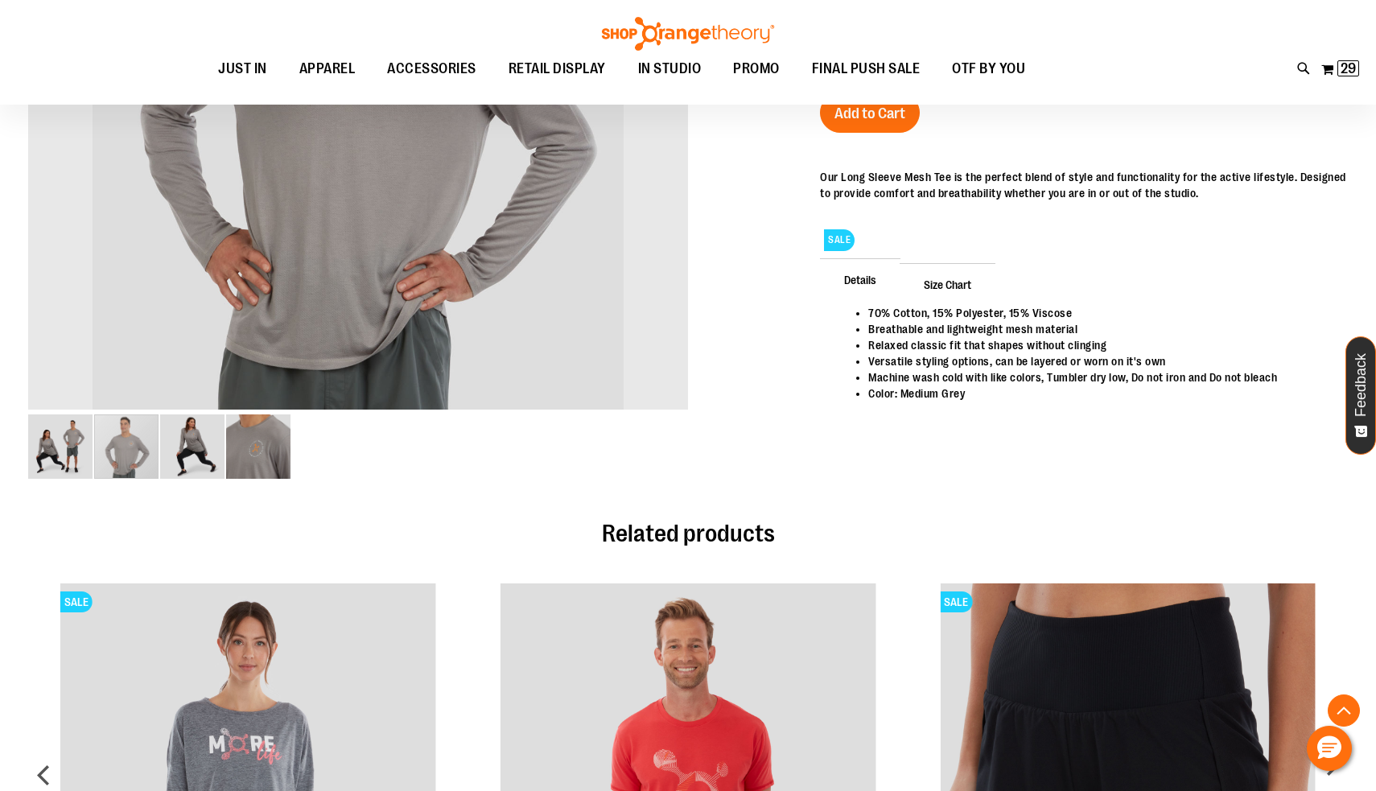
scroll to position [303, 0]
click at [191, 450] on img "image 3 of 4" at bounding box center [192, 446] width 64 height 64
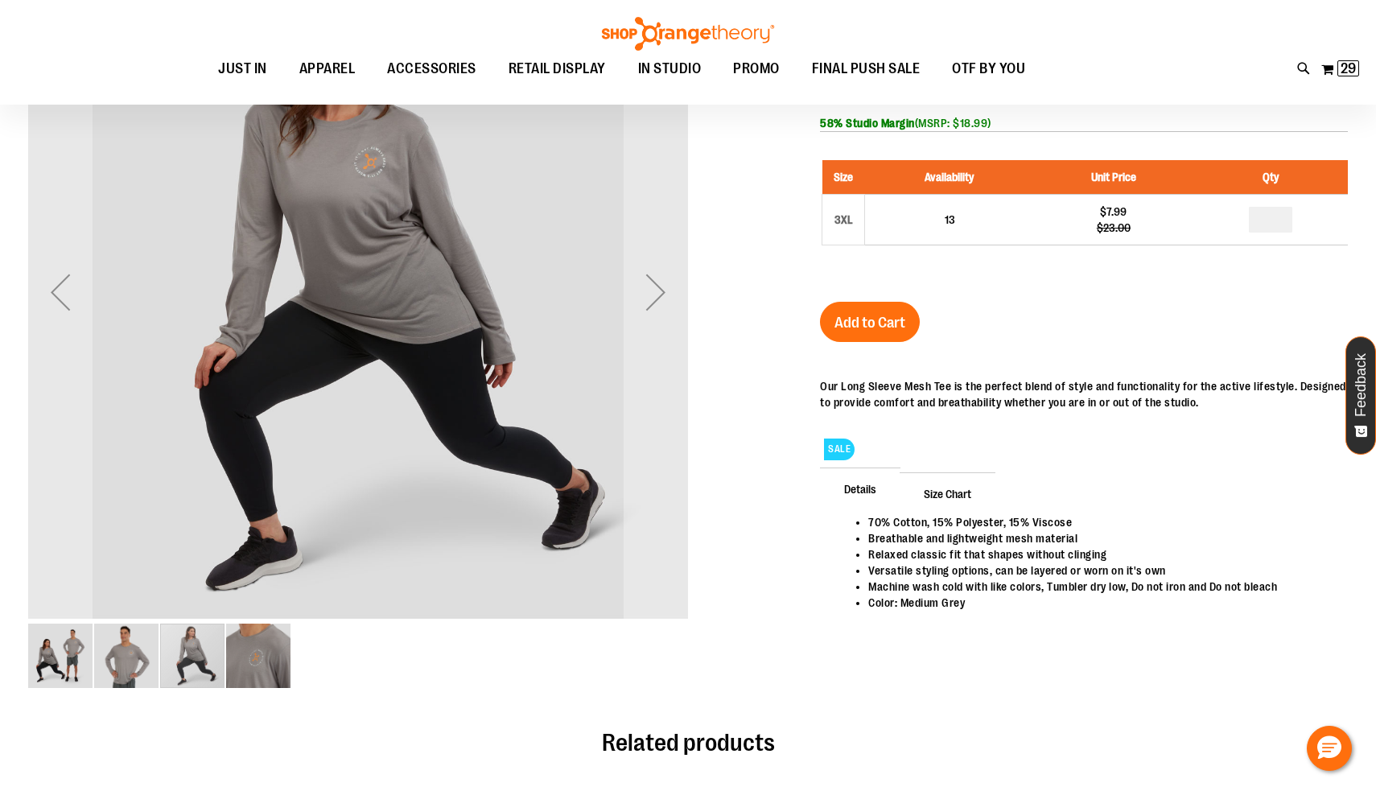
scroll to position [73, 0]
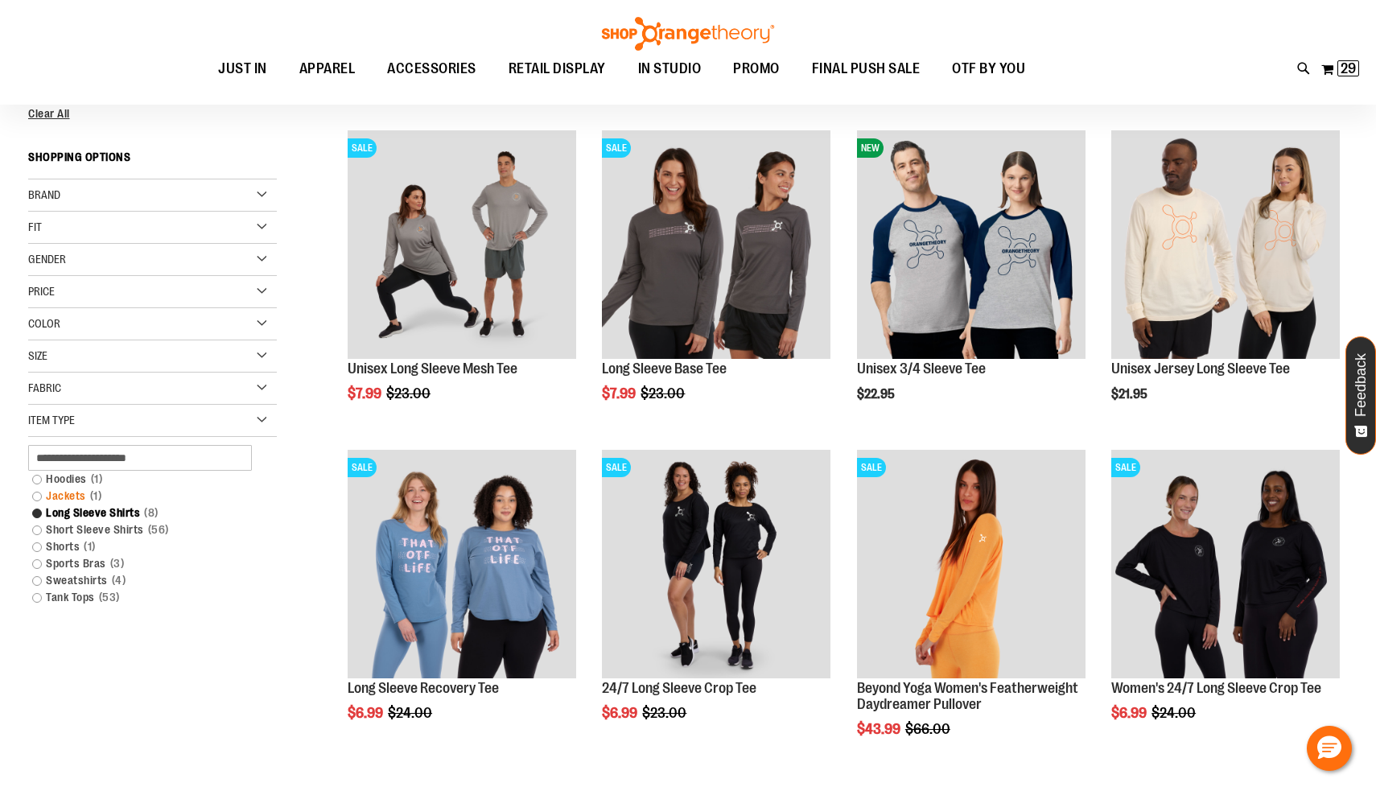
scroll to position [198, 0]
click at [37, 514] on link "Long Sleeve Shirts 8 items" at bounding box center [143, 512] width 239 height 17
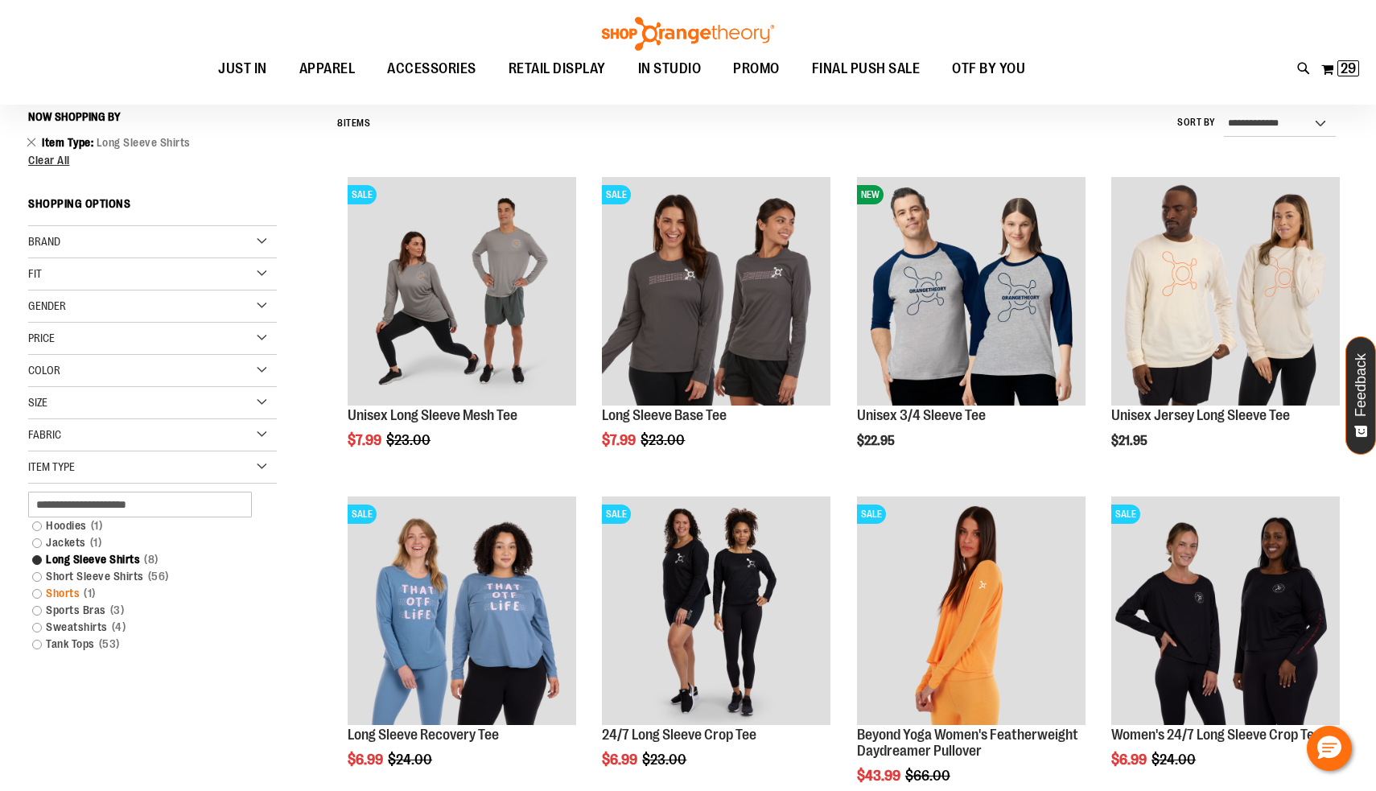
scroll to position [150, 0]
click at [35, 629] on link "Sweatshirts 4 items" at bounding box center [143, 628] width 239 height 17
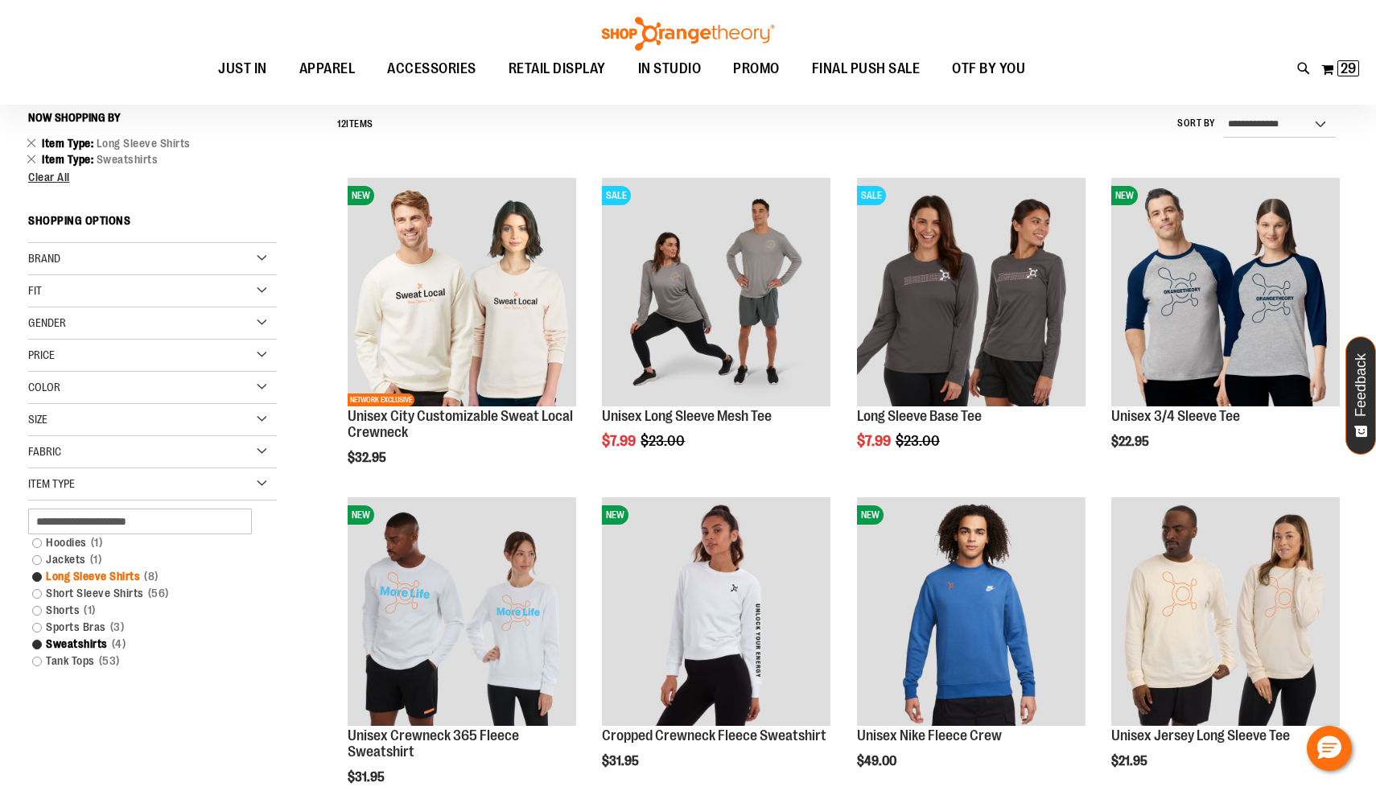
click at [41, 574] on link "Long Sleeve Shirts 8 items" at bounding box center [143, 576] width 239 height 17
click at [35, 576] on link "Long Sleeve Shirts 8 items" at bounding box center [143, 576] width 239 height 17
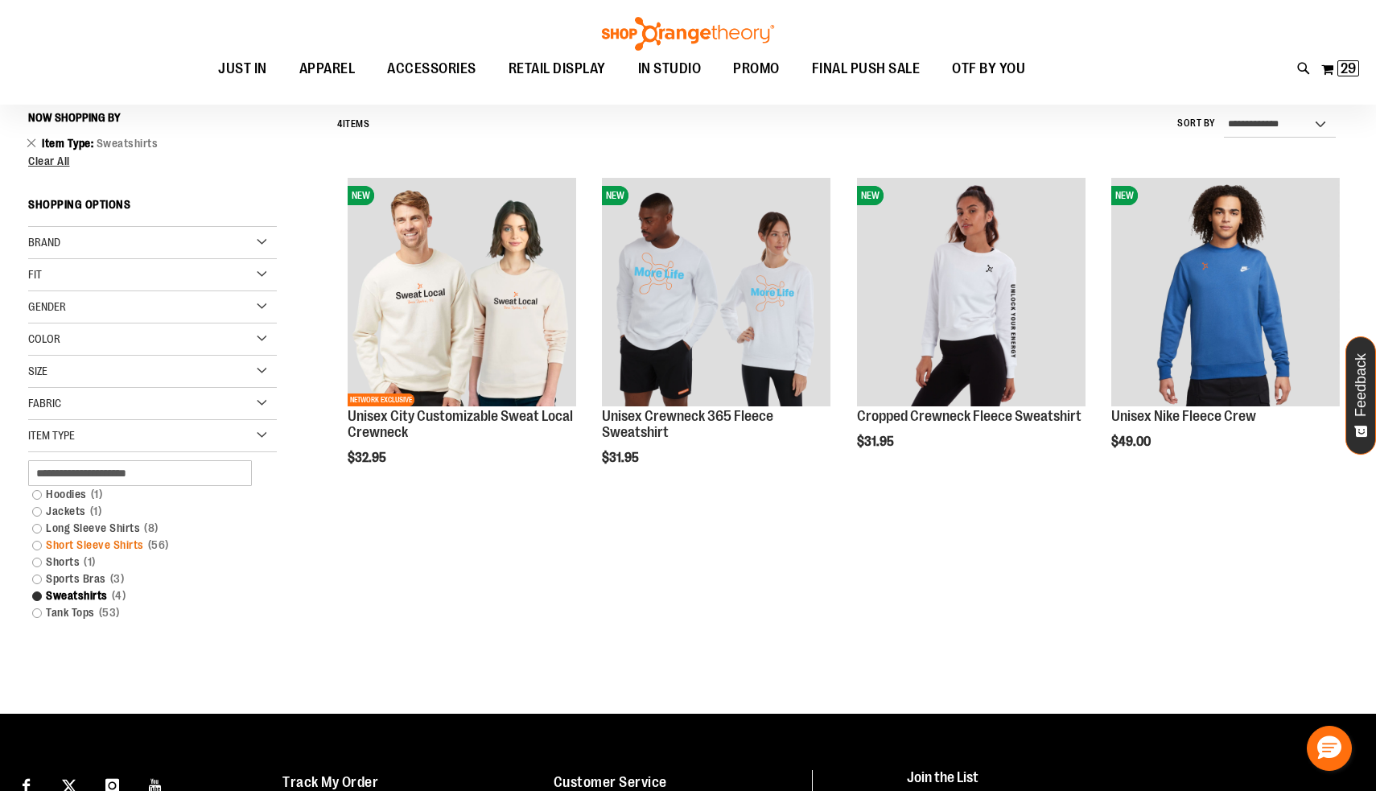
click at [37, 545] on link "Short Sleeve Shirts 56 items" at bounding box center [143, 545] width 239 height 17
click at [35, 592] on link "Sweatshirts 4 items" at bounding box center [143, 596] width 239 height 17
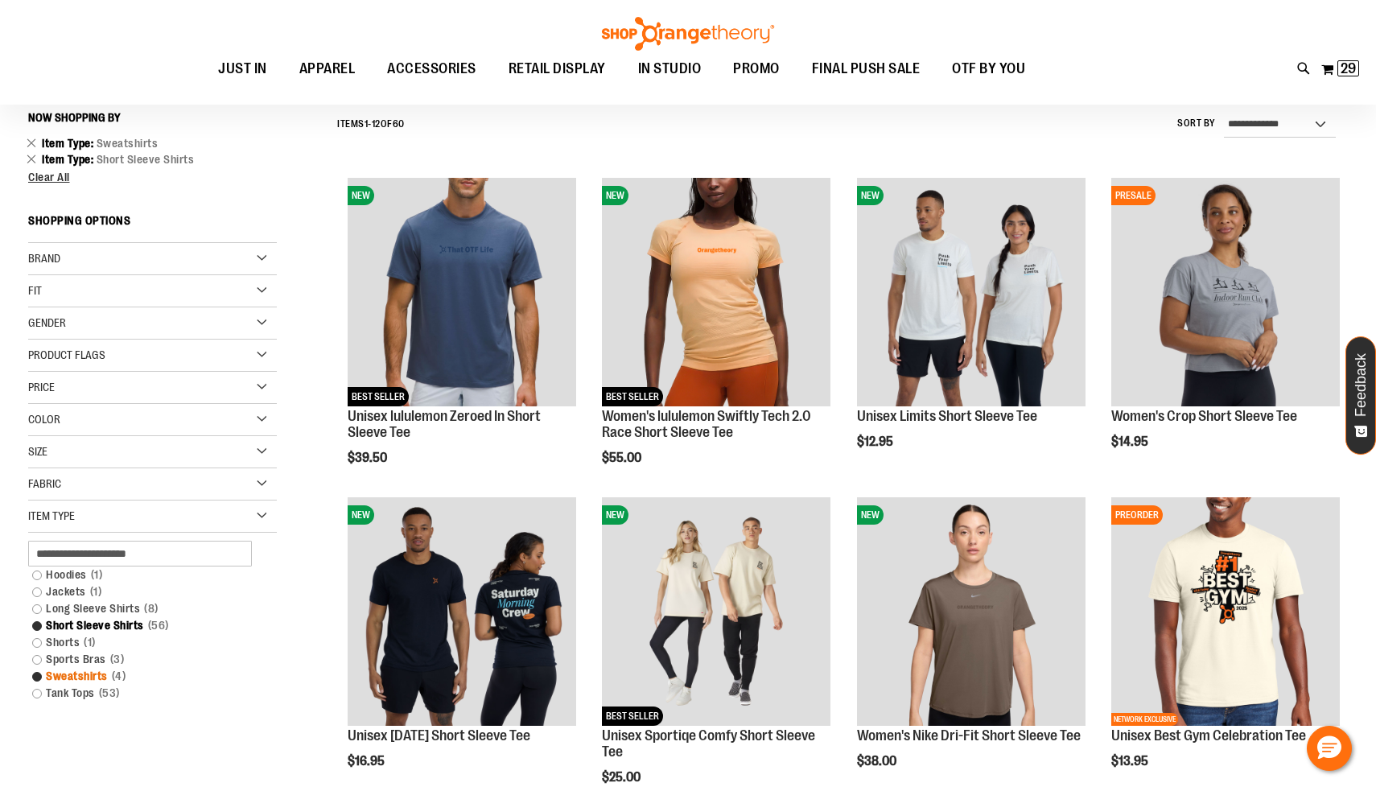
click at [36, 676] on link "Sweatshirts 4 items" at bounding box center [143, 676] width 239 height 17
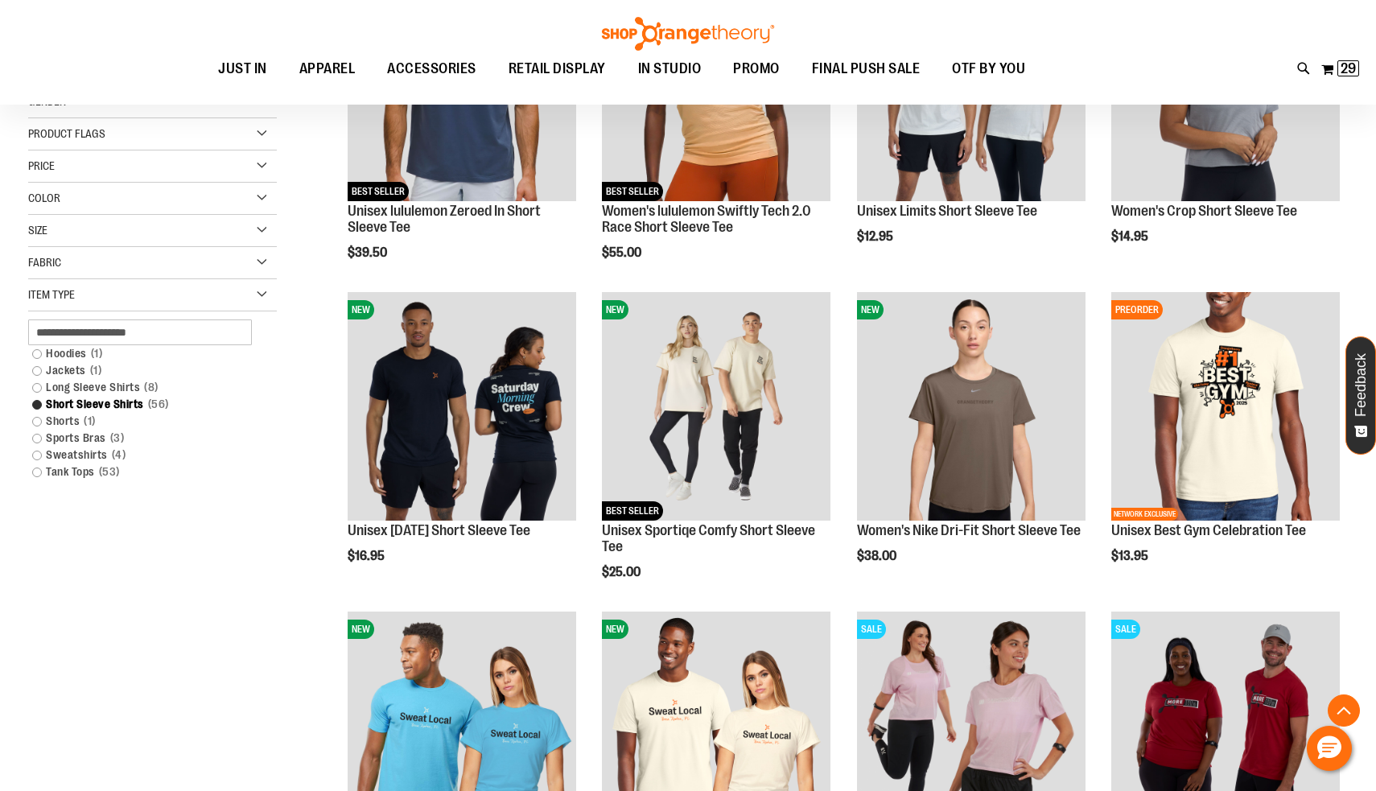
scroll to position [355, 0]
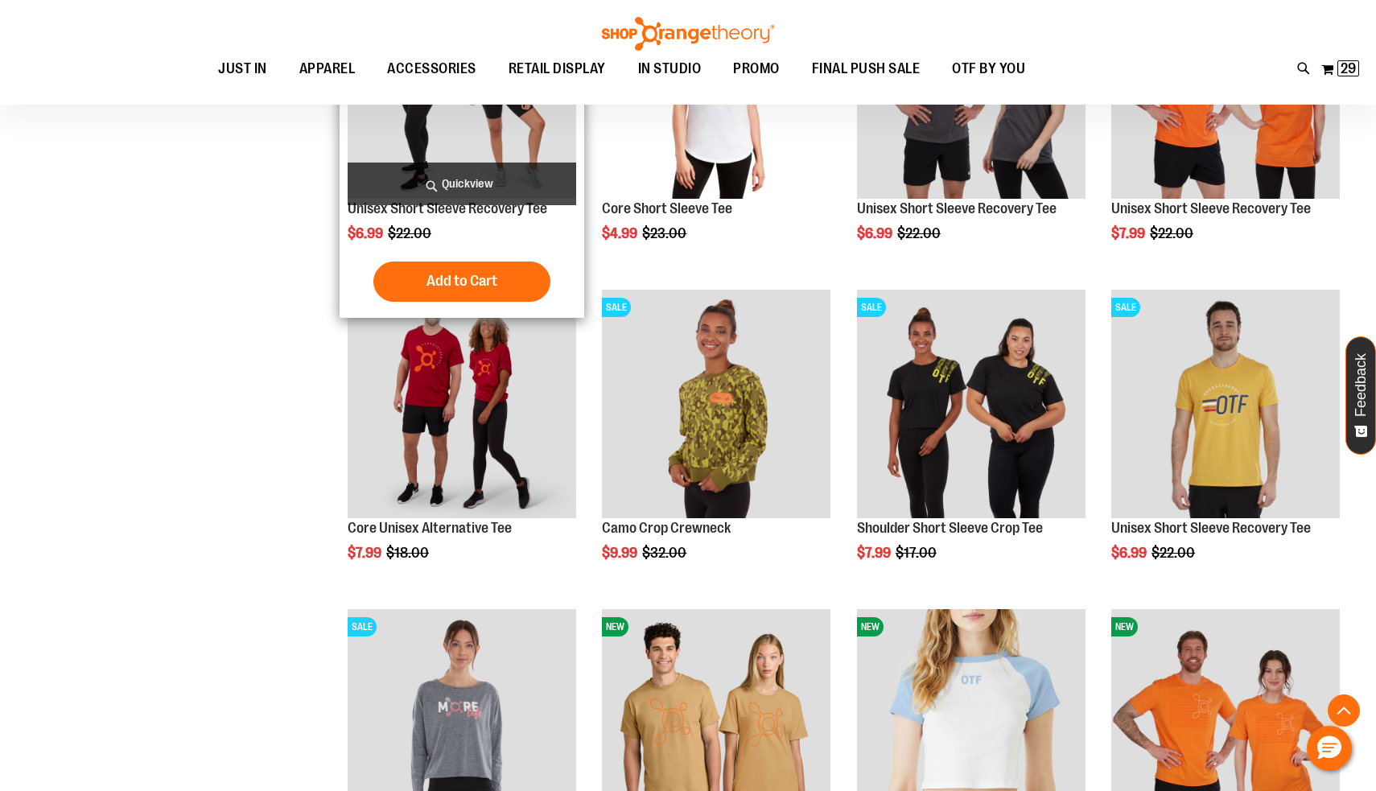
scroll to position [1324, 0]
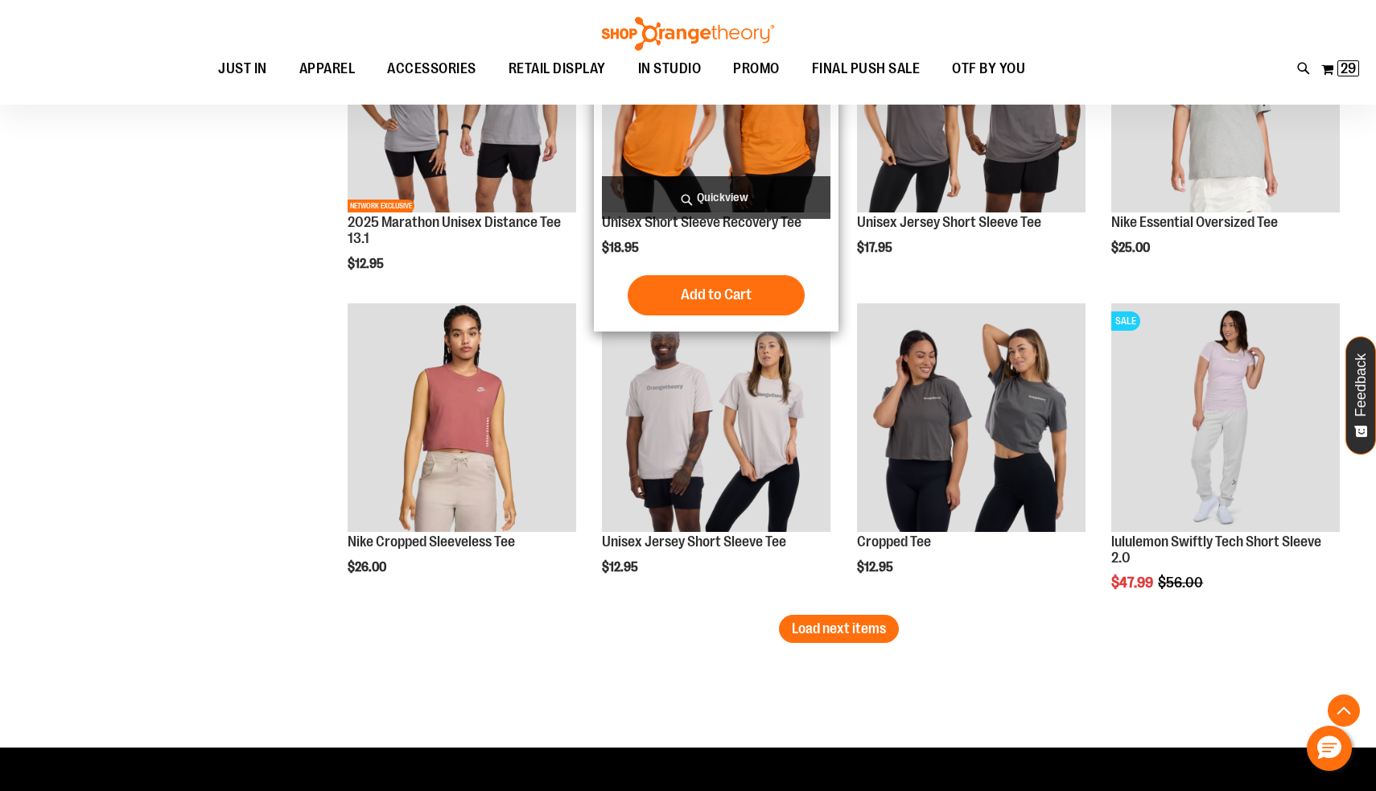
scroll to position [2582, 0]
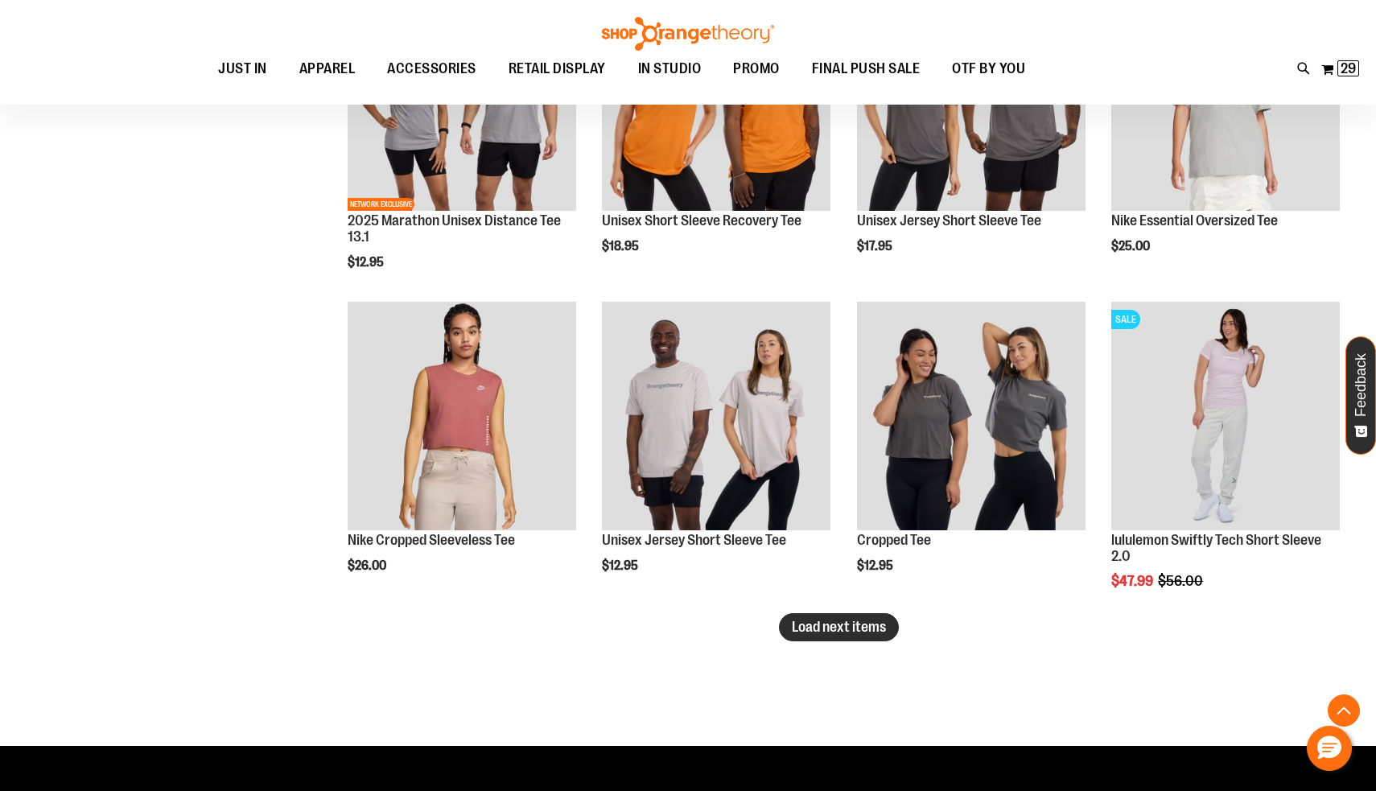
click at [815, 633] on span "Load next items" at bounding box center [839, 627] width 94 height 16
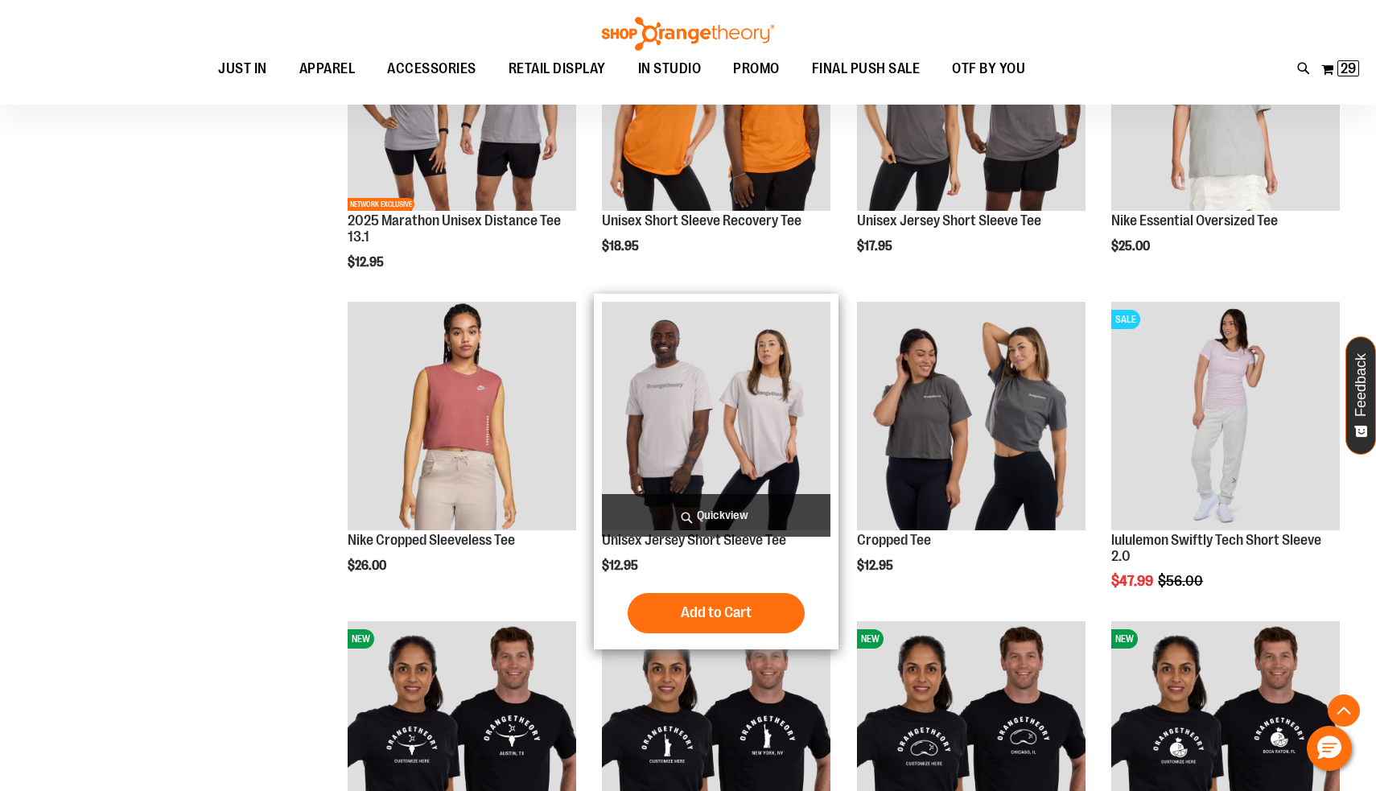
click at [740, 422] on img "product" at bounding box center [716, 416] width 229 height 229
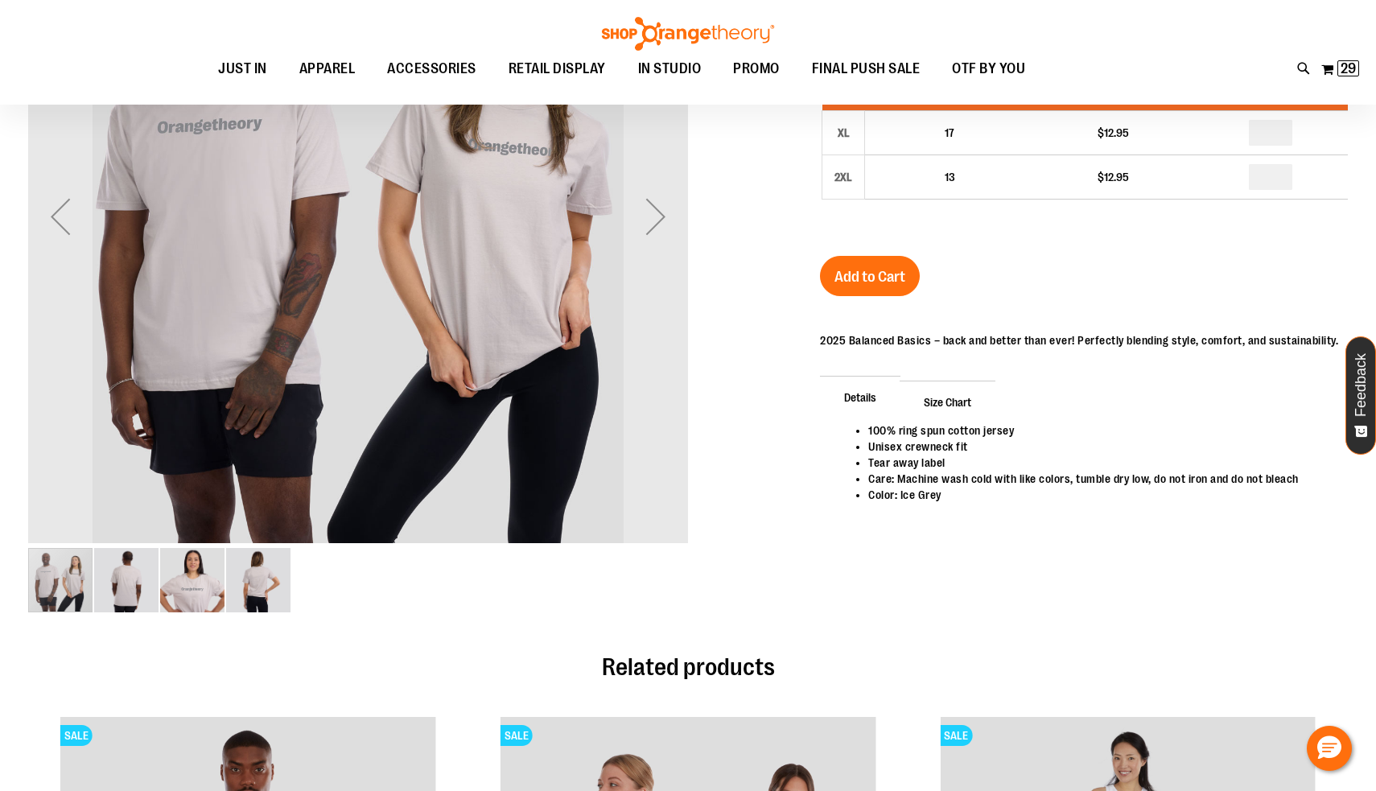
scroll to position [48, 0]
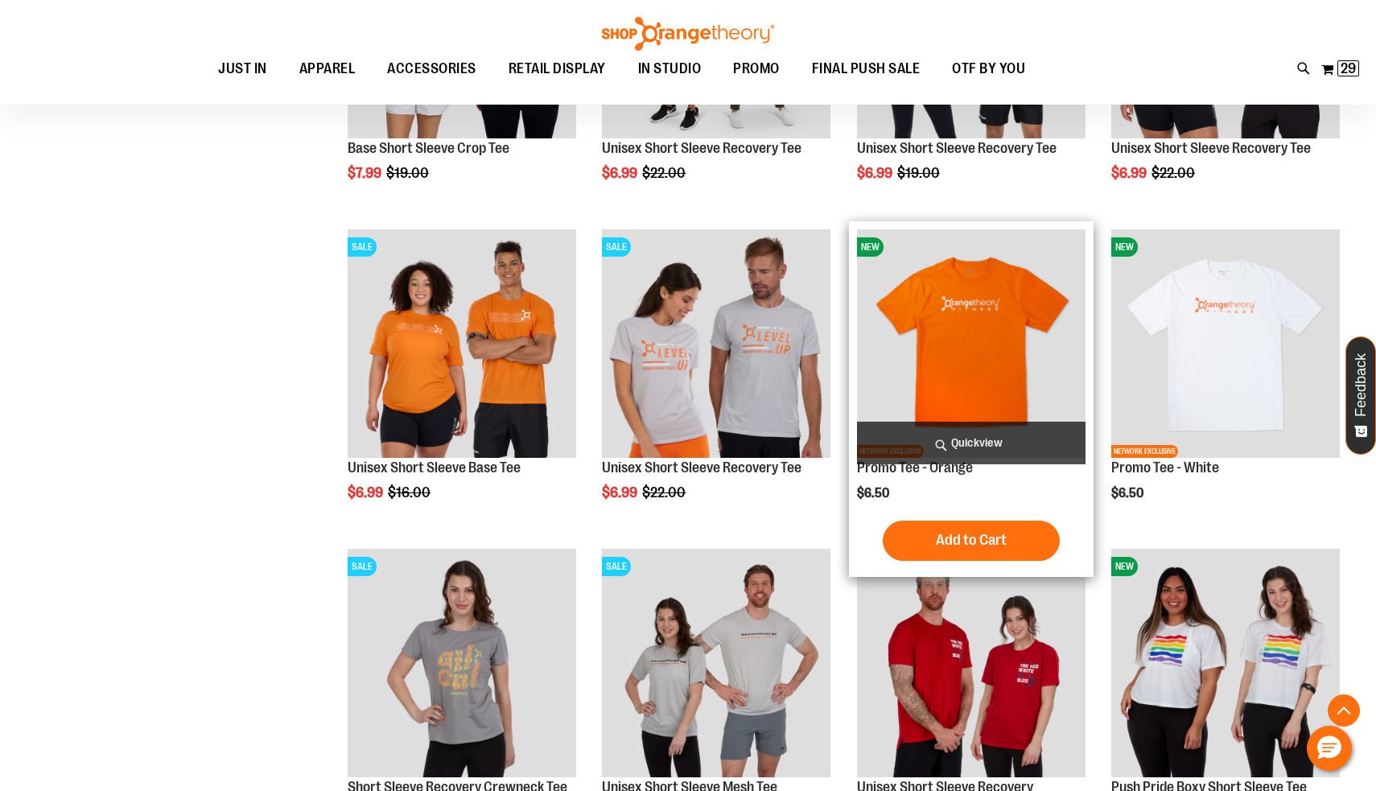
scroll to position [880, 0]
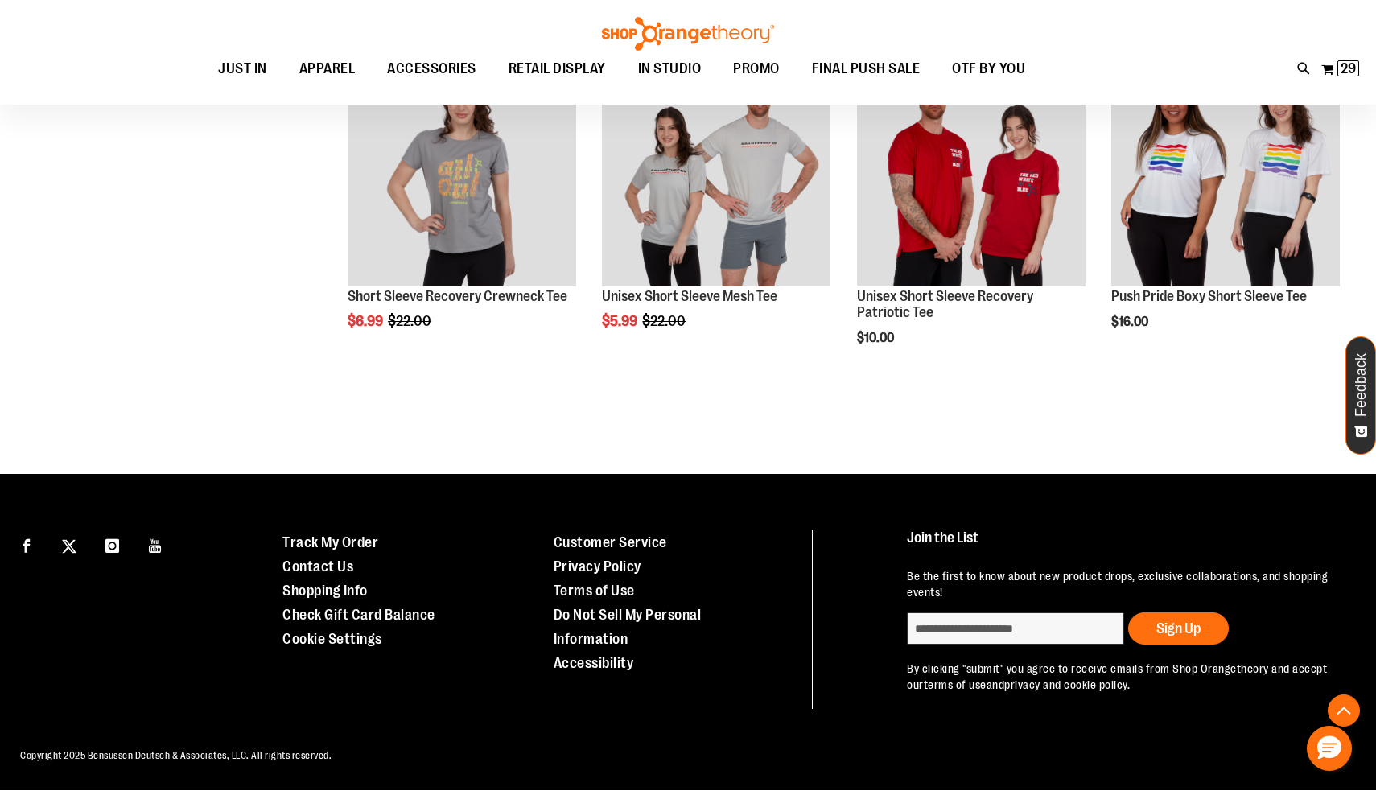
scroll to position [1369, 0]
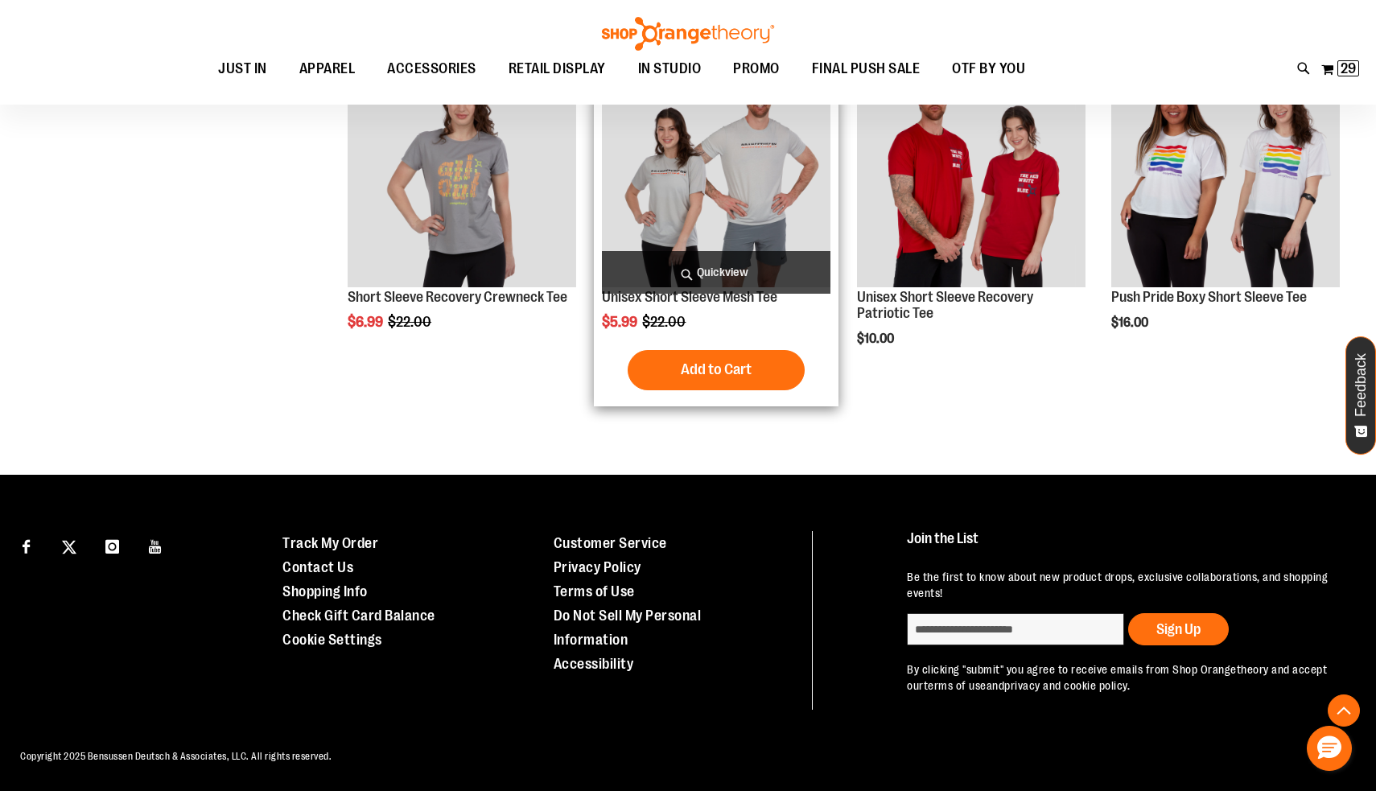
click at [769, 226] on img "product" at bounding box center [716, 173] width 229 height 229
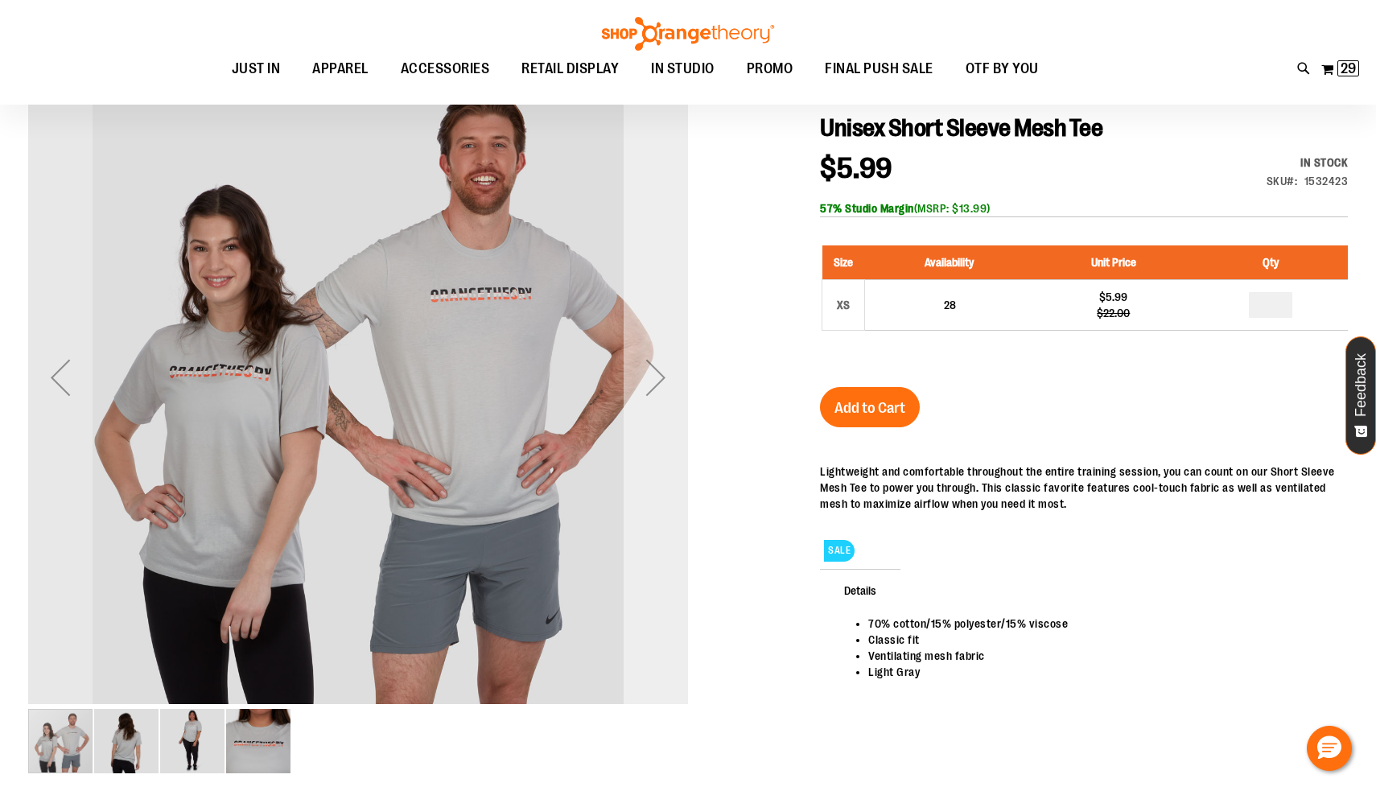
scroll to position [186, 0]
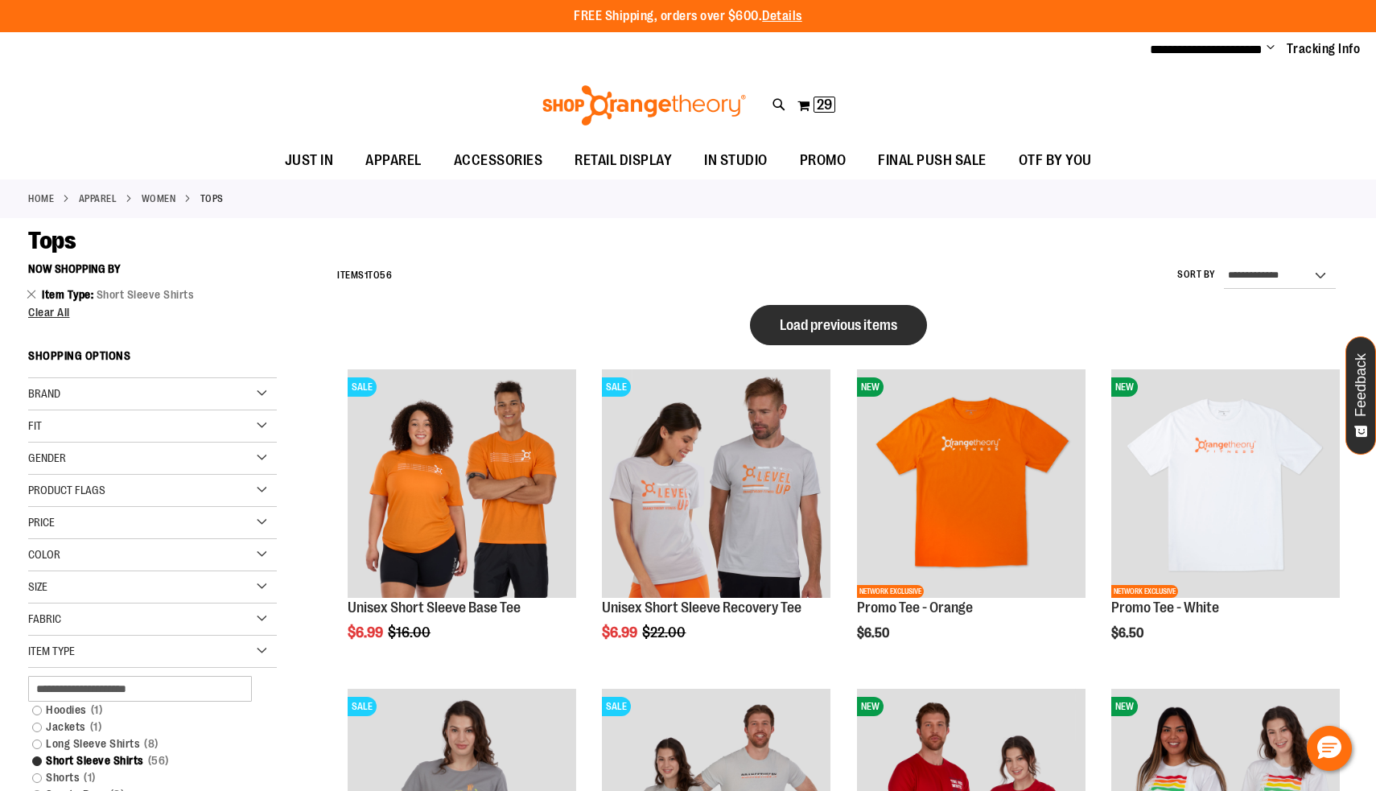
click at [782, 332] on button "Load previous items" at bounding box center [838, 325] width 177 height 40
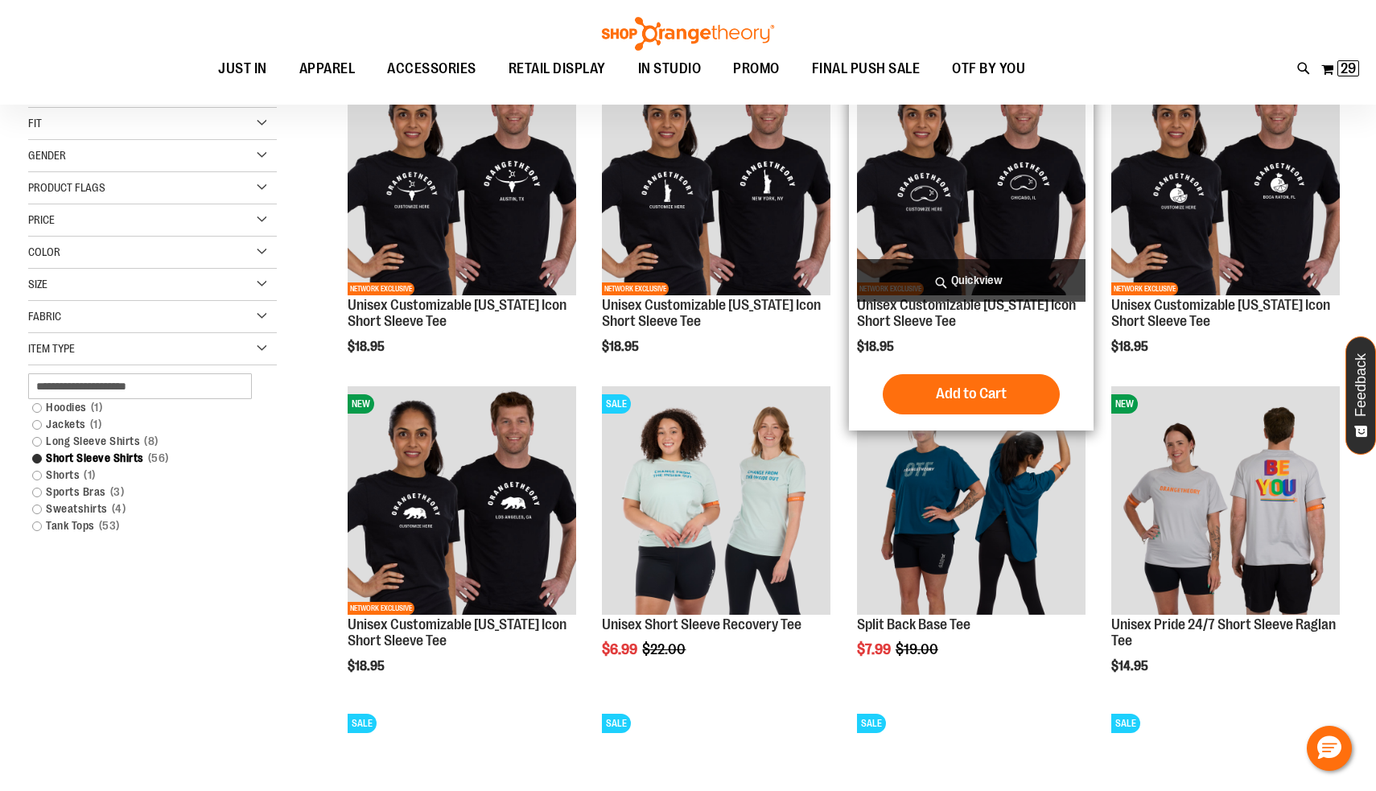
scroll to position [316, 0]
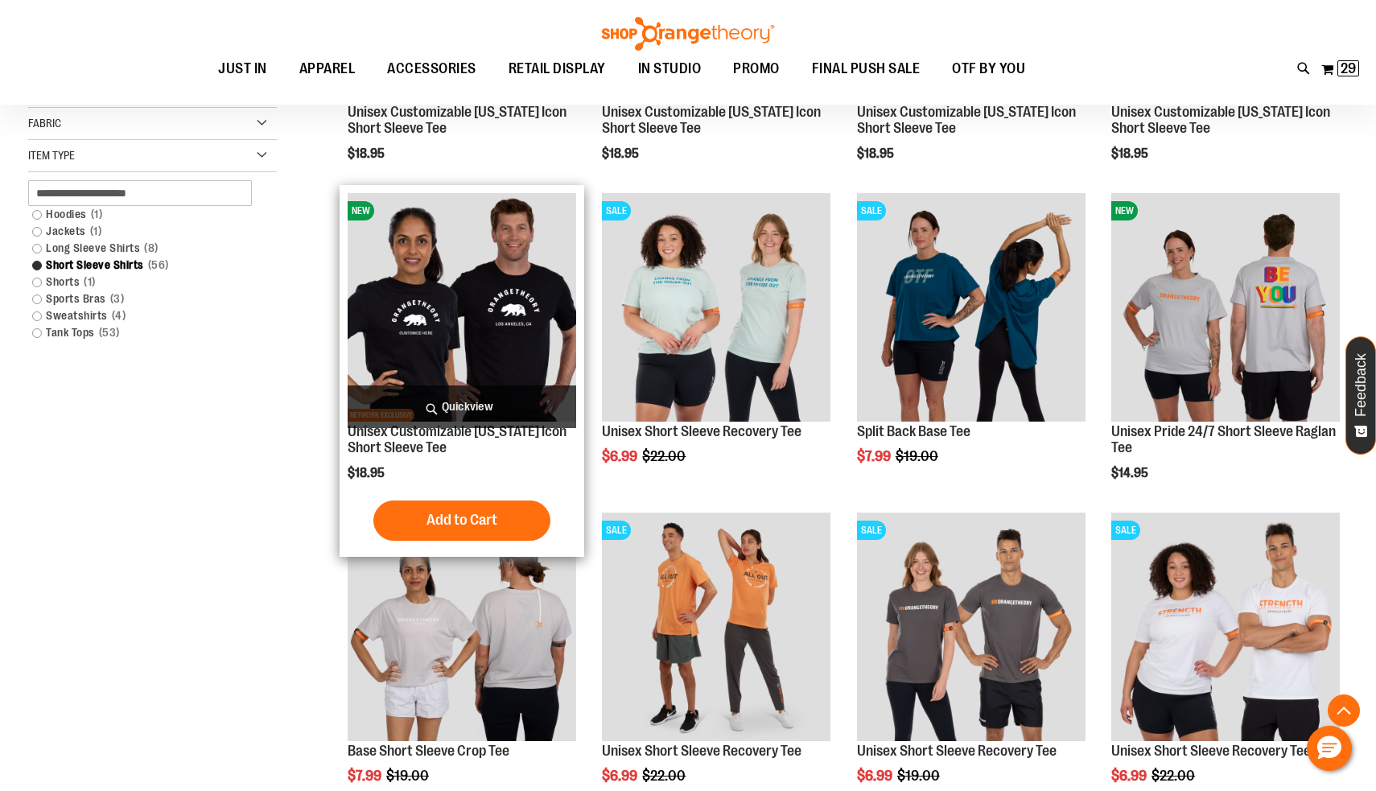
click at [464, 323] on img "product" at bounding box center [462, 307] width 229 height 229
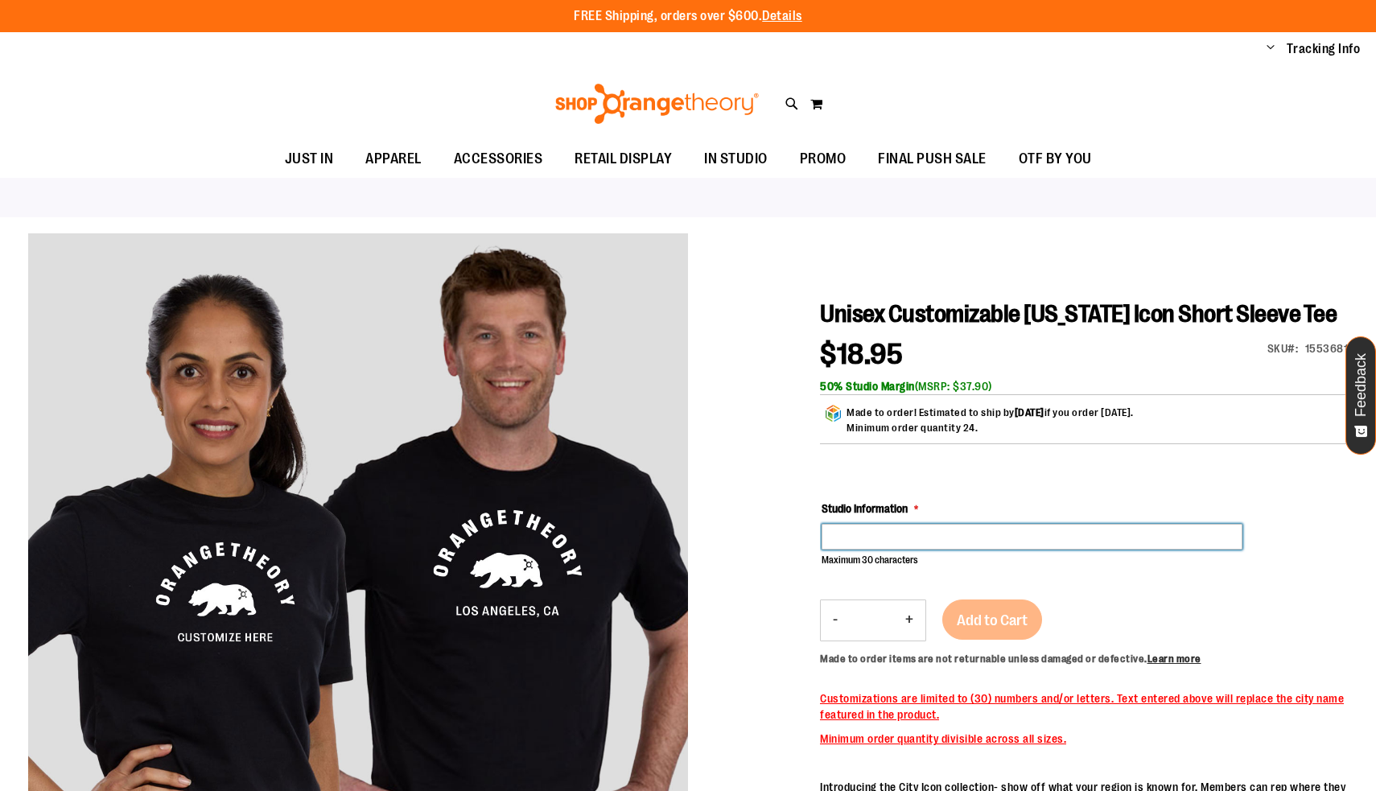
click at [850, 550] on input "Studio Information" at bounding box center [1032, 537] width 421 height 26
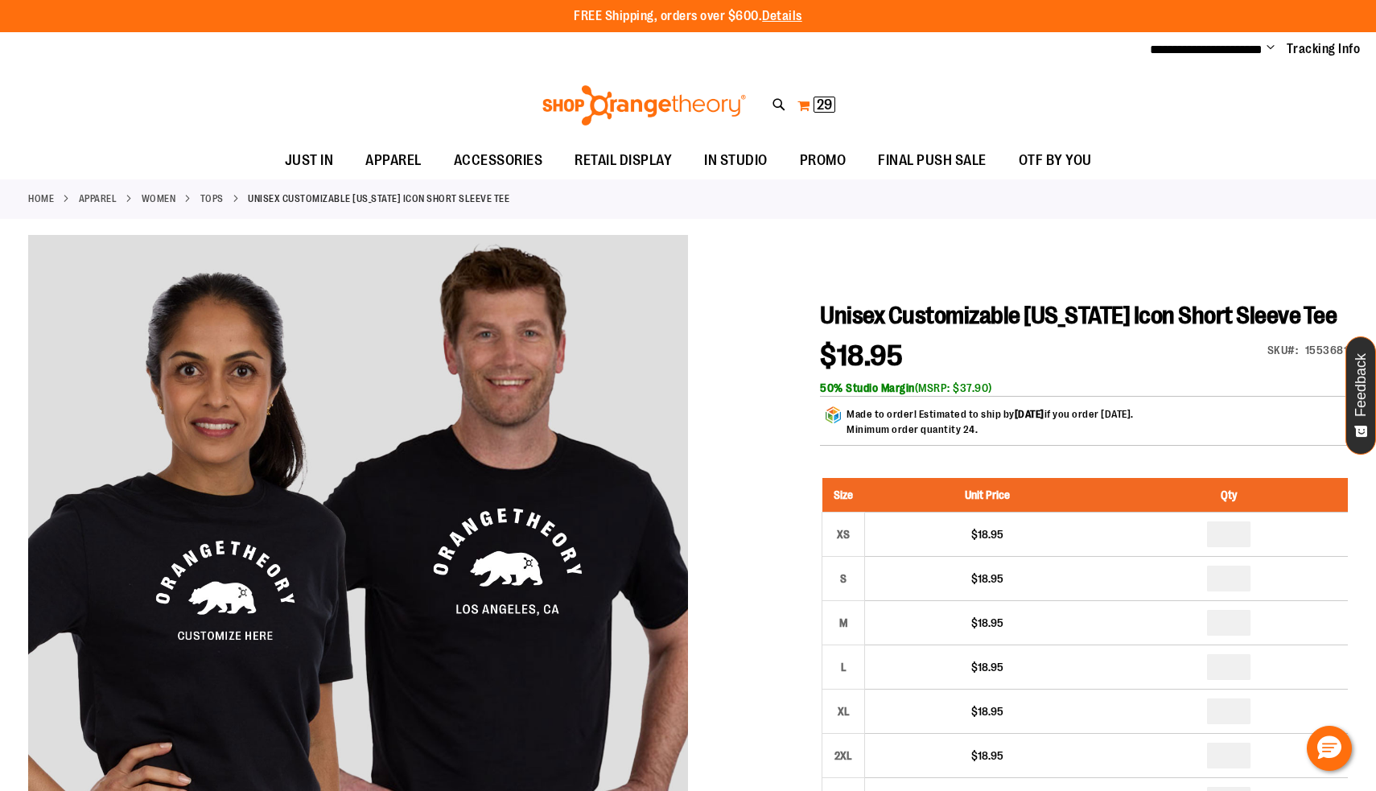
type input "**********"
click at [807, 101] on button "My Cart 29 29 items" at bounding box center [816, 106] width 39 height 26
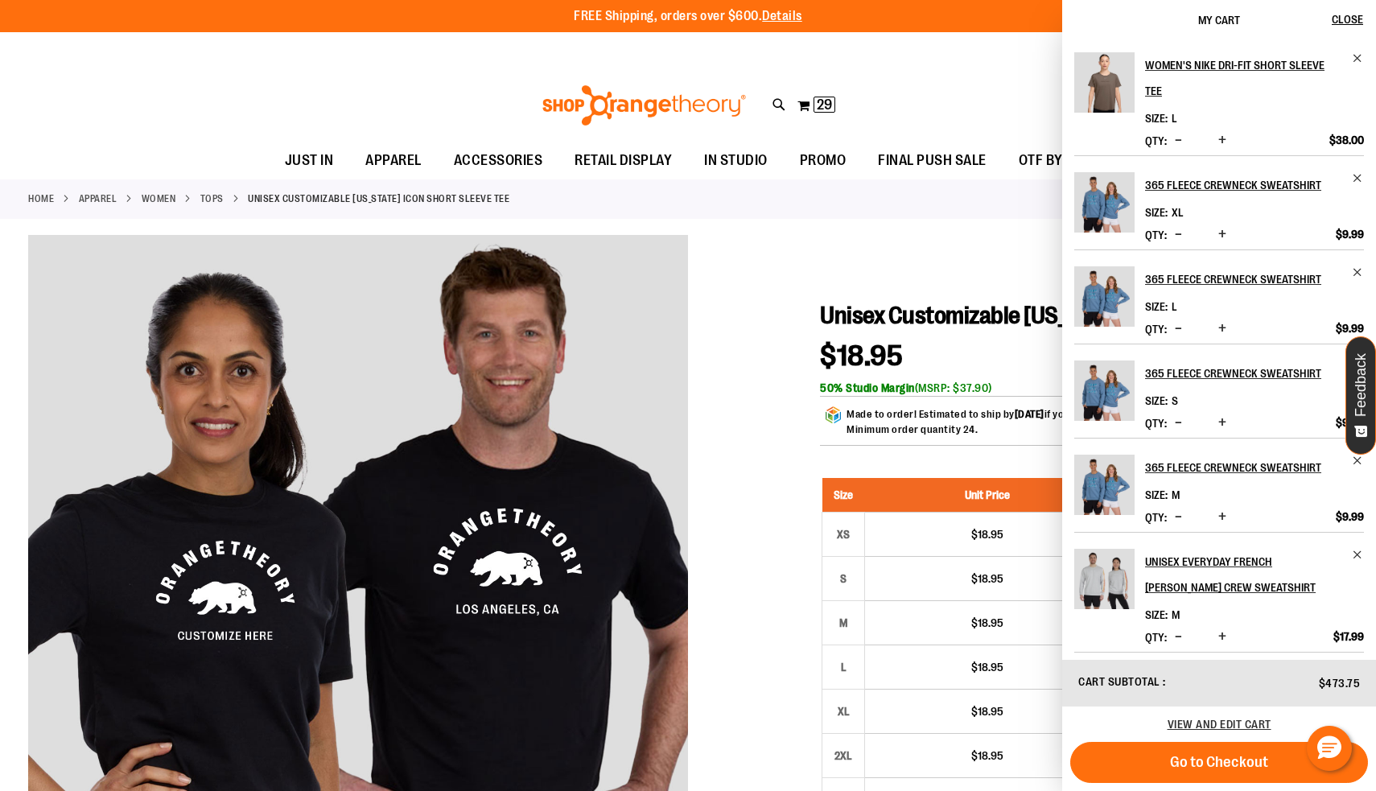
click at [1222, 415] on span "Increase product quantity" at bounding box center [1223, 423] width 8 height 16
click at [1223, 509] on span "Increase product quantity" at bounding box center [1223, 517] width 8 height 16
click at [1219, 320] on span "Increase product quantity" at bounding box center [1223, 328] width 8 height 16
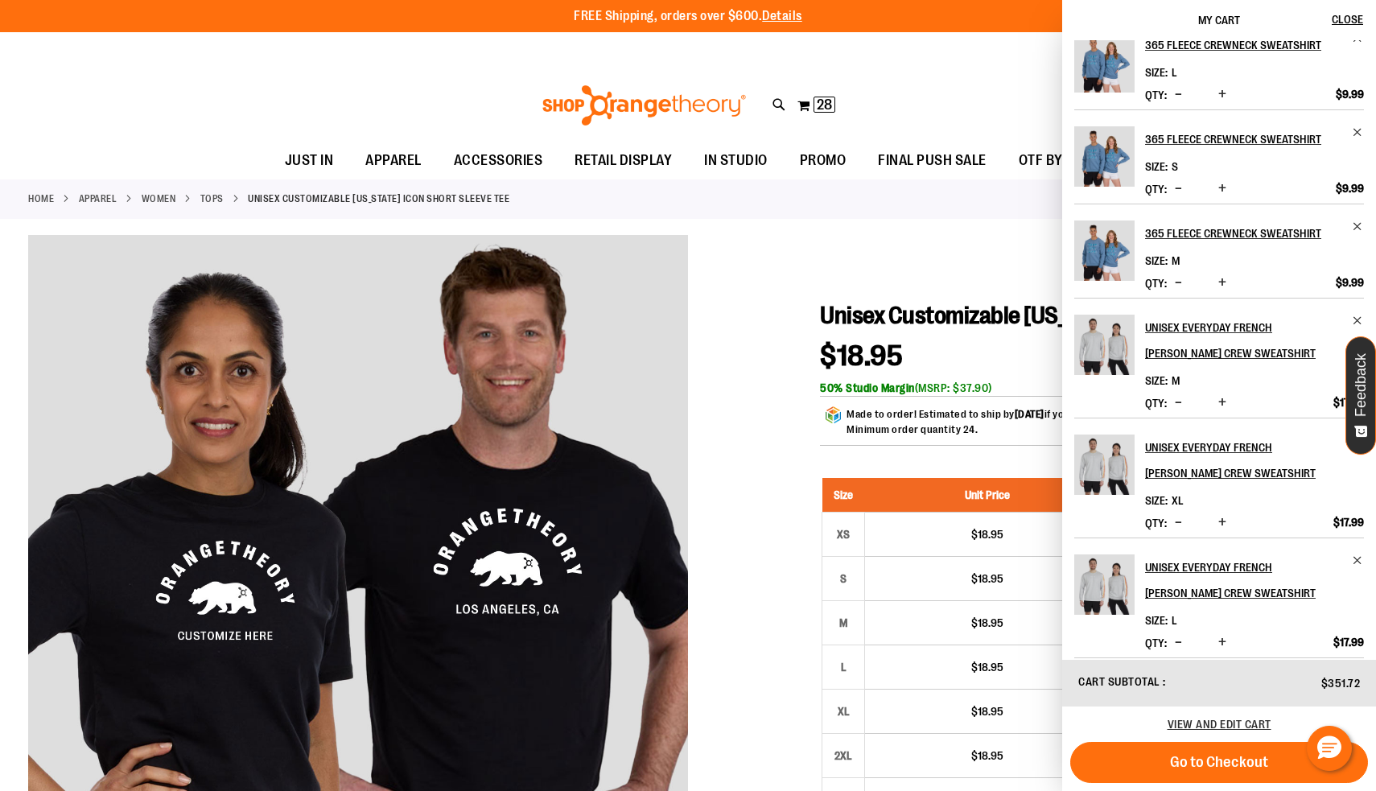
scroll to position [126, 0]
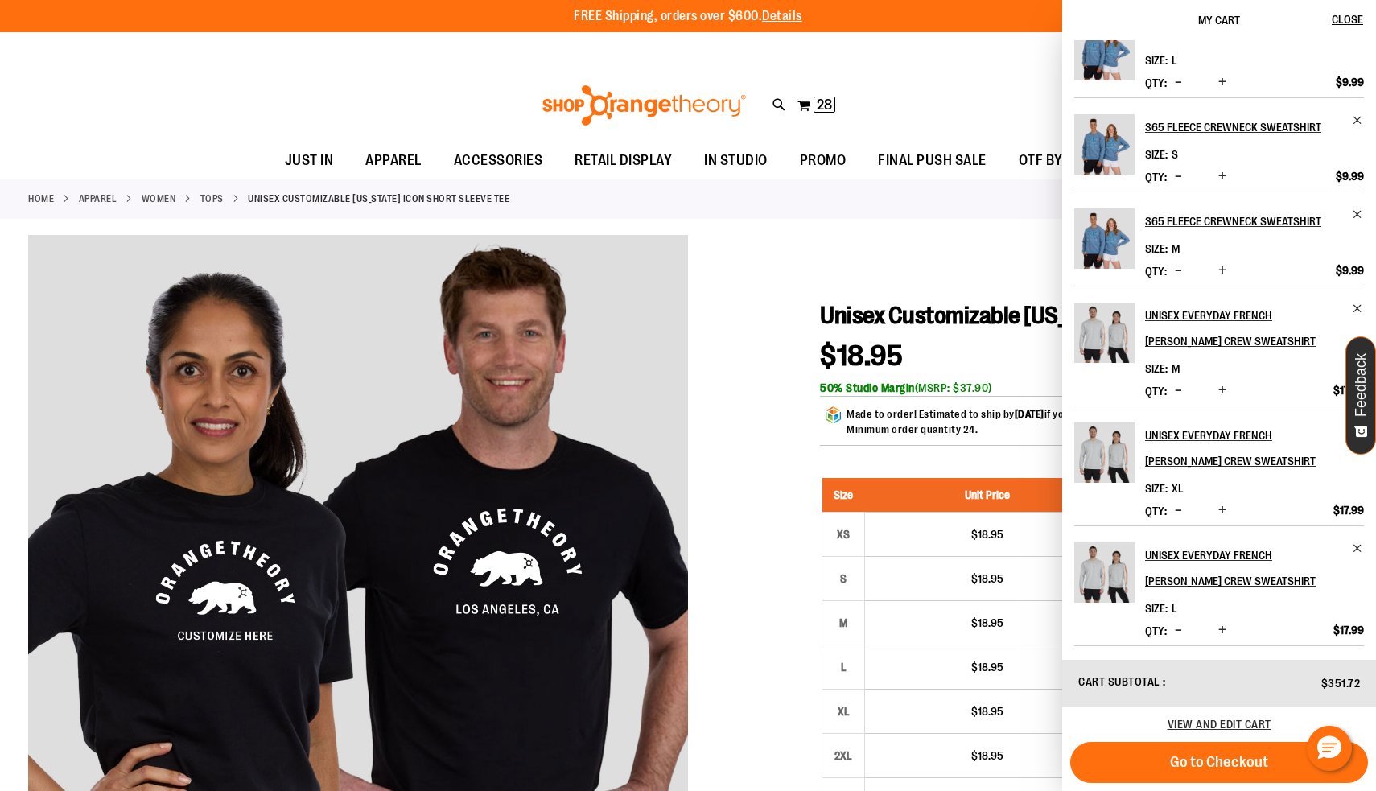
click at [1226, 633] on button "Increase product quantity" at bounding box center [1223, 631] width 16 height 16
click at [1228, 391] on button "Increase product quantity" at bounding box center [1223, 391] width 16 height 16
click at [1221, 624] on span "Increase product quantity" at bounding box center [1223, 630] width 8 height 16
click at [1222, 394] on span "Increase product quantity" at bounding box center [1223, 390] width 8 height 16
click at [1224, 630] on span "Increase product quantity" at bounding box center [1223, 630] width 8 height 16
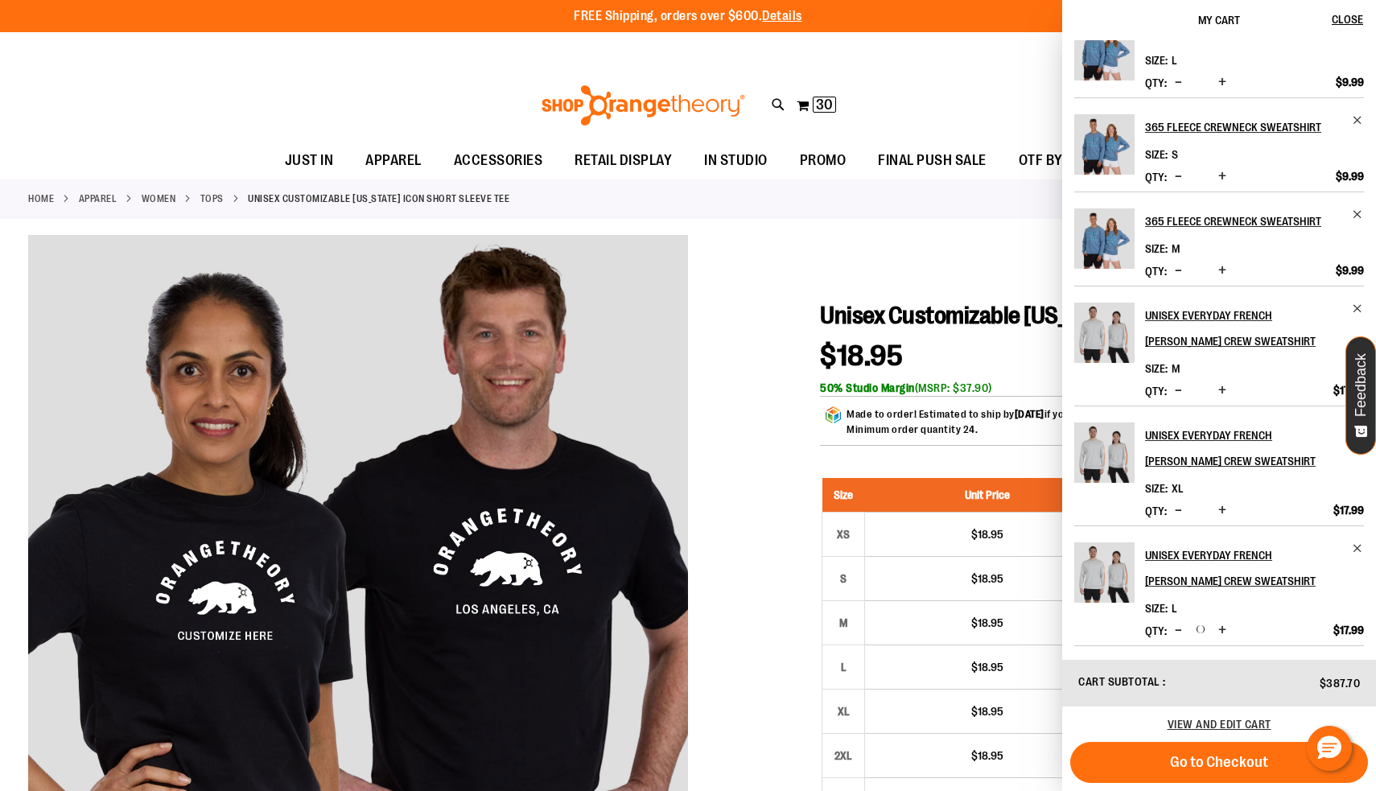
click at [1226, 388] on span "Increase product quantity" at bounding box center [1223, 390] width 8 height 16
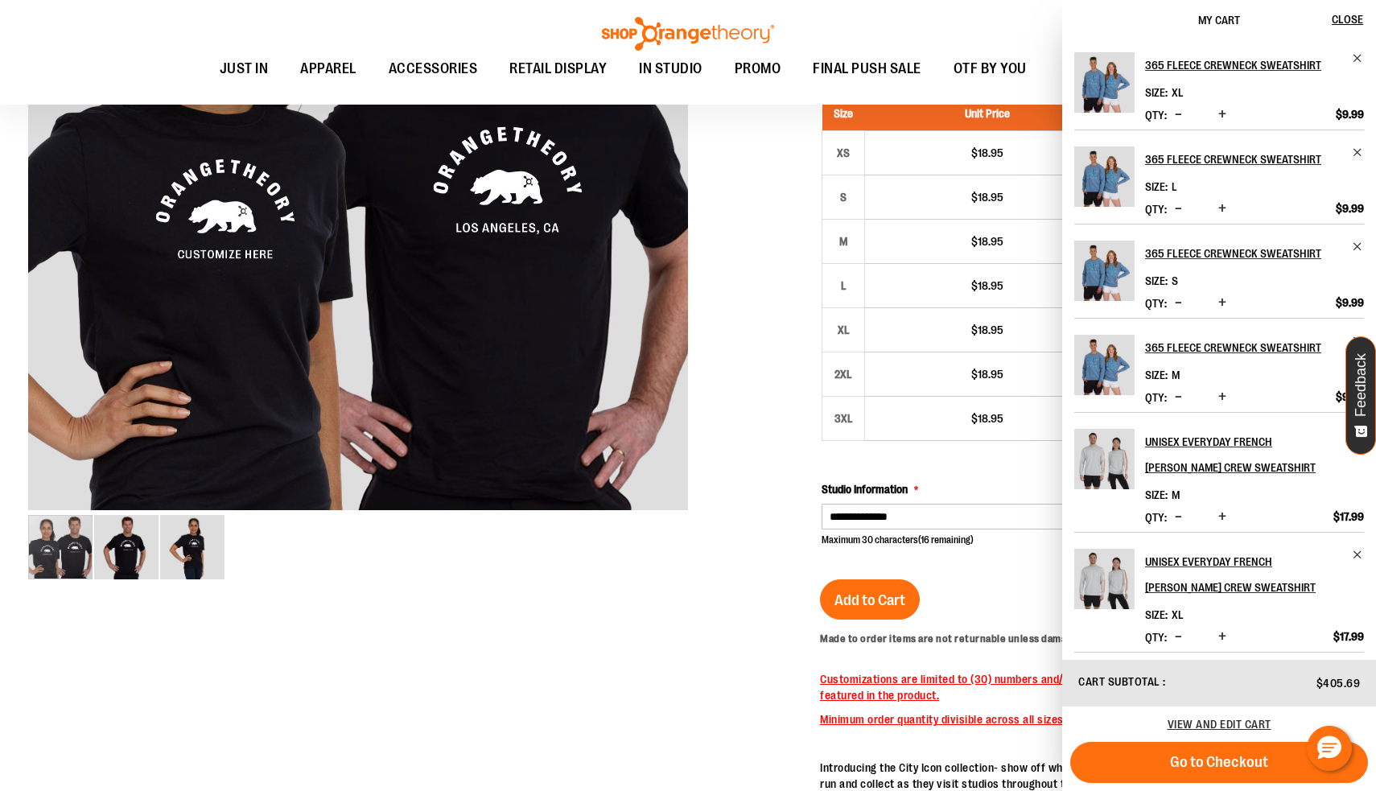
scroll to position [340, 0]
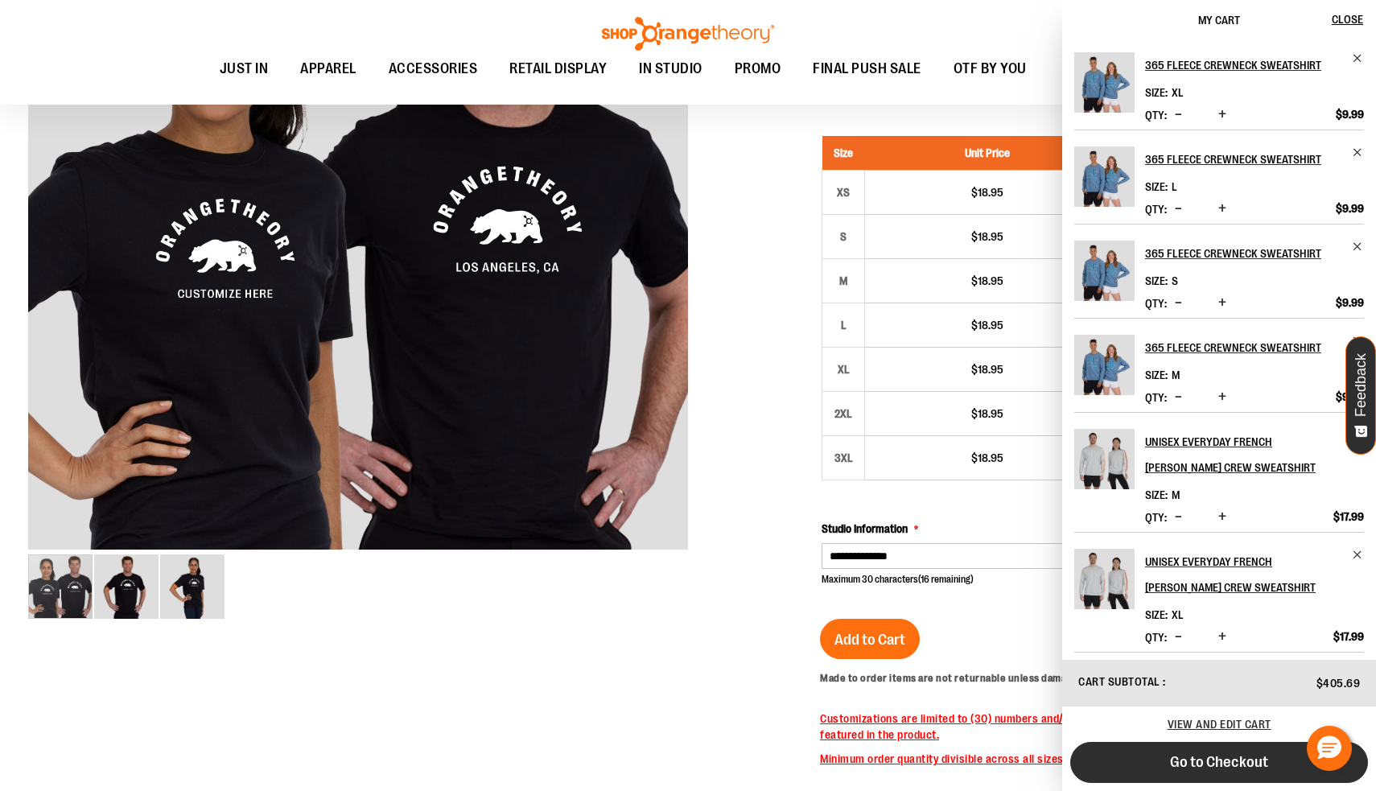
click at [1184, 757] on span "Go to Checkout" at bounding box center [1219, 762] width 98 height 18
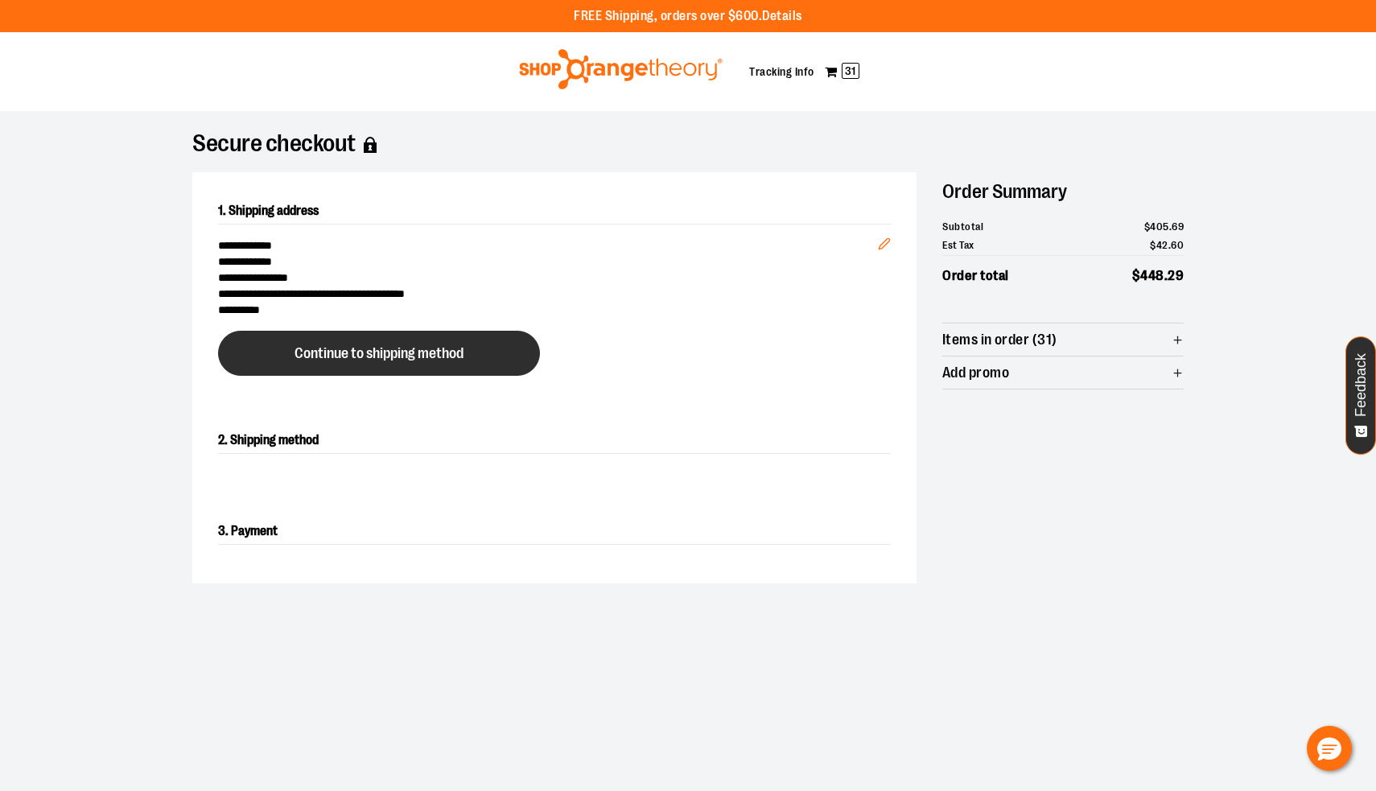
click at [411, 356] on span "Continue to shipping method" at bounding box center [379, 353] width 169 height 15
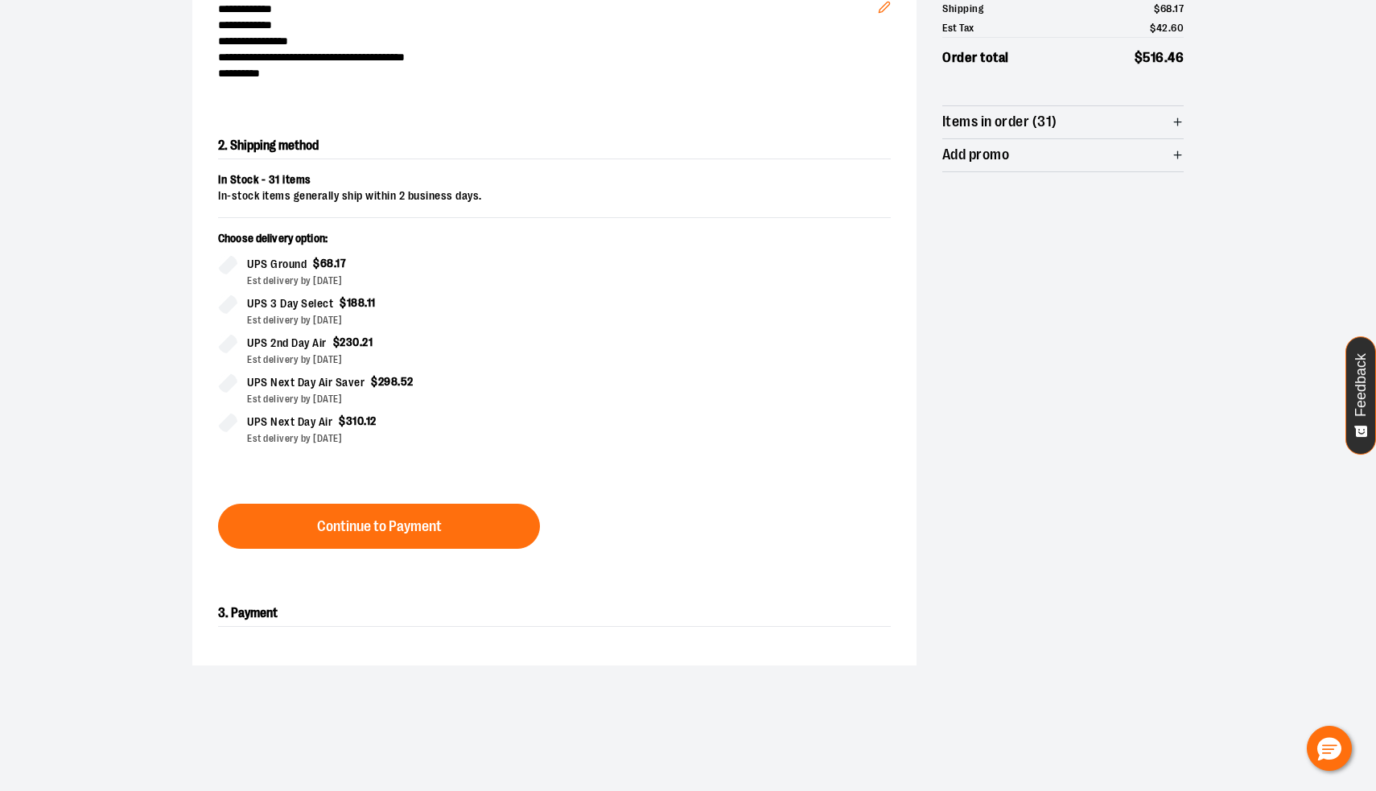
scroll to position [237, 0]
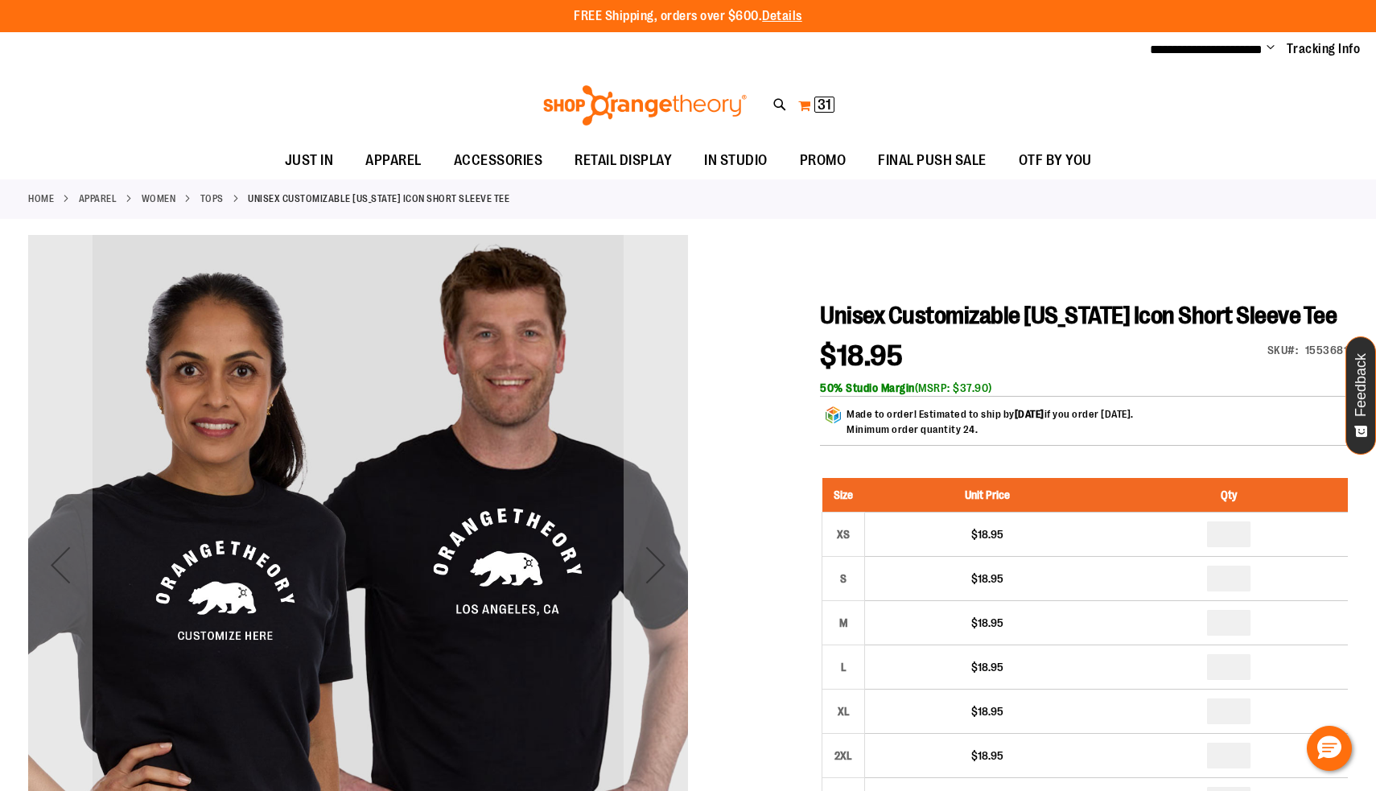
click at [812, 108] on button "My Cart 31 31 items" at bounding box center [817, 106] width 38 height 26
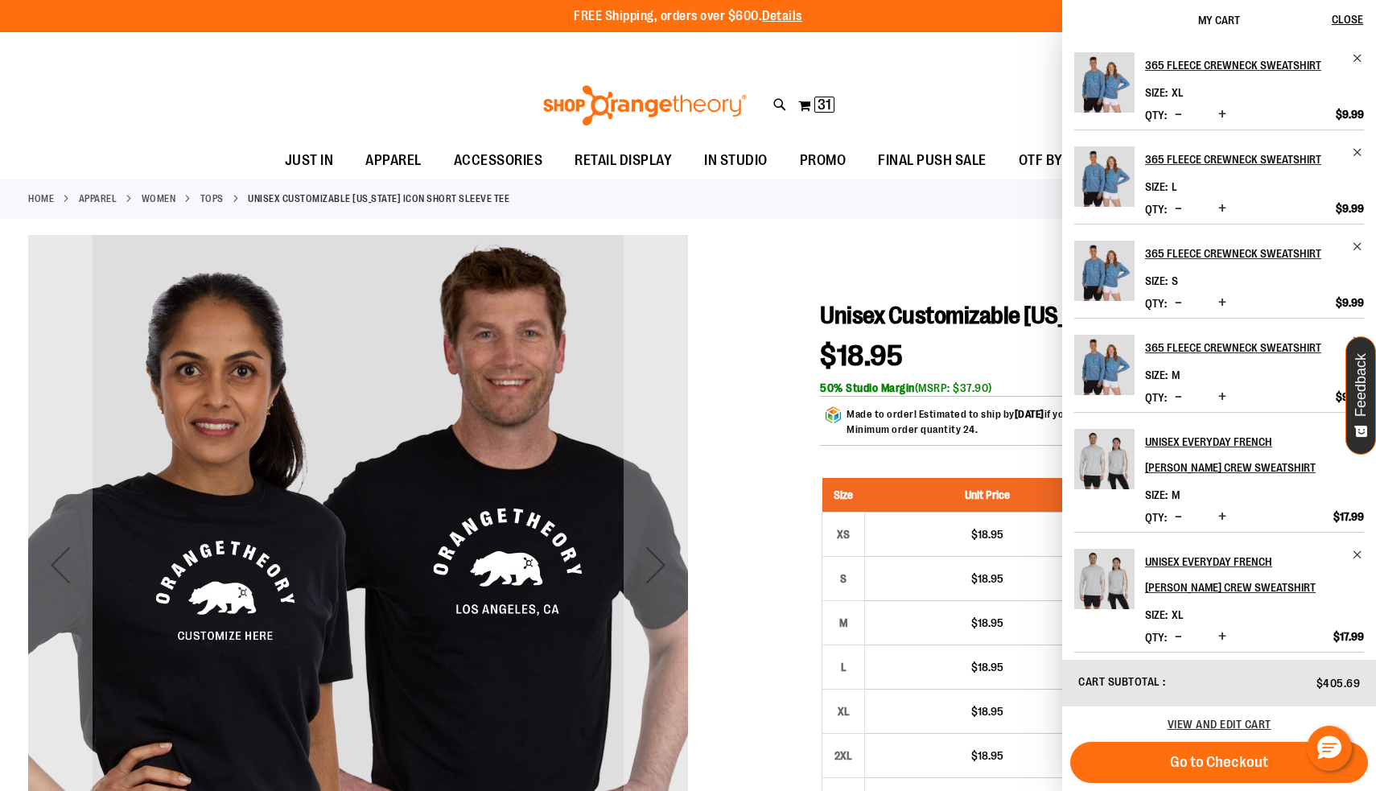
click at [1178, 114] on span "Decrease product quantity" at bounding box center [1178, 114] width 7 height 16
click at [1179, 302] on span "Decrease product quantity" at bounding box center [1178, 303] width 7 height 16
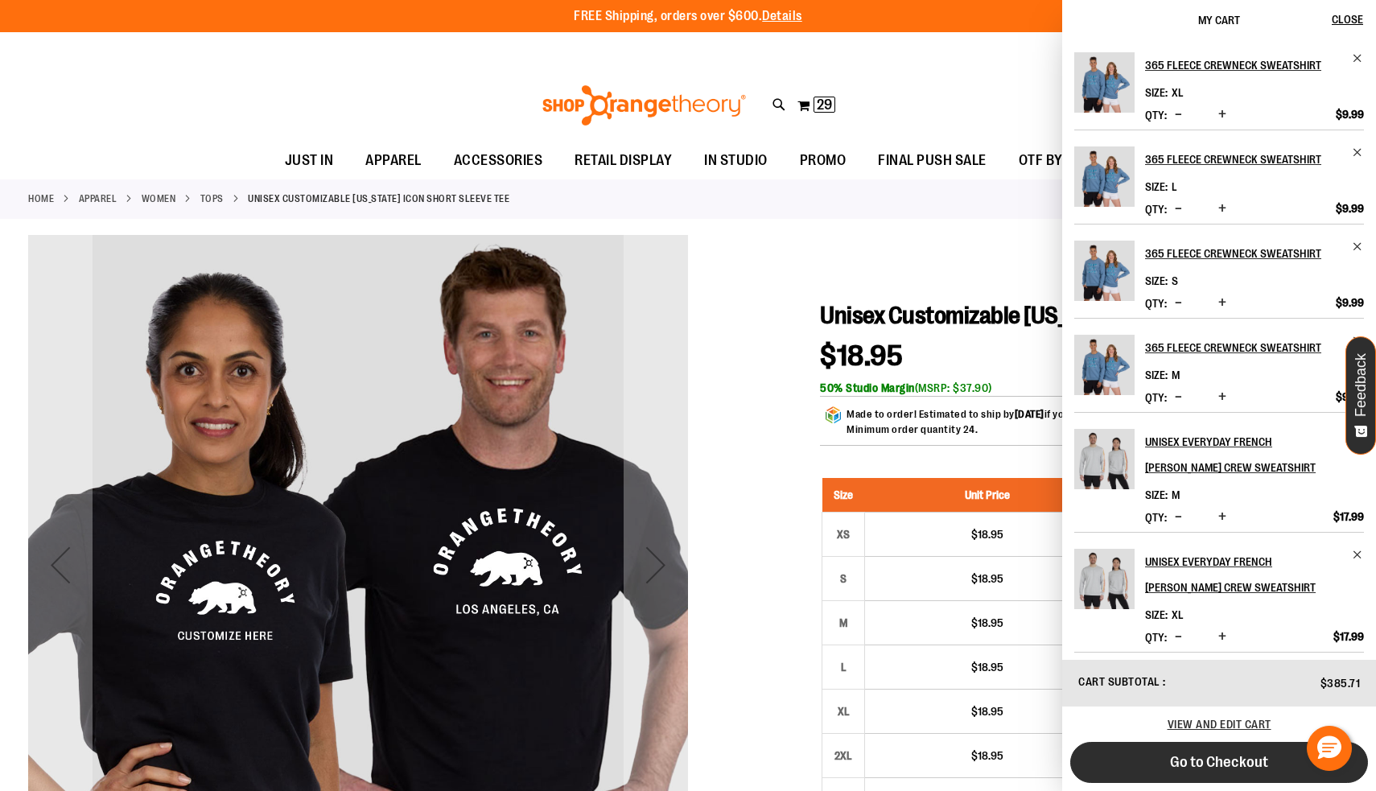
click at [1161, 749] on button "Go to Checkout" at bounding box center [1220, 762] width 298 height 41
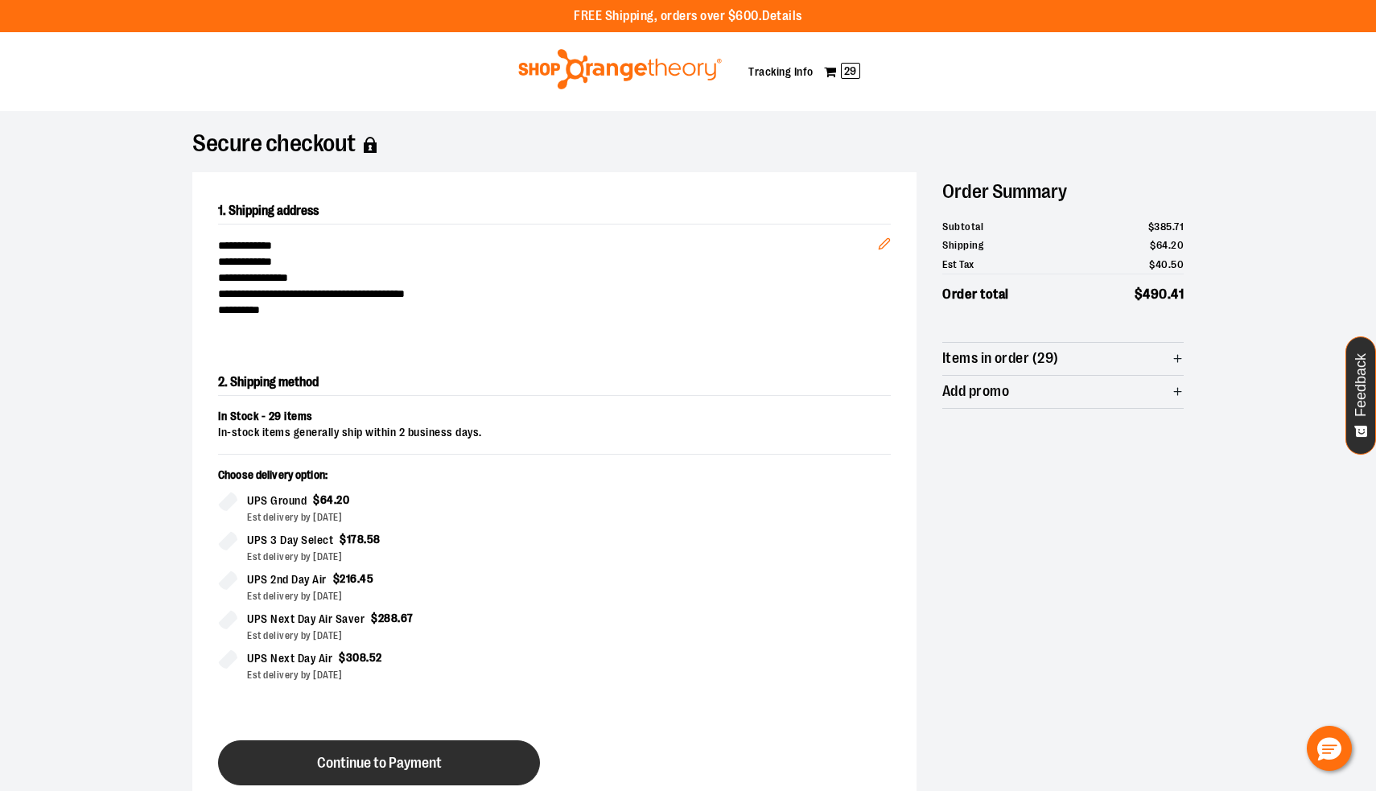
click at [423, 766] on span "Continue to Payment" at bounding box center [379, 763] width 125 height 15
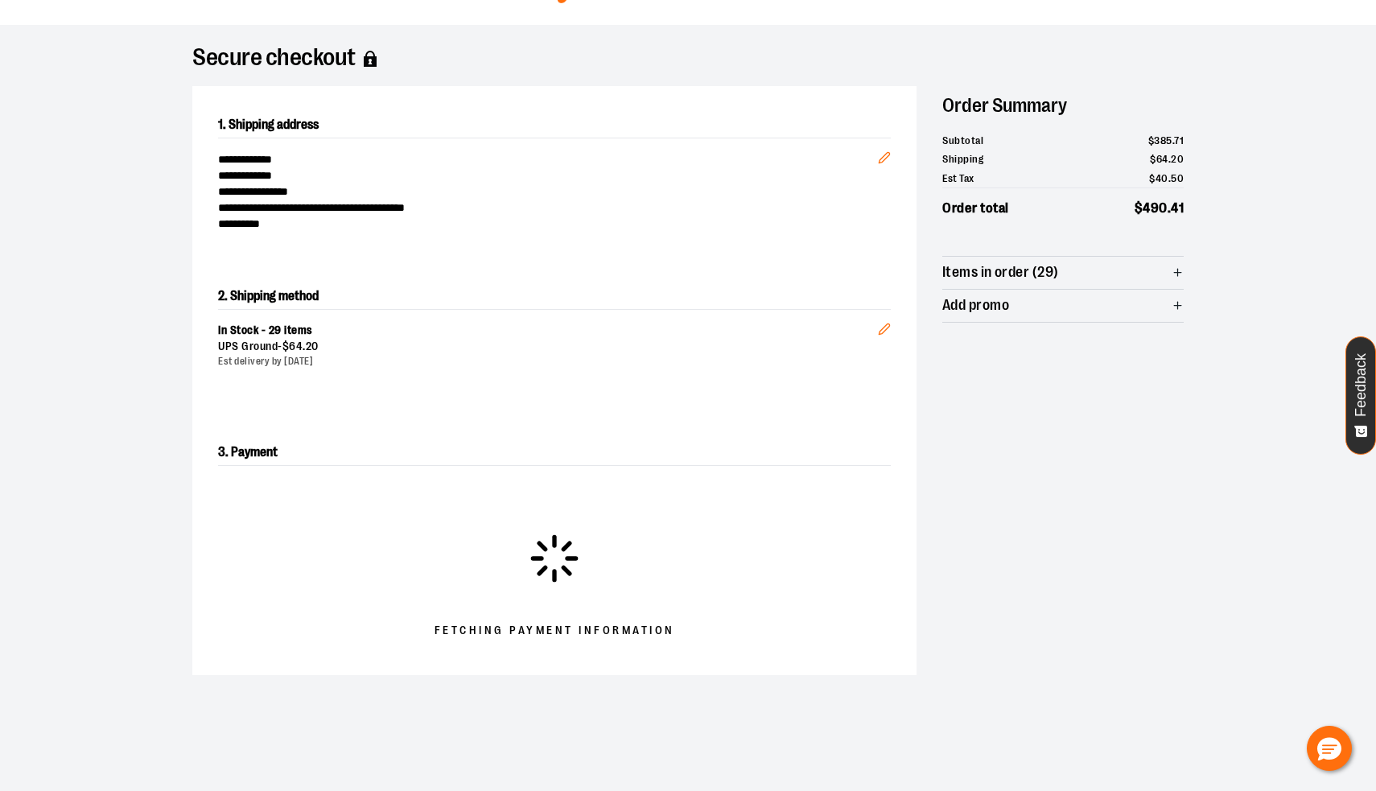
scroll to position [89, 0]
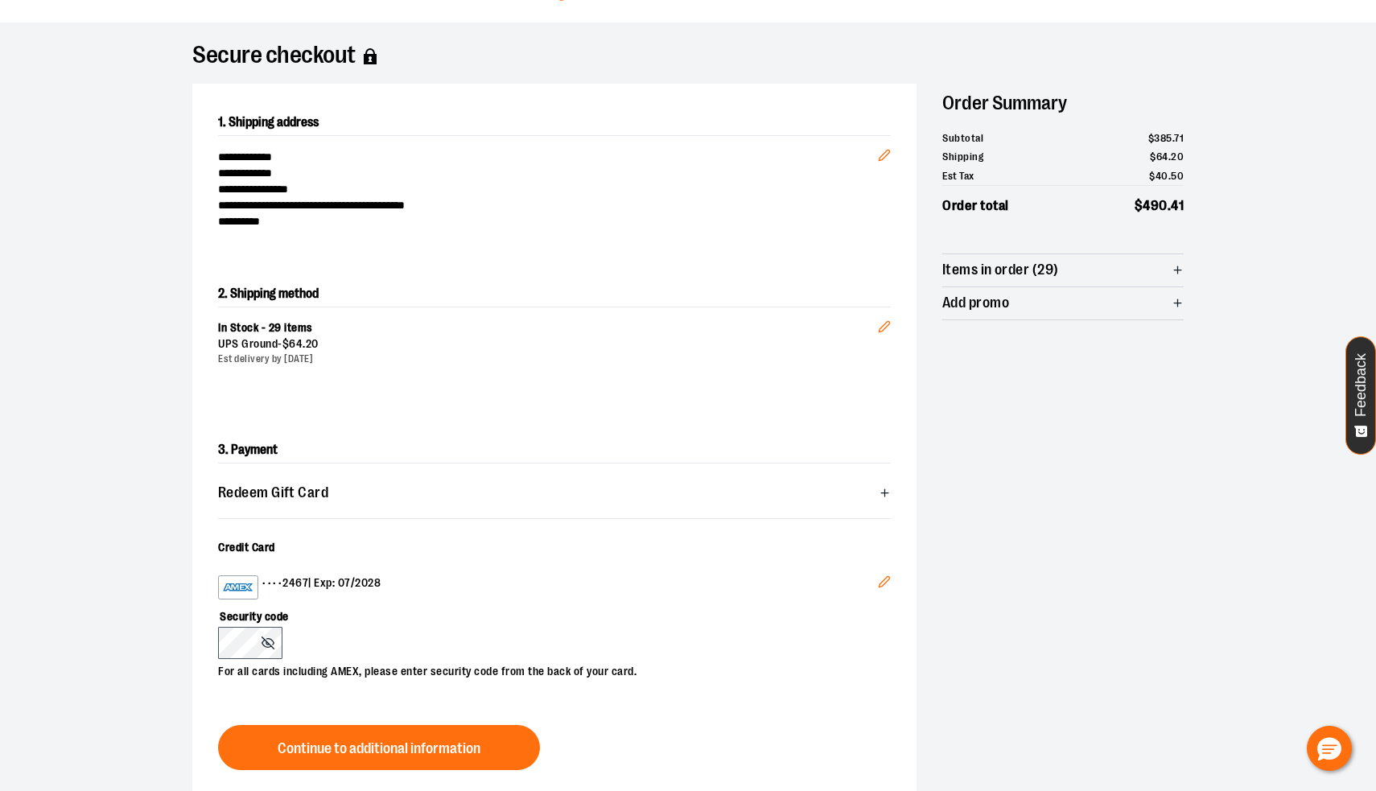
click at [270, 642] on icon at bounding box center [268, 643] width 13 height 13
click at [265, 640] on icon at bounding box center [268, 643] width 13 height 13
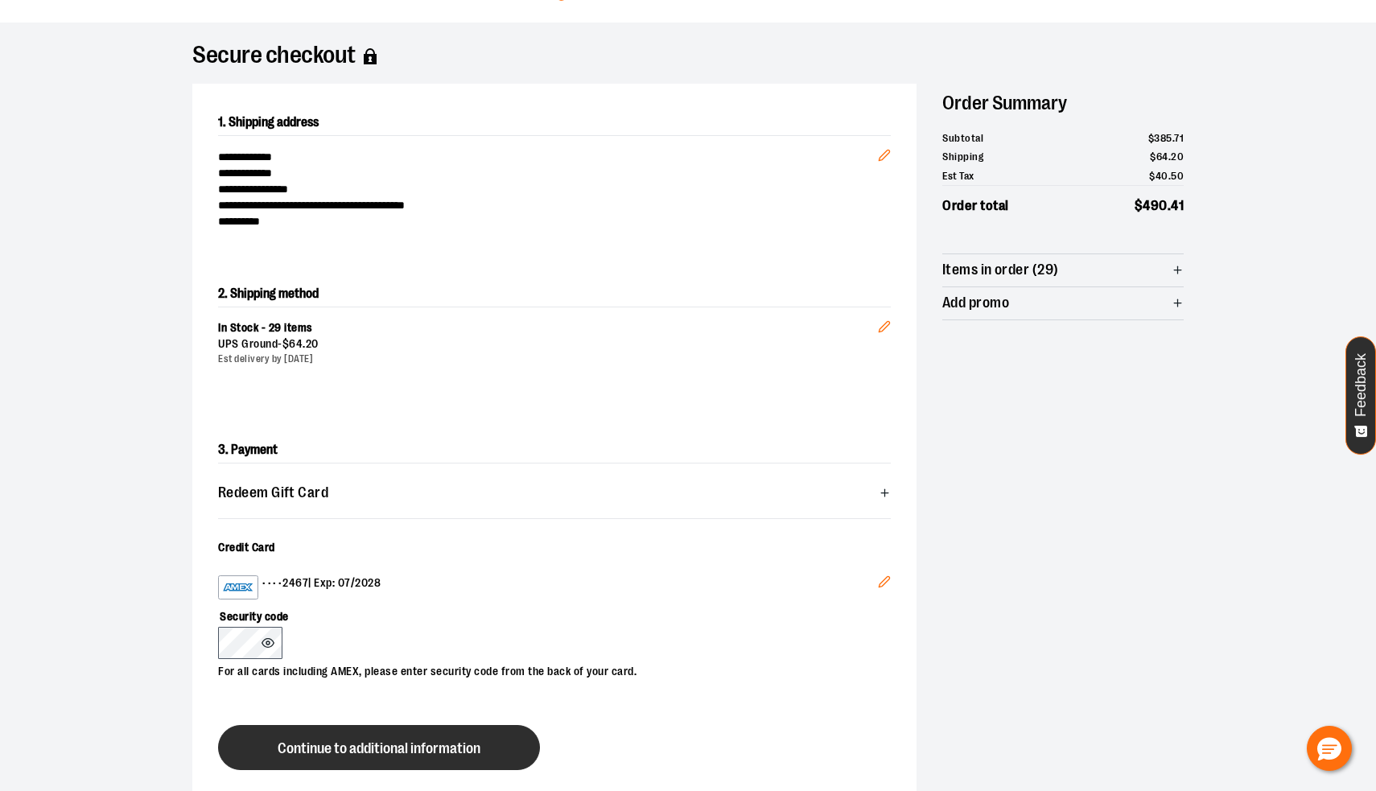
click at [318, 741] on span "Continue to additional information" at bounding box center [379, 748] width 203 height 15
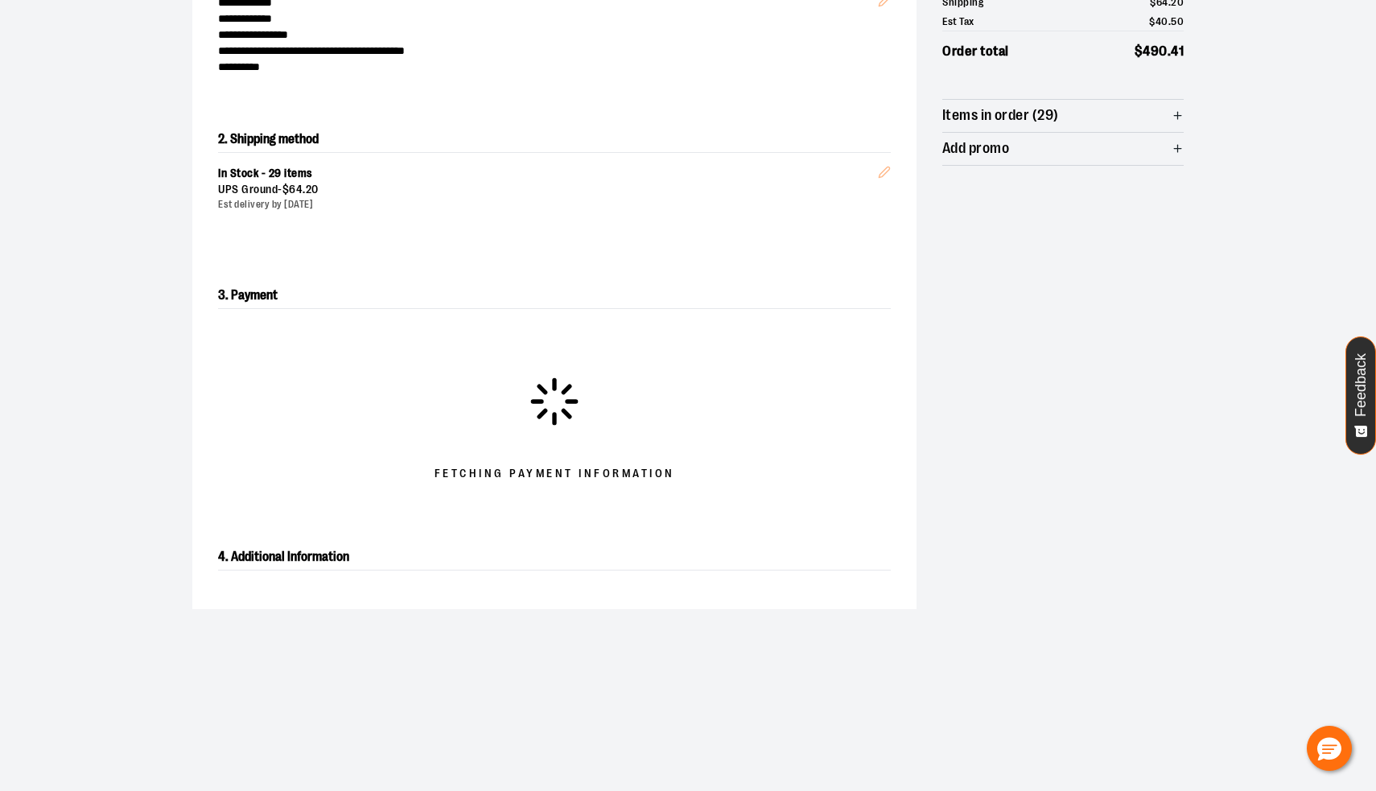
scroll to position [247, 0]
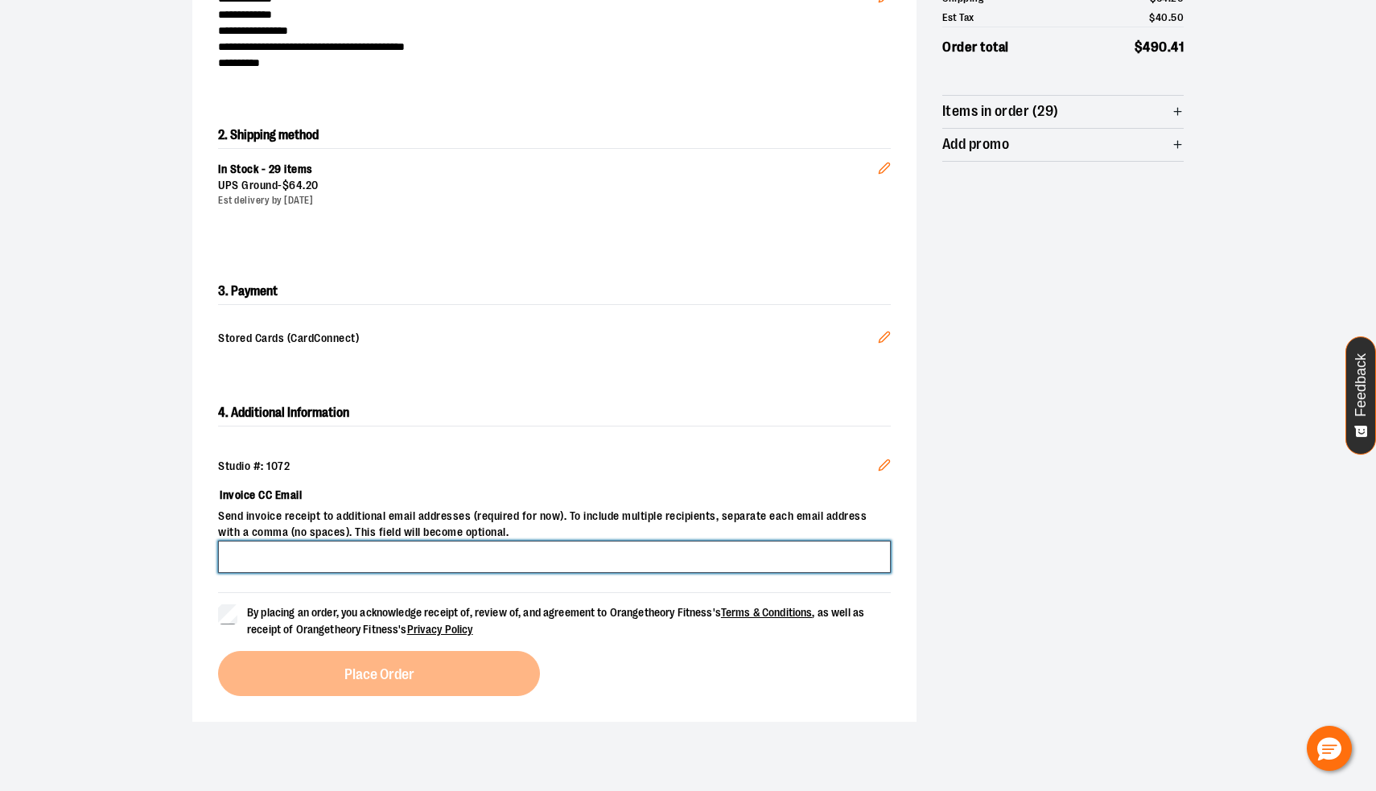
click at [326, 548] on input "Invoice CC Email" at bounding box center [554, 557] width 673 height 32
type input "***"
type input "**********"
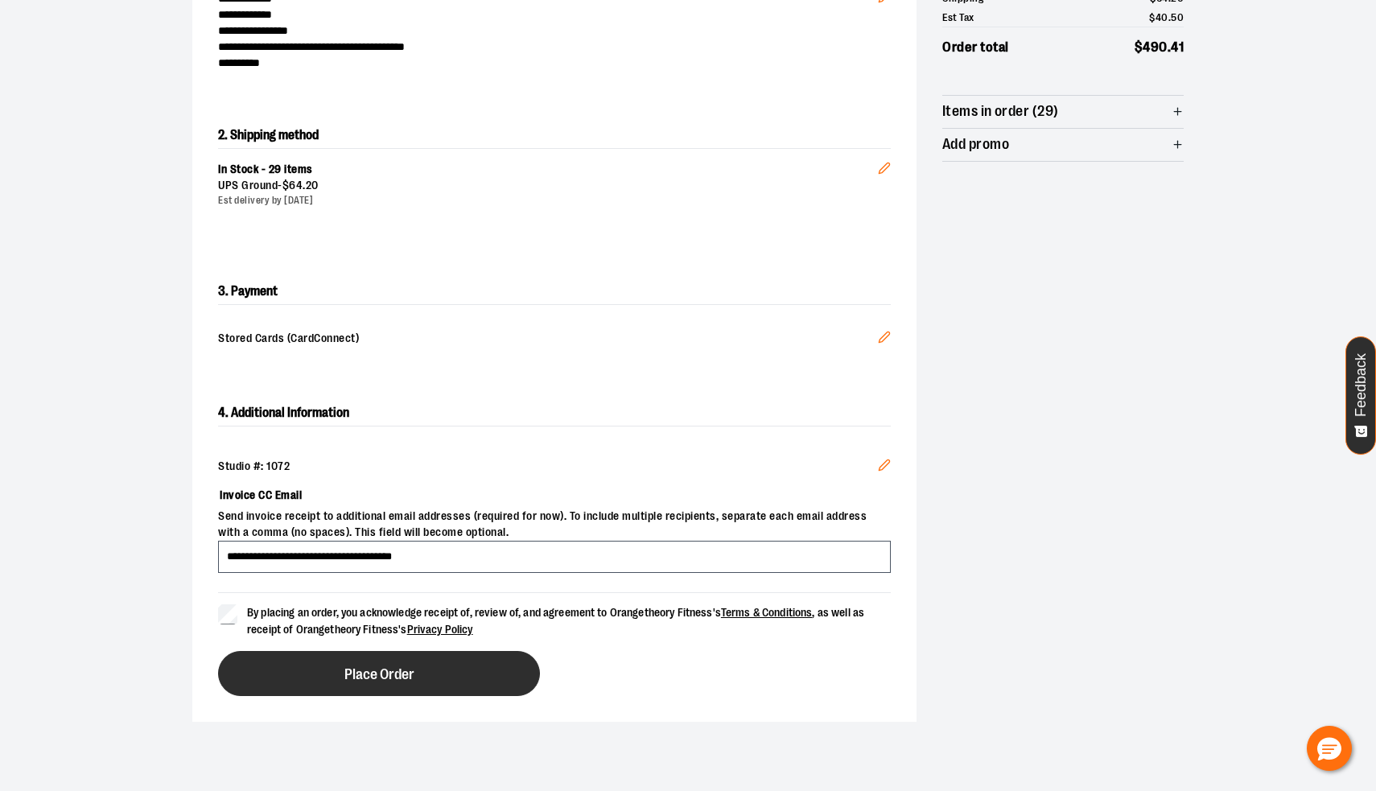
click at [294, 662] on button "Place Order" at bounding box center [379, 673] width 322 height 45
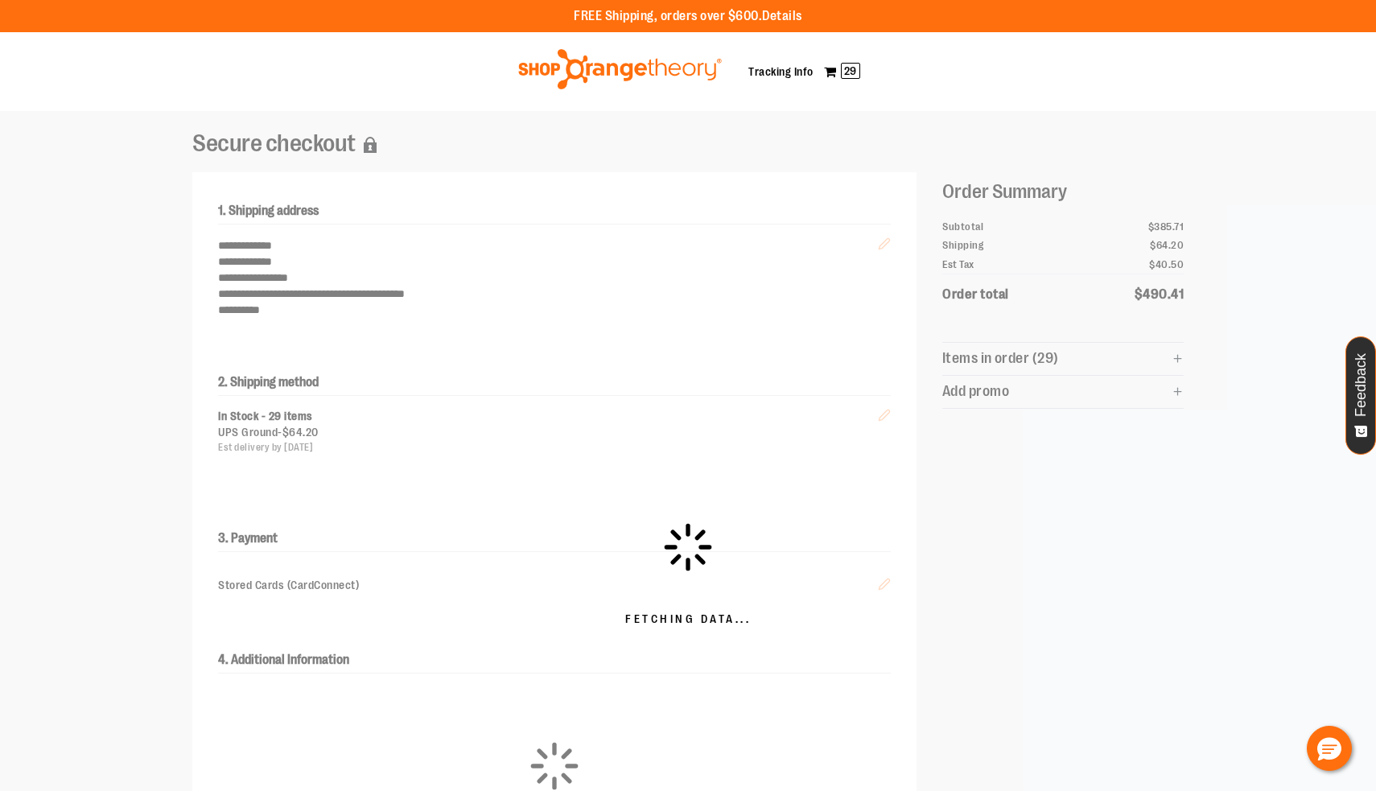
scroll to position [0, 0]
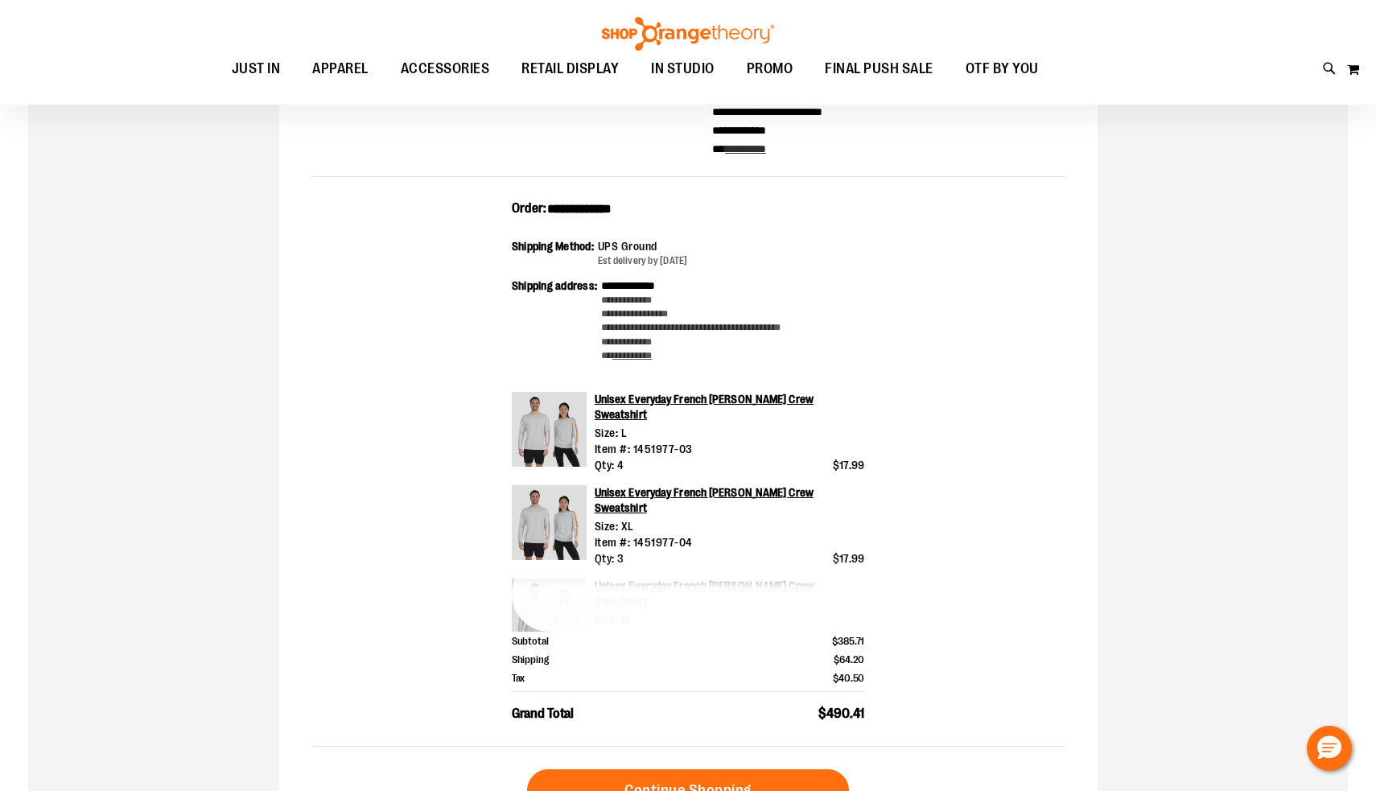
scroll to position [177, 0]
